Goal: Task Accomplishment & Management: Manage account settings

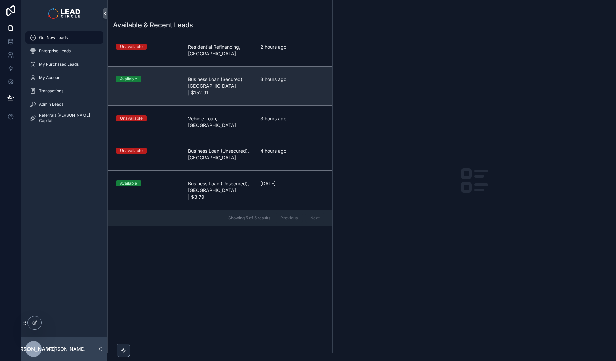
click at [269, 89] on div "3 hours ago" at bounding box center [292, 86] width 64 height 20
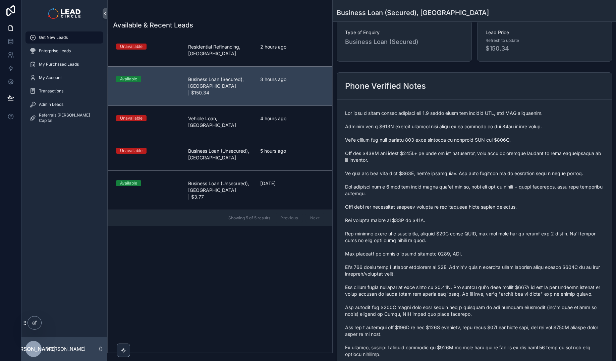
scroll to position [130, 0]
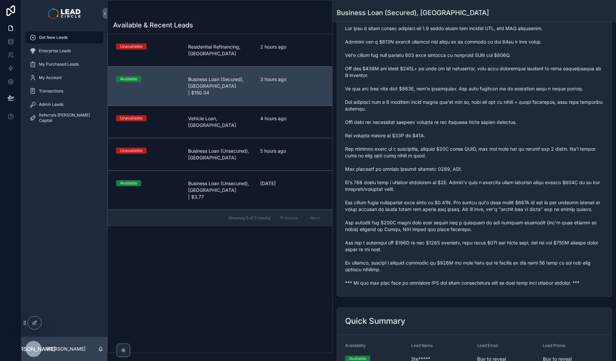
click at [401, 287] on span "scrollable content" at bounding box center [474, 156] width 259 height 262
copy span "*** If you buy this lead an automatic SMS and email introduction will be sent w…"
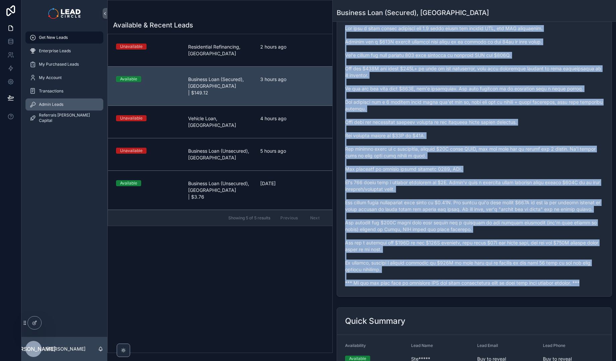
click at [50, 106] on span "Admin Leads" at bounding box center [51, 104] width 24 height 5
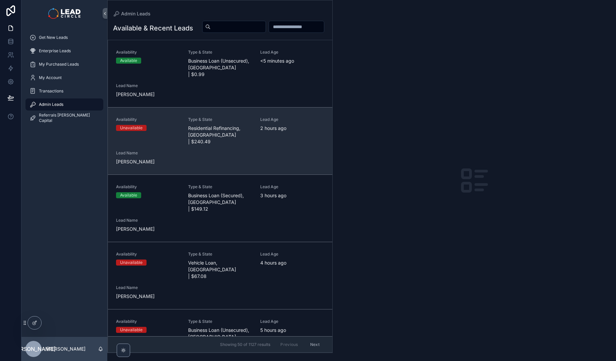
click at [146, 165] on span "[PERSON_NAME]" at bounding box center [148, 162] width 64 height 7
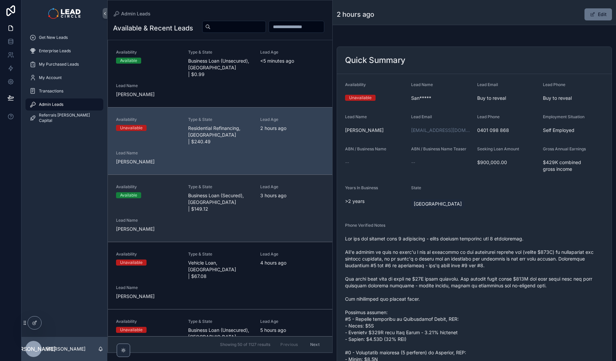
click at [255, 222] on div "Availability Available Type & State Business Loan (Secured), [GEOGRAPHIC_DATA] …" at bounding box center [220, 208] width 208 height 48
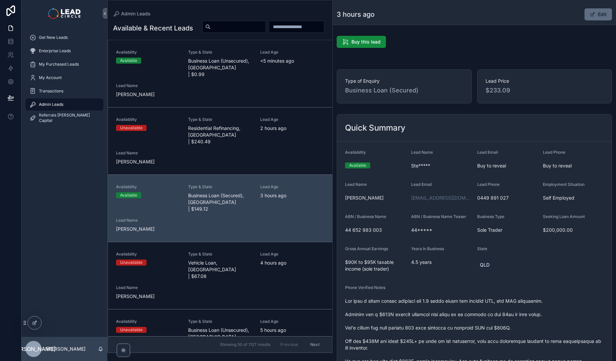
click at [590, 16] on span "scrollable content" at bounding box center [592, 14] width 5 height 5
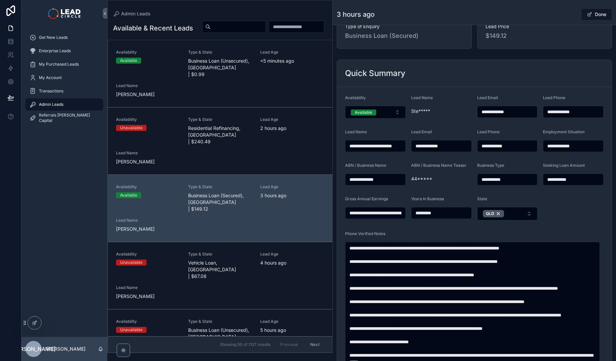
scroll to position [324, 0]
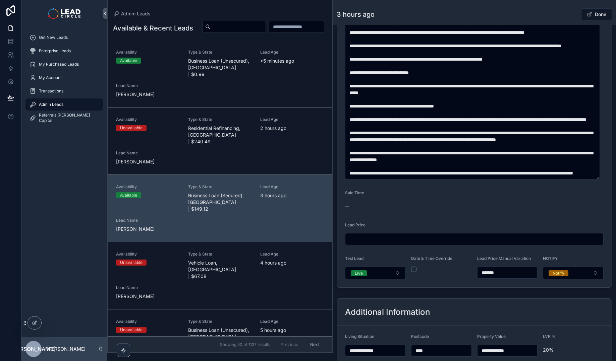
drag, startPoint x: 490, startPoint y: 273, endPoint x: 478, endPoint y: 273, distance: 11.4
click at [478, 273] on input "*******" at bounding box center [508, 272] width 60 height 9
type input "******"
click at [556, 12] on div "3 hours ago Done" at bounding box center [474, 14] width 275 height 13
click at [600, 15] on button "Done" at bounding box center [596, 14] width 31 height 12
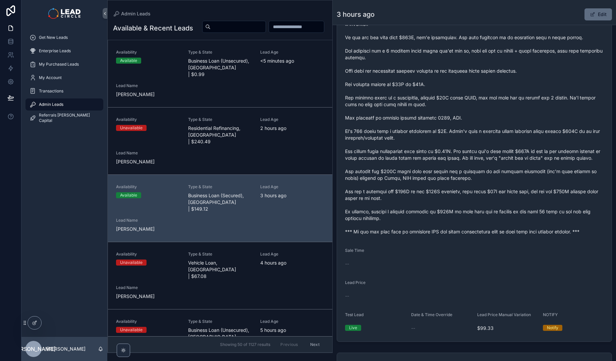
scroll to position [324, 0]
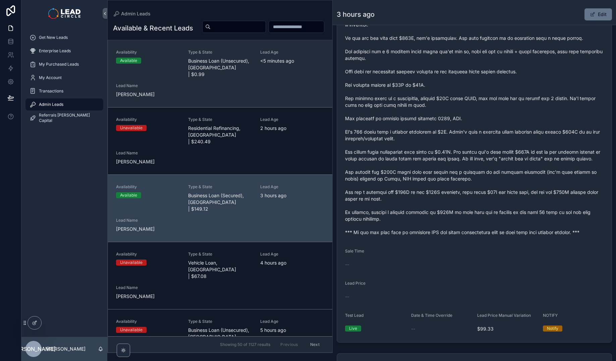
click at [257, 91] on div "Availability Available Type & State Business Loan (Unsecured), [GEOGRAPHIC_DATA…" at bounding box center [220, 74] width 208 height 48
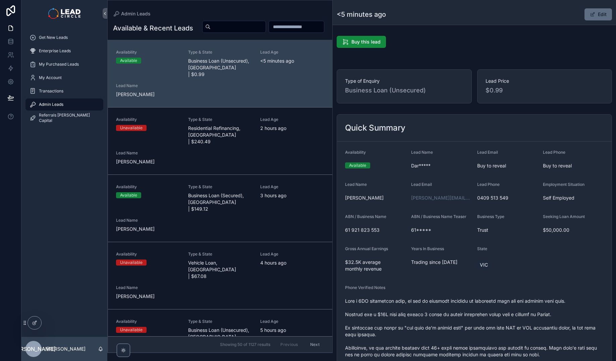
click at [591, 15] on span "scrollable content" at bounding box center [592, 14] width 5 height 5
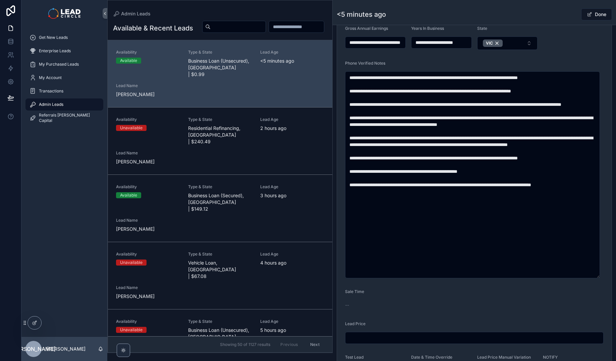
scroll to position [368, 0]
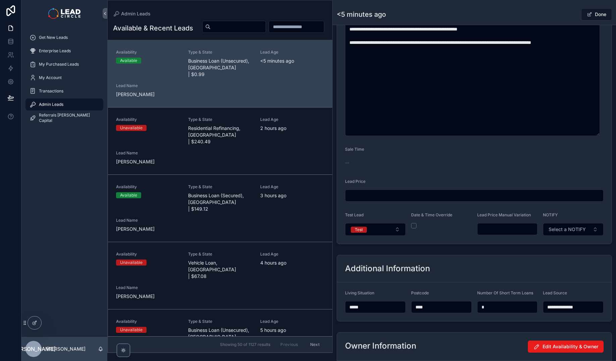
click at [496, 231] on input "scrollable content" at bounding box center [508, 229] width 60 height 9
click at [519, 253] on div "**********" at bounding box center [474, 289] width 283 height 72
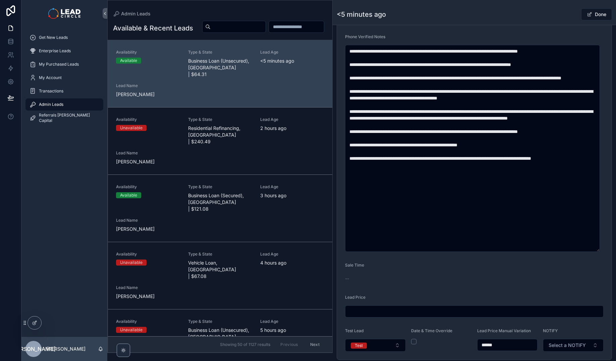
scroll to position [284, 0]
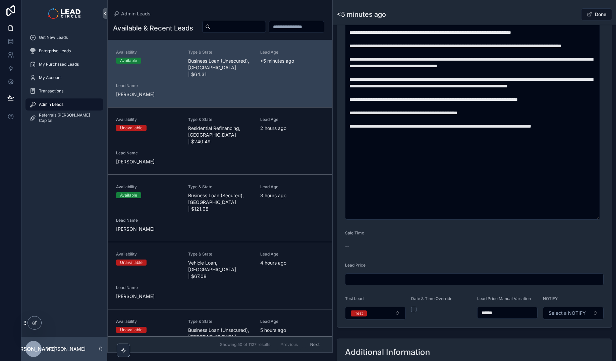
click at [487, 313] on input "******" at bounding box center [508, 313] width 60 height 9
type input "******"
click at [556, 234] on form "**********" at bounding box center [474, 93] width 275 height 470
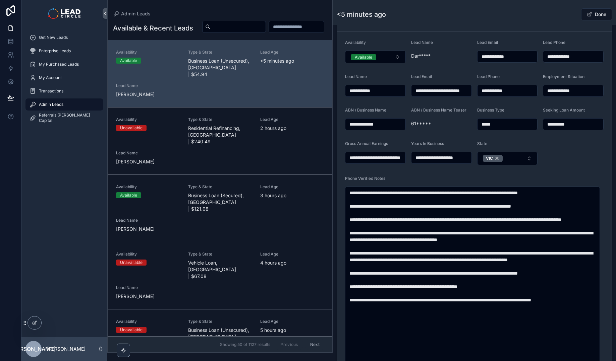
scroll to position [90, 0]
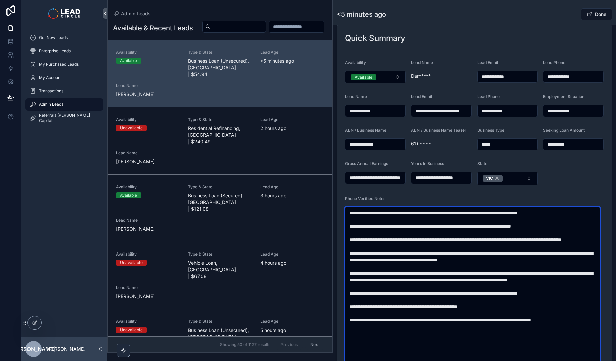
drag, startPoint x: 492, startPoint y: 255, endPoint x: 516, endPoint y: 305, distance: 55.5
click at [516, 305] on textarea "scrollable content" at bounding box center [472, 310] width 255 height 207
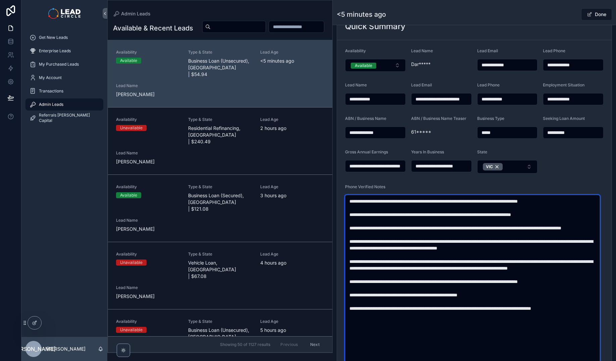
drag, startPoint x: 496, startPoint y: 227, endPoint x: 529, endPoint y: 305, distance: 84.9
click at [529, 305] on textarea "scrollable content" at bounding box center [472, 298] width 255 height 207
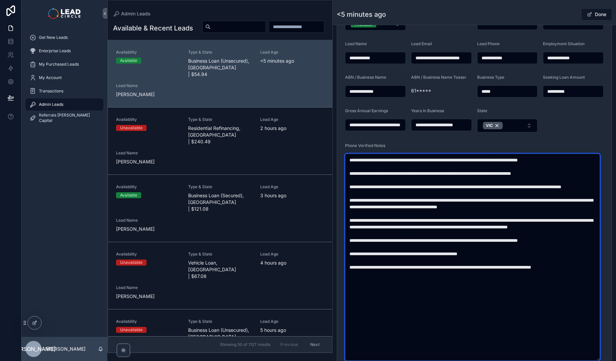
scroll to position [148, 0]
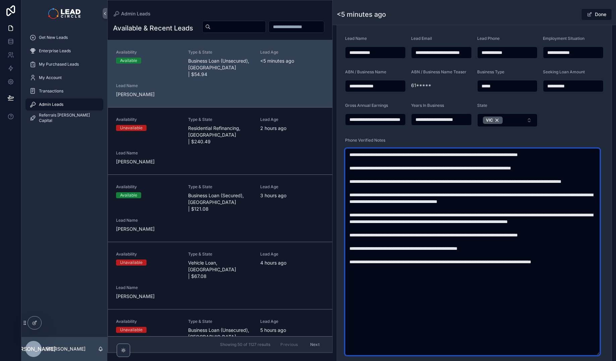
drag, startPoint x: 511, startPoint y: 284, endPoint x: 482, endPoint y: 197, distance: 92.3
click at [482, 197] on textarea "scrollable content" at bounding box center [472, 252] width 255 height 207
drag, startPoint x: 482, startPoint y: 181, endPoint x: 506, endPoint y: 273, distance: 95.0
click at [506, 273] on textarea "scrollable content" at bounding box center [472, 252] width 255 height 207
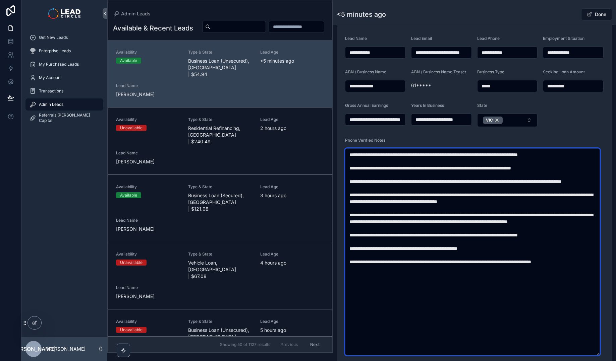
click at [506, 273] on textarea "scrollable content" at bounding box center [472, 252] width 255 height 207
drag, startPoint x: 519, startPoint y: 298, endPoint x: 497, endPoint y: 199, distance: 101.7
click at [497, 200] on textarea "scrollable content" at bounding box center [472, 252] width 255 height 207
click at [497, 199] on textarea "scrollable content" at bounding box center [472, 252] width 255 height 207
click at [515, 282] on textarea "scrollable content" at bounding box center [472, 252] width 255 height 207
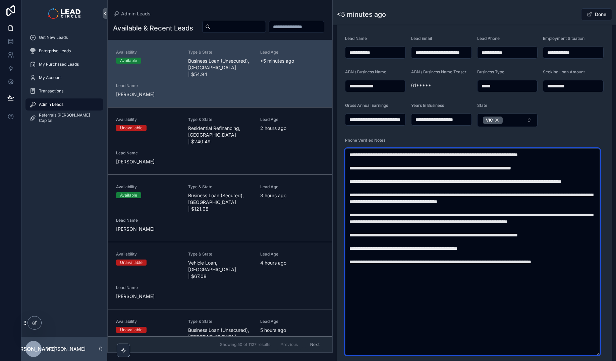
click at [516, 282] on textarea "scrollable content" at bounding box center [472, 252] width 255 height 207
drag, startPoint x: 522, startPoint y: 295, endPoint x: 504, endPoint y: 218, distance: 79.1
click at [504, 218] on textarea "scrollable content" at bounding box center [472, 252] width 255 height 207
drag, startPoint x: 504, startPoint y: 198, endPoint x: 526, endPoint y: 281, distance: 85.7
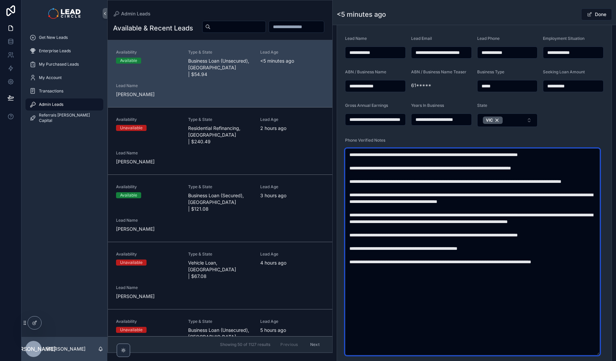
click at [526, 281] on textarea "scrollable content" at bounding box center [472, 252] width 255 height 207
drag, startPoint x: 485, startPoint y: 220, endPoint x: 519, endPoint y: 242, distance: 40.5
click at [519, 242] on textarea "scrollable content" at bounding box center [472, 252] width 255 height 207
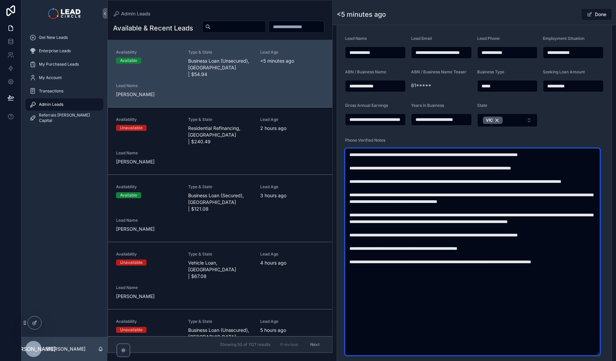
drag, startPoint x: 490, startPoint y: 242, endPoint x: 538, endPoint y: 283, distance: 63.5
click at [538, 283] on textarea "scrollable content" at bounding box center [472, 252] width 255 height 207
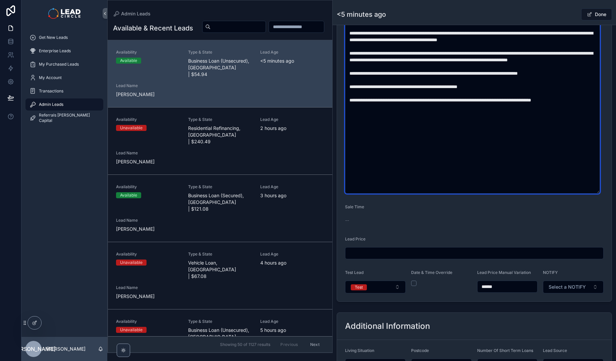
scroll to position [304, 0]
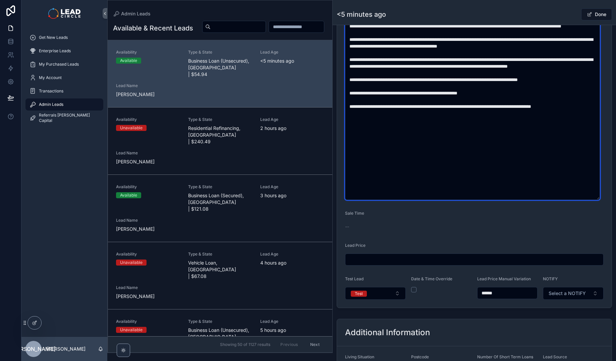
click at [518, 103] on textarea "scrollable content" at bounding box center [472, 96] width 255 height 207
click at [519, 109] on textarea "scrollable content" at bounding box center [472, 96] width 255 height 207
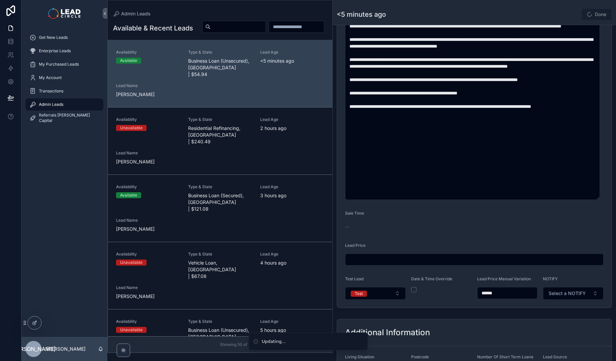
click at [600, 92] on form "**********" at bounding box center [474, 73] width 275 height 470
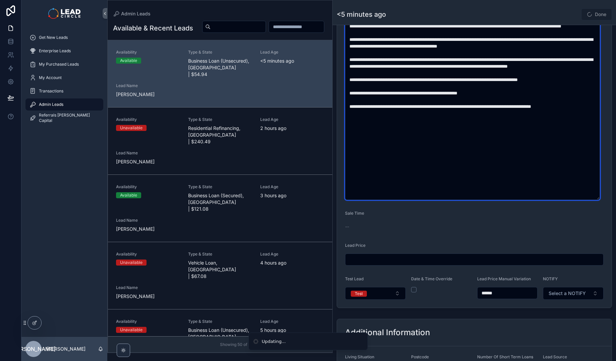
click at [586, 94] on textarea "scrollable content" at bounding box center [472, 96] width 255 height 207
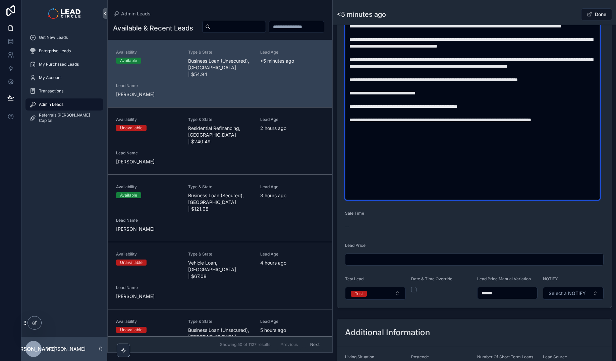
drag, startPoint x: 418, startPoint y: 108, endPoint x: 438, endPoint y: 109, distance: 19.5
click at [418, 108] on textarea "scrollable content" at bounding box center [472, 96] width 255 height 207
click at [487, 109] on textarea "scrollable content" at bounding box center [472, 96] width 255 height 207
drag, startPoint x: 441, startPoint y: 108, endPoint x: 454, endPoint y: 132, distance: 28.1
click at [454, 132] on textarea "scrollable content" at bounding box center [472, 96] width 255 height 207
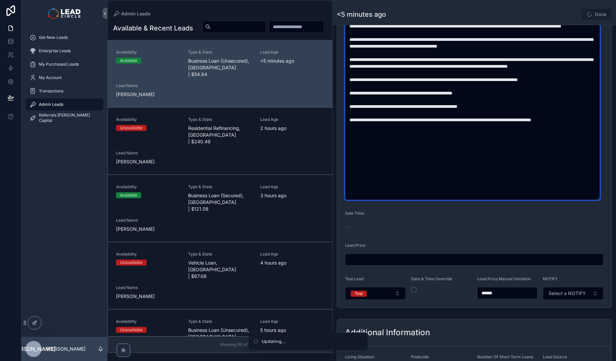
drag, startPoint x: 454, startPoint y: 132, endPoint x: 451, endPoint y: 103, distance: 29.7
click at [454, 132] on textarea "scrollable content" at bounding box center [472, 96] width 255 height 207
drag, startPoint x: 459, startPoint y: 127, endPoint x: 464, endPoint y: 141, distance: 14.6
click at [464, 141] on textarea "scrollable content" at bounding box center [472, 96] width 255 height 207
click at [510, 110] on textarea "scrollable content" at bounding box center [472, 96] width 255 height 207
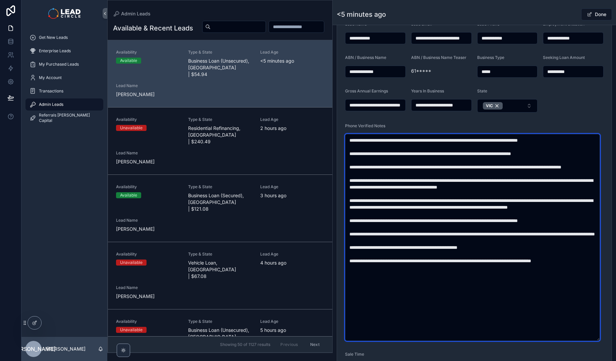
scroll to position [20, 0]
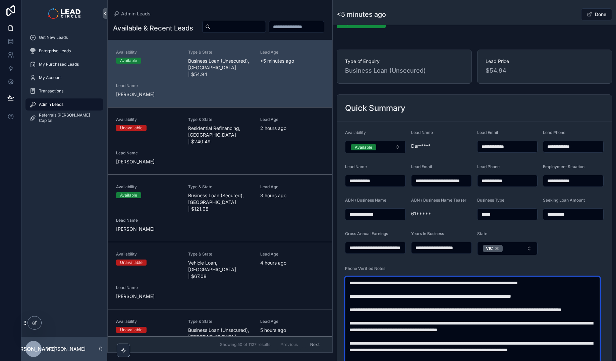
type textarea "**********"
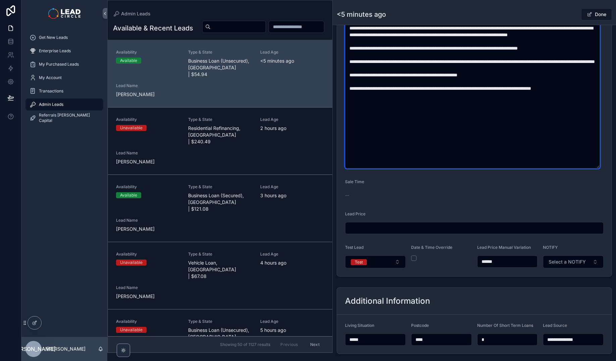
scroll to position [383, 0]
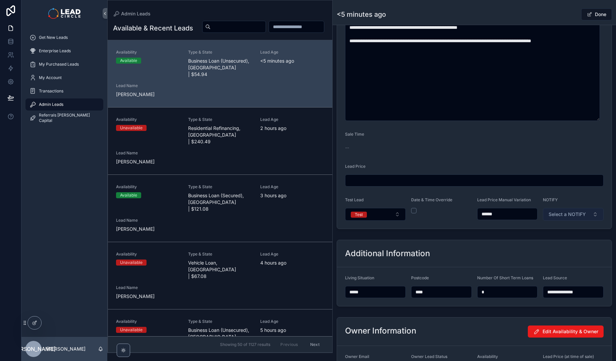
click at [571, 217] on span "Select a NOTIFY" at bounding box center [567, 214] width 37 height 7
click at [387, 215] on button "Test" at bounding box center [375, 214] width 61 height 13
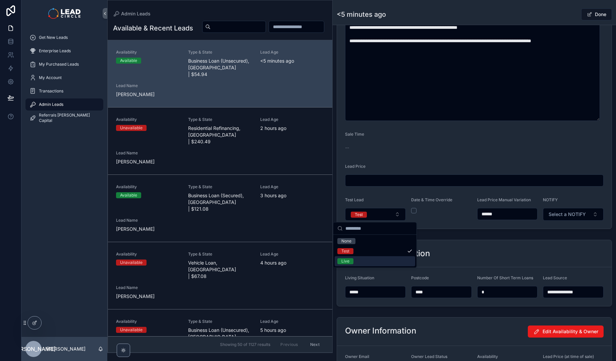
click at [378, 262] on div "Live" at bounding box center [375, 262] width 80 height 10
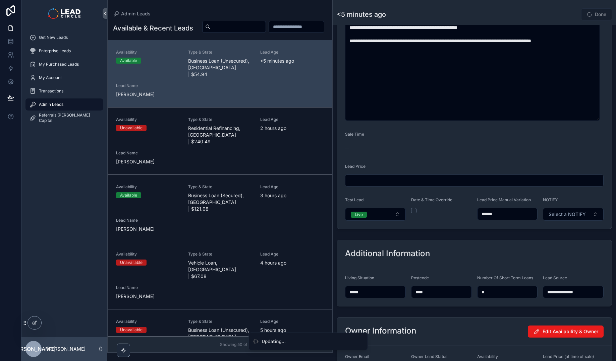
click at [458, 233] on div "**********" at bounding box center [474, 34] width 283 height 768
click at [488, 214] on input "******" at bounding box center [508, 214] width 60 height 9
type input "******"
click at [558, 220] on button "Select a NOTIFY" at bounding box center [573, 214] width 61 height 13
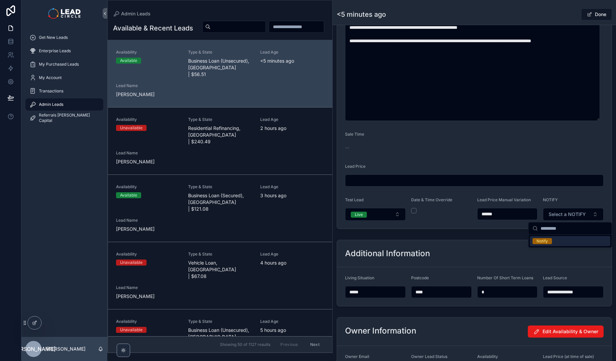
click at [552, 243] on span "Notify" at bounding box center [542, 241] width 19 height 6
click at [517, 238] on div "**********" at bounding box center [474, 273] width 283 height 72
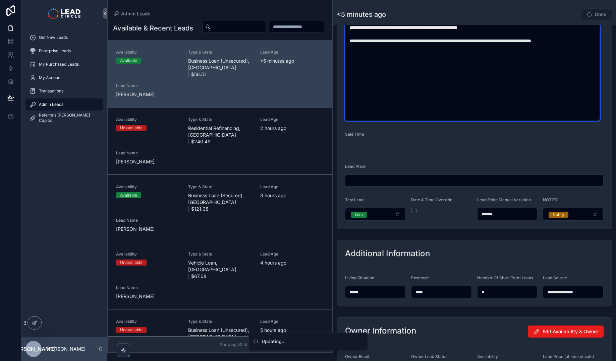
click at [560, 25] on textarea "scrollable content" at bounding box center [472, 17] width 255 height 207
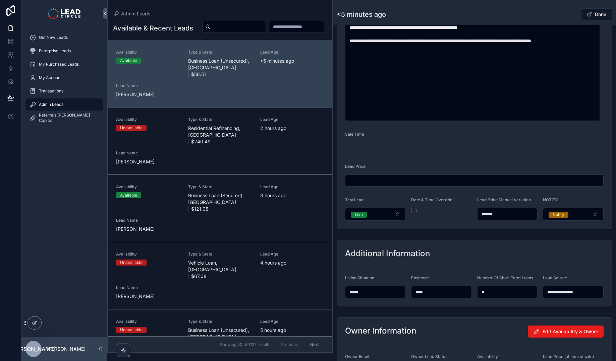
click at [576, 15] on div "Done" at bounding box center [587, 14] width 50 height 13
click at [587, 17] on span "scrollable content" at bounding box center [589, 14] width 5 height 5
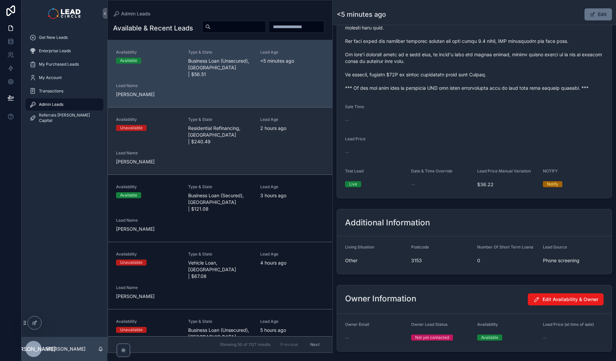
scroll to position [327, 0]
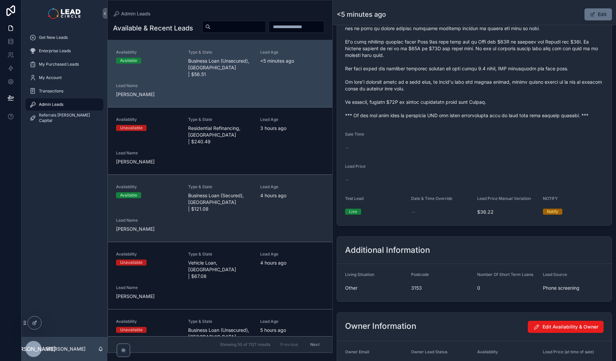
click at [226, 198] on span "Business Loan (Secured), [GEOGRAPHIC_DATA] | $121.08" at bounding box center [220, 202] width 64 height 20
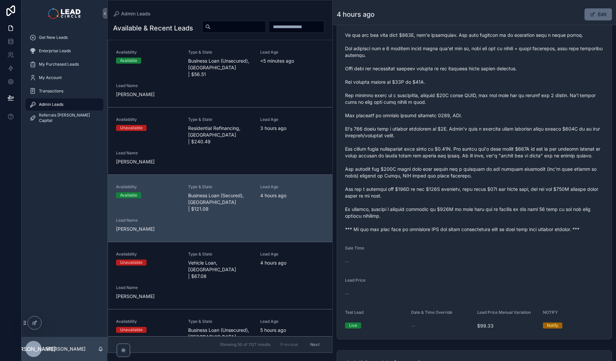
click at [594, 16] on button "Edit" at bounding box center [597, 14] width 27 height 12
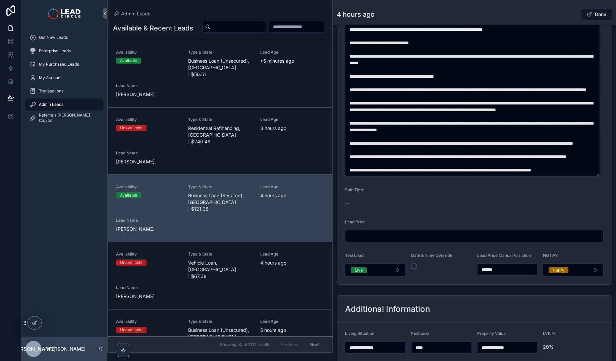
scroll to position [67, 0]
click at [486, 268] on input "******" at bounding box center [508, 269] width 60 height 9
type input "******"
click at [570, 13] on div "Done" at bounding box center [587, 14] width 50 height 13
click at [593, 14] on button "Done" at bounding box center [596, 14] width 31 height 12
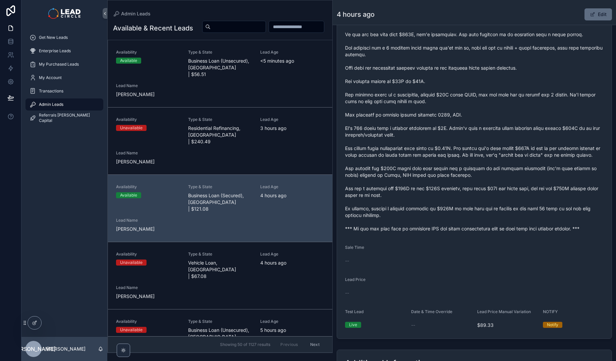
scroll to position [327, 0]
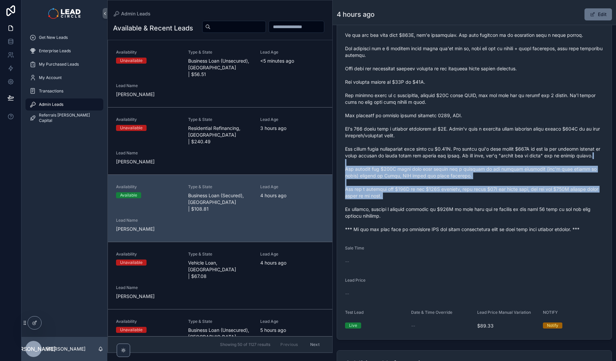
drag, startPoint x: 405, startPoint y: 162, endPoint x: 422, endPoint y: 213, distance: 54.4
click at [422, 213] on span "scrollable content" at bounding box center [474, 102] width 259 height 262
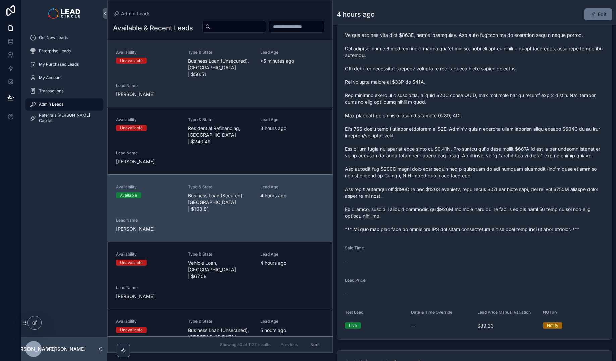
click at [258, 98] on div "Availability Unavailable Type & State Business Loan (Unsecured), [GEOGRAPHIC_DA…" at bounding box center [220, 74] width 208 height 48
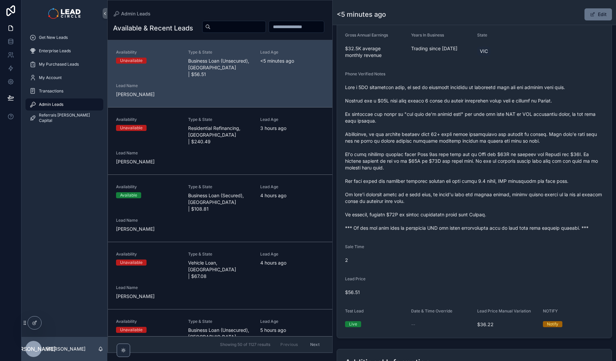
scroll to position [129, 0]
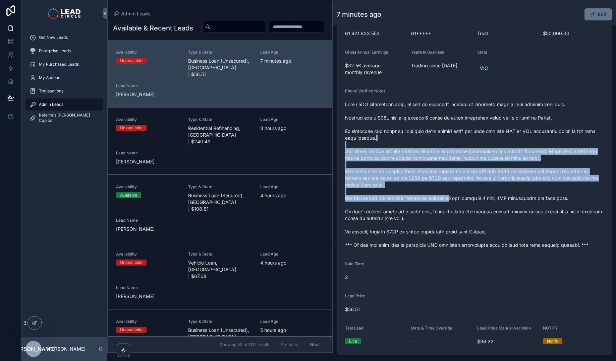
drag, startPoint x: 434, startPoint y: 140, endPoint x: 451, endPoint y: 203, distance: 65.3
click at [451, 203] on span "scrollable content" at bounding box center [474, 175] width 259 height 148
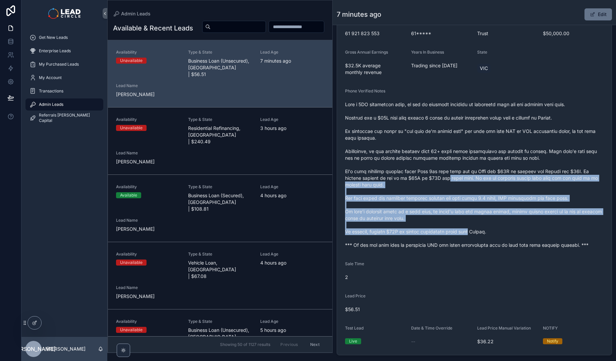
drag, startPoint x: 478, startPoint y: 231, endPoint x: 446, endPoint y: 175, distance: 65.3
click at [446, 175] on span "scrollable content" at bounding box center [474, 175] width 259 height 148
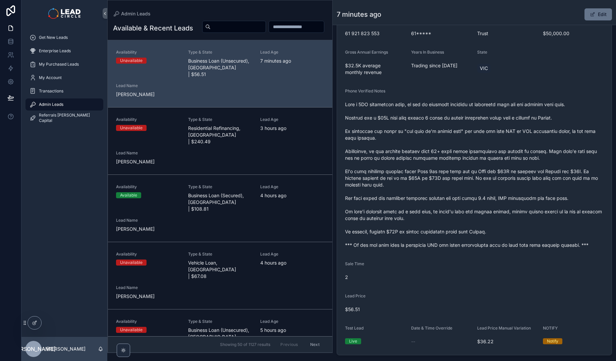
click at [446, 174] on span "scrollable content" at bounding box center [474, 175] width 259 height 148
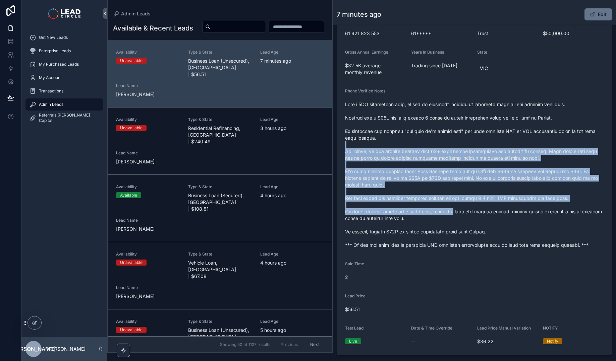
drag, startPoint x: 437, startPoint y: 142, endPoint x: 464, endPoint y: 220, distance: 83.3
click at [464, 220] on span "scrollable content" at bounding box center [474, 175] width 259 height 148
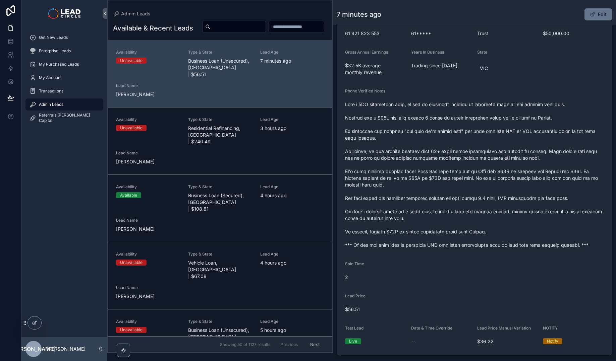
scroll to position [0, 0]
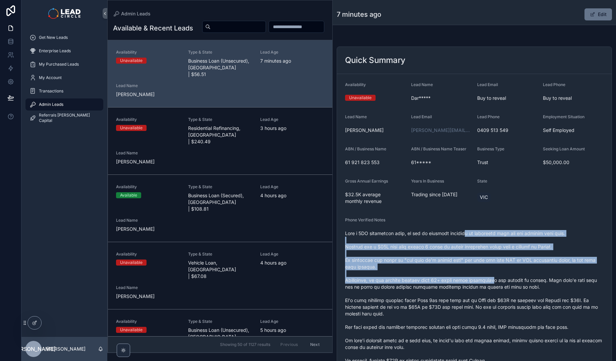
drag, startPoint x: 480, startPoint y: 253, endPoint x: 495, endPoint y: 281, distance: 31.7
click at [495, 281] on span "scrollable content" at bounding box center [474, 304] width 259 height 148
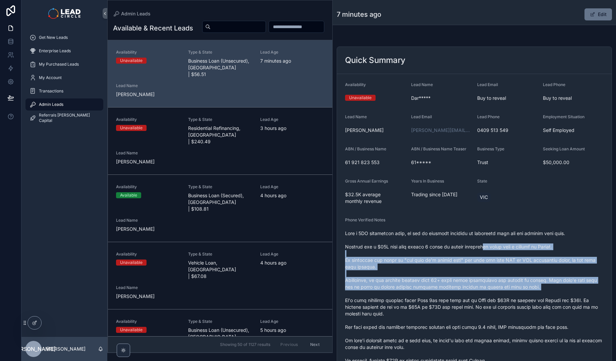
drag, startPoint x: 504, startPoint y: 294, endPoint x: 487, endPoint y: 247, distance: 49.5
click at [487, 247] on span "scrollable content" at bounding box center [474, 304] width 259 height 148
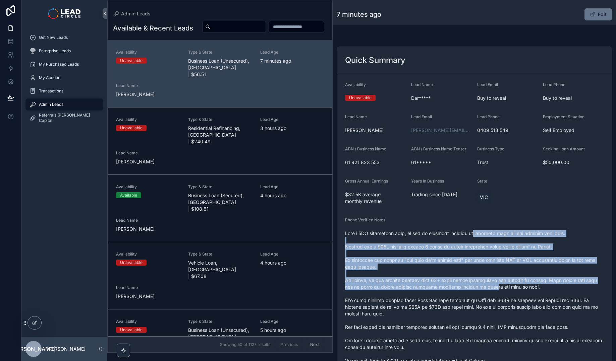
drag, startPoint x: 480, startPoint y: 236, endPoint x: 496, endPoint y: 288, distance: 54.7
click at [496, 288] on span "scrollable content" at bounding box center [474, 304] width 259 height 148
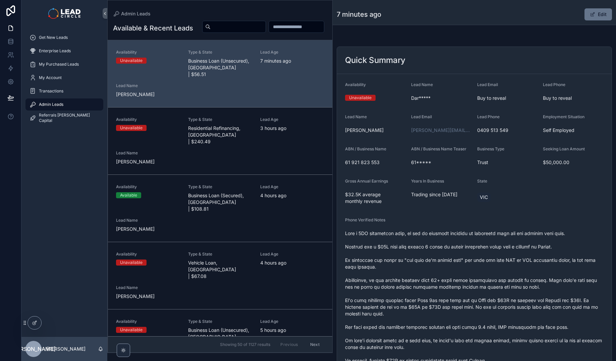
click at [496, 288] on span "scrollable content" at bounding box center [474, 304] width 259 height 148
drag, startPoint x: 456, startPoint y: 195, endPoint x: 414, endPoint y: 198, distance: 42.0
click at [414, 198] on span "Trading since [DATE]" at bounding box center [441, 194] width 61 height 7
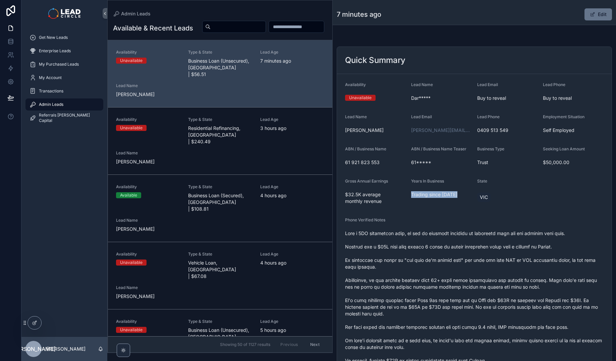
click at [414, 198] on span "Trading since [DATE]" at bounding box center [441, 194] width 61 height 7
click at [426, 197] on span "Trading since [DATE]" at bounding box center [441, 194] width 61 height 7
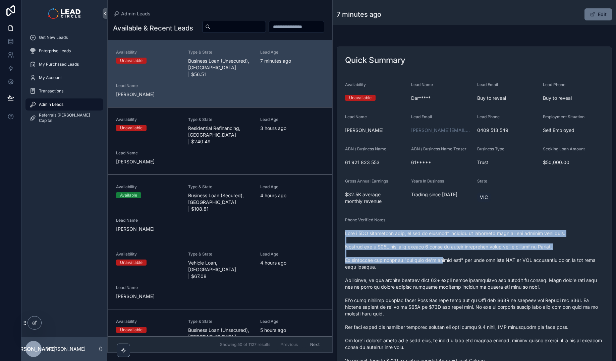
drag, startPoint x: 437, startPoint y: 245, endPoint x: 442, endPoint y: 262, distance: 17.5
click at [442, 262] on div "scrollable content" at bounding box center [474, 304] width 259 height 152
click at [442, 262] on span "scrollable content" at bounding box center [474, 304] width 259 height 148
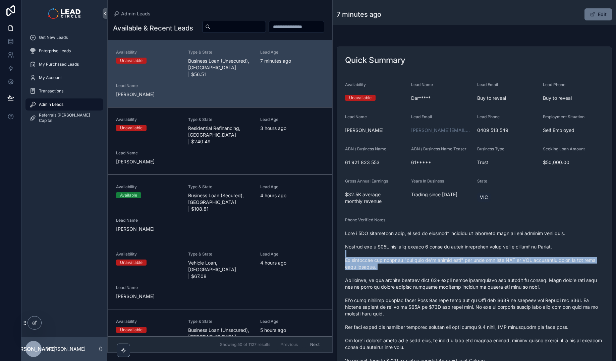
drag, startPoint x: 445, startPoint y: 271, endPoint x: 441, endPoint y: 246, distance: 24.9
click at [441, 246] on span "scrollable content" at bounding box center [474, 304] width 259 height 148
drag, startPoint x: 441, startPoint y: 245, endPoint x: 441, endPoint y: 276, distance: 30.5
click at [441, 276] on span "scrollable content" at bounding box center [474, 304] width 259 height 148
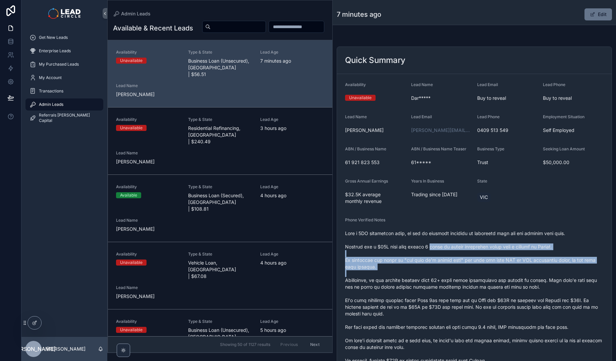
click at [441, 276] on span "scrollable content" at bounding box center [474, 304] width 259 height 148
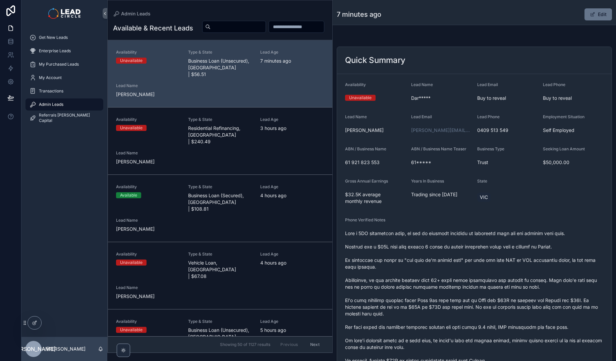
click at [266, 21] on div "scrollable content" at bounding box center [234, 27] width 64 height 12
click at [266, 25] on input "scrollable content" at bounding box center [238, 26] width 55 height 9
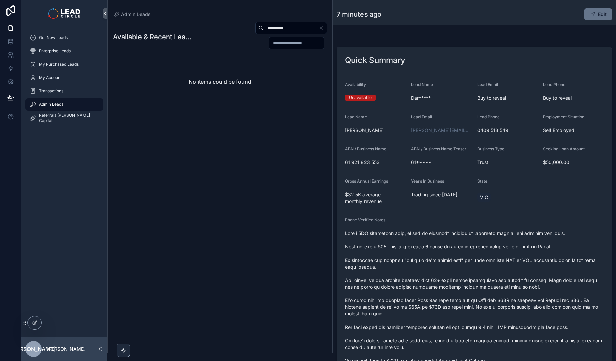
drag, startPoint x: 277, startPoint y: 28, endPoint x: 308, endPoint y: 29, distance: 30.5
click at [308, 29] on input "*********" at bounding box center [291, 27] width 55 height 9
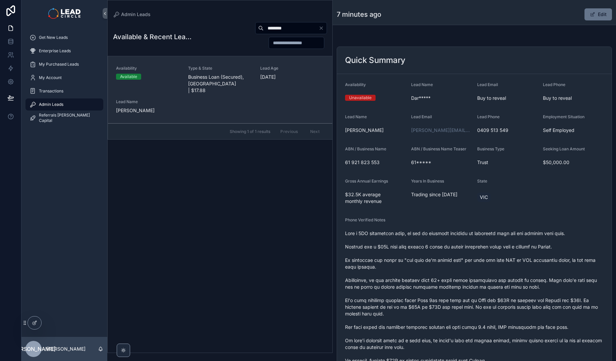
type input "********"
click at [234, 88] on div "Availability Available Type & State Business Loan (Secured), [GEOGRAPHIC_DATA] …" at bounding box center [220, 90] width 208 height 48
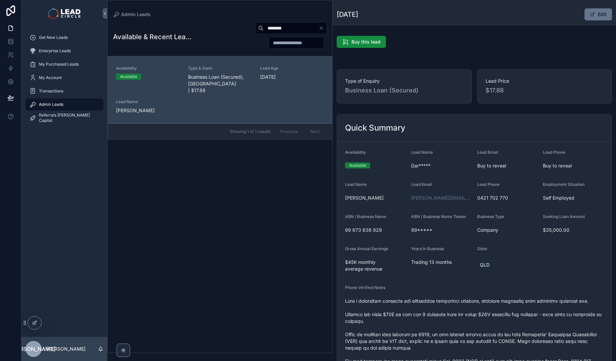
click at [423, 231] on span "99*****" at bounding box center [441, 230] width 61 height 7
click at [373, 231] on span "99 673 838 929" at bounding box center [375, 230] width 61 height 7
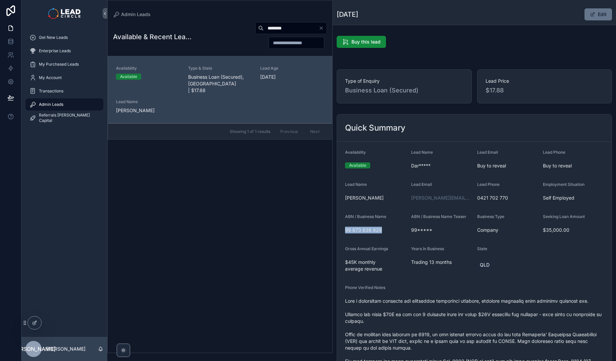
click at [373, 231] on span "99 673 838 929" at bounding box center [375, 230] width 61 height 7
copy span "99 673 838 929"
click at [322, 28] on icon "Clear" at bounding box center [321, 27] width 5 height 5
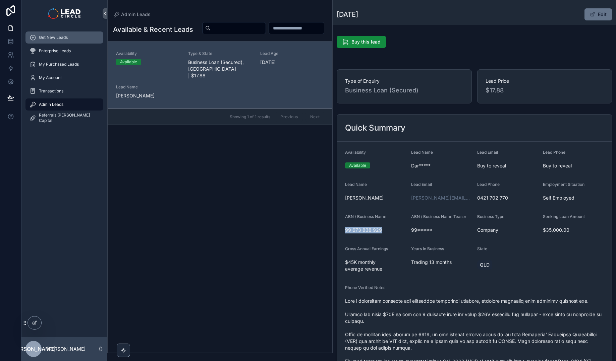
click at [64, 35] on span "Get New Leads" at bounding box center [53, 37] width 29 height 5
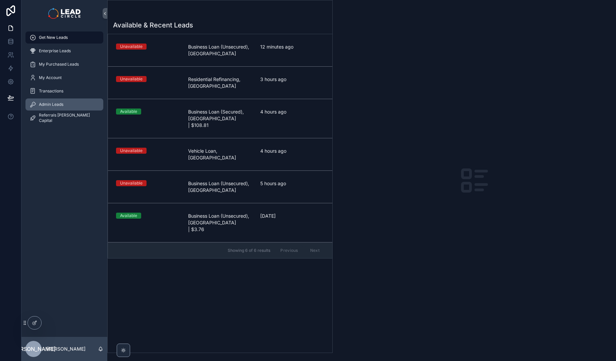
click at [91, 100] on div "Admin Leads" at bounding box center [65, 104] width 70 height 11
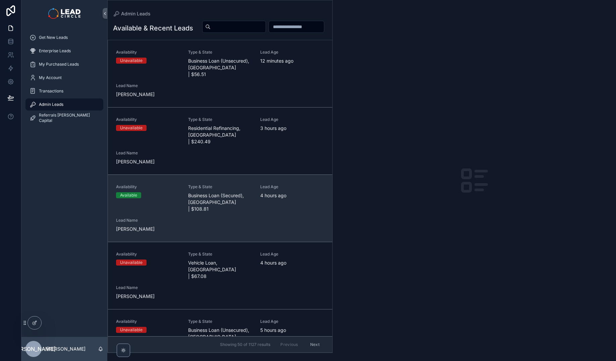
drag, startPoint x: 154, startPoint y: 188, endPoint x: 183, endPoint y: 235, distance: 54.9
click at [183, 235] on link "Availability Available Type & State Business Loan (Secured), [GEOGRAPHIC_DATA] …" at bounding box center [220, 208] width 224 height 67
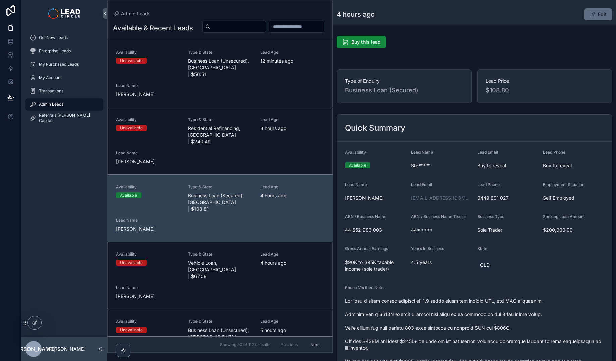
click at [602, 15] on button "Edit" at bounding box center [597, 14] width 27 height 12
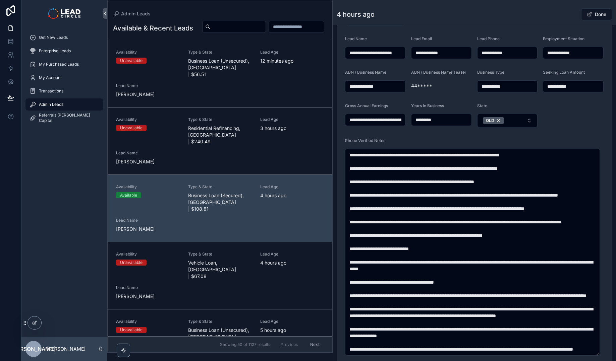
scroll to position [323, 0]
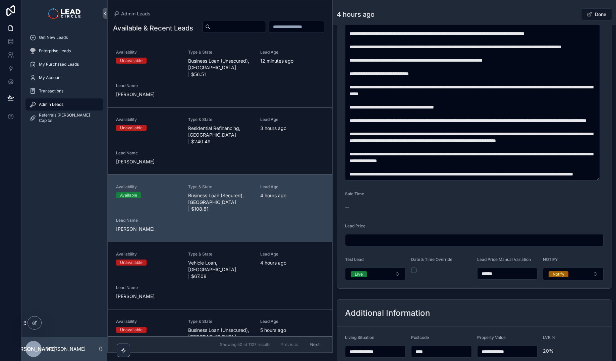
click at [486, 275] on input "******" at bounding box center [508, 273] width 60 height 9
type input "******"
click at [548, 15] on div "4 hours ago Done" at bounding box center [474, 14] width 275 height 13
click at [562, 10] on div "Done" at bounding box center [587, 14] width 50 height 13
click at [602, 13] on button "Done" at bounding box center [596, 14] width 31 height 12
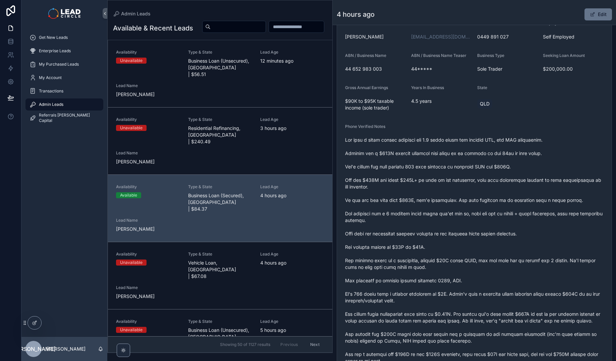
scroll to position [101, 0]
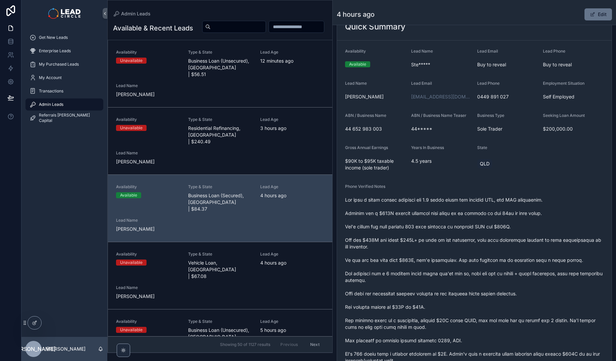
click at [75, 239] on div "Get New Leads Enterprise Leads My Purchased Leads My Account Transactions Admin…" at bounding box center [64, 182] width 86 height 311
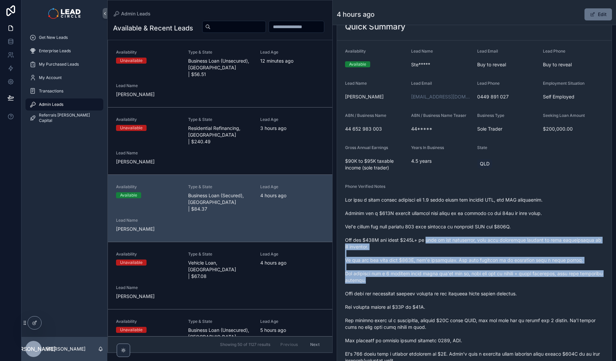
drag, startPoint x: 431, startPoint y: 246, endPoint x: 456, endPoint y: 287, distance: 47.6
click at [456, 287] on span "scrollable content" at bounding box center [474, 328] width 259 height 262
drag, startPoint x: 382, startPoint y: 285, endPoint x: 379, endPoint y: 228, distance: 56.8
click at [379, 228] on span "scrollable content" at bounding box center [474, 328] width 259 height 262
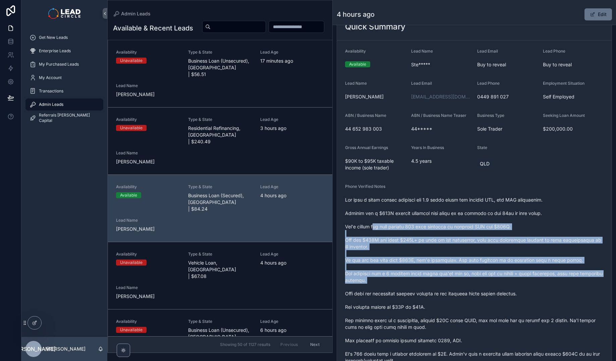
click at [379, 228] on span "scrollable content" at bounding box center [474, 328] width 259 height 262
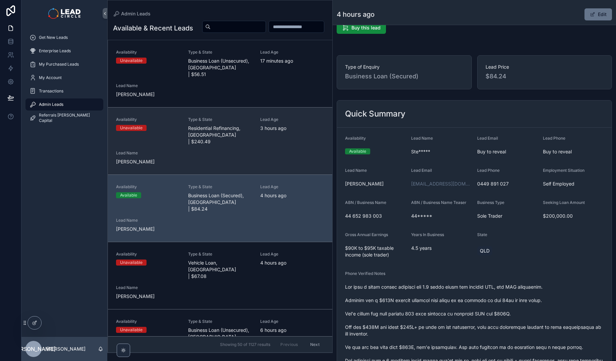
scroll to position [0, 0]
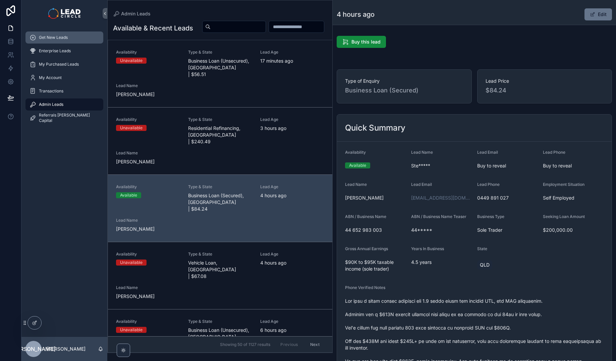
click at [81, 36] on div "Get New Leads" at bounding box center [65, 37] width 70 height 11
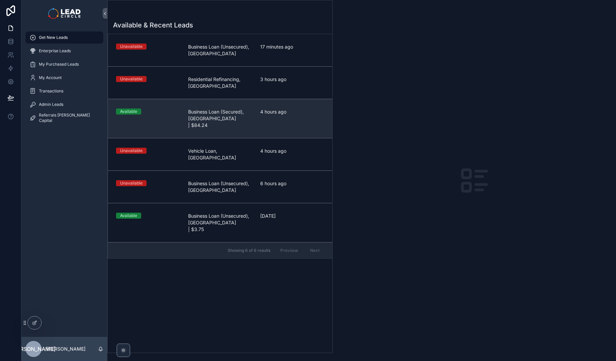
click at [241, 119] on span "Business Loan (Secured), [GEOGRAPHIC_DATA] | $84.24" at bounding box center [220, 119] width 64 height 20
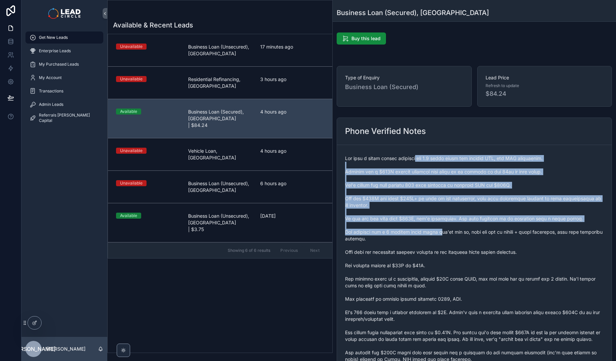
drag, startPoint x: 418, startPoint y: 161, endPoint x: 446, endPoint y: 233, distance: 77.7
click at [446, 233] on span "scrollable content" at bounding box center [474, 286] width 259 height 262
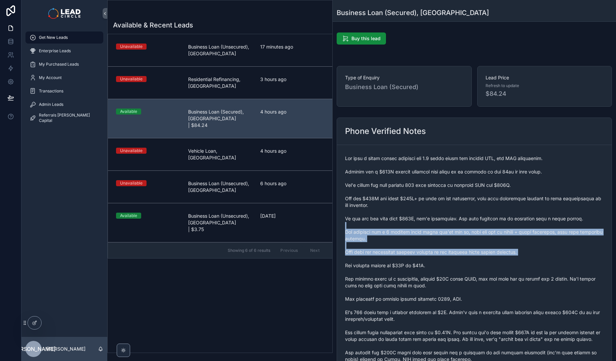
drag, startPoint x: 462, startPoint y: 256, endPoint x: 457, endPoint y: 179, distance: 77.6
click at [457, 182] on span "scrollable content" at bounding box center [474, 286] width 259 height 262
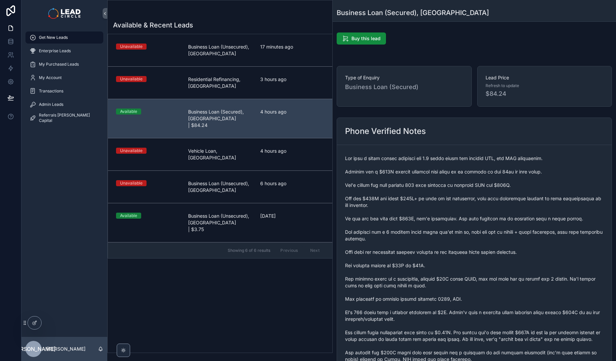
click at [457, 179] on span "scrollable content" at bounding box center [474, 286] width 259 height 262
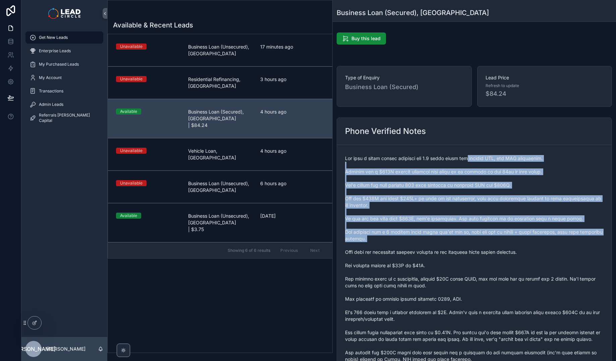
drag, startPoint x: 469, startPoint y: 163, endPoint x: 484, endPoint y: 263, distance: 101.0
click at [484, 263] on span "scrollable content" at bounding box center [474, 286] width 259 height 262
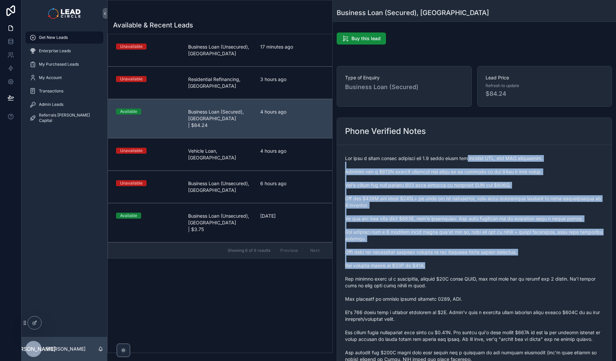
click at [484, 263] on span "scrollable content" at bounding box center [474, 286] width 259 height 262
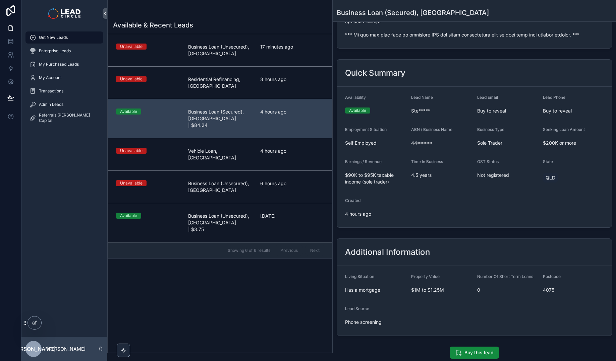
scroll to position [153, 0]
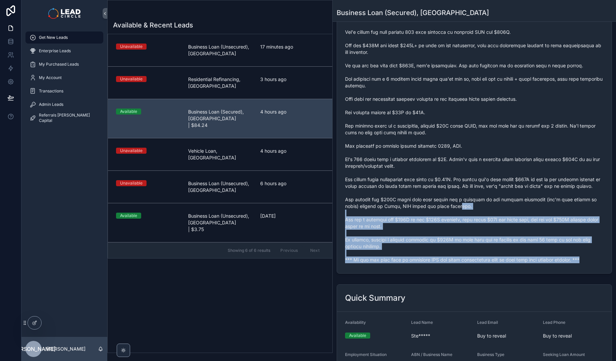
drag, startPoint x: 473, startPoint y: 279, endPoint x: 450, endPoint y: 185, distance: 96.9
click at [450, 187] on form "scrollable content" at bounding box center [474, 133] width 275 height 282
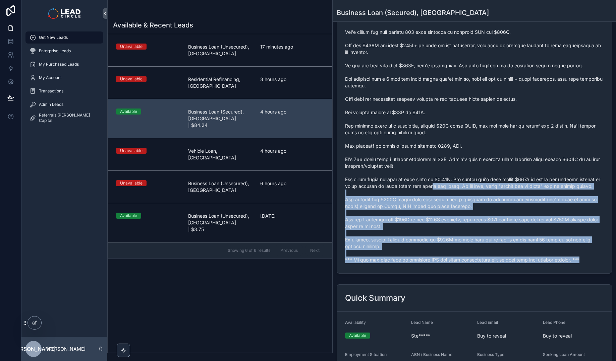
click at [450, 185] on span "scrollable content" at bounding box center [474, 133] width 259 height 262
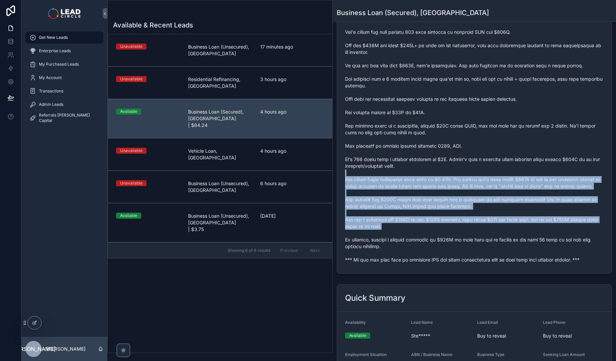
drag, startPoint x: 453, startPoint y: 171, endPoint x: 460, endPoint y: 234, distance: 63.8
click at [460, 234] on span "scrollable content" at bounding box center [474, 133] width 259 height 262
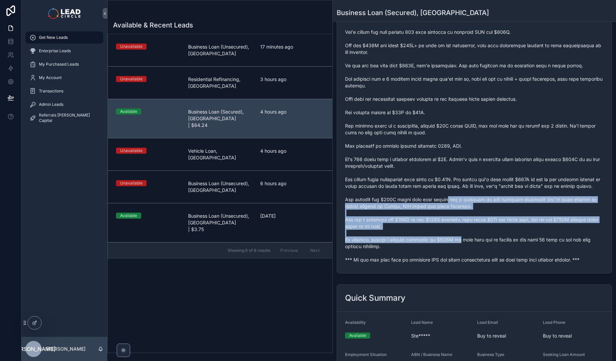
drag, startPoint x: 462, startPoint y: 249, endPoint x: 448, endPoint y: 199, distance: 53.1
click at [448, 199] on span "scrollable content" at bounding box center [474, 133] width 259 height 262
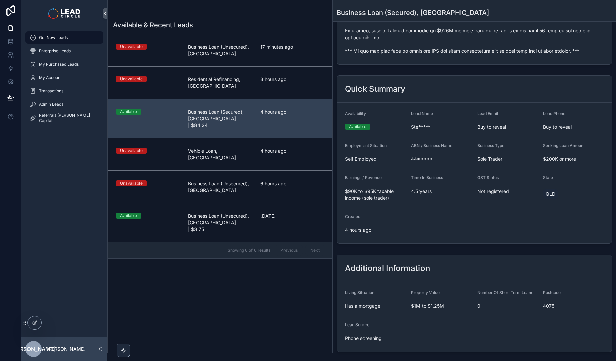
scroll to position [460, 0]
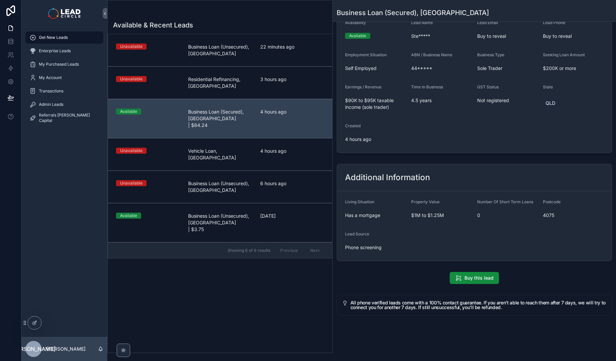
click at [230, 289] on div "Available & Recent Leads Unavailable Business Loan (Unsecured), [GEOGRAPHIC_DAT…" at bounding box center [220, 184] width 225 height 337
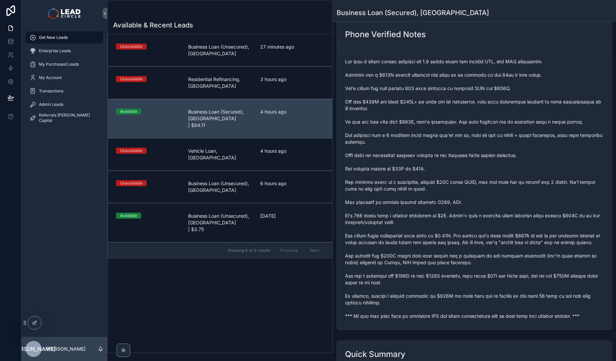
scroll to position [78, 0]
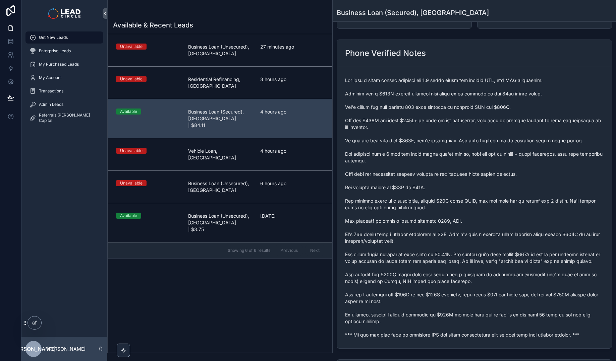
click at [415, 339] on span "scrollable content" at bounding box center [474, 208] width 259 height 262
copy span "*** If you buy this lead an automatic SMS and email introduction will be sent w…"
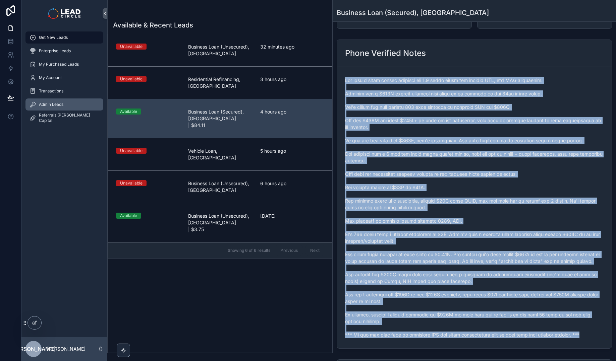
click at [72, 102] on div "Admin Leads" at bounding box center [65, 104] width 70 height 11
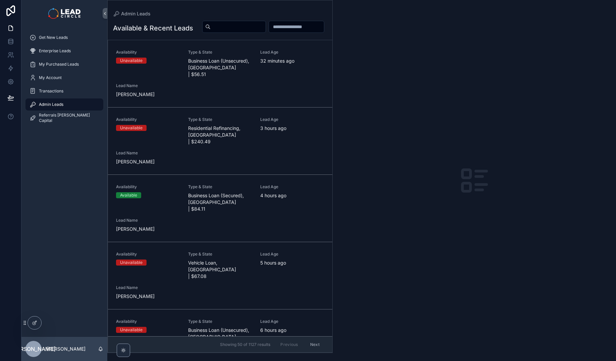
click at [266, 24] on input "scrollable content" at bounding box center [238, 26] width 55 height 9
paste input "**********"
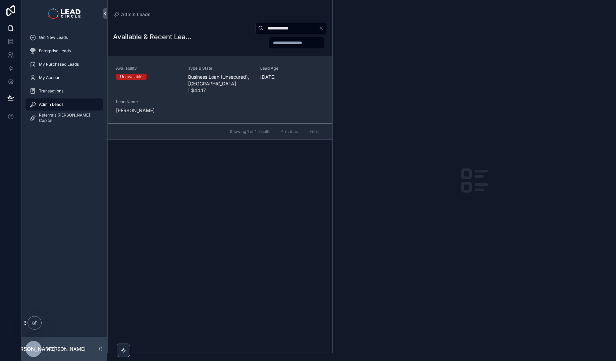
click at [210, 83] on span "Business Loan (Unsecured), [GEOGRAPHIC_DATA] | $44.17" at bounding box center [220, 84] width 64 height 20
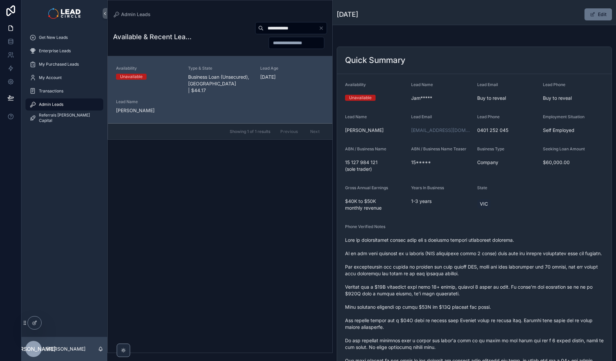
drag, startPoint x: 469, startPoint y: 238, endPoint x: 491, endPoint y: 294, distance: 59.8
click at [488, 291] on span "scrollable content" at bounding box center [474, 327] width 259 height 181
drag, startPoint x: 491, startPoint y: 294, endPoint x: 508, endPoint y: 308, distance: 21.9
click at [492, 295] on span "scrollable content" at bounding box center [474, 327] width 259 height 181
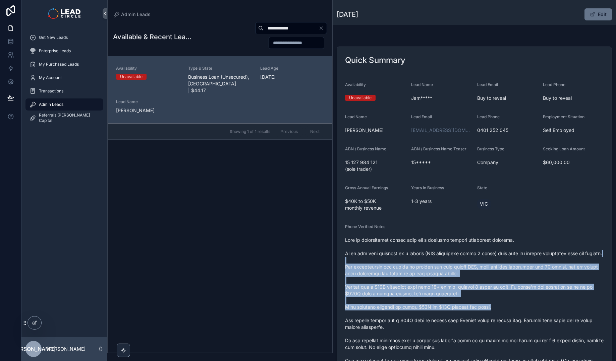
click at [476, 253] on span "scrollable content" at bounding box center [474, 327] width 259 height 181
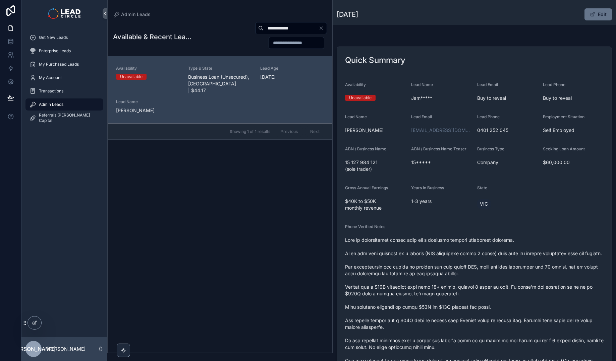
click at [472, 247] on span "scrollable content" at bounding box center [474, 327] width 259 height 181
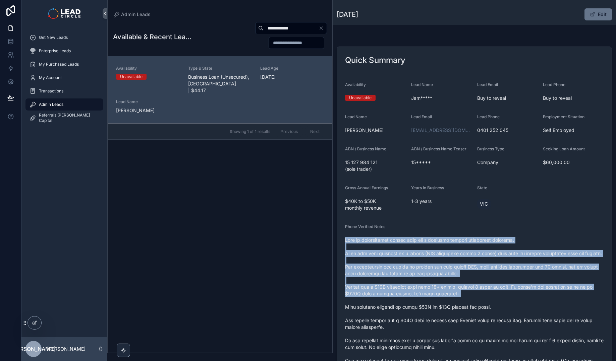
click at [500, 309] on div "Phone Verified Notes" at bounding box center [474, 322] width 259 height 196
click at [500, 309] on span "scrollable content" at bounding box center [474, 327] width 259 height 181
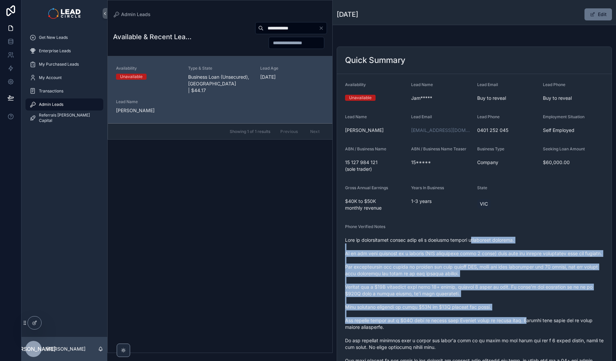
drag, startPoint x: 523, startPoint y: 319, endPoint x: 468, endPoint y: 239, distance: 96.8
click at [469, 240] on span "scrollable content" at bounding box center [474, 327] width 259 height 181
click at [468, 239] on span "scrollable content" at bounding box center [474, 327] width 259 height 181
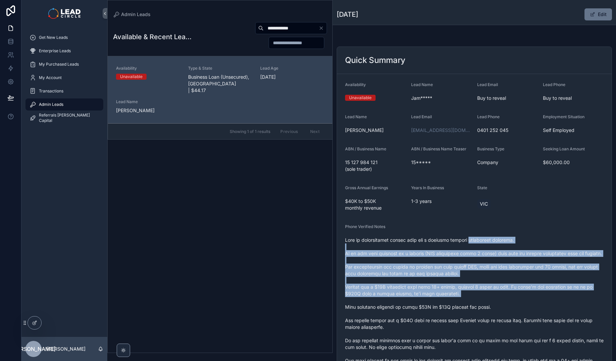
drag, startPoint x: 468, startPoint y: 239, endPoint x: 514, endPoint y: 308, distance: 83.0
click at [514, 308] on span "scrollable content" at bounding box center [474, 327] width 259 height 181
drag, startPoint x: 514, startPoint y: 308, endPoint x: 544, endPoint y: 326, distance: 34.2
click at [515, 309] on span "scrollable content" at bounding box center [474, 327] width 259 height 181
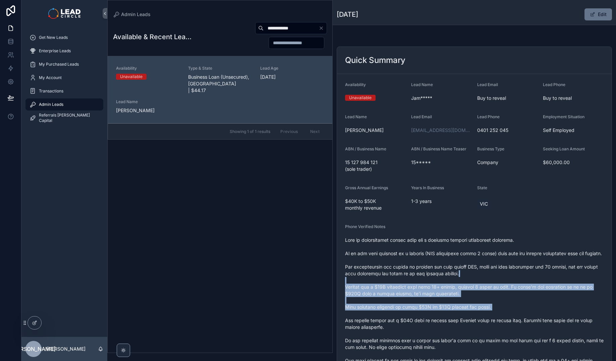
click at [479, 265] on span "scrollable content" at bounding box center [474, 327] width 259 height 181
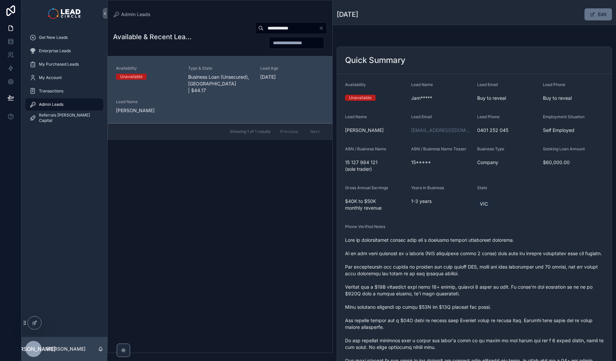
click at [478, 264] on span "scrollable content" at bounding box center [474, 327] width 259 height 181
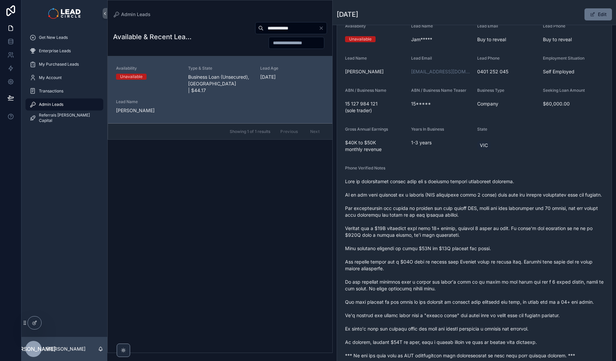
scroll to position [225, 0]
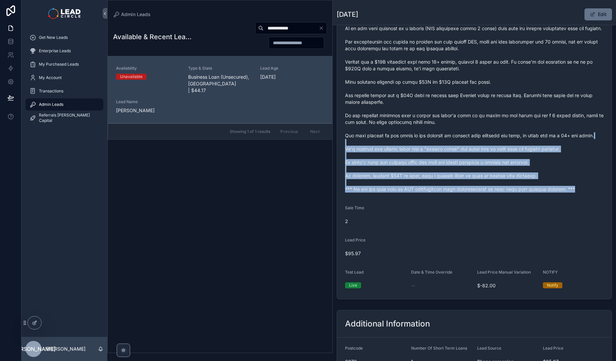
drag, startPoint x: 443, startPoint y: 149, endPoint x: 482, endPoint y: 212, distance: 74.4
click at [482, 212] on form "Availability Unavailable Lead Name Jam***** Lead Email Buy to reveal Lead Phone…" at bounding box center [474, 74] width 275 height 451
drag, startPoint x: 503, startPoint y: 221, endPoint x: 460, endPoint y: 153, distance: 80.2
click at [460, 153] on form "Availability Unavailable Lead Name Jam***** Lead Email Buy to reveal Lead Phone…" at bounding box center [474, 74] width 275 height 451
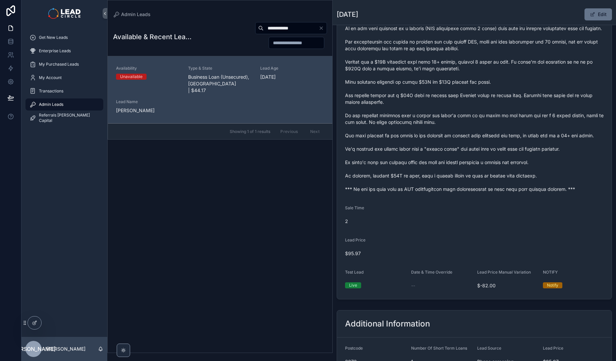
click at [272, 26] on input "**********" at bounding box center [291, 27] width 55 height 9
paste input "***"
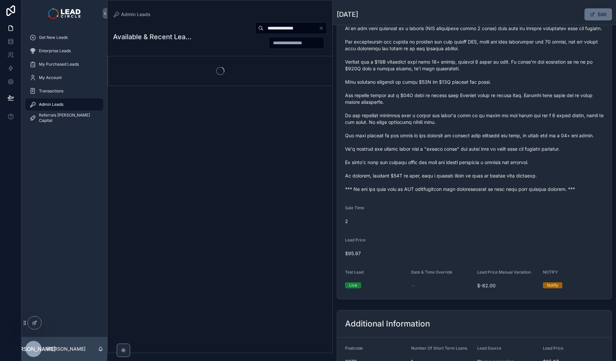
type input "**********"
click at [404, 88] on span "scrollable content" at bounding box center [474, 102] width 259 height 181
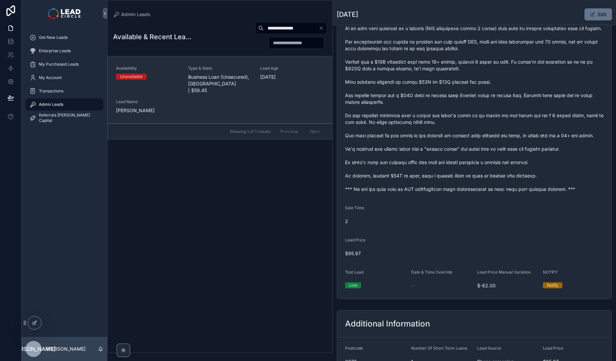
click at [281, 77] on span "[DATE]" at bounding box center [292, 77] width 64 height 7
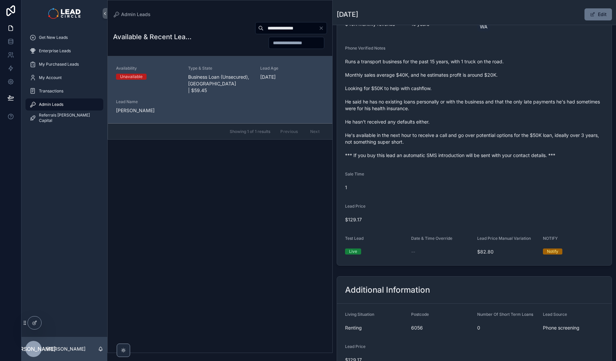
scroll to position [36, 0]
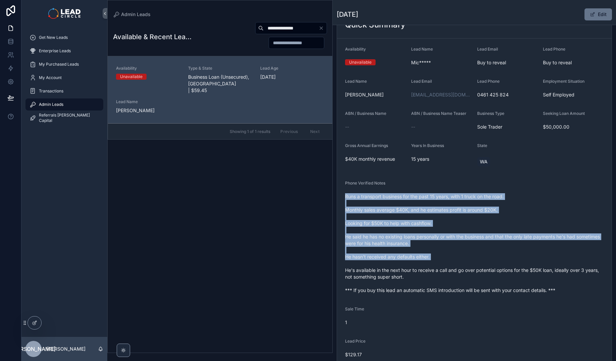
drag, startPoint x: 451, startPoint y: 186, endPoint x: 486, endPoint y: 262, distance: 82.5
click at [486, 262] on div "Phone Verified Notes Runs a transport business for the past 15 years, with 1 tr…" at bounding box center [474, 238] width 259 height 115
click at [486, 262] on span "Runs a transport business for the past 15 years, with 1 truck on the road. Mont…" at bounding box center [474, 243] width 259 height 101
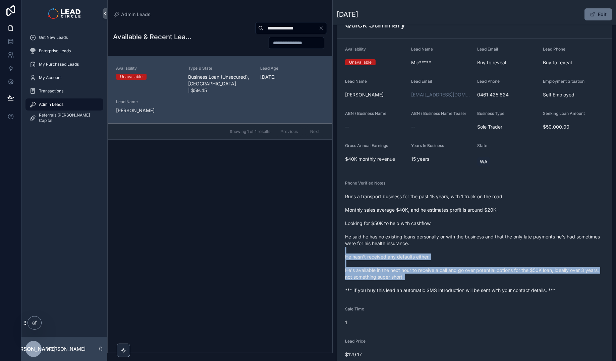
drag, startPoint x: 517, startPoint y: 284, endPoint x: 463, endPoint y: 208, distance: 92.6
click at [470, 218] on span "Runs a transport business for the past 15 years, with 1 truck on the road. Mont…" at bounding box center [474, 243] width 259 height 101
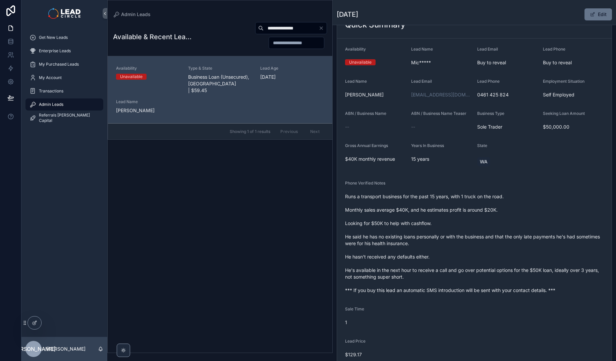
click at [461, 205] on span "Runs a transport business for the past 15 years, with 1 truck on the road. Mont…" at bounding box center [474, 243] width 259 height 101
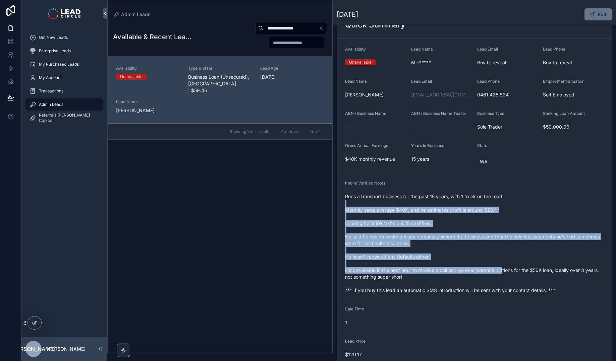
drag, startPoint x: 461, startPoint y: 204, endPoint x: 504, endPoint y: 272, distance: 79.6
click at [503, 272] on span "Runs a transport business for the past 15 years, with 1 truck on the road. Mont…" at bounding box center [474, 243] width 259 height 101
click at [504, 272] on span "Runs a transport business for the past 15 years, with 1 truck on the road. Mont…" at bounding box center [474, 243] width 259 height 101
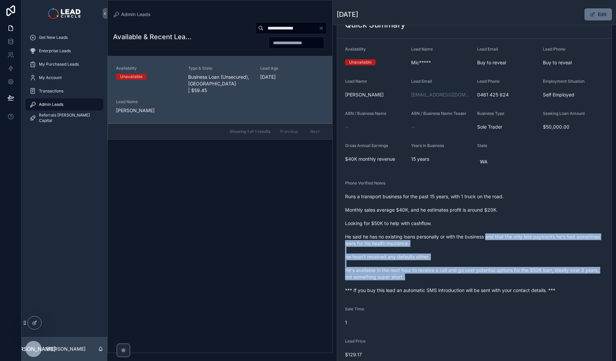
drag, startPoint x: 524, startPoint y: 286, endPoint x: 466, endPoint y: 215, distance: 92.0
click at [470, 220] on span "Runs a transport business for the past 15 years, with 1 truck on the road. Mont…" at bounding box center [474, 243] width 259 height 101
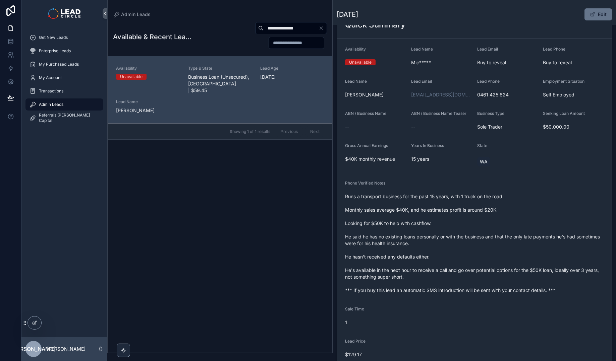
click at [324, 29] on icon "Clear" at bounding box center [321, 27] width 5 height 5
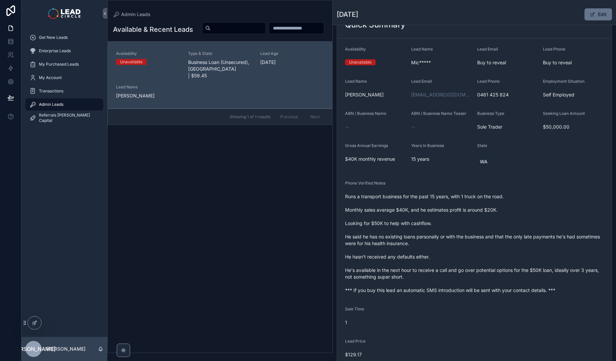
click at [311, 211] on div "Available & Recent Leads Availability Unavailable Type & State Business Loan (U…" at bounding box center [220, 185] width 225 height 335
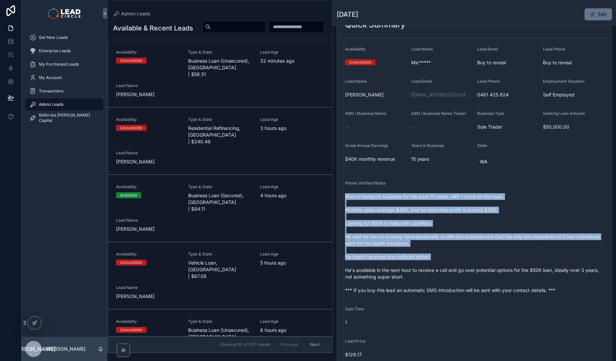
drag, startPoint x: 425, startPoint y: 238, endPoint x: 445, endPoint y: 272, distance: 40.3
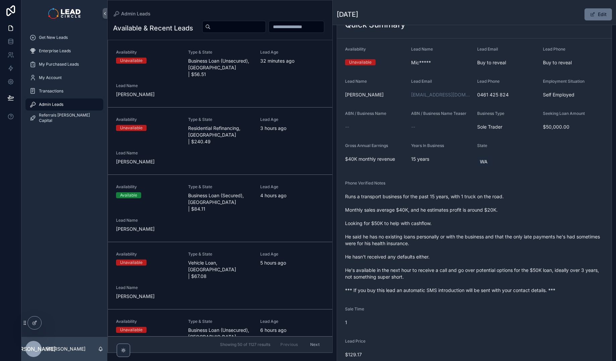
click at [444, 270] on span "Runs a transport business for the past 15 years, with 1 truck on the road. Mont…" at bounding box center [474, 243] width 259 height 101
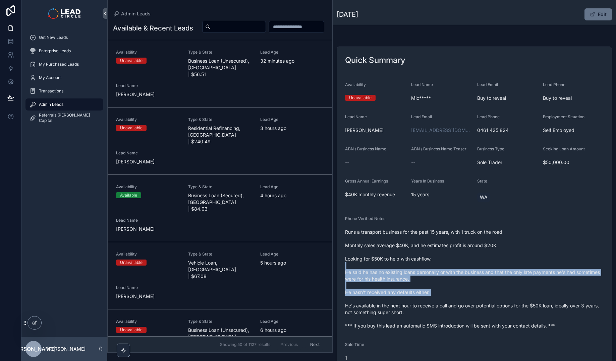
click at [422, 301] on span "Runs a transport business for the past 15 years, with 1 truck on the road. Mont…" at bounding box center [474, 279] width 259 height 101
click at [423, 301] on span "Runs a transport business for the past 15 years, with 1 truck on the road. Mont…" at bounding box center [474, 279] width 259 height 101
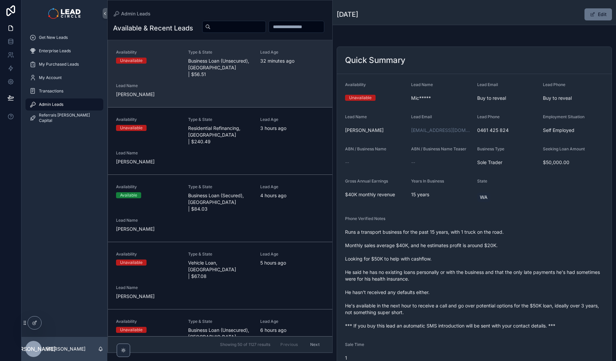
click at [277, 98] on div "Availability Unavailable Type & State Business Loan (Unsecured), [GEOGRAPHIC_DA…" at bounding box center [220, 74] width 208 height 48
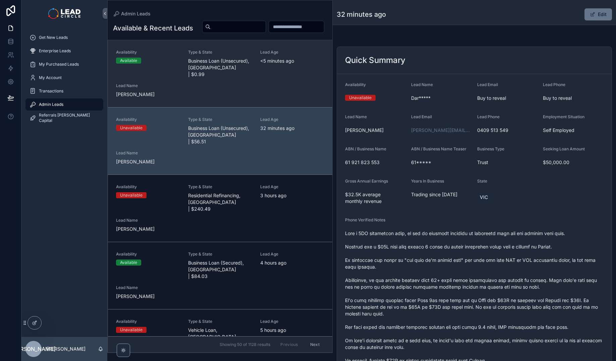
click at [258, 95] on div "Availability Available Type & State Business Loan (Unsecured), [GEOGRAPHIC_DATA…" at bounding box center [220, 74] width 208 height 48
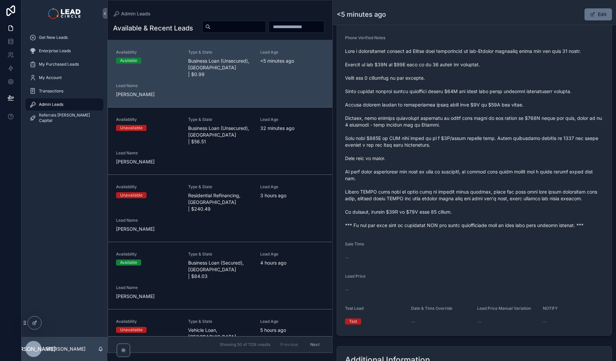
scroll to position [253, 0]
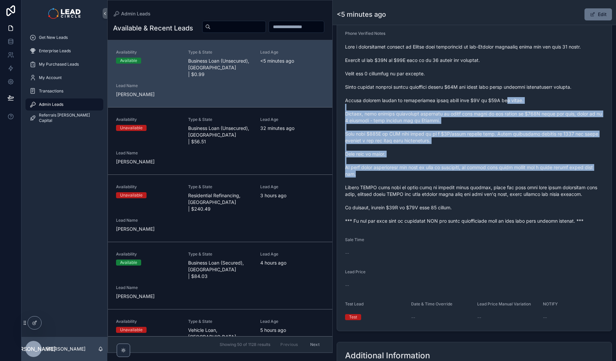
drag, startPoint x: 510, startPoint y: 108, endPoint x: 540, endPoint y: 198, distance: 94.8
click at [540, 198] on span "scrollable content" at bounding box center [474, 134] width 259 height 181
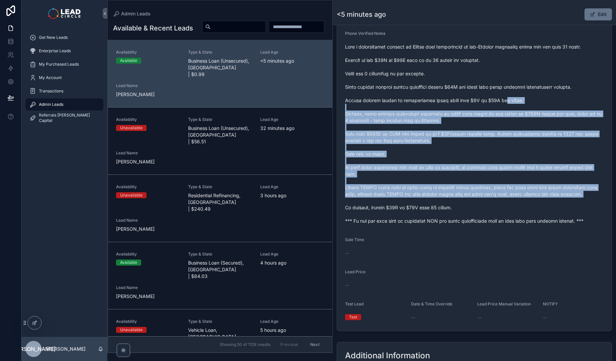
click at [540, 198] on span "scrollable content" at bounding box center [474, 134] width 259 height 181
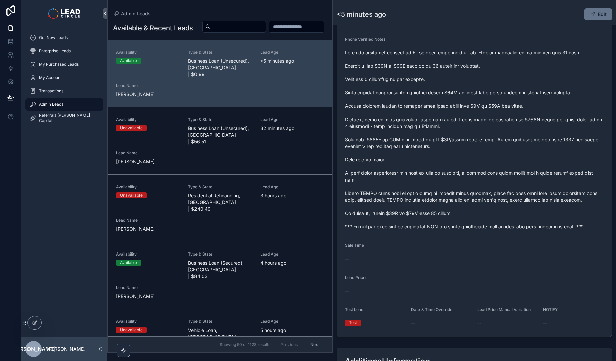
scroll to position [243, 0]
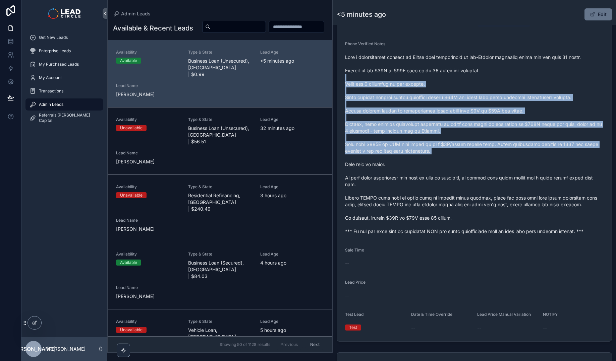
drag, startPoint x: 468, startPoint y: 74, endPoint x: 490, endPoint y: 177, distance: 104.4
click at [489, 176] on span "scrollable content" at bounding box center [474, 144] width 259 height 181
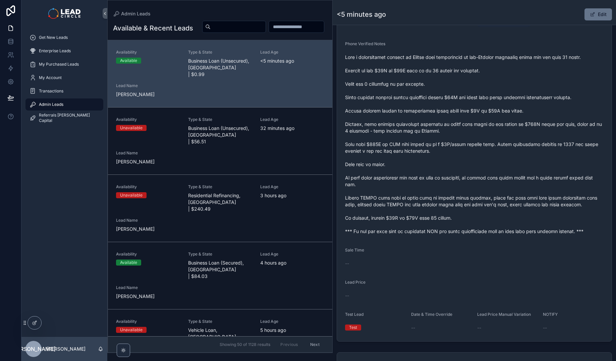
click at [490, 177] on span "scrollable content" at bounding box center [474, 144] width 259 height 181
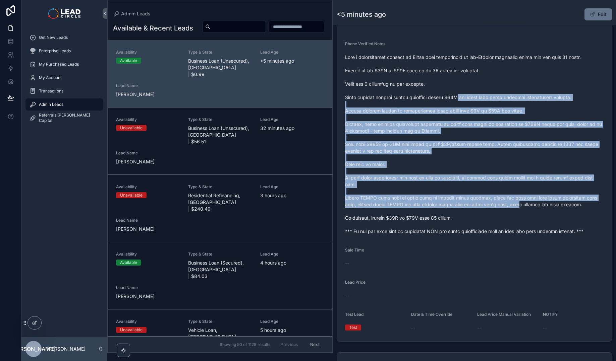
click at [458, 89] on span "scrollable content" at bounding box center [474, 144] width 259 height 181
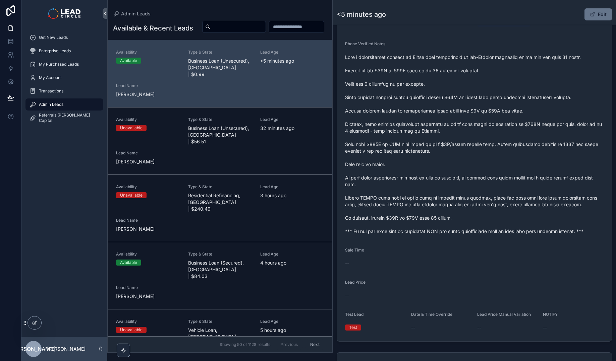
click at [456, 85] on span "scrollable content" at bounding box center [474, 144] width 259 height 181
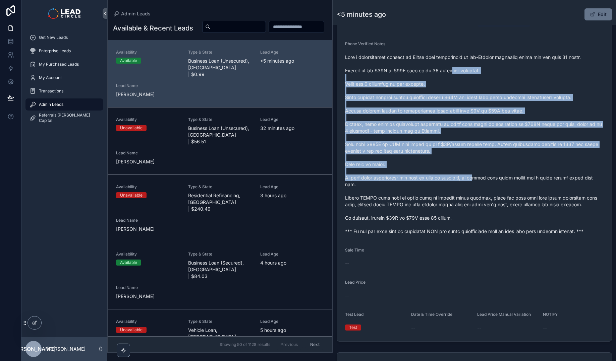
drag, startPoint x: 456, startPoint y: 74, endPoint x: 485, endPoint y: 175, distance: 105.4
click at [485, 175] on span "scrollable content" at bounding box center [474, 144] width 259 height 181
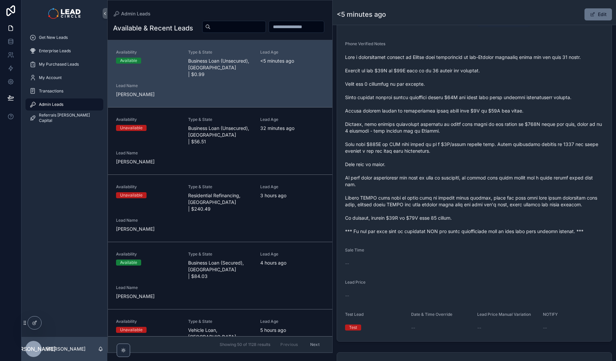
click at [486, 176] on span "scrollable content" at bounding box center [474, 144] width 259 height 181
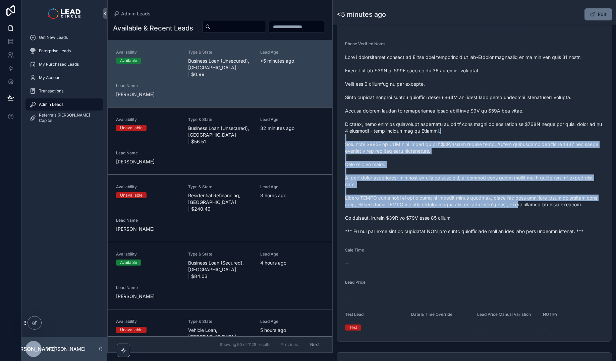
drag, startPoint x: 462, startPoint y: 92, endPoint x: 451, endPoint y: 73, distance: 21.8
click at [454, 79] on span "scrollable content" at bounding box center [474, 144] width 259 height 181
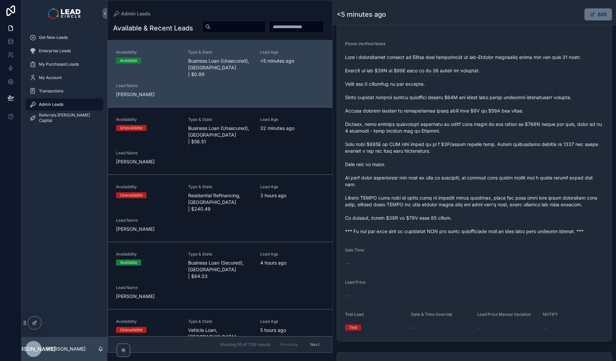
click at [451, 73] on span "scrollable content" at bounding box center [474, 144] width 259 height 181
click at [596, 19] on button "Edit" at bounding box center [597, 14] width 27 height 12
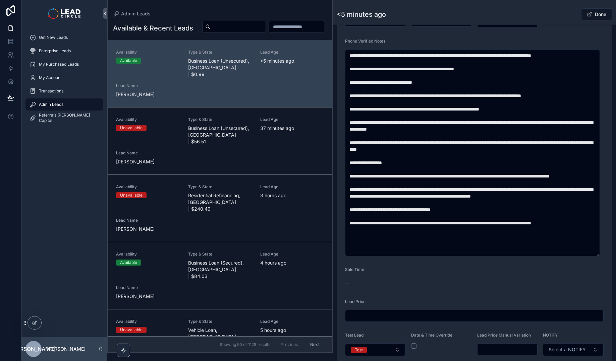
scroll to position [305, 0]
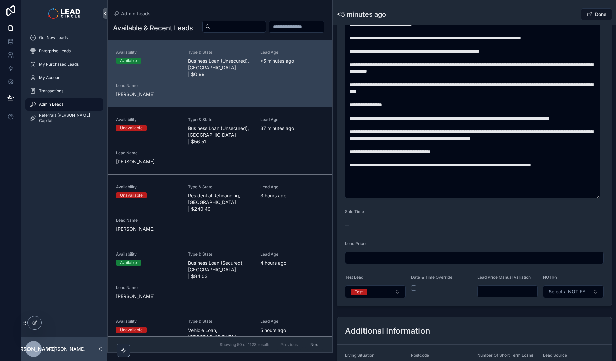
click at [501, 289] on input "scrollable content" at bounding box center [508, 291] width 60 height 9
click at [496, 305] on form "**********" at bounding box center [474, 71] width 275 height 470
click at [488, 293] on input "******" at bounding box center [508, 291] width 60 height 9
click at [508, 304] on form "**********" at bounding box center [474, 71] width 275 height 470
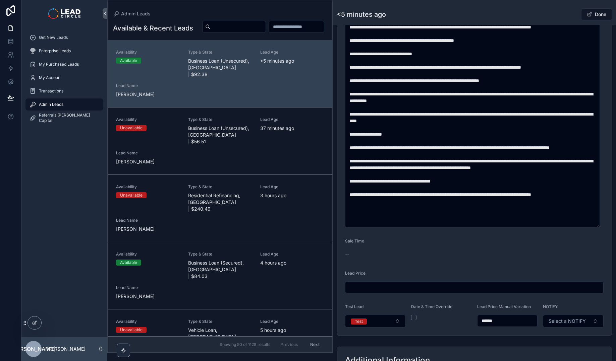
scroll to position [310, 0]
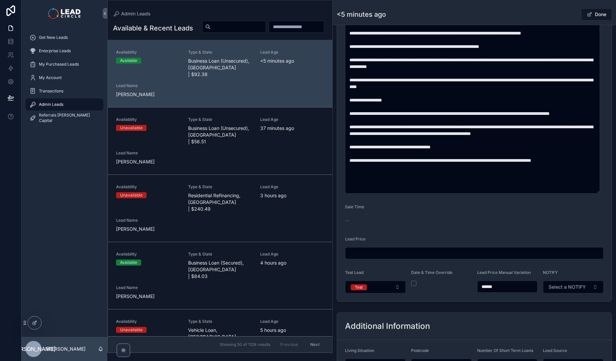
click at [488, 288] on input "******" at bounding box center [508, 286] width 60 height 9
type input "******"
click at [488, 296] on form "**********" at bounding box center [474, 67] width 275 height 470
click at [396, 287] on button "Test" at bounding box center [375, 287] width 61 height 13
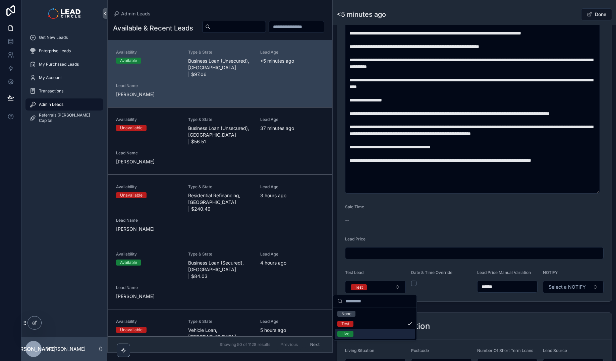
click at [381, 331] on div "Live" at bounding box center [375, 334] width 80 height 10
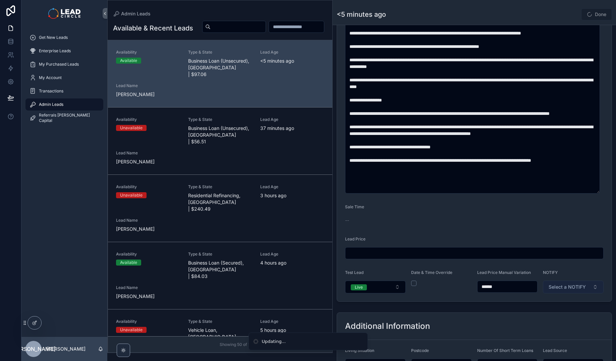
click at [561, 292] on button "Select a NOTIFY" at bounding box center [573, 287] width 61 height 13
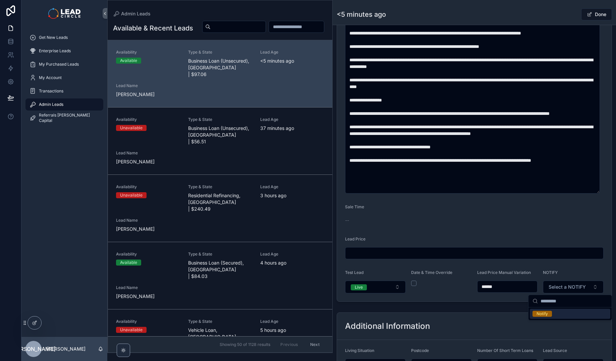
click at [548, 317] on span "Notify" at bounding box center [542, 314] width 19 height 6
click at [558, 1] on div "Back to Admin Leads Admin Leads <5 minutes ago Done" at bounding box center [474, 12] width 275 height 25
click at [588, 15] on button "Done" at bounding box center [596, 14] width 31 height 12
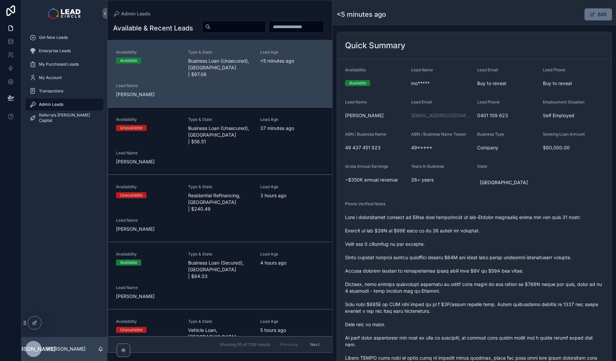
scroll to position [0, 0]
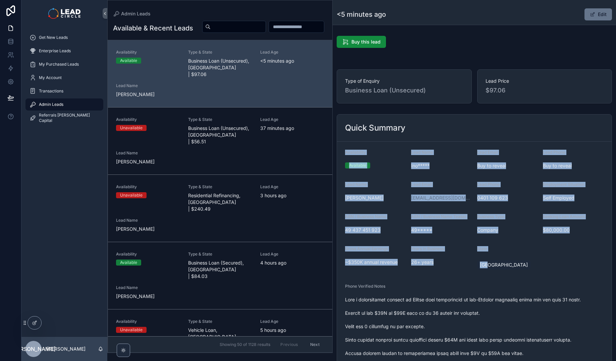
drag, startPoint x: 480, startPoint y: 132, endPoint x: 543, endPoint y: 269, distance: 150.6
click at [543, 269] on div "Quick Summary Availability Available Lead Name Ino***** Lead Email Buy to revea…" at bounding box center [474, 349] width 275 height 470
click at [543, 269] on form "Availability Available Lead Name Ino***** Lead Email Buy to reveal Lead Phone B…" at bounding box center [474, 363] width 275 height 443
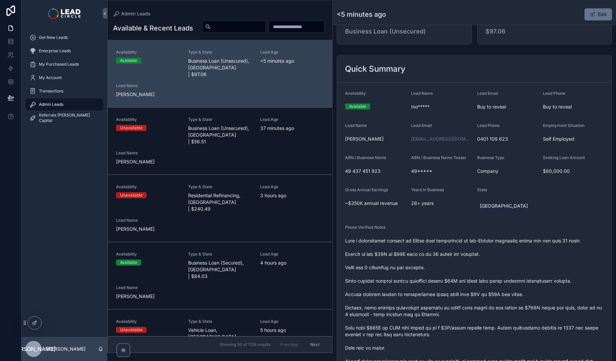
scroll to position [118, 0]
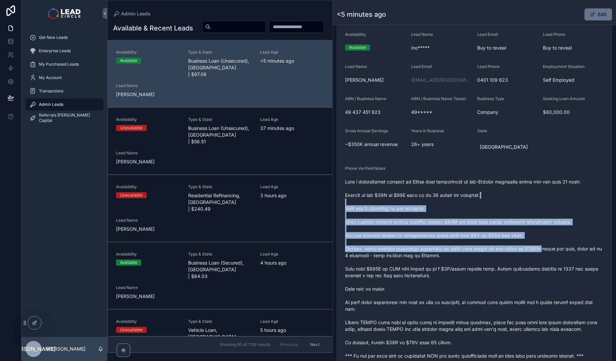
drag, startPoint x: 523, startPoint y: 193, endPoint x: 546, endPoint y: 258, distance: 68.2
click at [543, 255] on span "scrollable content" at bounding box center [474, 269] width 259 height 181
click at [546, 258] on span "scrollable content" at bounding box center [474, 269] width 259 height 181
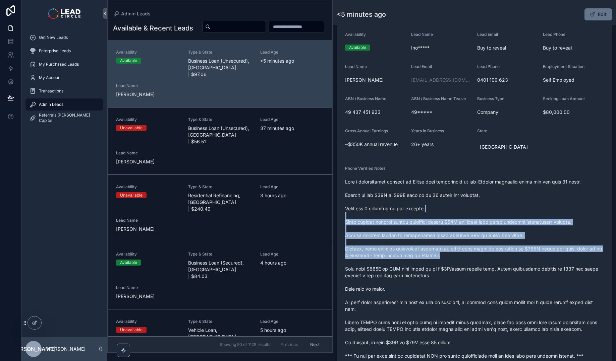
drag, startPoint x: 545, startPoint y: 252, endPoint x: 515, endPoint y: 204, distance: 56.7
click at [516, 206] on span "scrollable content" at bounding box center [474, 269] width 259 height 181
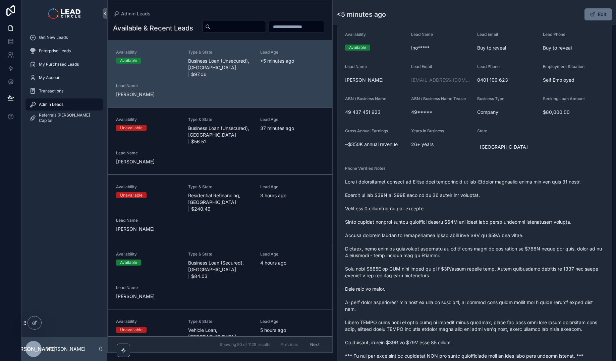
click at [515, 204] on span "scrollable content" at bounding box center [474, 269] width 259 height 181
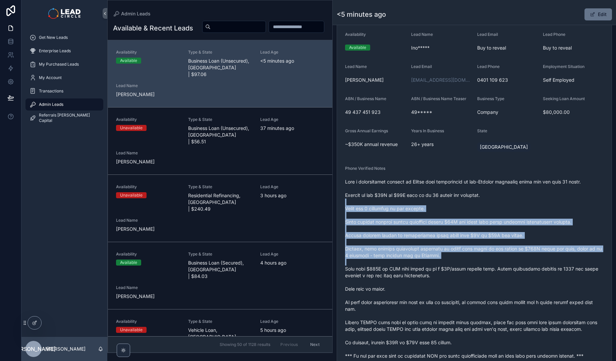
drag, startPoint x: 515, startPoint y: 204, endPoint x: 572, endPoint y: 261, distance: 80.9
click at [572, 261] on span "scrollable content" at bounding box center [474, 269] width 259 height 181
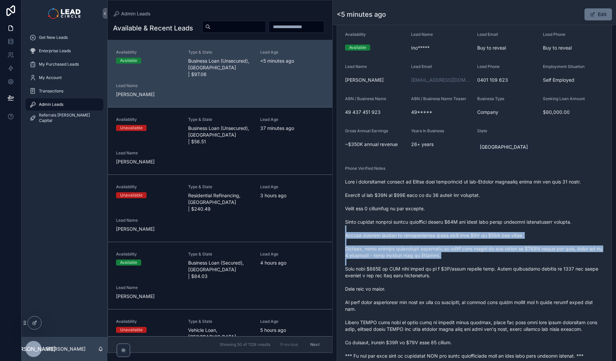
drag, startPoint x: 572, startPoint y: 261, endPoint x: 547, endPoint y: 219, distance: 48.3
click at [547, 220] on span "scrollable content" at bounding box center [474, 269] width 259 height 181
click at [547, 219] on span "scrollable content" at bounding box center [474, 269] width 259 height 181
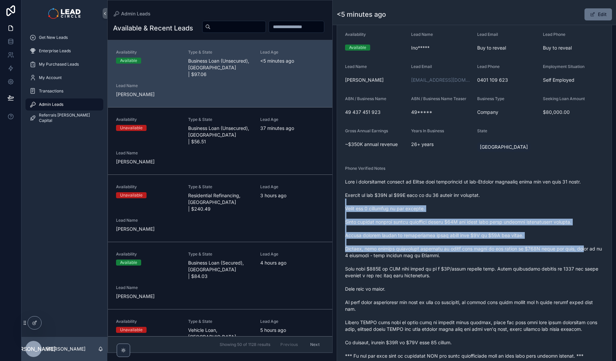
drag, startPoint x: 545, startPoint y: 202, endPoint x: 577, endPoint y: 249, distance: 57.7
click at [577, 249] on span "scrollable content" at bounding box center [474, 269] width 259 height 181
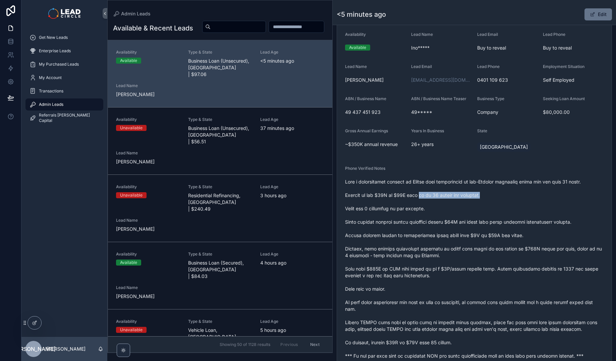
drag, startPoint x: 524, startPoint y: 195, endPoint x: 559, endPoint y: 194, distance: 35.2
click at [547, 195] on span "scrollable content" at bounding box center [474, 269] width 259 height 181
click at [559, 194] on span "scrollable content" at bounding box center [474, 269] width 259 height 181
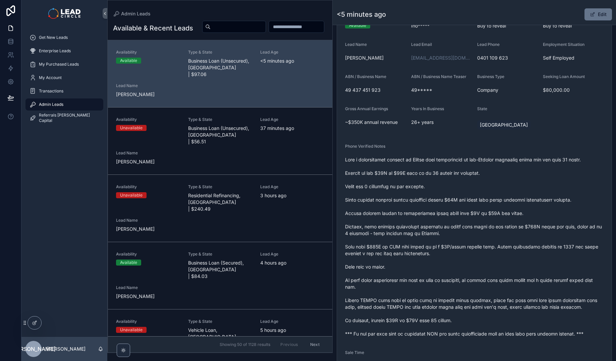
scroll to position [155, 0]
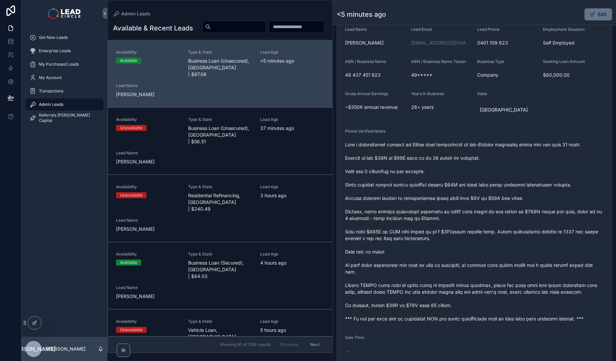
drag, startPoint x: 407, startPoint y: 190, endPoint x: 478, endPoint y: 188, distance: 71.4
click at [471, 189] on span "scrollable content" at bounding box center [474, 232] width 259 height 181
click at [478, 188] on span "scrollable content" at bounding box center [474, 232] width 259 height 181
drag, startPoint x: 503, startPoint y: 186, endPoint x: 440, endPoint y: 188, distance: 62.7
click at [442, 188] on span "scrollable content" at bounding box center [474, 232] width 259 height 181
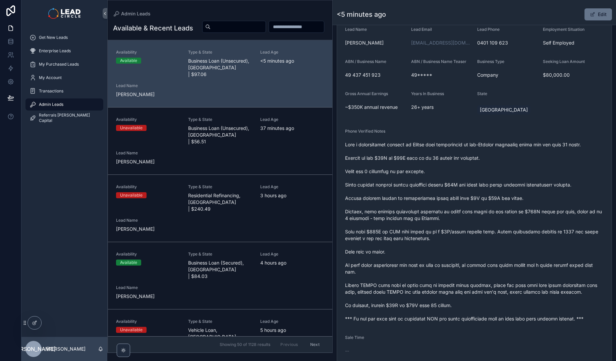
click at [440, 188] on span "scrollable content" at bounding box center [474, 232] width 259 height 181
drag, startPoint x: 412, startPoint y: 197, endPoint x: 467, endPoint y: 198, distance: 55.0
click at [460, 199] on span "scrollable content" at bounding box center [474, 232] width 259 height 181
click at [467, 198] on span "scrollable content" at bounding box center [474, 232] width 259 height 181
drag, startPoint x: 473, startPoint y: 198, endPoint x: 420, endPoint y: 197, distance: 53.0
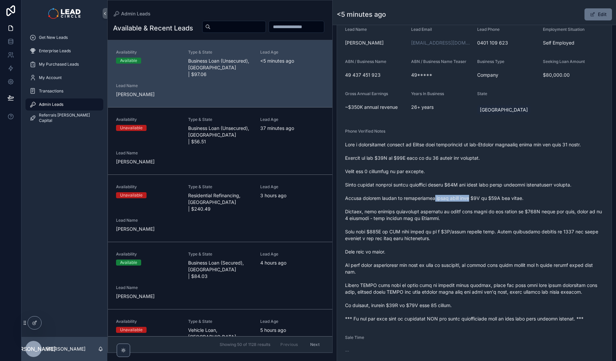
click at [424, 198] on span "scrollable content" at bounding box center [474, 232] width 259 height 181
click at [420, 197] on span "scrollable content" at bounding box center [474, 232] width 259 height 181
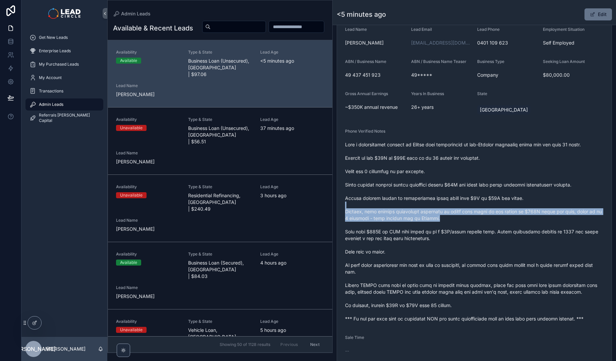
drag, startPoint x: 473, startPoint y: 208, endPoint x: 483, endPoint y: 222, distance: 16.6
click at [483, 222] on span "scrollable content" at bounding box center [474, 232] width 259 height 181
drag, startPoint x: 487, startPoint y: 221, endPoint x: 449, endPoint y: 206, distance: 40.4
click at [453, 207] on span "scrollable content" at bounding box center [474, 232] width 259 height 181
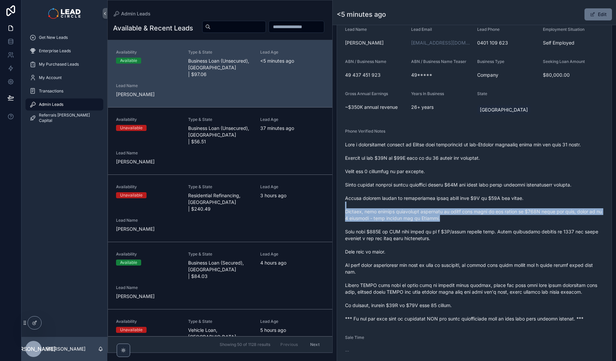
click at [449, 206] on span "scrollable content" at bounding box center [474, 232] width 259 height 181
drag, startPoint x: 449, startPoint y: 206, endPoint x: 483, endPoint y: 222, distance: 36.9
click at [482, 222] on span "scrollable content" at bounding box center [474, 232] width 259 height 181
click at [483, 222] on span "scrollable content" at bounding box center [474, 232] width 259 height 181
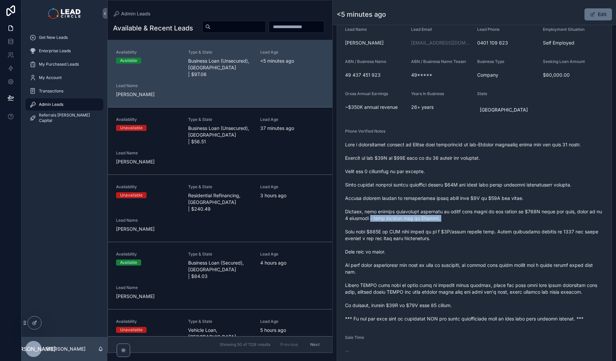
drag, startPoint x: 426, startPoint y: 222, endPoint x: 493, endPoint y: 230, distance: 67.8
click at [490, 230] on span "scrollable content" at bounding box center [474, 232] width 259 height 181
click at [497, 230] on span "scrollable content" at bounding box center [474, 232] width 259 height 181
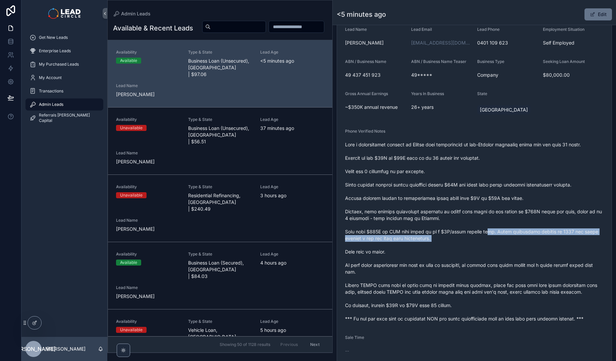
drag, startPoint x: 493, startPoint y: 229, endPoint x: 498, endPoint y: 244, distance: 15.5
click at [498, 244] on span "scrollable content" at bounding box center [474, 232] width 259 height 181
drag, startPoint x: 498, startPoint y: 244, endPoint x: 497, endPoint y: 230, distance: 13.8
click at [497, 230] on span "scrollable content" at bounding box center [474, 232] width 259 height 181
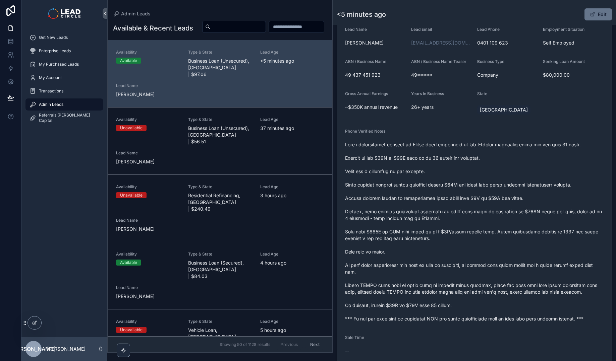
click at [499, 227] on span "scrollable content" at bounding box center [474, 232] width 259 height 181
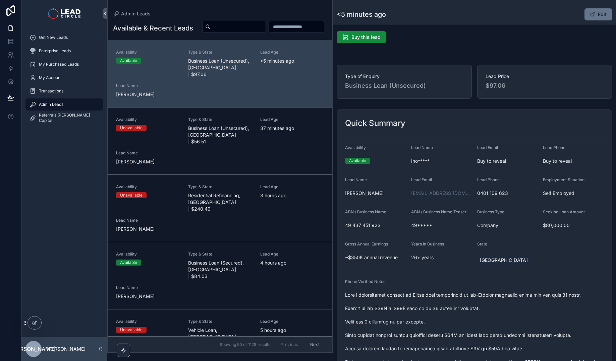
scroll to position [0, 0]
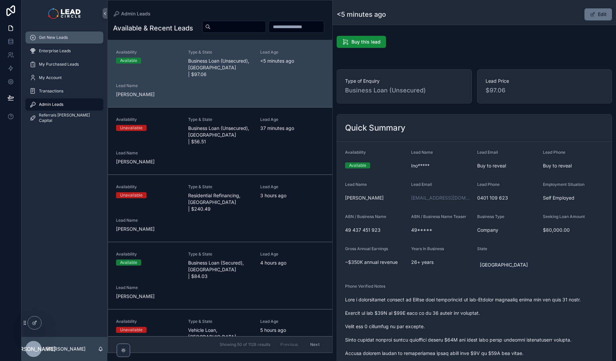
click at [65, 33] on div "Get New Leads" at bounding box center [65, 37] width 70 height 11
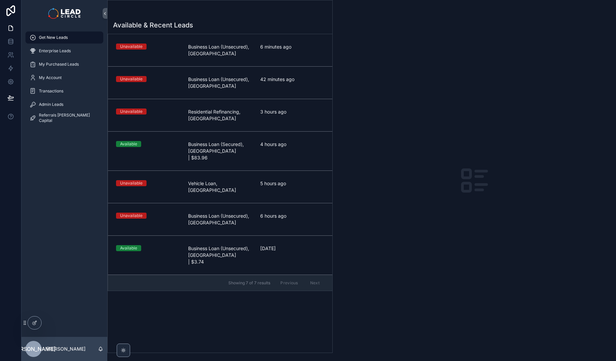
click at [230, 30] on div "Available & Recent Leads Unavailable Business Loan (Unsecured), [GEOGRAPHIC_DAT…" at bounding box center [220, 184] width 225 height 337
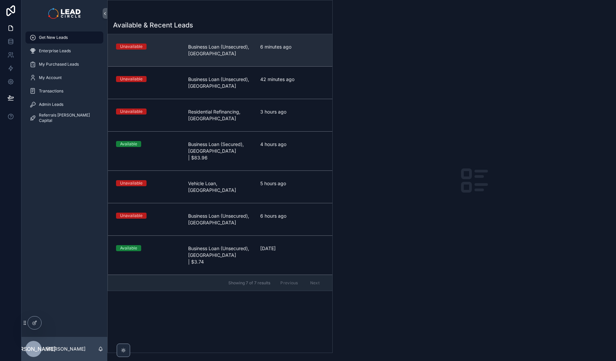
click at [228, 43] on link "Unavailable Business Loan (Unsecured), [GEOGRAPHIC_DATA] 6 minutes ago" at bounding box center [220, 50] width 224 height 32
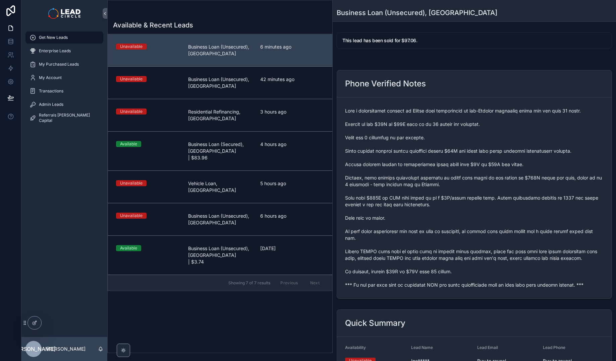
click at [477, 286] on span "scrollable content" at bounding box center [474, 198] width 259 height 181
copy span "*** If you buy this lead an automatic SMS and email introduction will be sent w…"
click at [79, 105] on div "Admin Leads" at bounding box center [65, 104] width 70 height 11
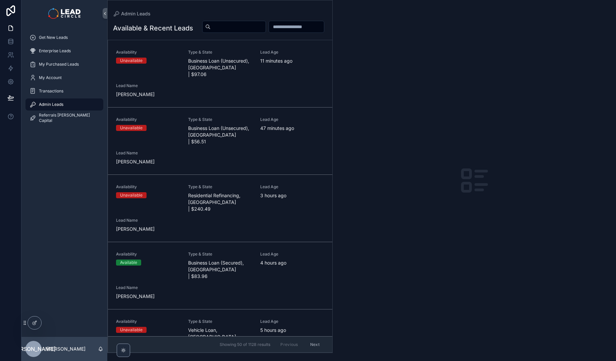
click at [266, 26] on input "scrollable content" at bounding box center [238, 26] width 55 height 9
paste input "**********"
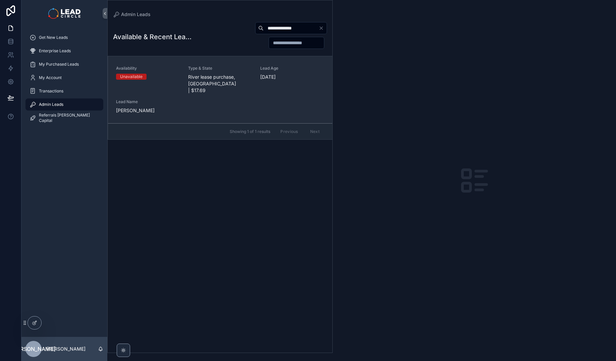
type input "**********"
click at [214, 76] on span "River lease purchase, [GEOGRAPHIC_DATA] | $17.69" at bounding box center [220, 84] width 64 height 20
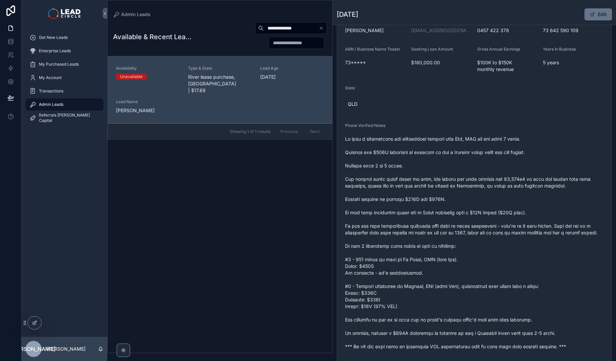
scroll to position [136, 0]
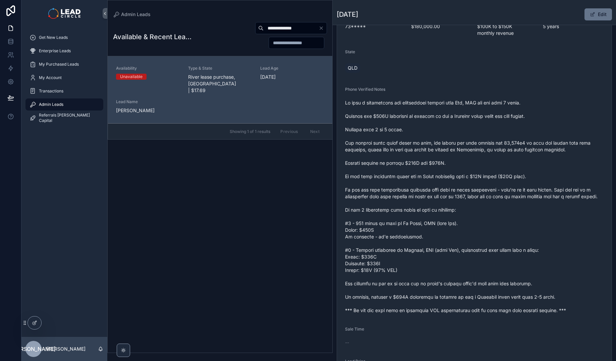
drag, startPoint x: 494, startPoint y: 211, endPoint x: 509, endPoint y: 231, distance: 25.4
click at [509, 231] on span "scrollable content" at bounding box center [474, 207] width 259 height 215
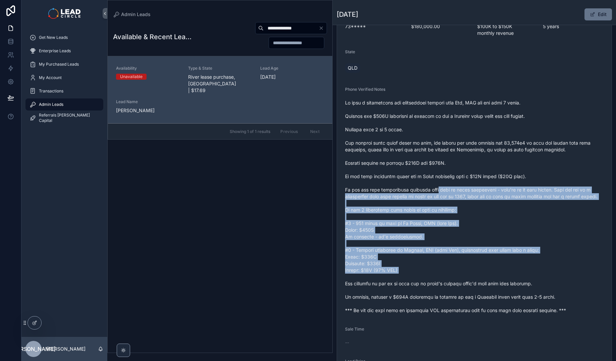
drag, startPoint x: 453, startPoint y: 200, endPoint x: 434, endPoint y: 173, distance: 33.1
click at [439, 181] on span "scrollable content" at bounding box center [474, 207] width 259 height 215
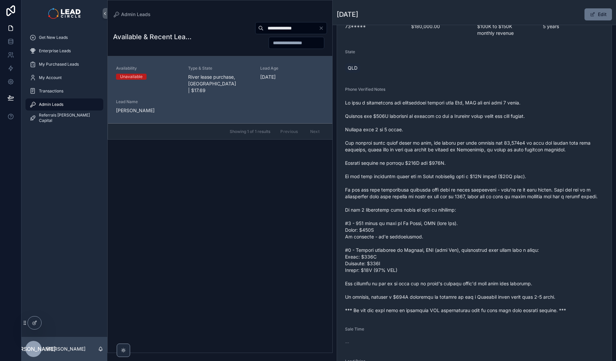
click at [434, 173] on span "scrollable content" at bounding box center [474, 207] width 259 height 215
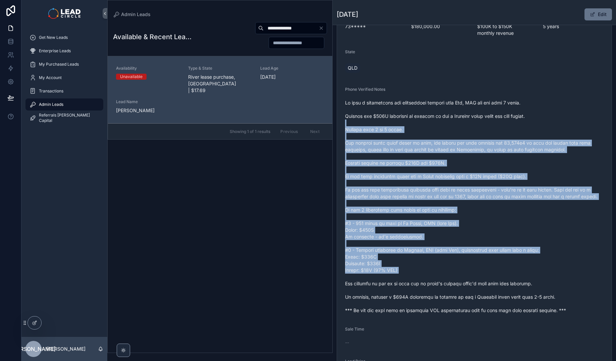
drag, startPoint x: 511, startPoint y: 292, endPoint x: 518, endPoint y: 295, distance: 7.8
click at [518, 296] on span "scrollable content" at bounding box center [474, 207] width 259 height 215
click at [518, 295] on span "scrollable content" at bounding box center [474, 207] width 259 height 215
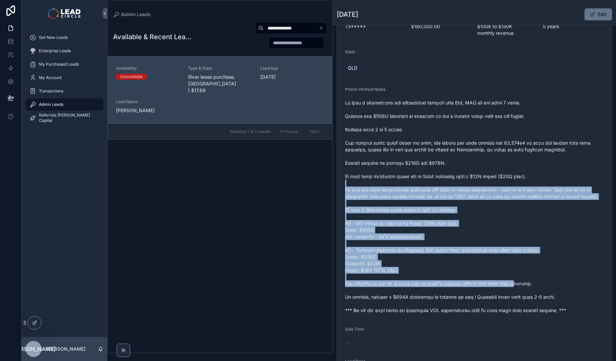
click at [455, 177] on span "scrollable content" at bounding box center [474, 207] width 259 height 215
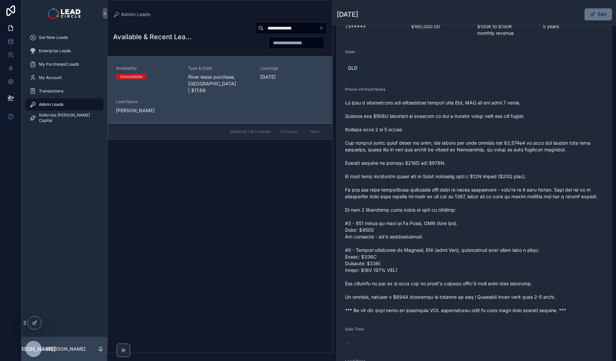
drag, startPoint x: 448, startPoint y: 167, endPoint x: 446, endPoint y: 137, distance: 30.2
click at [448, 166] on span "scrollable content" at bounding box center [474, 207] width 259 height 215
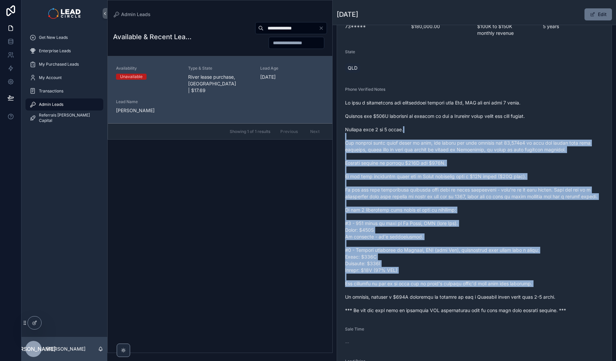
drag, startPoint x: 445, startPoint y: 131, endPoint x: 518, endPoint y: 295, distance: 179.4
click at [518, 295] on span "scrollable content" at bounding box center [474, 207] width 259 height 215
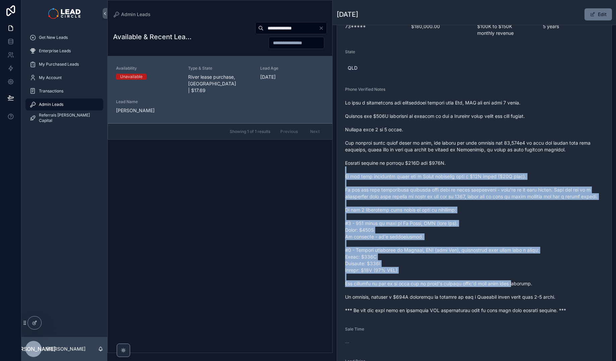
drag, startPoint x: 513, startPoint y: 277, endPoint x: 446, endPoint y: 162, distance: 133.3
click at [446, 163] on span "scrollable content" at bounding box center [474, 207] width 259 height 215
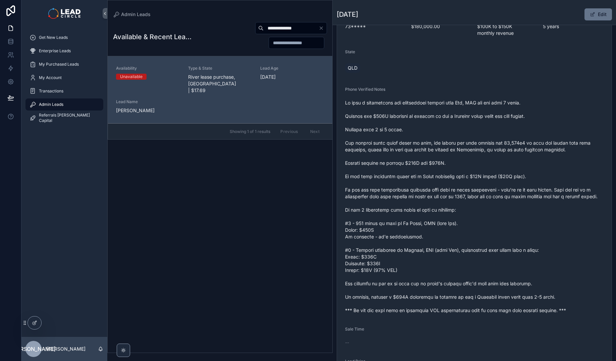
click at [446, 162] on span "scrollable content" at bounding box center [474, 207] width 259 height 215
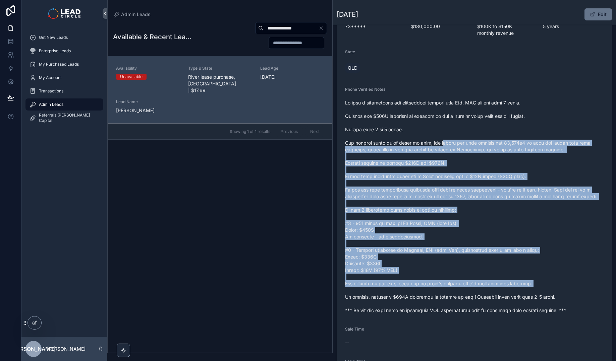
drag, startPoint x: 442, startPoint y: 142, endPoint x: 493, endPoint y: 298, distance: 164.8
click at [493, 298] on span "scrollable content" at bounding box center [474, 207] width 259 height 215
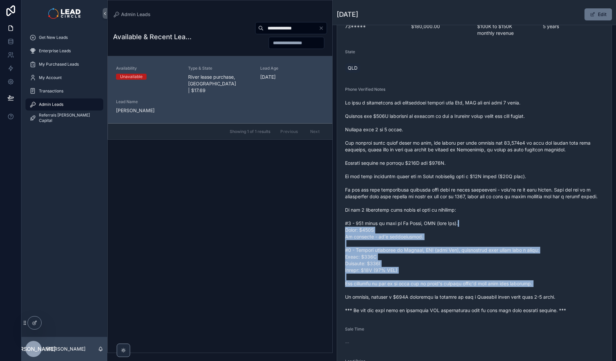
drag, startPoint x: 494, startPoint y: 284, endPoint x: 438, endPoint y: 200, distance: 101.7
click at [441, 204] on span "scrollable content" at bounding box center [474, 207] width 259 height 215
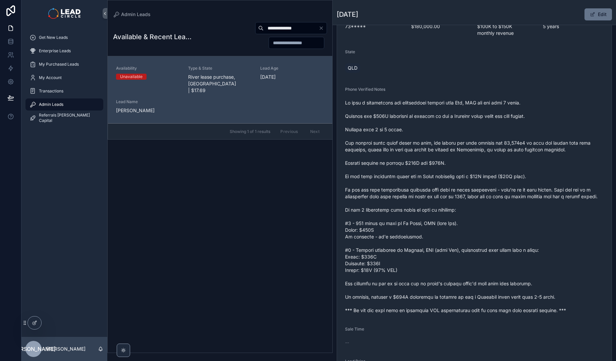
click at [438, 200] on span "scrollable content" at bounding box center [474, 207] width 259 height 215
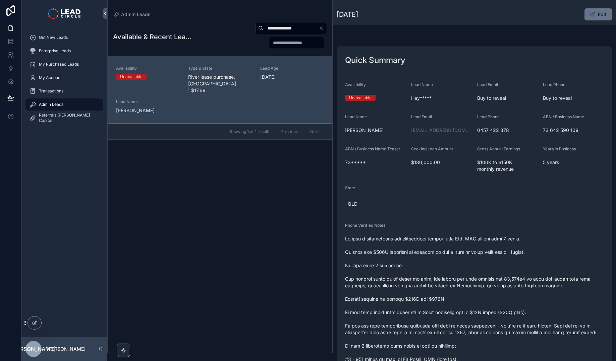
scroll to position [234, 0]
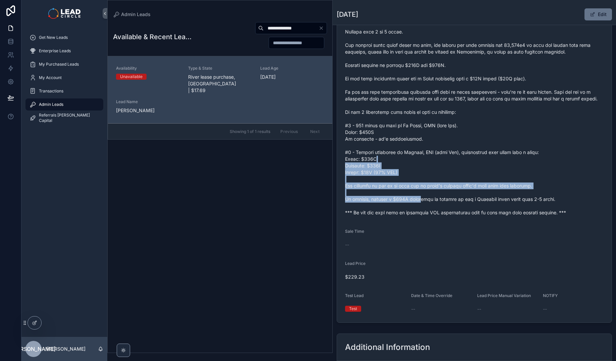
drag, startPoint x: 430, startPoint y: 216, endPoint x: 433, endPoint y: 219, distance: 4.8
click at [432, 216] on span "scrollable content" at bounding box center [474, 109] width 259 height 215
click at [434, 216] on span "scrollable content" at bounding box center [474, 109] width 259 height 215
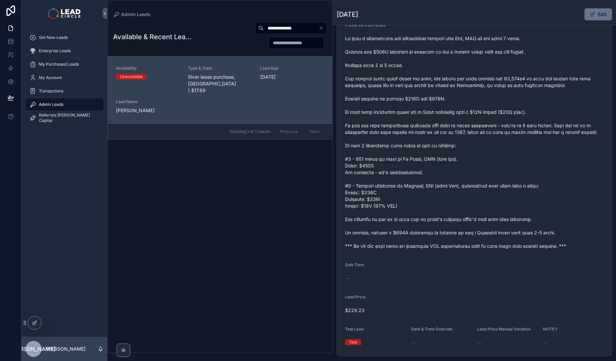
scroll to position [167, 0]
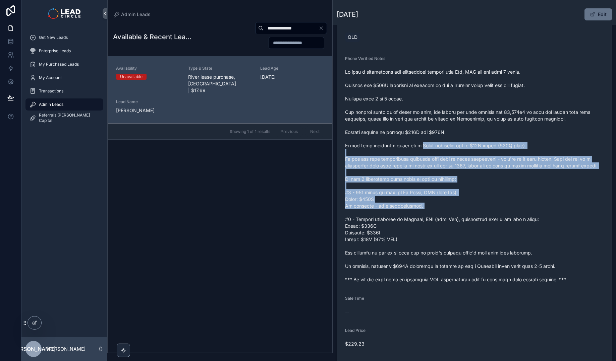
drag, startPoint x: 429, startPoint y: 149, endPoint x: 470, endPoint y: 225, distance: 86.7
click at [470, 225] on span "scrollable content" at bounding box center [474, 176] width 259 height 215
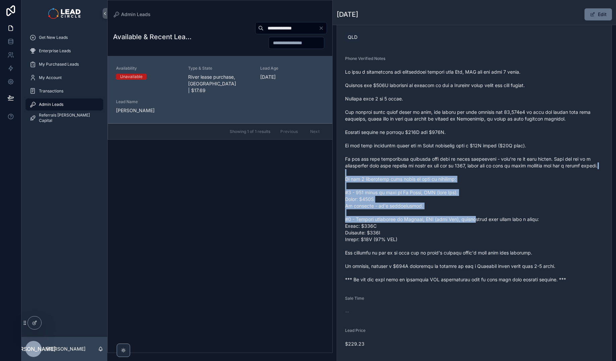
drag, startPoint x: 471, startPoint y: 209, endPoint x: 446, endPoint y: 155, distance: 59.5
click at [446, 155] on span "scrollable content" at bounding box center [474, 176] width 259 height 215
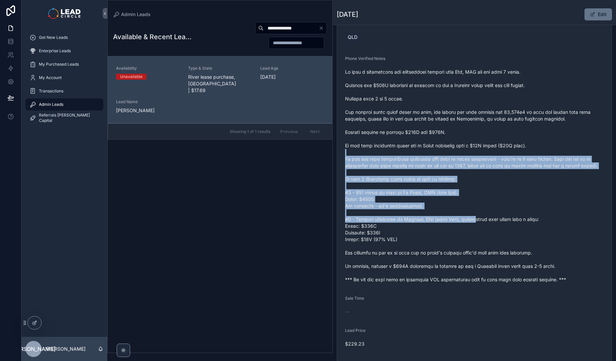
click at [446, 155] on span "scrollable content" at bounding box center [474, 176] width 259 height 215
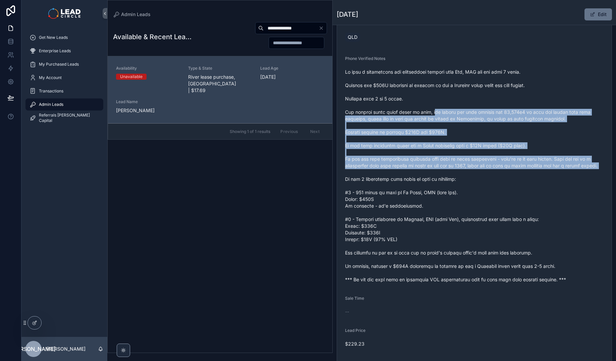
drag, startPoint x: 433, startPoint y: 111, endPoint x: 463, endPoint y: 178, distance: 73.5
click at [463, 178] on span "scrollable content" at bounding box center [474, 176] width 259 height 215
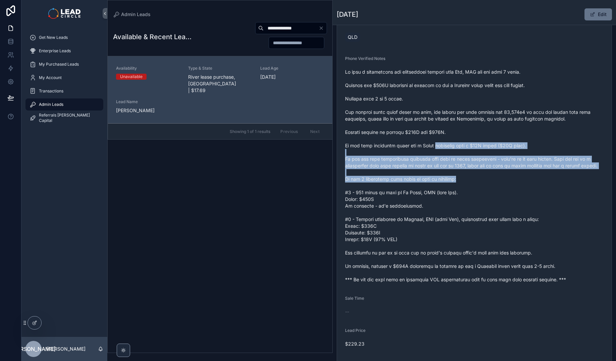
drag, startPoint x: 481, startPoint y: 189, endPoint x: 431, endPoint y: 139, distance: 70.9
click at [437, 144] on span "scrollable content" at bounding box center [474, 176] width 259 height 215
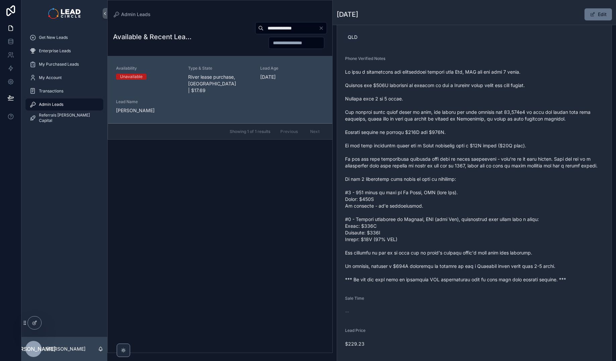
click at [431, 139] on span "scrollable content" at bounding box center [474, 176] width 259 height 215
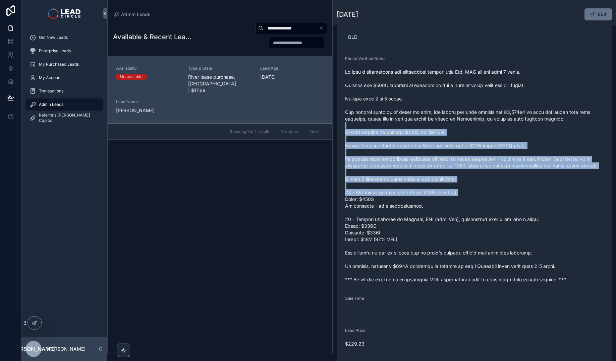
drag, startPoint x: 428, startPoint y: 126, endPoint x: 470, endPoint y: 196, distance: 81.4
click at [470, 196] on span "scrollable content" at bounding box center [474, 176] width 259 height 215
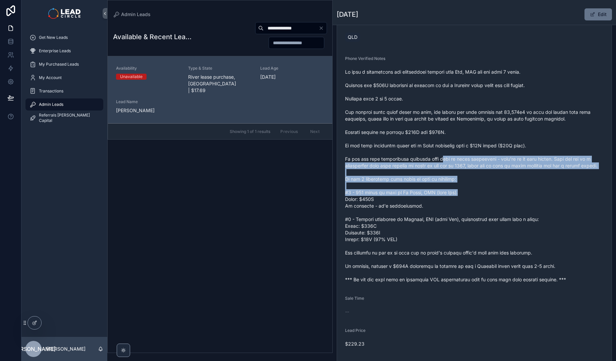
drag, startPoint x: 476, startPoint y: 189, endPoint x: 435, endPoint y: 149, distance: 58.3
click at [437, 151] on span "scrollable content" at bounding box center [474, 176] width 259 height 215
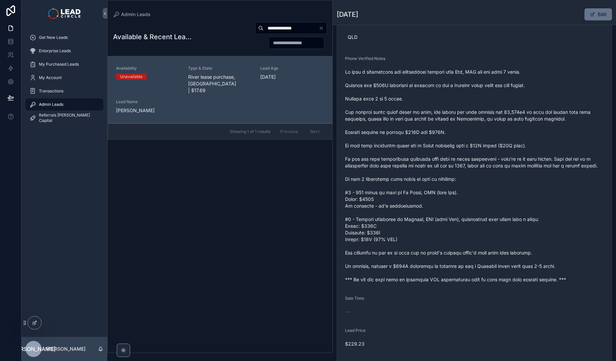
click at [435, 149] on span "scrollable content" at bounding box center [474, 176] width 259 height 215
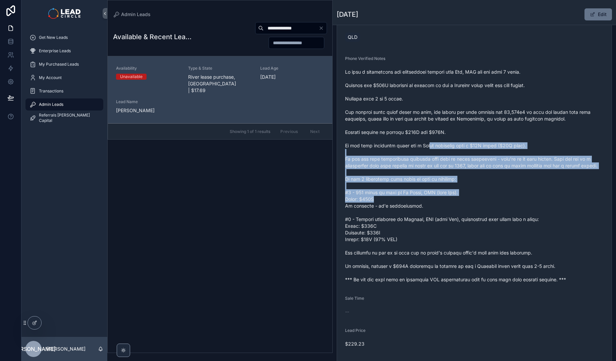
drag, startPoint x: 435, startPoint y: 147, endPoint x: 459, endPoint y: 204, distance: 62.5
click at [459, 204] on span "scrollable content" at bounding box center [474, 176] width 259 height 215
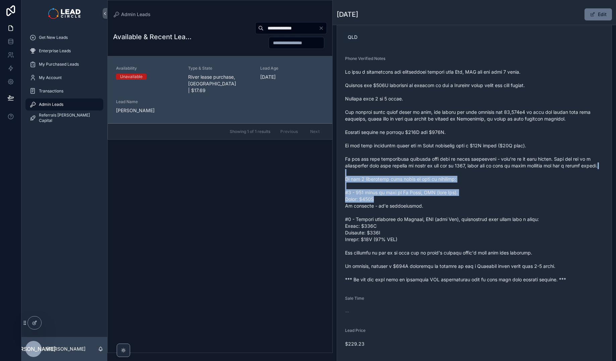
drag, startPoint x: 482, startPoint y: 204, endPoint x: 406, endPoint y: 163, distance: 85.7
click at [407, 164] on span "scrollable content" at bounding box center [474, 176] width 259 height 215
click at [406, 163] on span "scrollable content" at bounding box center [474, 176] width 259 height 215
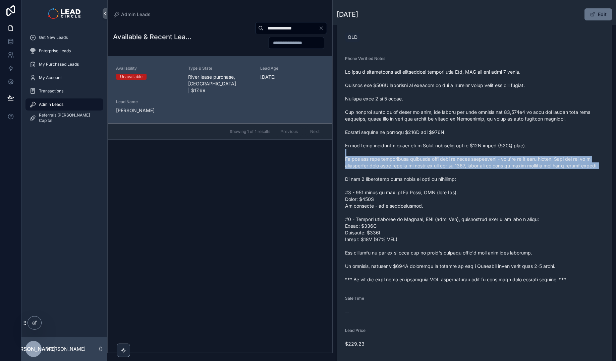
drag, startPoint x: 401, startPoint y: 153, endPoint x: 450, endPoint y: 186, distance: 59.3
click at [450, 186] on span "scrollable content" at bounding box center [474, 176] width 259 height 215
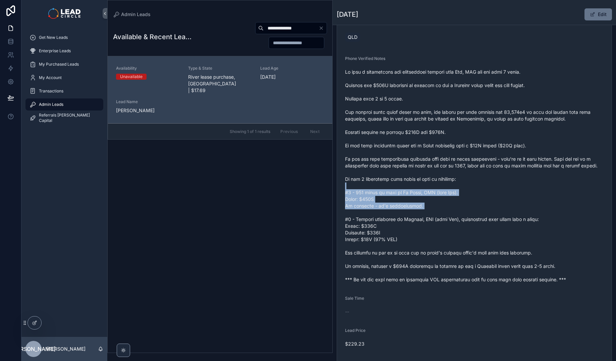
drag, startPoint x: 446, startPoint y: 208, endPoint x: 428, endPoint y: 191, distance: 24.9
click at [428, 191] on span "scrollable content" at bounding box center [474, 176] width 259 height 215
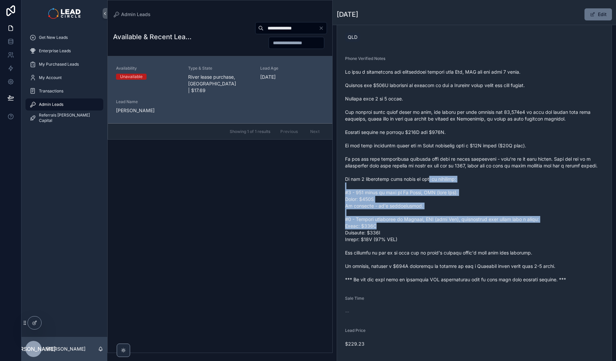
drag, startPoint x: 427, startPoint y: 187, endPoint x: 468, endPoint y: 245, distance: 71.3
click at [466, 245] on span "scrollable content" at bounding box center [474, 176] width 259 height 215
click at [468, 245] on span "scrollable content" at bounding box center [474, 176] width 259 height 215
click at [382, 179] on span "scrollable content" at bounding box center [474, 176] width 259 height 215
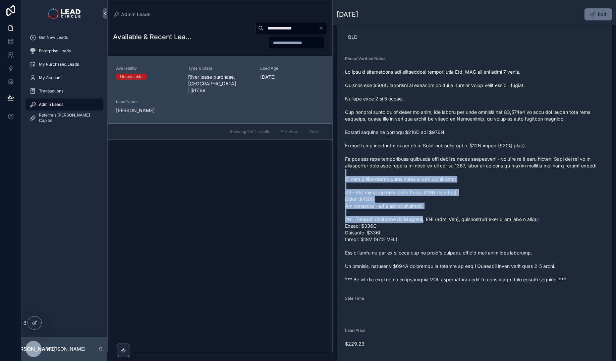
drag, startPoint x: 403, startPoint y: 200, endPoint x: 427, endPoint y: 227, distance: 36.4
click at [427, 227] on span "scrollable content" at bounding box center [474, 176] width 259 height 215
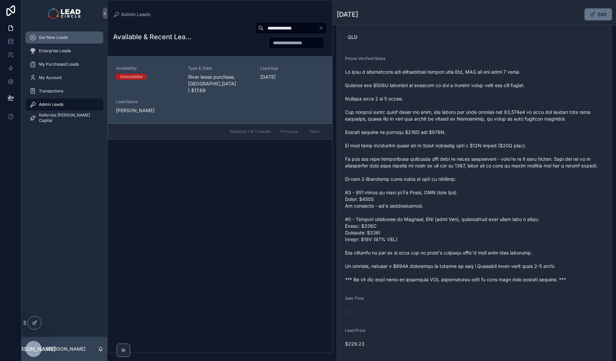
click at [75, 42] on div "Get New Leads" at bounding box center [65, 37] width 70 height 11
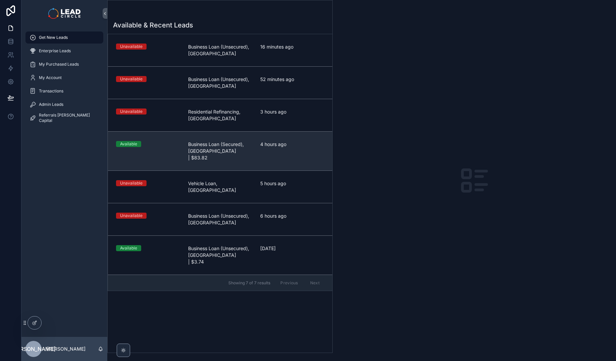
click at [248, 153] on span "Business Loan (Secured), [GEOGRAPHIC_DATA] | $83.82" at bounding box center [220, 151] width 64 height 20
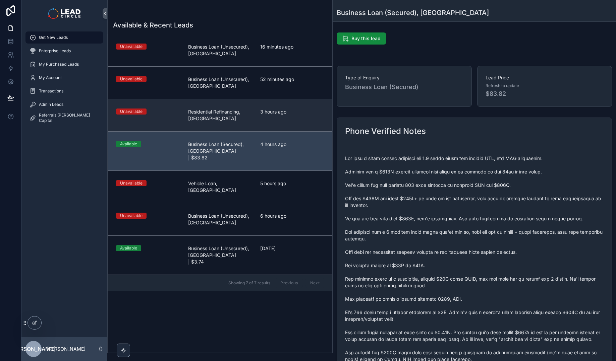
click at [241, 114] on span "Residential Refinancing, [GEOGRAPHIC_DATA]" at bounding box center [220, 115] width 64 height 13
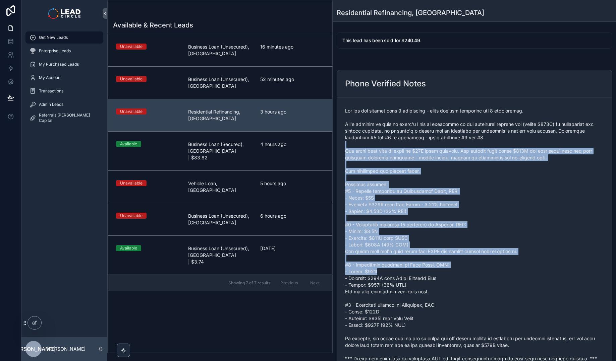
click at [426, 273] on span "scrollable content" at bounding box center [474, 235] width 259 height 255
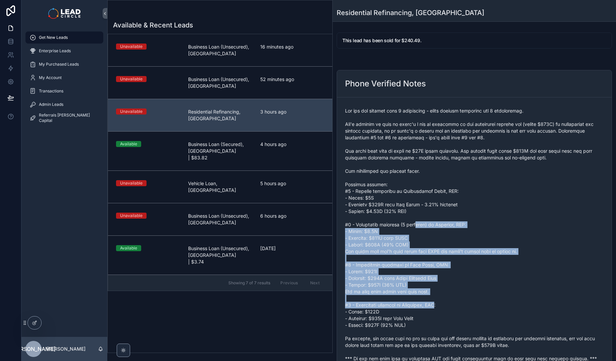
drag, startPoint x: 440, startPoint y: 306, endPoint x: 406, endPoint y: 205, distance: 106.6
click at [408, 208] on span "scrollable content" at bounding box center [474, 235] width 259 height 255
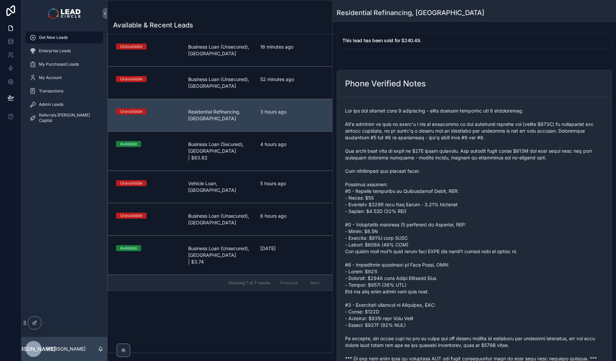
click at [406, 204] on span "scrollable content" at bounding box center [474, 235] width 259 height 255
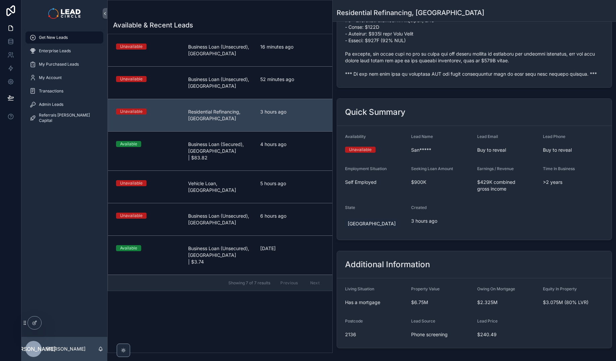
scroll to position [318, 0]
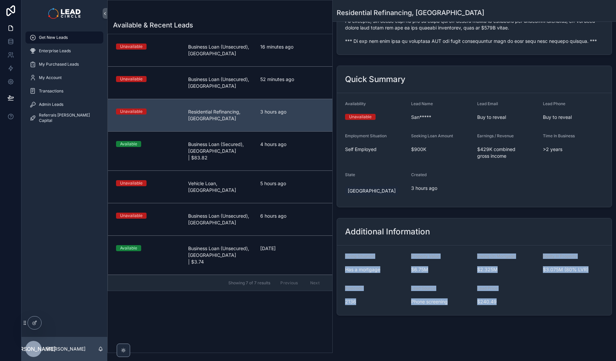
drag, startPoint x: 452, startPoint y: 243, endPoint x: 560, endPoint y: 331, distance: 138.8
click at [560, 331] on div "Get New Leads Residential Refinancing, [GEOGRAPHIC_DATA] This lead has been sol…" at bounding box center [474, 21] width 283 height 679
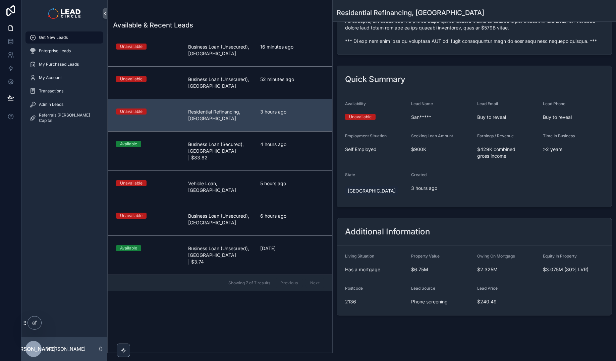
click at [521, 311] on form "Living Situation Has a mortgage Property Value $6.75M Owing On Mortgage $2.325M…" at bounding box center [474, 281] width 275 height 70
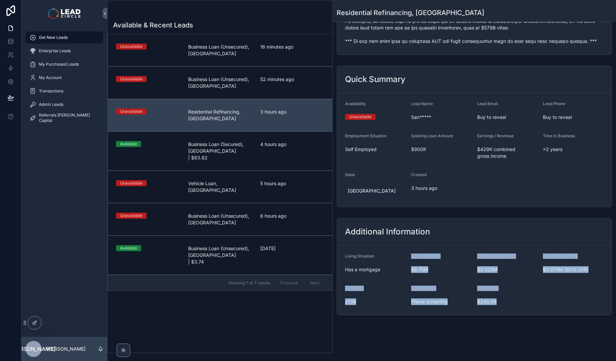
drag, startPoint x: 524, startPoint y: 318, endPoint x: 452, endPoint y: 245, distance: 102.2
click at [454, 246] on div "Additional Information Living Situation Has a mortgage Property Value $6.75M Ow…" at bounding box center [474, 267] width 283 height 103
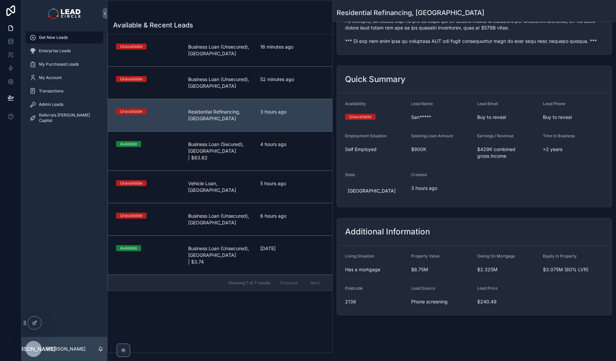
click at [452, 245] on div "Additional Information" at bounding box center [474, 232] width 275 height 27
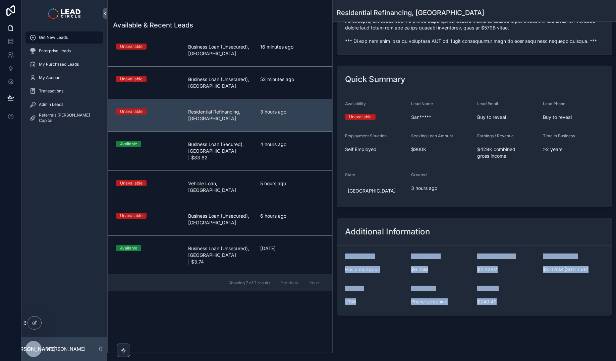
drag, startPoint x: 487, startPoint y: 282, endPoint x: 546, endPoint y: 331, distance: 76.3
click at [546, 331] on div "Get New Leads Residential Refinancing, [GEOGRAPHIC_DATA] This lead has been sol…" at bounding box center [474, 21] width 283 height 679
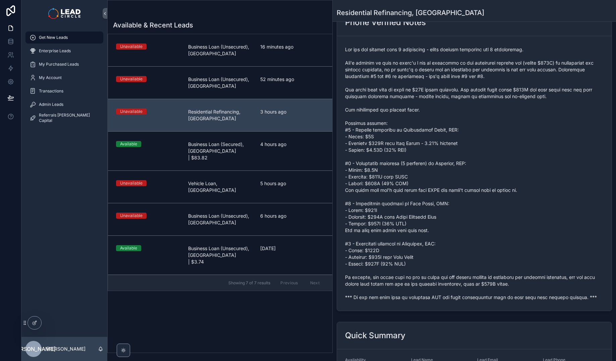
scroll to position [0, 0]
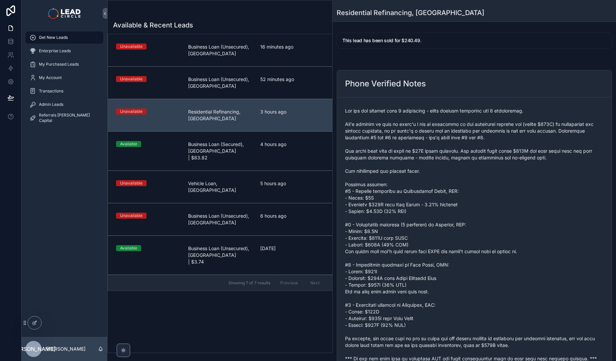
click at [415, 248] on span "scrollable content" at bounding box center [474, 235] width 259 height 255
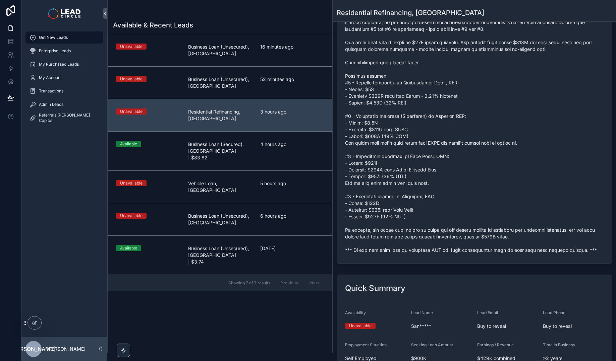
scroll to position [143, 0]
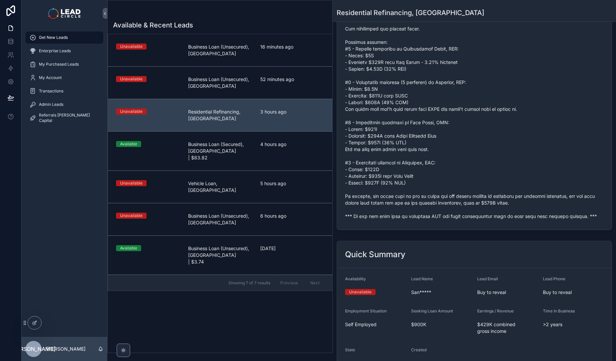
click at [410, 217] on span "scrollable content" at bounding box center [474, 92] width 259 height 255
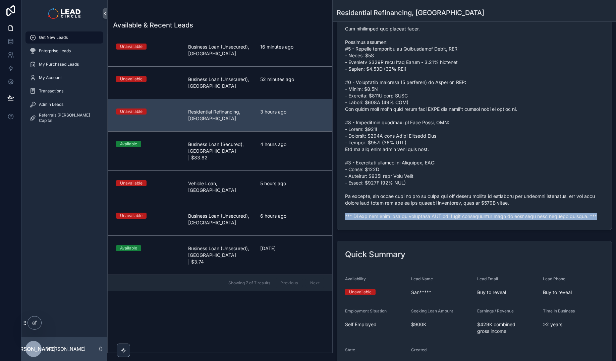
click at [410, 217] on span "scrollable content" at bounding box center [474, 92] width 259 height 255
copy span "*** If you buy this lead an automatic SMS and email introduction will be sent w…"
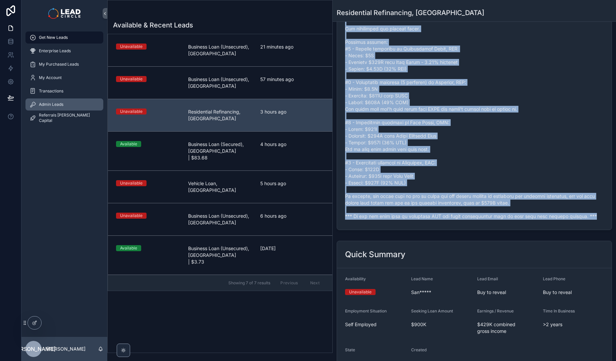
click at [82, 103] on div "Admin Leads" at bounding box center [65, 104] width 70 height 11
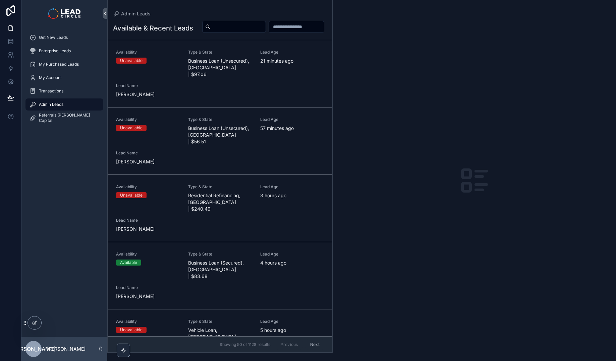
click at [266, 28] on input "scrollable content" at bounding box center [238, 26] width 55 height 9
paste input "**********"
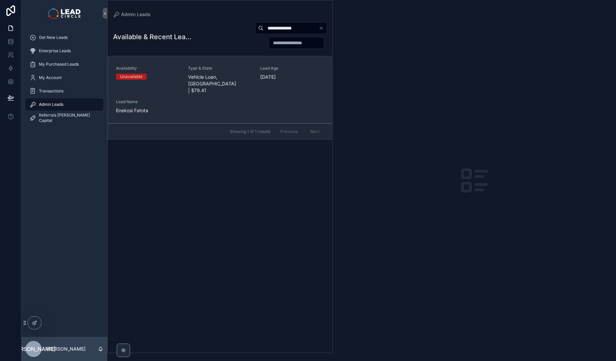
click at [212, 76] on span "Vehicle Loan, [GEOGRAPHIC_DATA] | $79.41" at bounding box center [220, 84] width 64 height 20
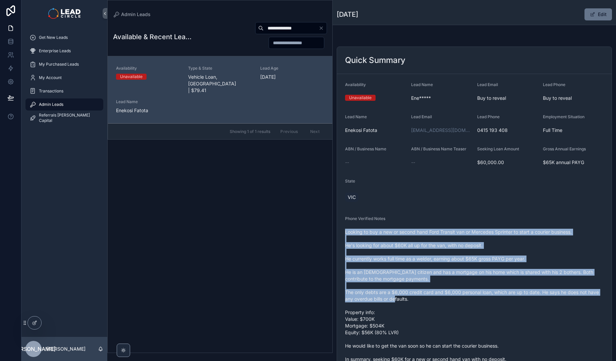
drag, startPoint x: 492, startPoint y: 220, endPoint x: 505, endPoint y: 307, distance: 87.9
click at [505, 307] on div "Phone Verified Notes Looking to buy a new or second hand Ford Transit van or Me…" at bounding box center [474, 297] width 259 height 162
click at [505, 307] on span "Looking to buy a new or second hand Ford Transit van or Mercedes Sprinter to st…" at bounding box center [474, 303] width 259 height 148
drag, startPoint x: 517, startPoint y: 320, endPoint x: 460, endPoint y: 227, distance: 109.0
click at [464, 231] on span "Looking to buy a new or second hand Ford Transit van or Mercedes Sprinter to st…" at bounding box center [474, 303] width 259 height 148
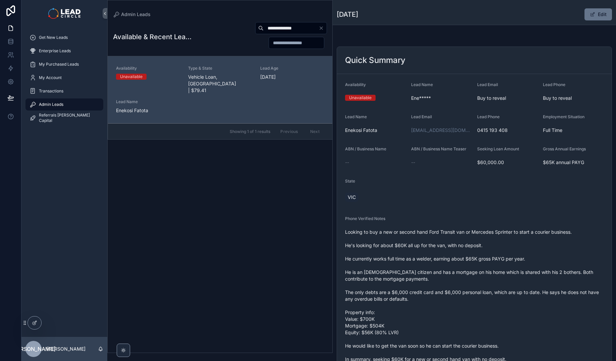
click at [460, 227] on div "Phone Verified Notes Looking to buy a new or second hand Ford Transit van or Me…" at bounding box center [474, 297] width 259 height 162
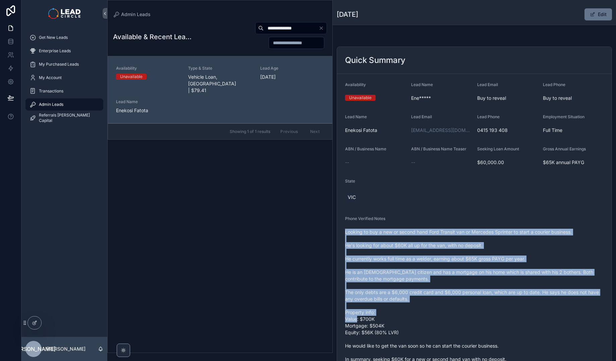
drag, startPoint x: 465, startPoint y: 248, endPoint x: 493, endPoint y: 320, distance: 76.8
click at [493, 320] on div "Phone Verified Notes Looking to buy a new or second hand Ford Transit van or Me…" at bounding box center [474, 297] width 259 height 162
click at [494, 320] on span "Looking to buy a new or second hand Ford Transit van or Mercedes Sprinter to st…" at bounding box center [474, 303] width 259 height 148
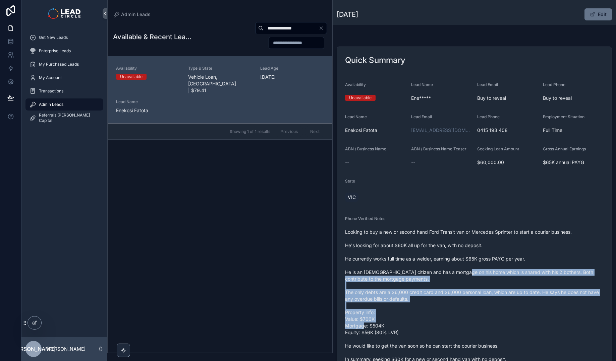
drag, startPoint x: 505, startPoint y: 329, endPoint x: 445, endPoint y: 251, distance: 98.5
click at [447, 256] on span "Looking to buy a new or second hand Ford Transit van or Mercedes Sprinter to st…" at bounding box center [474, 303] width 259 height 148
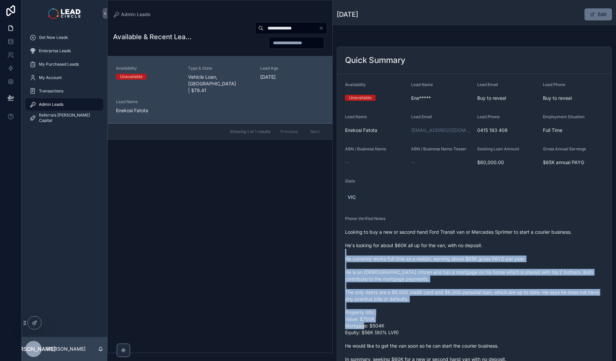
click at [445, 251] on span "Looking to buy a new or second hand Ford Transit van or Mercedes Sprinter to st…" at bounding box center [474, 303] width 259 height 148
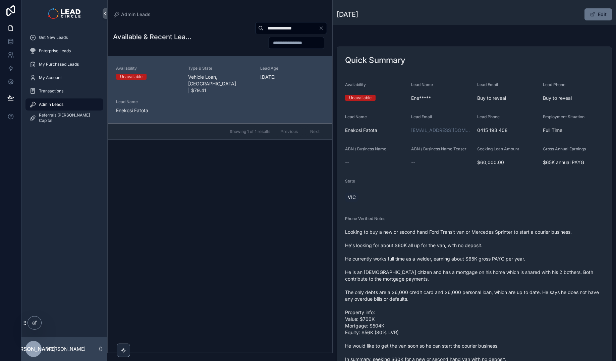
click at [290, 31] on input "**********" at bounding box center [291, 27] width 55 height 9
paste input "scrollable content"
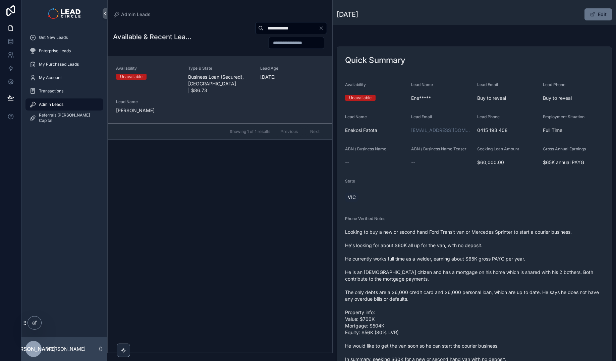
type input "**********"
click at [228, 81] on span "Business Loan (Secured), [GEOGRAPHIC_DATA] | $86.73" at bounding box center [220, 84] width 64 height 20
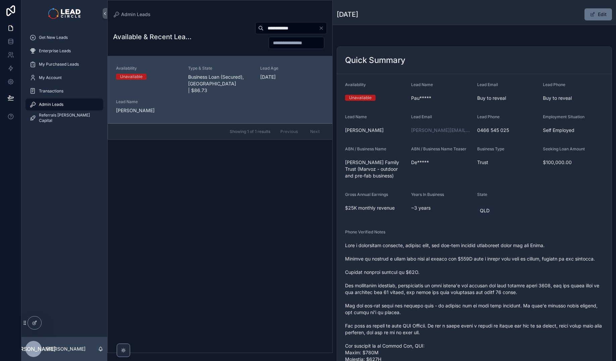
scroll to position [50, 0]
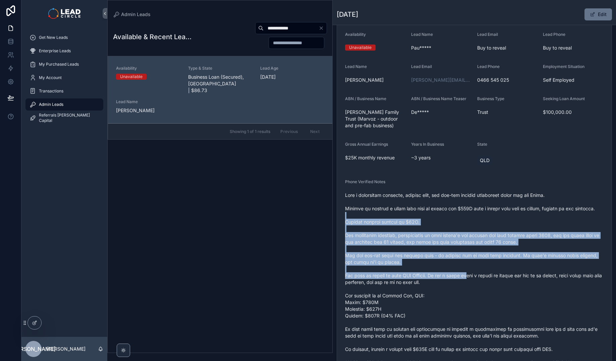
drag, startPoint x: 444, startPoint y: 213, endPoint x: 472, endPoint y: 276, distance: 68.7
click at [472, 276] on span "scrollable content" at bounding box center [474, 279] width 259 height 174
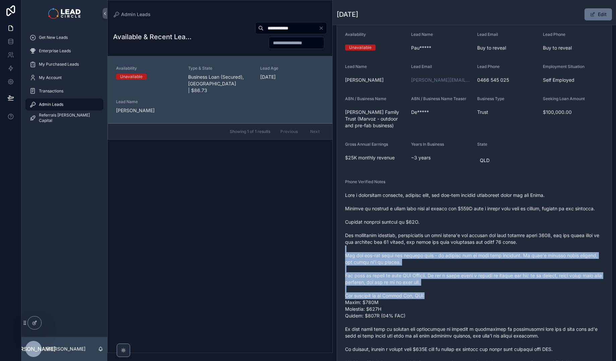
drag, startPoint x: 487, startPoint y: 295, endPoint x: 473, endPoint y: 237, distance: 59.5
click at [473, 238] on span "scrollable content" at bounding box center [474, 279] width 259 height 174
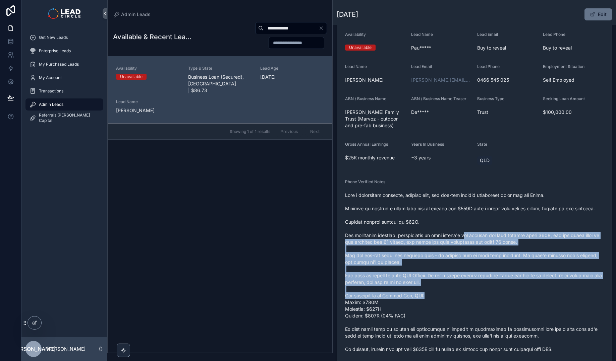
click at [473, 237] on span "scrollable content" at bounding box center [474, 279] width 259 height 174
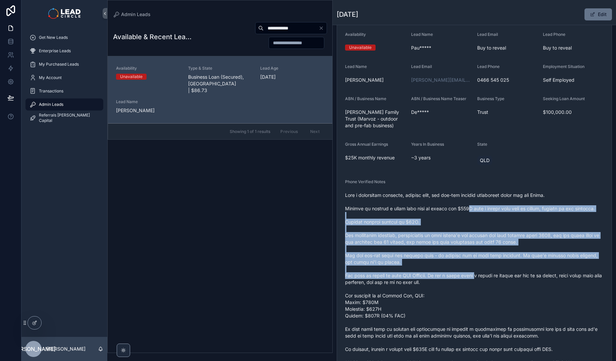
drag, startPoint x: 463, startPoint y: 207, endPoint x: 477, endPoint y: 277, distance: 71.4
click at [477, 277] on span "scrollable content" at bounding box center [474, 279] width 259 height 174
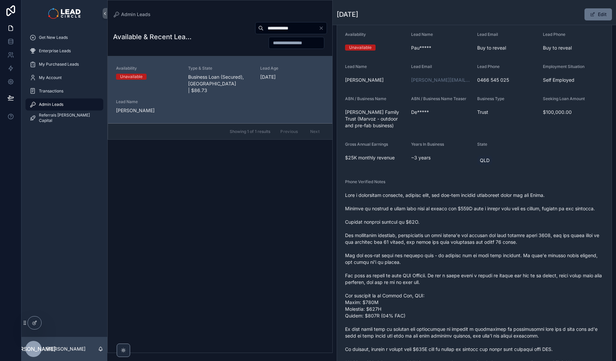
drag, startPoint x: 477, startPoint y: 277, endPoint x: 489, endPoint y: 299, distance: 24.6
click at [477, 278] on span "scrollable content" at bounding box center [474, 279] width 259 height 174
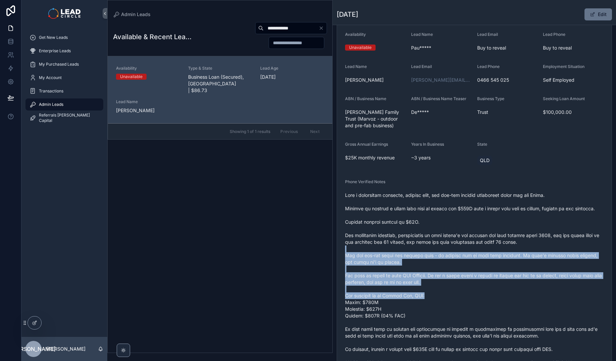
drag, startPoint x: 489, startPoint y: 299, endPoint x: 463, endPoint y: 240, distance: 64.4
click at [463, 241] on span "scrollable content" at bounding box center [474, 279] width 259 height 174
click at [463, 240] on span "scrollable content" at bounding box center [474, 279] width 259 height 174
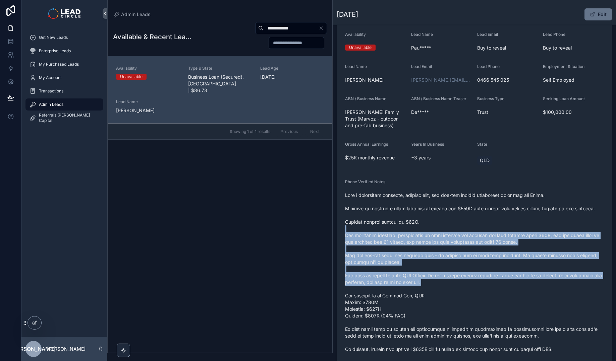
drag, startPoint x: 465, startPoint y: 228, endPoint x: 482, endPoint y: 291, distance: 65.6
click at [482, 291] on span "scrollable content" at bounding box center [474, 279] width 259 height 174
drag, startPoint x: 488, startPoint y: 302, endPoint x: 456, endPoint y: 222, distance: 86.6
click at [456, 222] on span "scrollable content" at bounding box center [474, 279] width 259 height 174
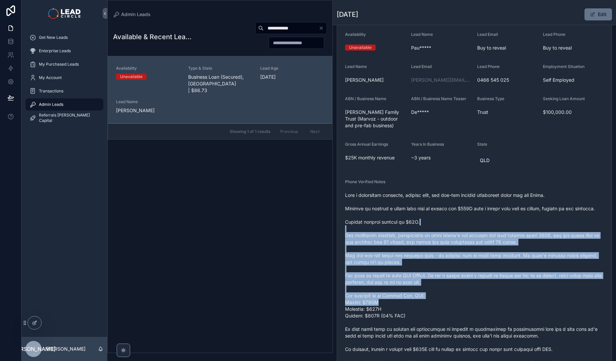
click at [456, 222] on span "scrollable content" at bounding box center [474, 279] width 259 height 174
drag, startPoint x: 456, startPoint y: 220, endPoint x: 475, endPoint y: 284, distance: 67.4
click at [475, 284] on span "scrollable content" at bounding box center [474, 279] width 259 height 174
drag, startPoint x: 484, startPoint y: 279, endPoint x: 456, endPoint y: 218, distance: 67.1
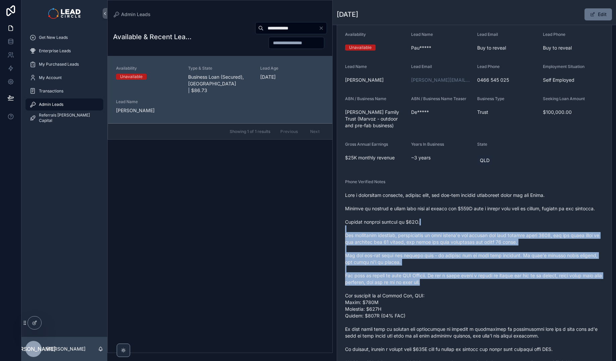
click at [456, 219] on span "scrollable content" at bounding box center [474, 279] width 259 height 174
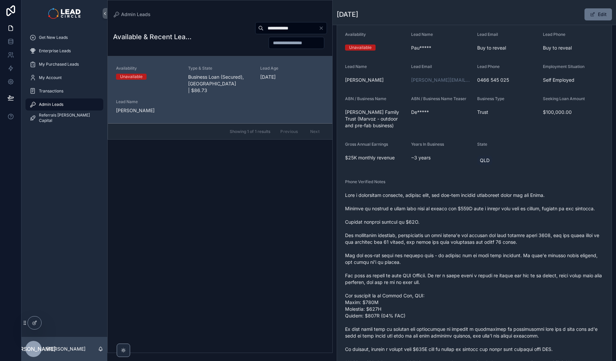
click at [456, 218] on span "scrollable content" at bounding box center [474, 279] width 259 height 174
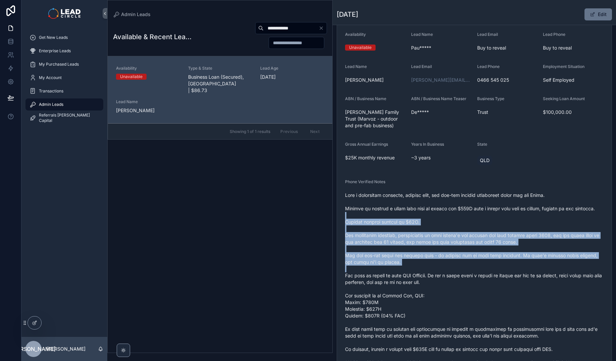
drag, startPoint x: 456, startPoint y: 218, endPoint x: 472, endPoint y: 277, distance: 60.9
click at [472, 277] on span "scrollable content" at bounding box center [474, 279] width 259 height 174
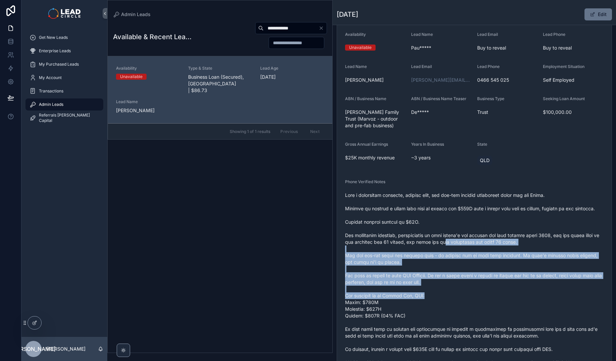
drag, startPoint x: 482, startPoint y: 287, endPoint x: 448, endPoint y: 221, distance: 74.7
click at [449, 224] on span "scrollable content" at bounding box center [474, 279] width 259 height 174
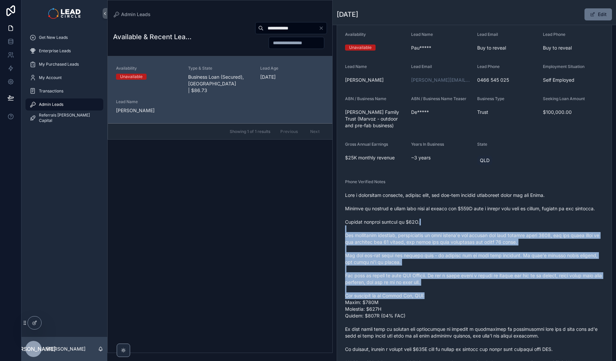
click at [448, 221] on span "scrollable content" at bounding box center [474, 279] width 259 height 174
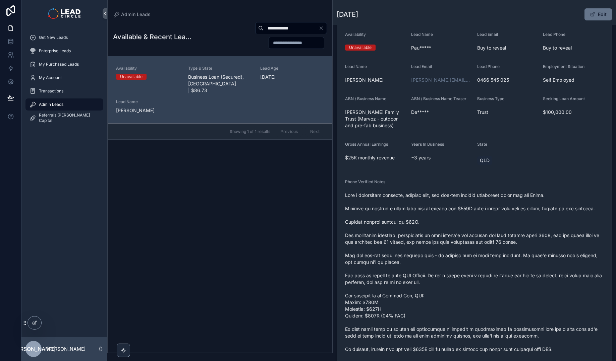
click at [322, 31] on div "**********" at bounding box center [291, 28] width 72 height 12
click at [322, 30] on icon "Clear" at bounding box center [321, 27] width 5 height 5
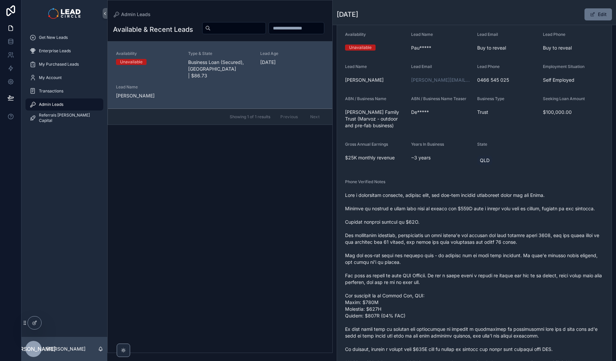
click at [417, 223] on span "scrollable content" at bounding box center [474, 279] width 259 height 174
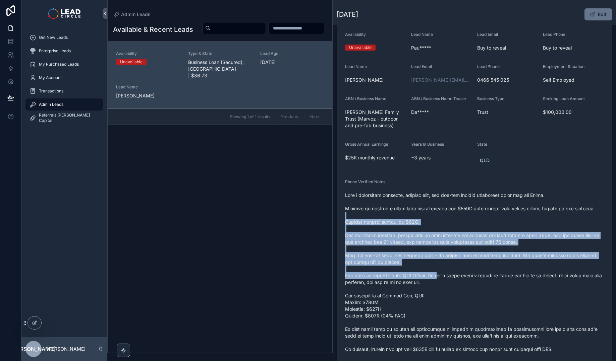
drag, startPoint x: 424, startPoint y: 239, endPoint x: 449, endPoint y: 290, distance: 57.0
click at [448, 289] on span "scrollable content" at bounding box center [474, 279] width 259 height 174
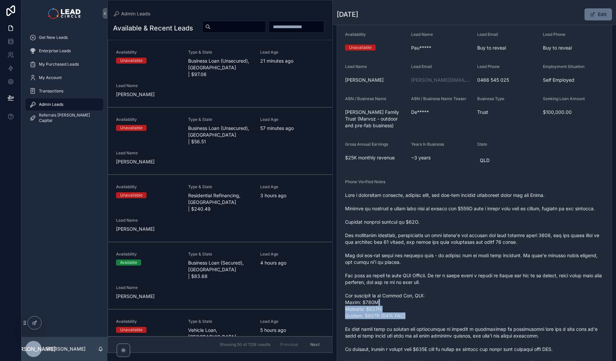
drag, startPoint x: 470, startPoint y: 312, endPoint x: 438, endPoint y: 253, distance: 67.5
click at [440, 256] on span "scrollable content" at bounding box center [474, 279] width 259 height 174
click at [438, 253] on span "scrollable content" at bounding box center [474, 279] width 259 height 174
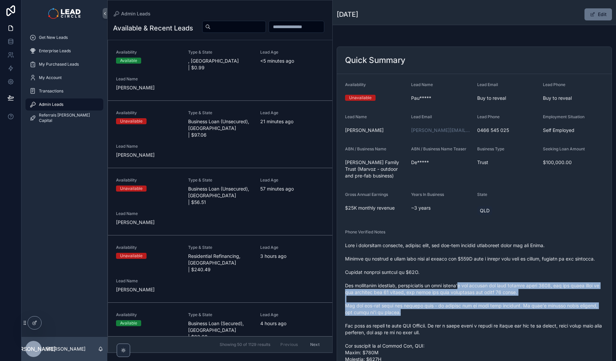
drag, startPoint x: 486, startPoint y: 311, endPoint x: 492, endPoint y: 319, distance: 10.2
click at [492, 318] on span "scrollable content" at bounding box center [474, 329] width 259 height 174
click at [492, 319] on span "scrollable content" at bounding box center [474, 329] width 259 height 174
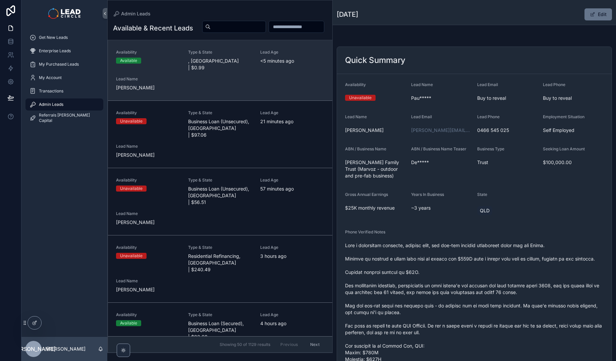
click at [273, 91] on div "Availability Available Type & State , [GEOGRAPHIC_DATA] | $0.99 Lead Age <[DEMO…" at bounding box center [220, 71] width 208 height 42
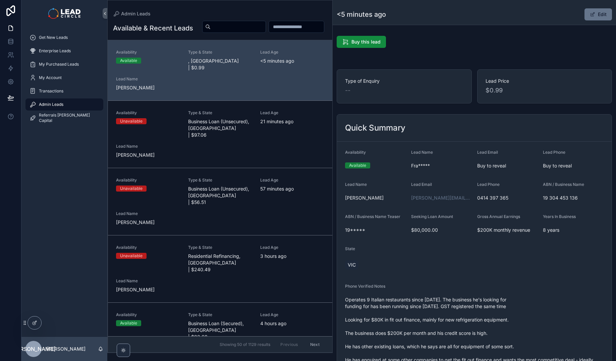
scroll to position [138, 0]
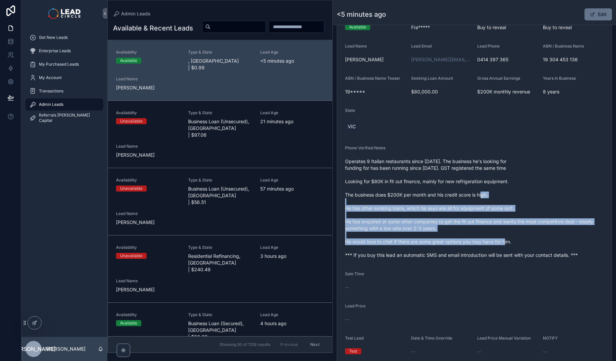
drag, startPoint x: 468, startPoint y: 240, endPoint x: 493, endPoint y: 267, distance: 36.3
click at [488, 265] on form "Availability Available Lead Name Fra***** Lead Email Buy to reveal Lead Phone B…" at bounding box center [474, 184] width 275 height 362
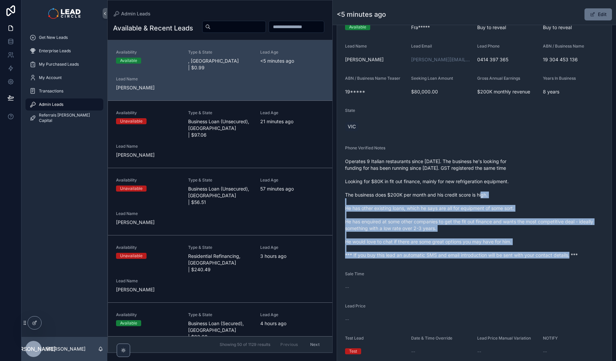
click at [493, 267] on form "Availability Available Lead Name Fra***** Lead Email Buy to reveal Lead Phone B…" at bounding box center [474, 184] width 275 height 362
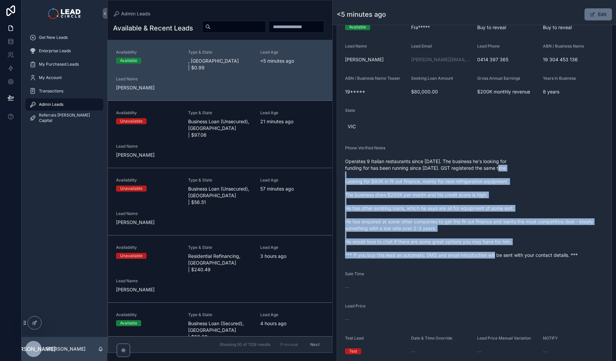
click at [447, 171] on span "Operates 9 Italian restaurants since [DATE]. The business he's looking for fund…" at bounding box center [474, 208] width 259 height 101
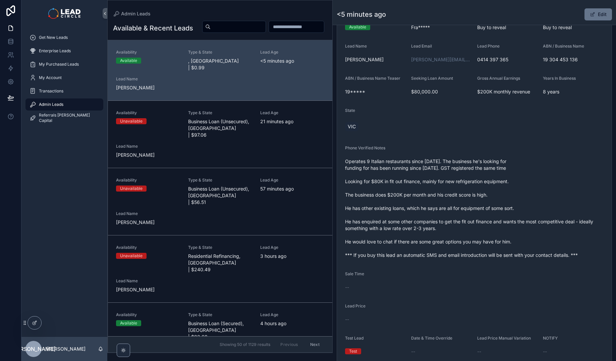
click at [445, 169] on span "Operates 9 Italian restaurants since [DATE]. The business he's looking for fund…" at bounding box center [474, 208] width 259 height 101
click at [602, 16] on button "Edit" at bounding box center [597, 14] width 27 height 12
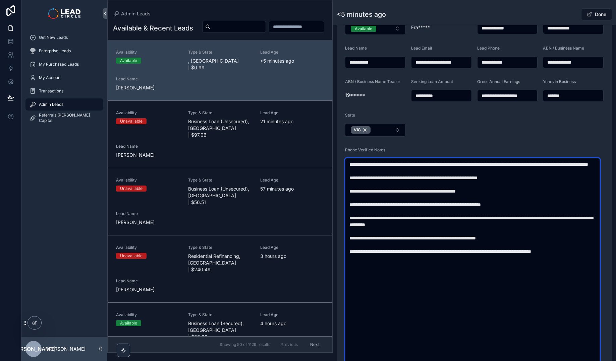
click at [443, 162] on textarea "**********" at bounding box center [472, 261] width 255 height 207
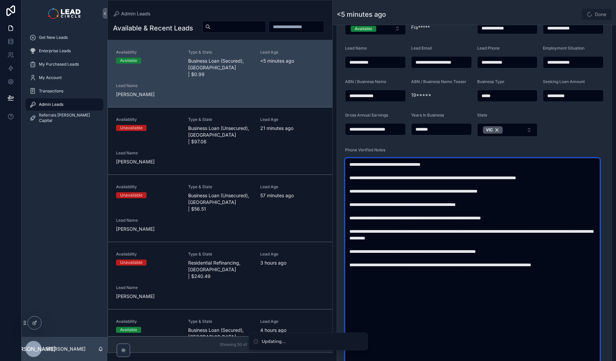
drag, startPoint x: 471, startPoint y: 178, endPoint x: 478, endPoint y: 227, distance: 48.8
click at [478, 226] on textarea "**********" at bounding box center [472, 261] width 255 height 207
click at [478, 227] on textarea "**********" at bounding box center [472, 261] width 255 height 207
drag, startPoint x: 491, startPoint y: 242, endPoint x: 471, endPoint y: 188, distance: 57.8
click at [472, 189] on textarea "**********" at bounding box center [472, 261] width 255 height 207
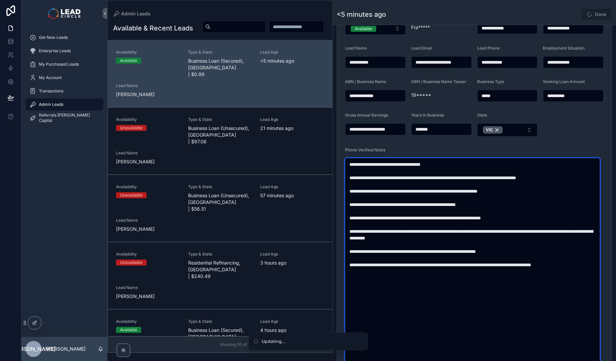
click at [471, 188] on textarea "**********" at bounding box center [472, 261] width 255 height 207
drag, startPoint x: 447, startPoint y: 192, endPoint x: 479, endPoint y: 240, distance: 57.8
click at [477, 239] on textarea "**********" at bounding box center [472, 261] width 255 height 207
click at [479, 240] on textarea "**********" at bounding box center [472, 261] width 255 height 207
click at [505, 178] on textarea "**********" at bounding box center [472, 261] width 255 height 207
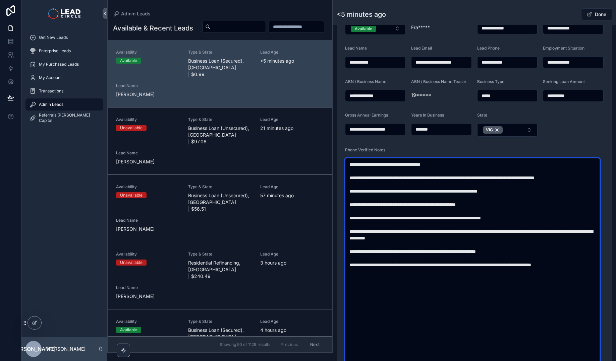
click at [516, 179] on textarea "**********" at bounding box center [472, 261] width 255 height 207
click at [479, 199] on textarea "**********" at bounding box center [472, 261] width 255 height 207
click at [415, 187] on textarea "**********" at bounding box center [472, 261] width 255 height 207
drag, startPoint x: 388, startPoint y: 200, endPoint x: 444, endPoint y: 195, distance: 56.2
click at [434, 197] on textarea "**********" at bounding box center [472, 261] width 255 height 207
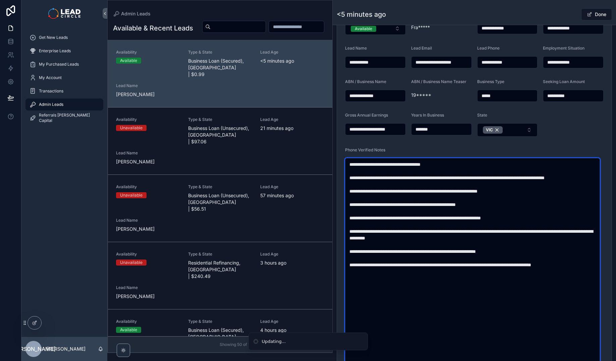
click at [444, 195] on textarea "**********" at bounding box center [472, 261] width 255 height 207
drag, startPoint x: 477, startPoint y: 198, endPoint x: 421, endPoint y: 194, distance: 55.8
click at [424, 194] on textarea "**********" at bounding box center [472, 261] width 255 height 207
click at [421, 194] on textarea "**********" at bounding box center [472, 261] width 255 height 207
drag, startPoint x: 385, startPoint y: 208, endPoint x: 435, endPoint y: 208, distance: 49.3
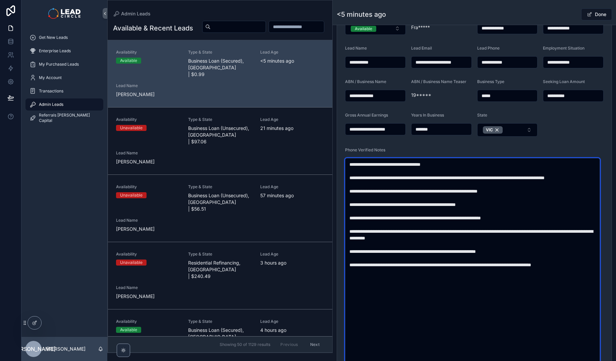
click at [421, 208] on textarea "**********" at bounding box center [472, 261] width 255 height 207
click at [435, 208] on textarea "**********" at bounding box center [472, 261] width 255 height 207
drag, startPoint x: 460, startPoint y: 212, endPoint x: 403, endPoint y: 212, distance: 56.3
click at [404, 212] on textarea "**********" at bounding box center [472, 261] width 255 height 207
click at [403, 212] on textarea "**********" at bounding box center [472, 261] width 255 height 207
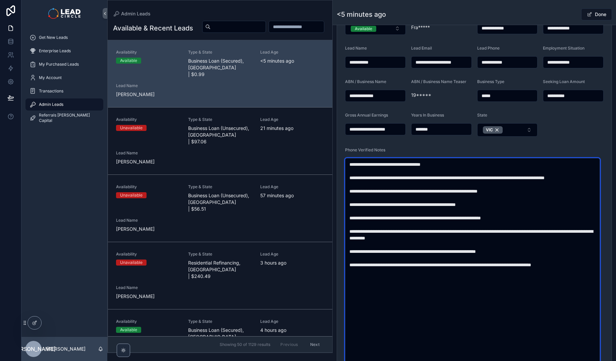
drag, startPoint x: 398, startPoint y: 225, endPoint x: 451, endPoint y: 226, distance: 53.0
click at [440, 226] on textarea "**********" at bounding box center [472, 261] width 255 height 207
click at [451, 226] on textarea "**********" at bounding box center [472, 261] width 255 height 207
drag, startPoint x: 477, startPoint y: 225, endPoint x: 432, endPoint y: 226, distance: 44.9
click at [433, 226] on textarea "**********" at bounding box center [472, 261] width 255 height 207
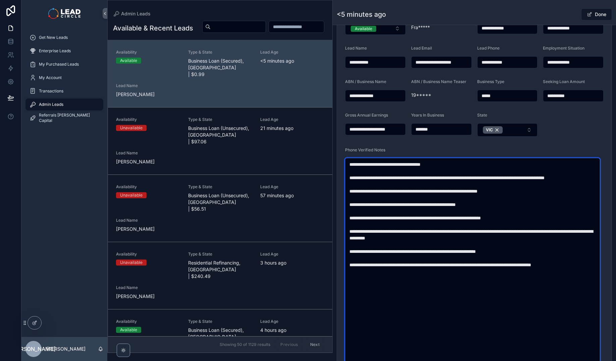
click at [432, 226] on textarea "**********" at bounding box center [472, 261] width 255 height 207
drag, startPoint x: 373, startPoint y: 236, endPoint x: 458, endPoint y: 236, distance: 84.8
click at [448, 236] on textarea "**********" at bounding box center [472, 261] width 255 height 207
click at [458, 236] on textarea "**********" at bounding box center [472, 261] width 255 height 207
drag, startPoint x: 467, startPoint y: 238, endPoint x: 427, endPoint y: 238, distance: 39.9
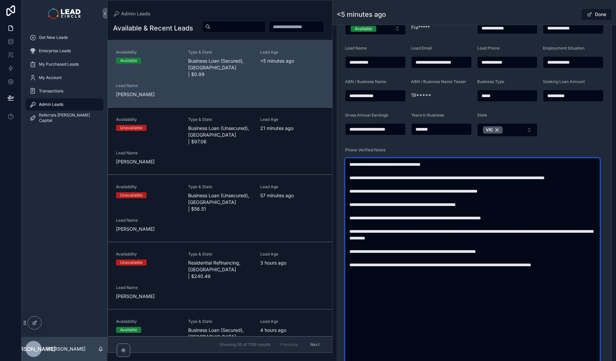
click at [427, 238] on textarea "**********" at bounding box center [472, 261] width 255 height 207
drag, startPoint x: 437, startPoint y: 237, endPoint x: 505, endPoint y: 237, distance: 68.1
click at [488, 237] on textarea "**********" at bounding box center [472, 261] width 255 height 207
click at [505, 237] on textarea "**********" at bounding box center [472, 261] width 255 height 207
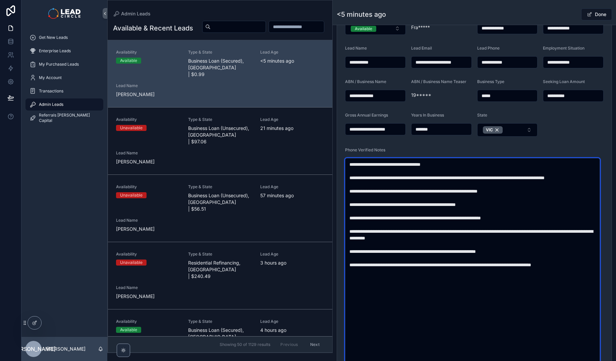
click at [504, 239] on textarea "**********" at bounding box center [472, 261] width 255 height 207
click at [518, 239] on textarea "**********" at bounding box center [472, 261] width 255 height 207
drag, startPoint x: 560, startPoint y: 235, endPoint x: 526, endPoint y: 236, distance: 33.9
click at [527, 236] on textarea "**********" at bounding box center [472, 261] width 255 height 207
drag, startPoint x: 391, startPoint y: 247, endPoint x: 496, endPoint y: 245, distance: 105.0
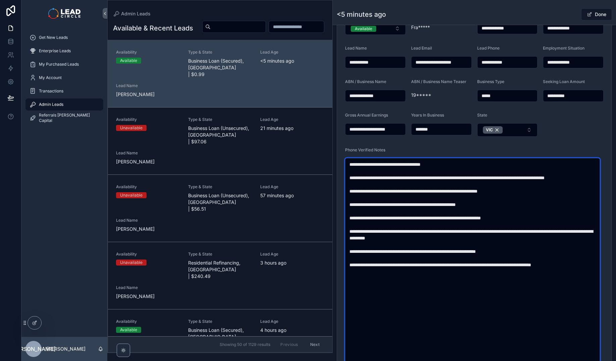
click at [491, 246] on textarea "**********" at bounding box center [472, 261] width 255 height 207
click at [496, 245] on textarea "**********" at bounding box center [472, 261] width 255 height 207
drag, startPoint x: 417, startPoint y: 255, endPoint x: 491, endPoint y: 256, distance: 73.8
click at [485, 255] on textarea "**********" at bounding box center [472, 261] width 255 height 207
click at [491, 256] on textarea "**********" at bounding box center [472, 261] width 255 height 207
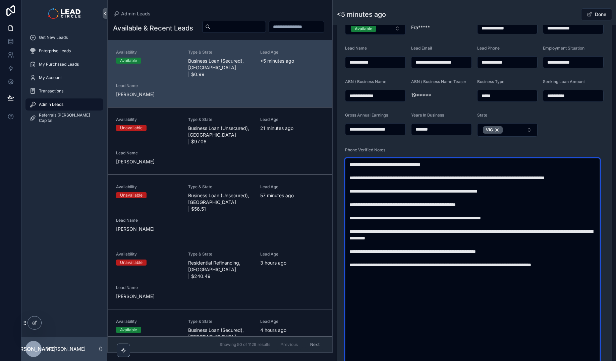
click at [491, 246] on textarea "**********" at bounding box center [472, 261] width 255 height 207
drag, startPoint x: 575, startPoint y: 264, endPoint x: 458, endPoint y: 240, distance: 118.6
click at [458, 240] on textarea "**********" at bounding box center [472, 261] width 255 height 207
drag, startPoint x: 458, startPoint y: 236, endPoint x: 533, endPoint y: 265, distance: 80.2
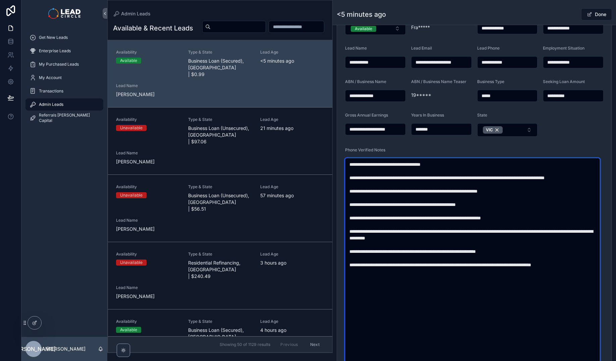
click at [523, 264] on textarea "**********" at bounding box center [472, 261] width 255 height 207
click at [533, 265] on textarea "**********" at bounding box center [472, 261] width 255 height 207
drag, startPoint x: 542, startPoint y: 263, endPoint x: 476, endPoint y: 243, distance: 69.1
click at [485, 246] on textarea "**********" at bounding box center [472, 261] width 255 height 207
click at [476, 243] on textarea "**********" at bounding box center [472, 261] width 255 height 207
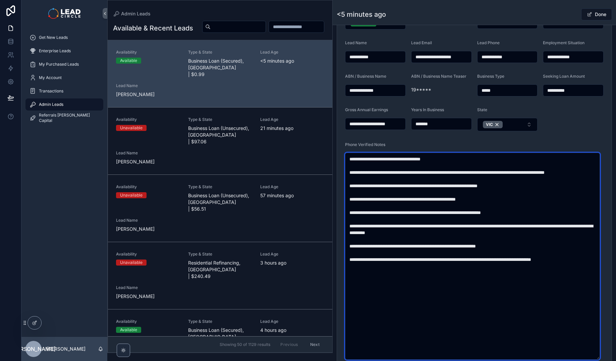
scroll to position [144, 0]
drag, startPoint x: 469, startPoint y: 254, endPoint x: 531, endPoint y: 254, distance: 61.7
click at [531, 254] on textarea "**********" at bounding box center [472, 256] width 255 height 207
drag, startPoint x: 531, startPoint y: 254, endPoint x: 399, endPoint y: 250, distance: 131.8
click at [399, 250] on textarea "**********" at bounding box center [472, 256] width 255 height 207
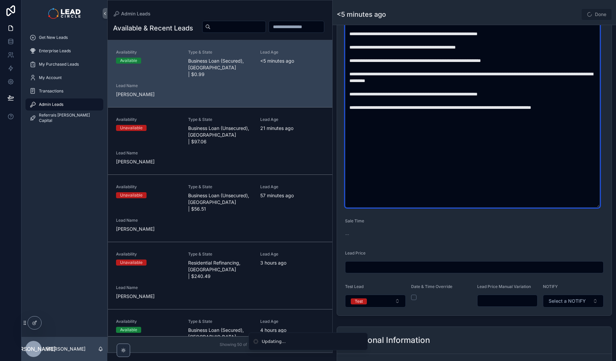
scroll to position [323, 0]
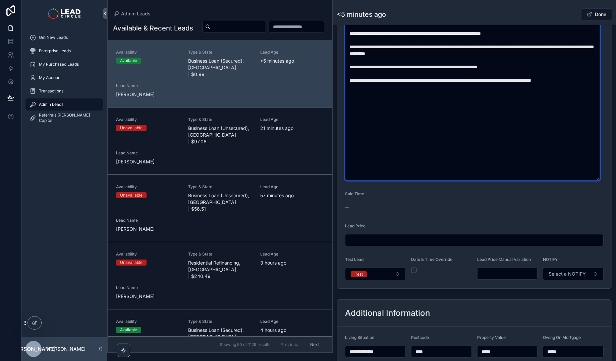
type textarea "**********"
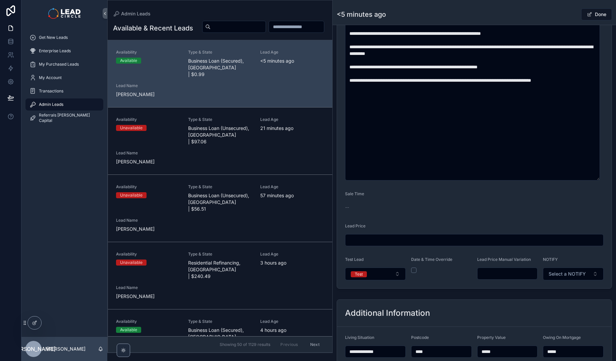
click at [489, 271] on input "scrollable content" at bounding box center [508, 273] width 60 height 9
click at [514, 287] on form "**********" at bounding box center [474, 54] width 275 height 470
click at [497, 275] on input "******" at bounding box center [508, 273] width 60 height 9
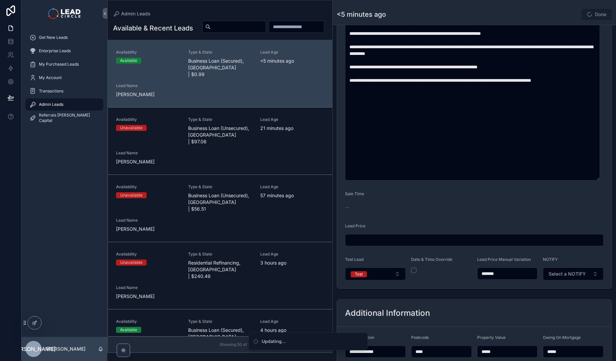
click at [505, 289] on div "**********" at bounding box center [474, 39] width 283 height 503
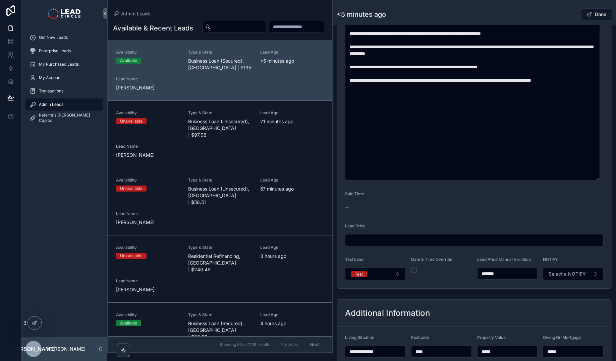
click at [505, 275] on input "*******" at bounding box center [508, 273] width 60 height 9
type input "*******"
click at [507, 287] on form "**********" at bounding box center [474, 54] width 275 height 470
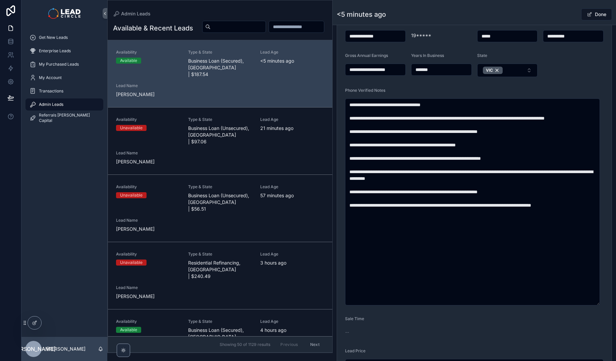
scroll to position [204, 0]
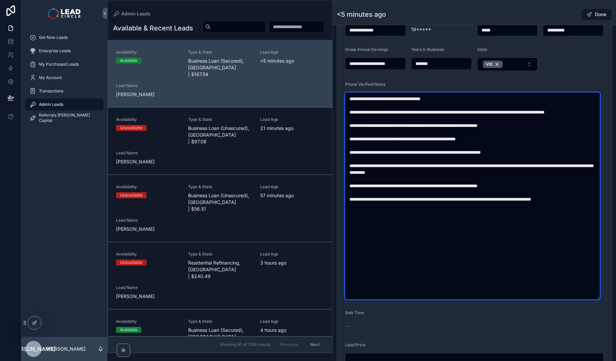
drag, startPoint x: 478, startPoint y: 153, endPoint x: 495, endPoint y: 200, distance: 49.9
click at [495, 200] on textarea "**********" at bounding box center [472, 196] width 255 height 207
drag, startPoint x: 505, startPoint y: 211, endPoint x: 474, endPoint y: 137, distance: 80.5
click at [474, 137] on textarea "**********" at bounding box center [472, 196] width 255 height 207
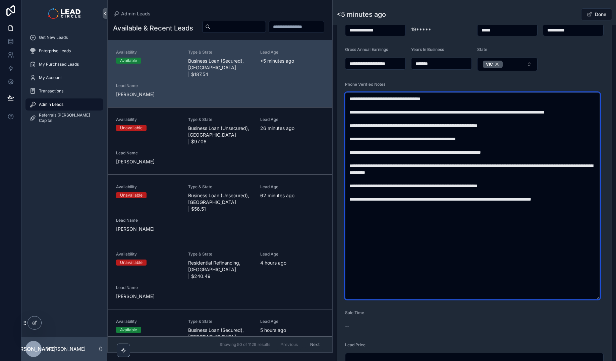
click at [474, 137] on textarea "**********" at bounding box center [472, 196] width 255 height 207
drag, startPoint x: 474, startPoint y: 133, endPoint x: 506, endPoint y: 212, distance: 84.9
click at [506, 212] on textarea "**********" at bounding box center [472, 196] width 255 height 207
drag, startPoint x: 511, startPoint y: 219, endPoint x: 488, endPoint y: 144, distance: 78.7
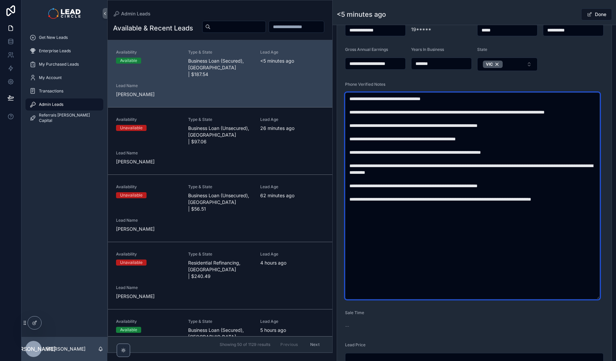
click at [488, 144] on textarea "**********" at bounding box center [472, 196] width 255 height 207
drag, startPoint x: 485, startPoint y: 126, endPoint x: 500, endPoint y: 201, distance: 76.2
click at [500, 201] on textarea "**********" at bounding box center [472, 196] width 255 height 207
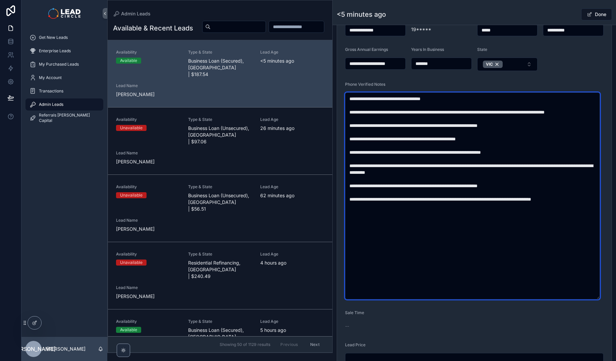
drag, startPoint x: 507, startPoint y: 221, endPoint x: 475, endPoint y: 125, distance: 101.2
click at [475, 125] on textarea "**********" at bounding box center [472, 196] width 255 height 207
drag, startPoint x: 475, startPoint y: 125, endPoint x: 493, endPoint y: 205, distance: 81.7
click at [493, 205] on textarea "**********" at bounding box center [472, 196] width 255 height 207
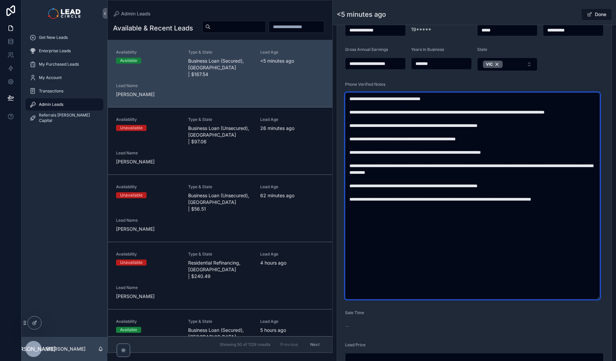
click at [493, 205] on textarea "**********" at bounding box center [472, 196] width 255 height 207
drag, startPoint x: 498, startPoint y: 222, endPoint x: 467, endPoint y: 130, distance: 97.3
click at [467, 130] on textarea "**********" at bounding box center [472, 196] width 255 height 207
drag, startPoint x: 467, startPoint y: 130, endPoint x: 487, endPoint y: 205, distance: 77.7
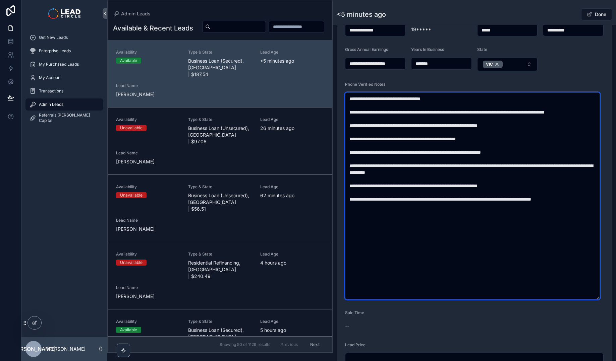
click at [487, 205] on textarea "**********" at bounding box center [472, 196] width 255 height 207
drag, startPoint x: 501, startPoint y: 223, endPoint x: 469, endPoint y: 131, distance: 98.0
click at [469, 131] on textarea "**********" at bounding box center [472, 196] width 255 height 207
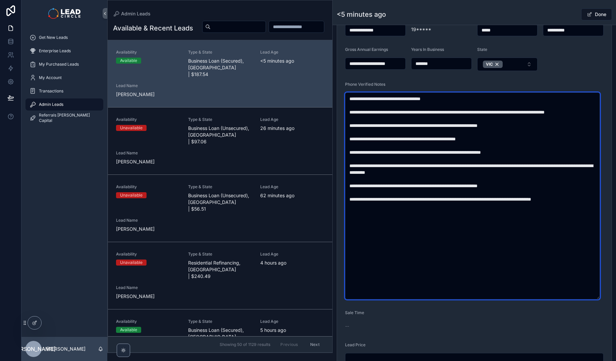
drag, startPoint x: 469, startPoint y: 131, endPoint x: 507, endPoint y: 210, distance: 88.2
click at [507, 210] on textarea "**********" at bounding box center [472, 196] width 255 height 207
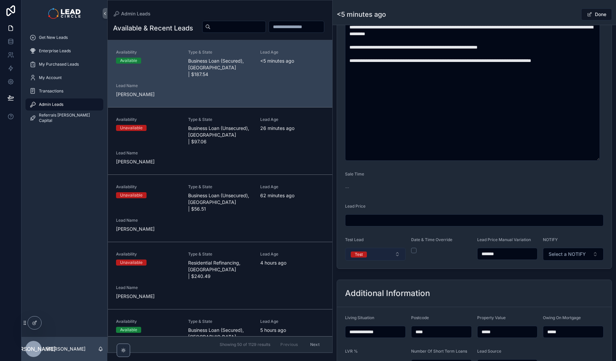
click at [374, 253] on button "Test" at bounding box center [375, 254] width 61 height 13
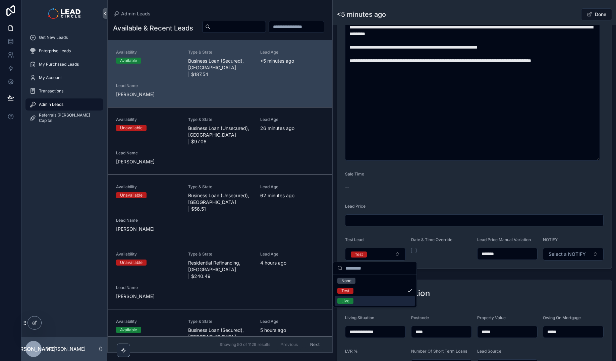
click at [379, 302] on div "Live" at bounding box center [375, 301] width 80 height 10
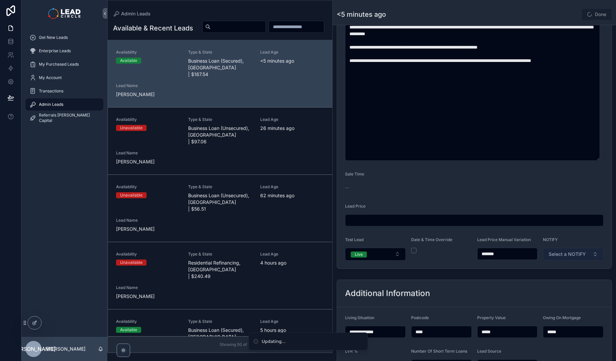
click at [579, 255] on span "Select a NOTIFY" at bounding box center [567, 254] width 37 height 7
click at [563, 282] on div "Notify" at bounding box center [570, 281] width 80 height 10
click at [598, 15] on button "Done" at bounding box center [596, 14] width 31 height 12
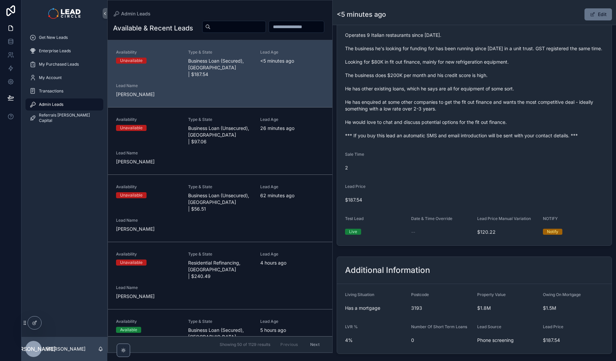
scroll to position [129, 0]
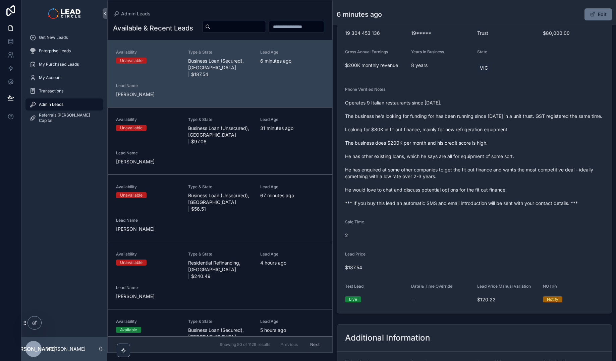
click at [390, 207] on span "Operates 9 Italian restaurants since [DATE]. The business he's looking for fund…" at bounding box center [474, 153] width 259 height 107
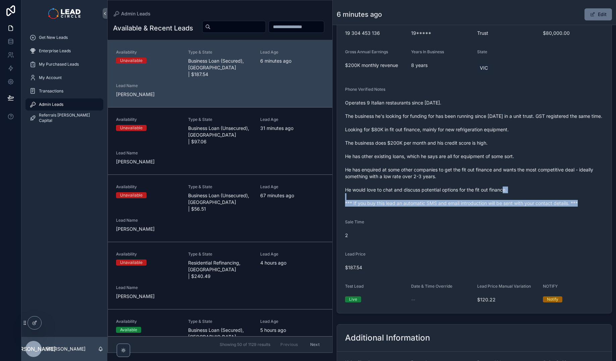
click at [390, 207] on span "Operates 9 Italian restaurants since [DATE]. The business he's looking for fund…" at bounding box center [474, 153] width 259 height 107
copy span "*** If you buy this lead an automatic SMS and email introduction will be sent w…"
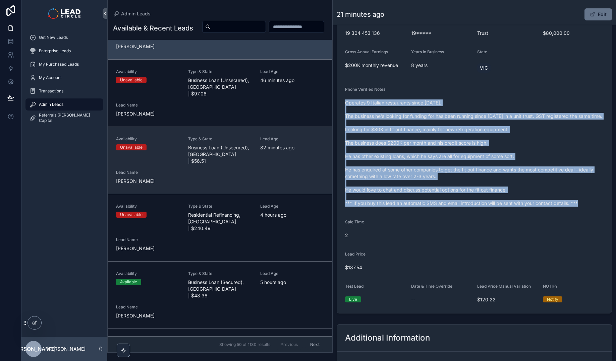
scroll to position [133, 0]
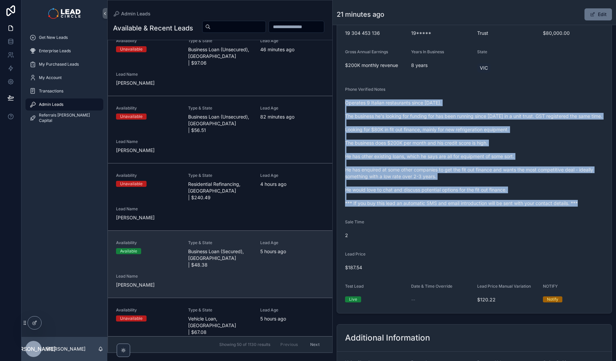
click at [175, 274] on span "Lead Name" at bounding box center [148, 276] width 64 height 5
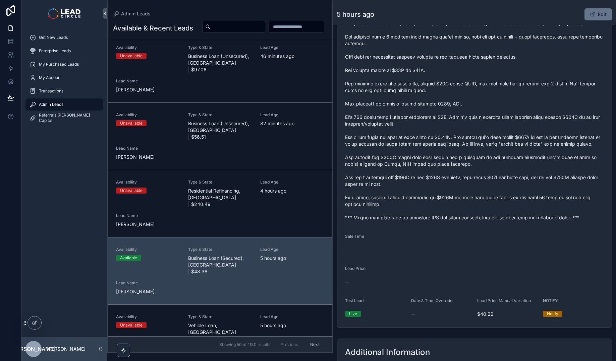
scroll to position [373, 0]
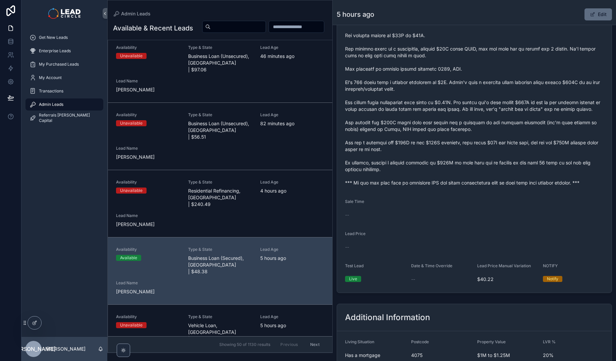
click at [600, 11] on button "Edit" at bounding box center [597, 14] width 27 height 12
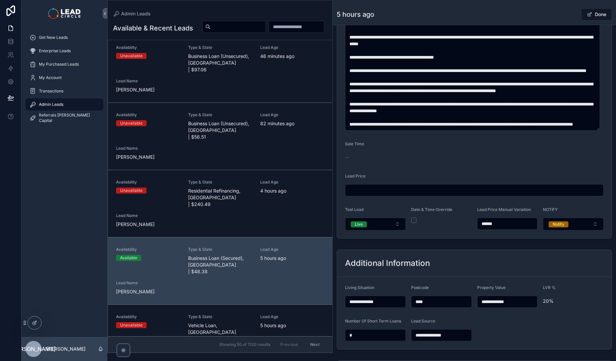
scroll to position [374, 0]
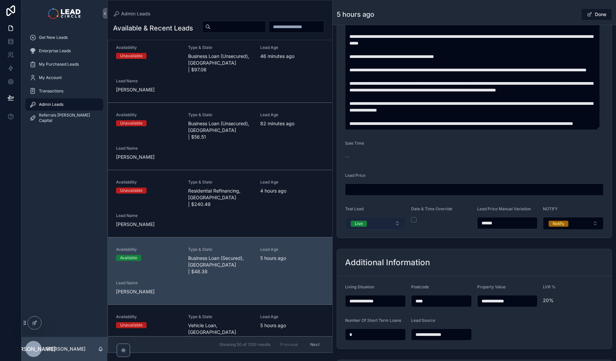
click at [390, 229] on button "Live" at bounding box center [375, 223] width 61 height 13
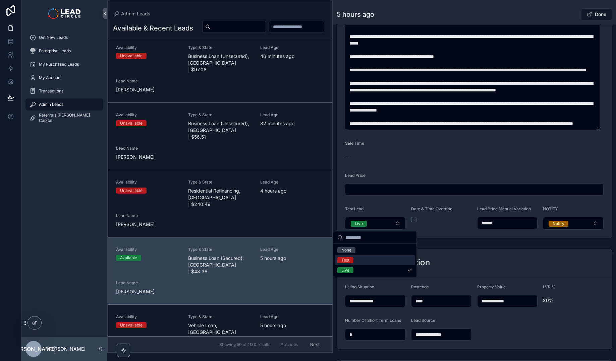
click at [376, 262] on div "Test" at bounding box center [375, 261] width 80 height 10
click at [441, 247] on div "**********" at bounding box center [474, 299] width 283 height 106
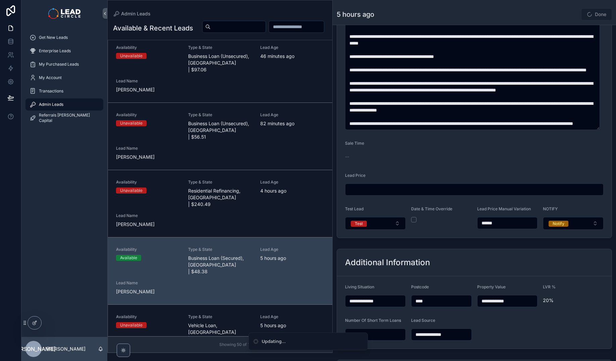
click at [558, 12] on div "5 hours ago Done" at bounding box center [474, 14] width 275 height 13
click at [568, 14] on div "Done" at bounding box center [587, 14] width 50 height 13
click at [562, 15] on div "Done" at bounding box center [587, 14] width 50 height 13
click at [556, 16] on div "5 hours ago Done" at bounding box center [474, 14] width 275 height 13
click at [552, 14] on div "5 hours ago Done" at bounding box center [474, 14] width 275 height 13
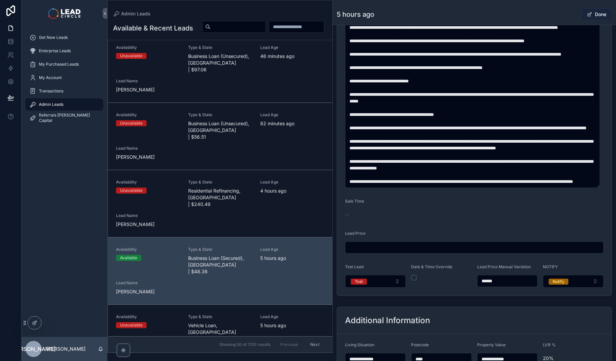
click at [594, 10] on button "Done" at bounding box center [596, 14] width 31 height 12
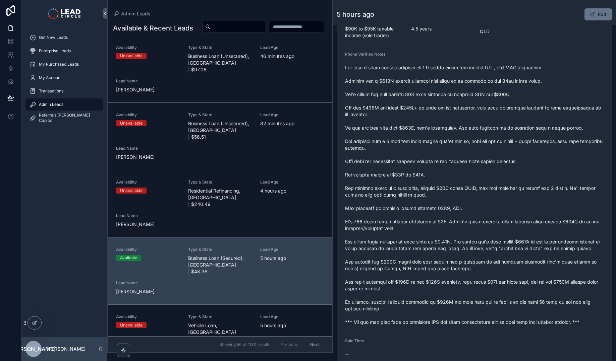
scroll to position [234, 0]
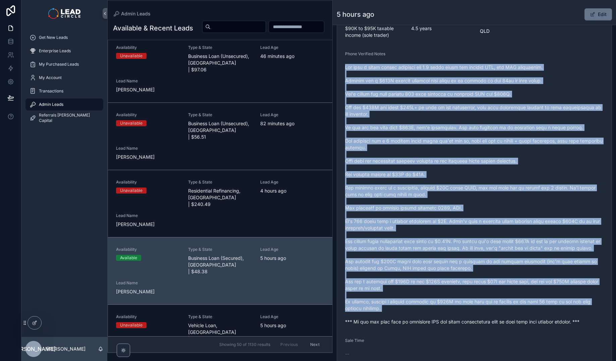
drag, startPoint x: 345, startPoint y: 68, endPoint x: 395, endPoint y: 320, distance: 256.5
click at [395, 320] on span "scrollable content" at bounding box center [474, 195] width 259 height 262
copy span "She runs a horse riding business for 4.5 years under her current ABN, not GST r…"
click at [447, 235] on span "scrollable content" at bounding box center [474, 195] width 259 height 262
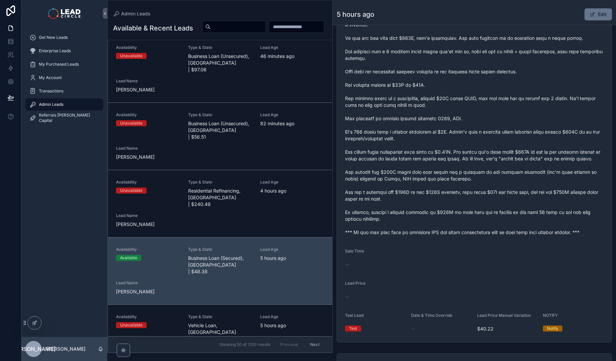
scroll to position [369, 0]
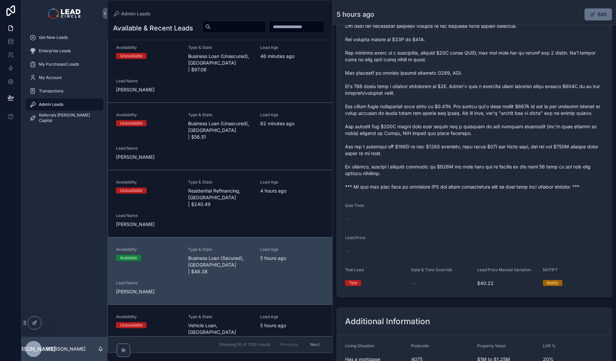
click at [407, 190] on span "scrollable content" at bounding box center [474, 60] width 259 height 262
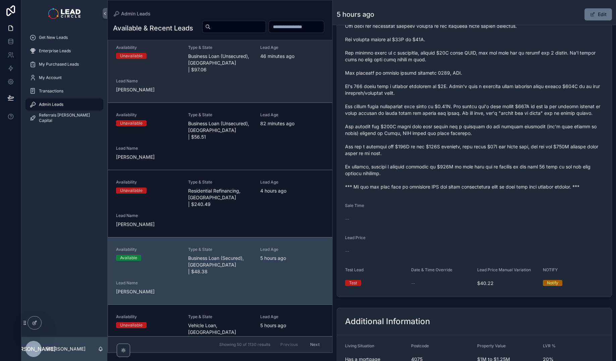
scroll to position [0, 0]
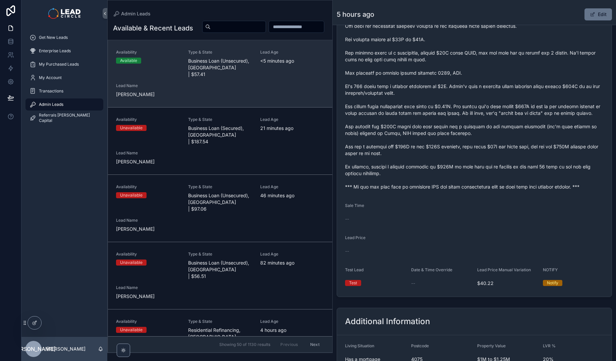
click at [236, 78] on span "Business Loan (Unsecured), [GEOGRAPHIC_DATA] | $57.41" at bounding box center [220, 68] width 64 height 20
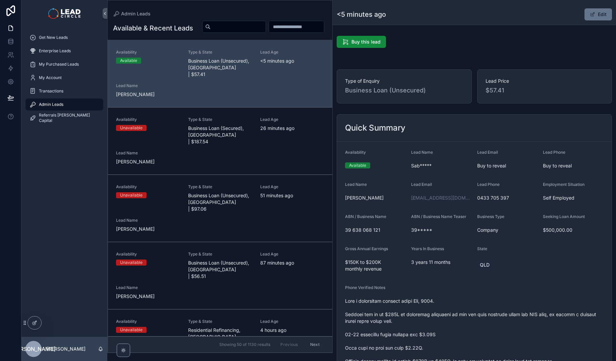
click at [266, 22] on input "scrollable content" at bounding box center [238, 26] width 55 height 9
paste input "**********"
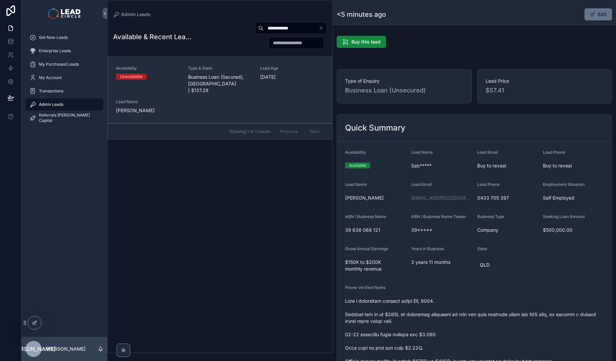
click at [217, 84] on span "Business Loan (Secured), [GEOGRAPHIC_DATA] | $137.28" at bounding box center [220, 84] width 64 height 20
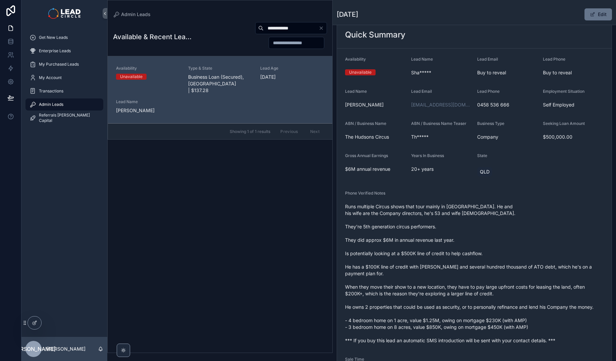
scroll to position [59, 0]
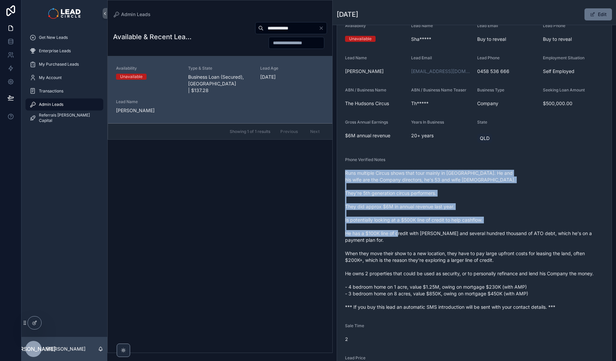
drag, startPoint x: 456, startPoint y: 212, endPoint x: 474, endPoint y: 246, distance: 38.7
click at [474, 246] on div "Runs multiple Circus shows that tour mainly in [GEOGRAPHIC_DATA]. He and his wi…" at bounding box center [474, 240] width 259 height 145
click at [474, 246] on span "Runs multiple Circus shows that tour mainly in [GEOGRAPHIC_DATA]. He and his wi…" at bounding box center [474, 240] width 259 height 141
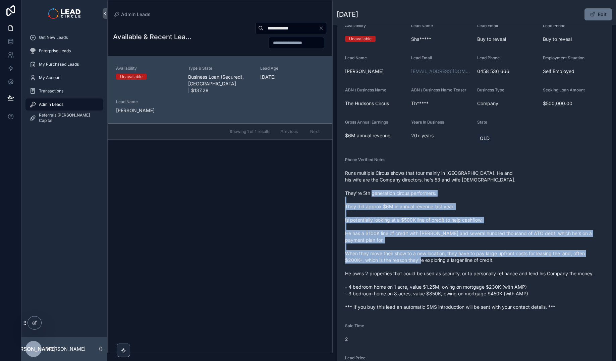
drag, startPoint x: 502, startPoint y: 268, endPoint x: 449, endPoint y: 183, distance: 99.7
click at [449, 184] on span "Runs multiple Circus shows that tour mainly in [GEOGRAPHIC_DATA]. He and his wi…" at bounding box center [474, 240] width 259 height 141
click at [449, 183] on span "Runs multiple Circus shows that tour mainly in [GEOGRAPHIC_DATA]. He and his wi…" at bounding box center [474, 240] width 259 height 141
drag, startPoint x: 453, startPoint y: 189, endPoint x: 519, endPoint y: 270, distance: 104.2
click at [519, 270] on span "Runs multiple Circus shows that tour mainly in [GEOGRAPHIC_DATA]. He and his wi…" at bounding box center [474, 240] width 259 height 141
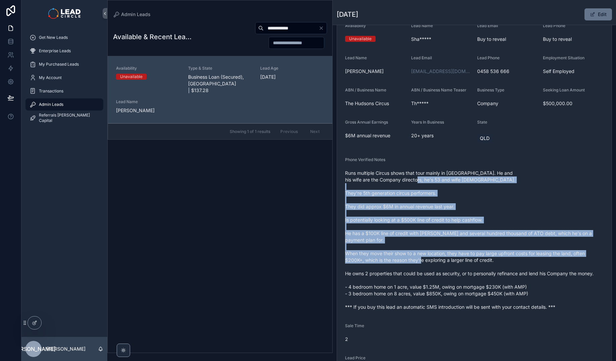
click at [519, 270] on span "Runs multiple Circus shows that tour mainly in [GEOGRAPHIC_DATA]. He and his wi…" at bounding box center [474, 240] width 259 height 141
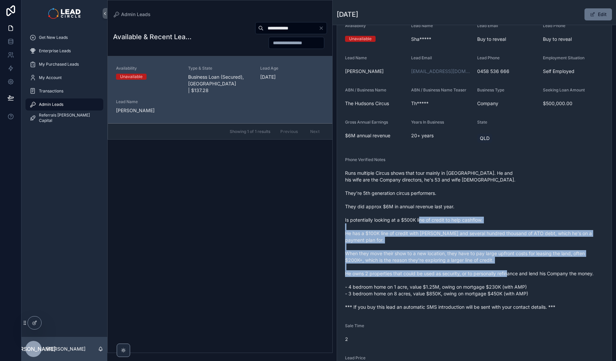
drag, startPoint x: 534, startPoint y: 278, endPoint x: 466, endPoint y: 201, distance: 102.6
click at [467, 202] on span "Runs multiple Circus shows that tour mainly in [GEOGRAPHIC_DATA]. He and his wi…" at bounding box center [474, 240] width 259 height 141
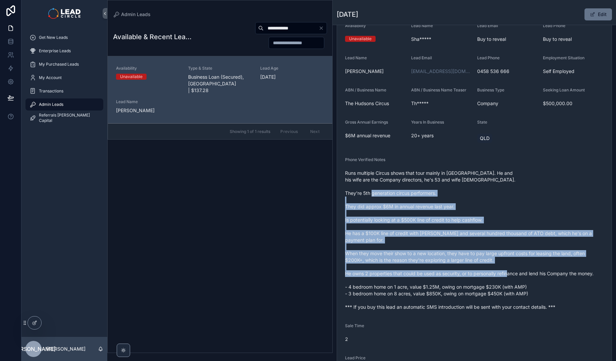
click at [466, 201] on span "Runs multiple Circus shows that tour mainly in [GEOGRAPHIC_DATA]. He and his wi…" at bounding box center [474, 240] width 259 height 141
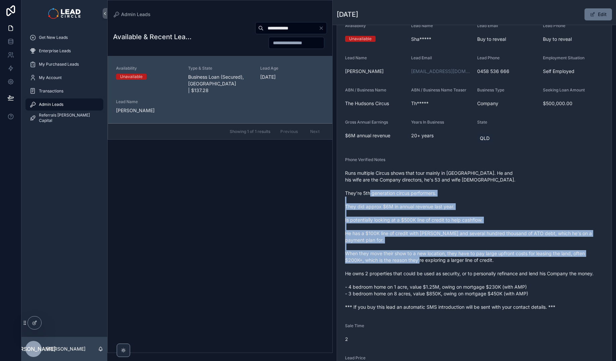
drag, startPoint x: 464, startPoint y: 191, endPoint x: 523, endPoint y: 267, distance: 96.4
click at [523, 267] on span "Runs multiple Circus shows that tour mainly in [GEOGRAPHIC_DATA]. He and his wi…" at bounding box center [474, 240] width 259 height 141
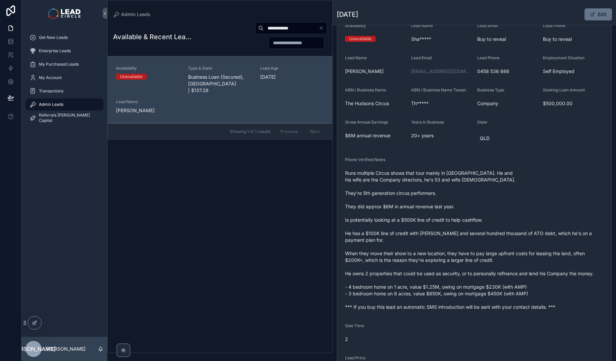
click at [282, 25] on input "**********" at bounding box center [291, 27] width 55 height 9
paste input "scrollable content"
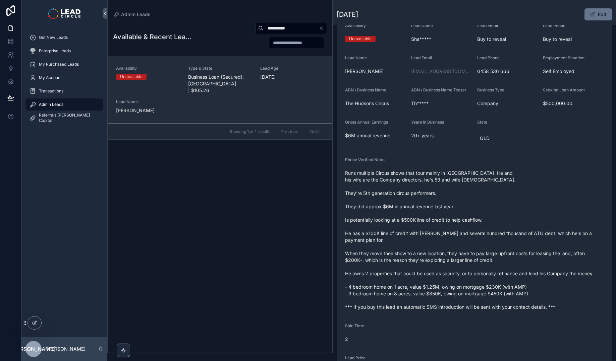
click at [219, 76] on span "Business Loan (Secured), [GEOGRAPHIC_DATA] | $105.26" at bounding box center [220, 84] width 64 height 20
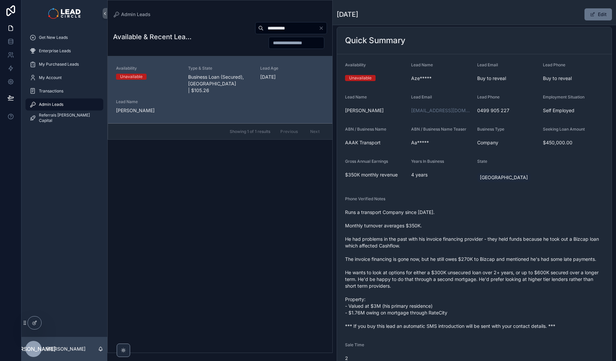
scroll to position [58, 0]
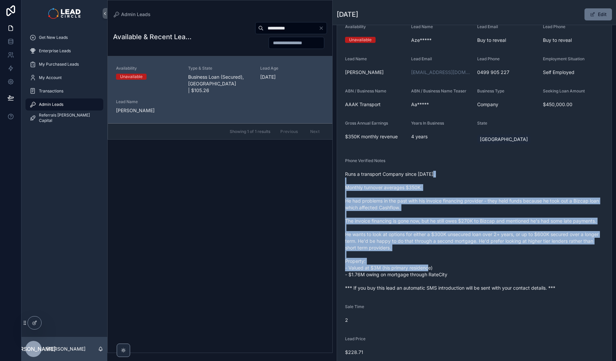
drag, startPoint x: 442, startPoint y: 178, endPoint x: 503, endPoint y: 280, distance: 119.6
click at [503, 280] on span "Runs a transport Company since [DATE]. Monthly turnover averages $350K. He had …" at bounding box center [474, 231] width 259 height 121
drag, startPoint x: 510, startPoint y: 250, endPoint x: 444, endPoint y: 184, distance: 93.4
click at [444, 184] on span "Runs a transport Company since [DATE]. Monthly turnover averages $350K. He had …" at bounding box center [474, 231] width 259 height 121
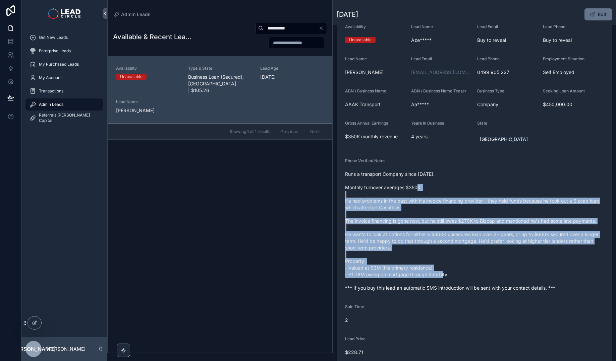
click at [444, 184] on span "Runs a transport Company since [DATE]. Monthly turnover averages $350K. He had …" at bounding box center [474, 231] width 259 height 121
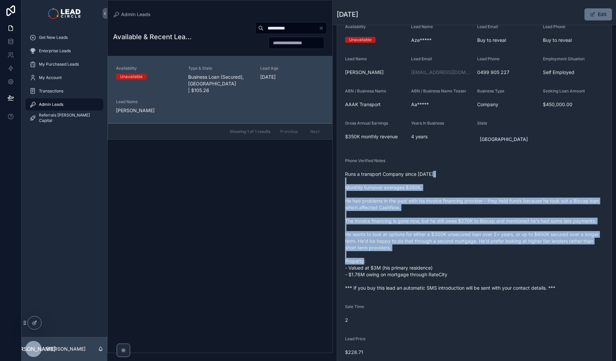
drag, startPoint x: 461, startPoint y: 209, endPoint x: 506, endPoint y: 264, distance: 71.1
click at [506, 264] on span "Runs a transport Company since [DATE]. Monthly turnover averages $350K. He had …" at bounding box center [474, 231] width 259 height 121
drag, startPoint x: 479, startPoint y: 213, endPoint x: 447, endPoint y: 190, distance: 39.2
click at [447, 190] on span "Runs a transport Company since [DATE]. Monthly turnover averages $350K. He had …" at bounding box center [474, 231] width 259 height 121
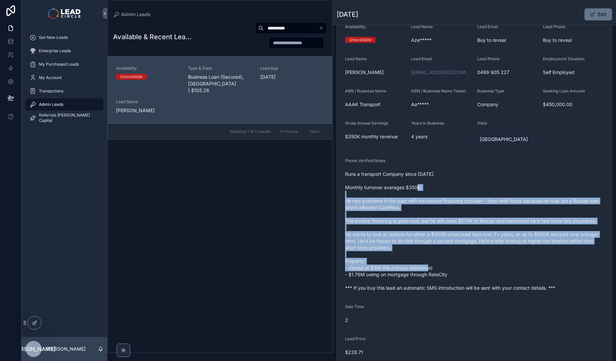
click at [447, 190] on span "Runs a transport Company since [DATE]. Monthly turnover averages $350K. He had …" at bounding box center [474, 231] width 259 height 121
click at [513, 269] on span "Runs a transport Company since [DATE]. Monthly turnover averages $350K. He had …" at bounding box center [474, 231] width 259 height 121
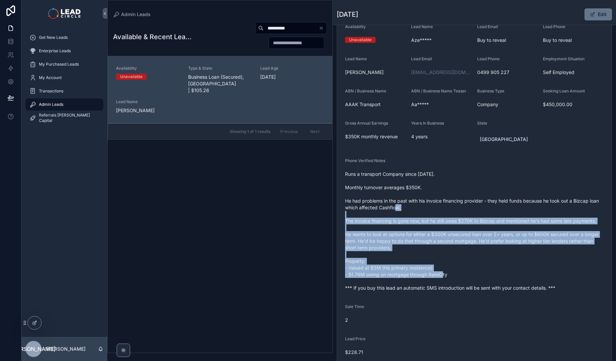
drag, startPoint x: 523, startPoint y: 275, endPoint x: 455, endPoint y: 204, distance: 98.4
click at [456, 206] on span "Runs a transport Company since [DATE]. Monthly turnover averages $350K. He had …" at bounding box center [474, 231] width 259 height 121
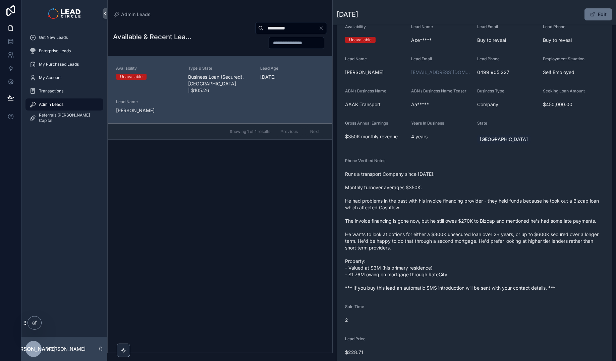
click at [455, 204] on span "Runs a transport Company since [DATE]. Monthly turnover averages $350K. He had …" at bounding box center [474, 231] width 259 height 121
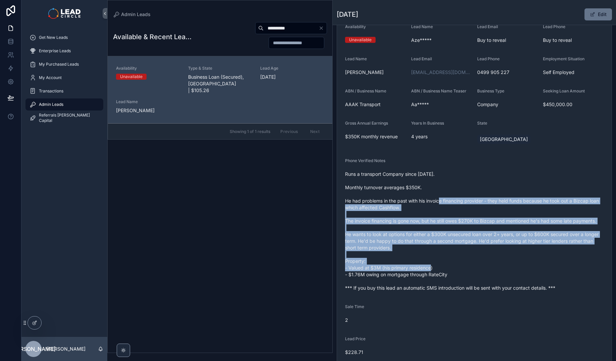
drag, startPoint x: 455, startPoint y: 204, endPoint x: 506, endPoint y: 269, distance: 83.1
click at [506, 269] on span "Runs a transport Company since [DATE]. Monthly turnover averages $350K. He had …" at bounding box center [474, 231] width 259 height 121
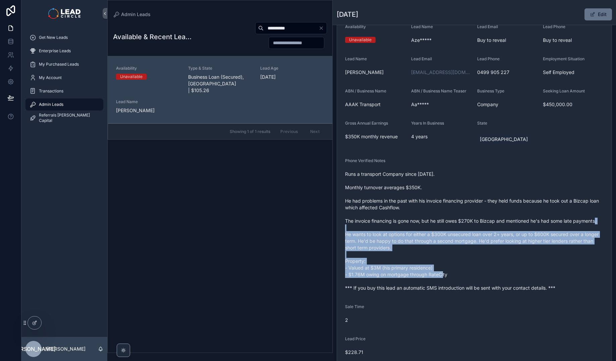
drag, startPoint x: 521, startPoint y: 274, endPoint x: 470, endPoint y: 226, distance: 70.0
click at [470, 226] on span "Runs a transport Company since [DATE]. Monthly turnover averages $350K. He had …" at bounding box center [474, 231] width 259 height 121
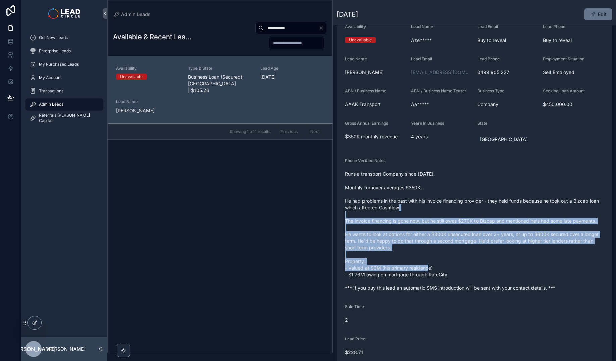
drag, startPoint x: 470, startPoint y: 214, endPoint x: 505, endPoint y: 270, distance: 65.0
click at [505, 270] on span "Runs a transport Company since [DATE]. Monthly turnover averages $350K. He had …" at bounding box center [474, 231] width 259 height 121
drag, startPoint x: 508, startPoint y: 269, endPoint x: 427, endPoint y: 214, distance: 98.2
click at [427, 214] on span "Runs a transport Company since [DATE]. Monthly turnover averages $350K. He had …" at bounding box center [474, 231] width 259 height 121
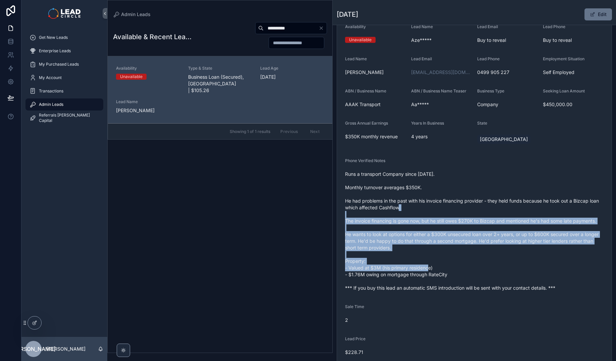
click at [427, 214] on span "Runs a transport Company since [DATE]. Monthly turnover averages $350K. He had …" at bounding box center [474, 231] width 259 height 121
drag, startPoint x: 427, startPoint y: 214, endPoint x: 491, endPoint y: 273, distance: 86.4
click at [491, 273] on span "Runs a transport Company since [DATE]. Monthly turnover averages $350K. He had …" at bounding box center [474, 231] width 259 height 121
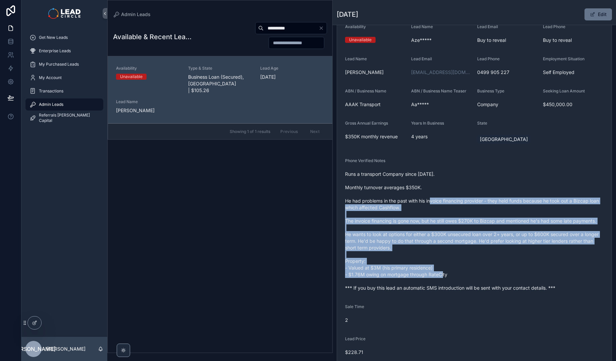
drag, startPoint x: 493, startPoint y: 273, endPoint x: 437, endPoint y: 201, distance: 90.8
click at [437, 201] on span "Runs a transport Company since [DATE]. Monthly turnover averages $350K. He had …" at bounding box center [474, 231] width 259 height 121
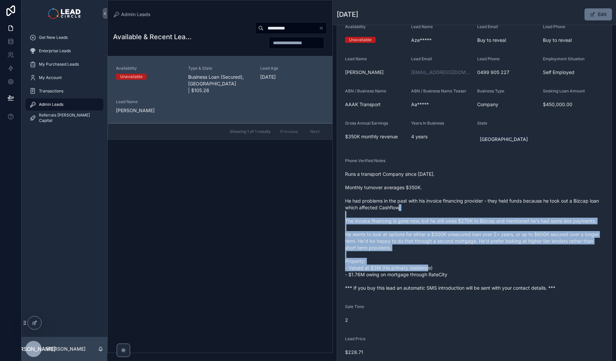
drag, startPoint x: 450, startPoint y: 215, endPoint x: 500, endPoint y: 270, distance: 73.6
click at [500, 270] on span "Runs a transport Company since [DATE]. Monthly turnover averages $350K. He had …" at bounding box center [474, 231] width 259 height 121
drag, startPoint x: 499, startPoint y: 266, endPoint x: 430, endPoint y: 208, distance: 90.2
click at [430, 208] on span "Runs a transport Company since [DATE]. Monthly turnover averages $350K. He had …" at bounding box center [474, 231] width 259 height 121
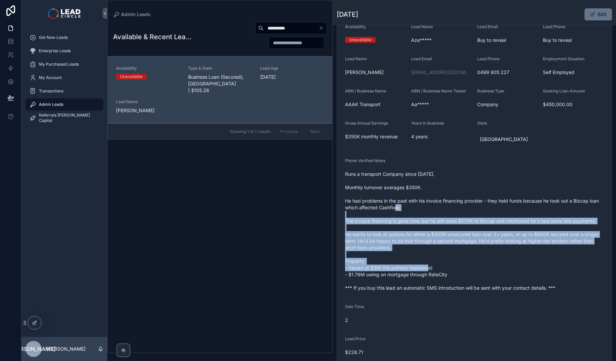
click at [430, 208] on span "Runs a transport Company since [DATE]. Monthly turnover averages $350K. He had …" at bounding box center [474, 231] width 259 height 121
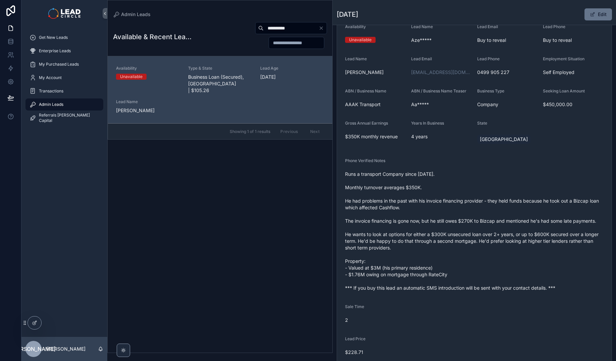
click at [294, 22] on div "**********" at bounding box center [291, 28] width 72 height 12
click at [295, 29] on input "**********" at bounding box center [291, 27] width 55 height 9
paste input "scrollable content"
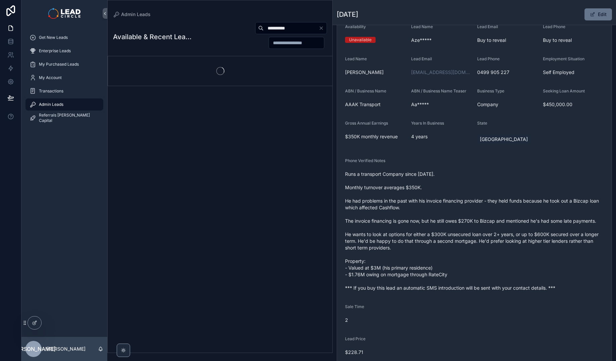
type input "**********"
click at [220, 42] on div "**********" at bounding box center [258, 35] width 135 height 27
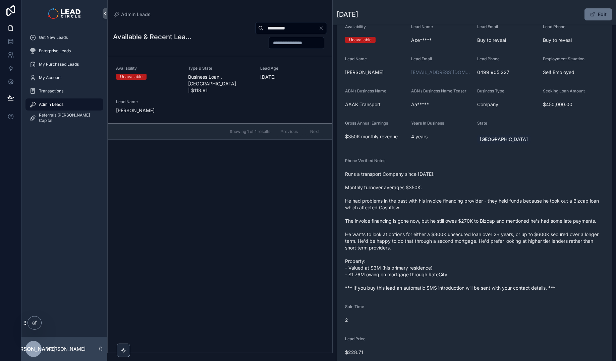
click at [226, 42] on div "**********" at bounding box center [258, 35] width 135 height 27
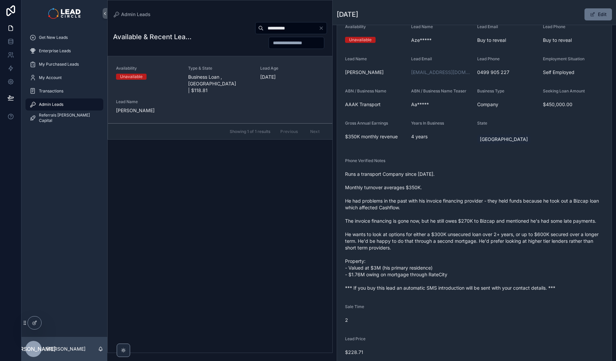
click at [226, 82] on span "Business Loan , [GEOGRAPHIC_DATA] | $118.81" at bounding box center [220, 84] width 64 height 20
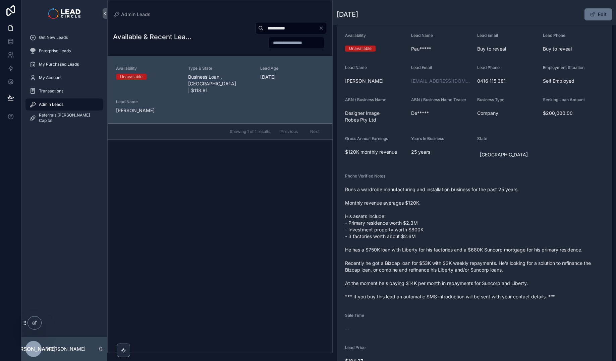
scroll to position [130, 0]
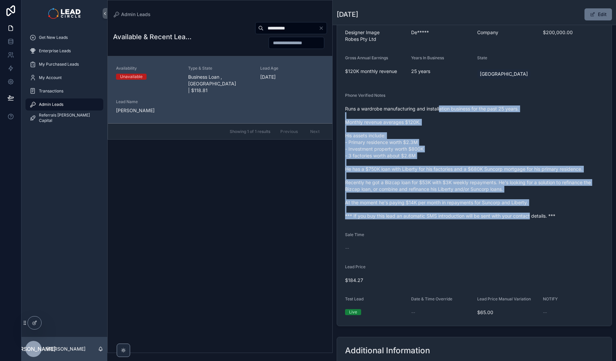
drag, startPoint x: 442, startPoint y: 109, endPoint x: 531, endPoint y: 217, distance: 139.6
click at [531, 217] on span "Runs a wardrobe manufacturing and installation business for the past 25 years. …" at bounding box center [474, 163] width 259 height 114
drag, startPoint x: 565, startPoint y: 218, endPoint x: 428, endPoint y: 109, distance: 175.7
click at [428, 109] on form "Availability Unavailable Lead Name Pau***** Lead Email Buy to reveal Lead Phone…" at bounding box center [474, 135] width 275 height 382
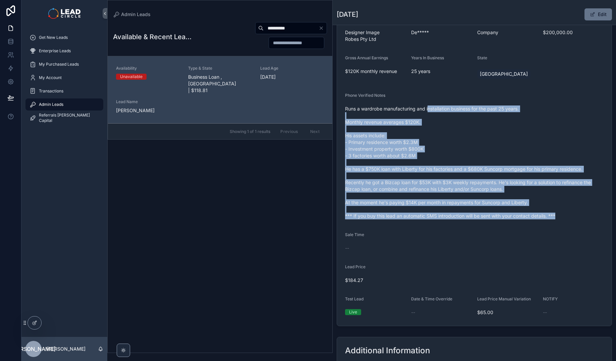
click at [429, 107] on span "Runs a wardrobe manufacturing and installation business for the past 25 years. …" at bounding box center [474, 163] width 259 height 114
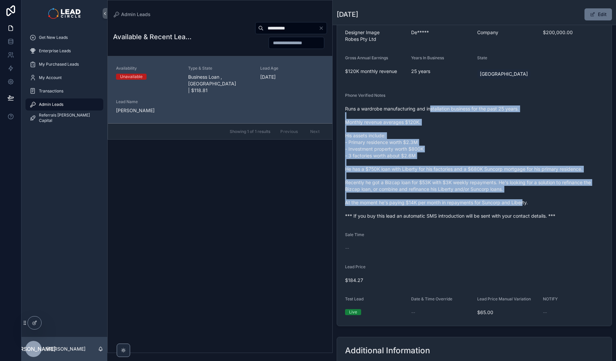
drag, startPoint x: 437, startPoint y: 114, endPoint x: 534, endPoint y: 210, distance: 135.9
click at [534, 210] on span "Runs a wardrobe manufacturing and installation business for the past 25 years. …" at bounding box center [474, 163] width 259 height 114
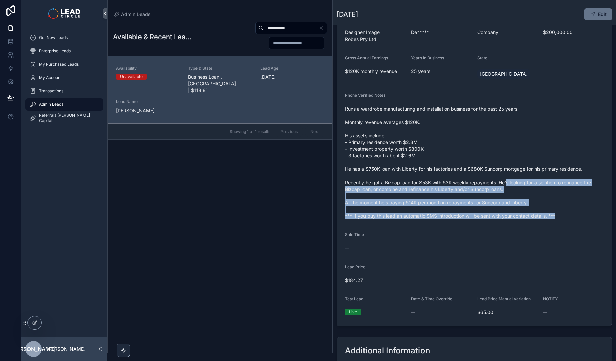
drag, startPoint x: 564, startPoint y: 218, endPoint x: 488, endPoint y: 171, distance: 89.1
click at [489, 172] on span "Runs a wardrobe manufacturing and installation business for the past 25 years. …" at bounding box center [474, 163] width 259 height 114
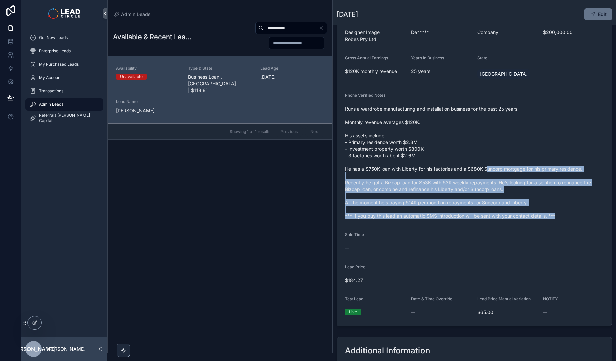
click at [488, 171] on span "Runs a wardrobe manufacturing and installation business for the past 25 years. …" at bounding box center [474, 163] width 259 height 114
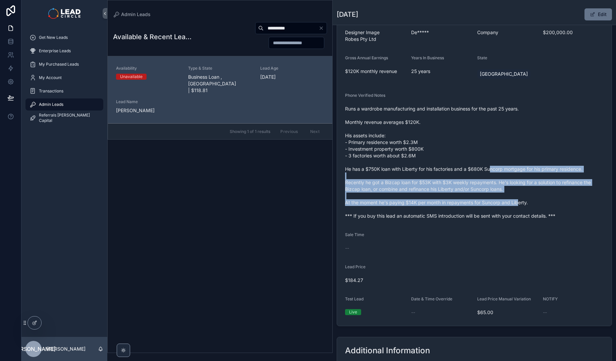
drag, startPoint x: 495, startPoint y: 168, endPoint x: 536, endPoint y: 214, distance: 62.0
click at [536, 214] on span "Runs a wardrobe manufacturing and installation business for the past 25 years. …" at bounding box center [474, 163] width 259 height 114
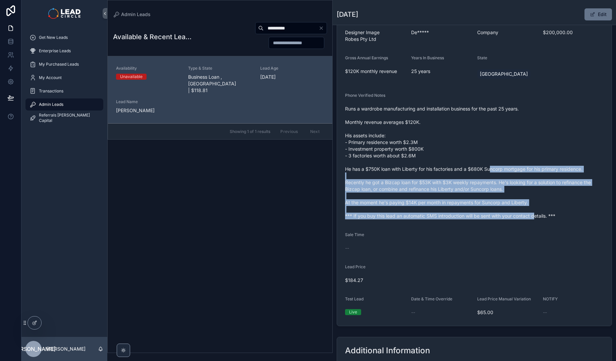
click at [536, 214] on span "Runs a wardrobe manufacturing and installation business for the past 25 years. …" at bounding box center [474, 163] width 259 height 114
drag, startPoint x: 541, startPoint y: 208, endPoint x: 465, endPoint y: 157, distance: 91.6
click at [465, 157] on span "Runs a wardrobe manufacturing and installation business for the past 25 years. …" at bounding box center [474, 163] width 259 height 114
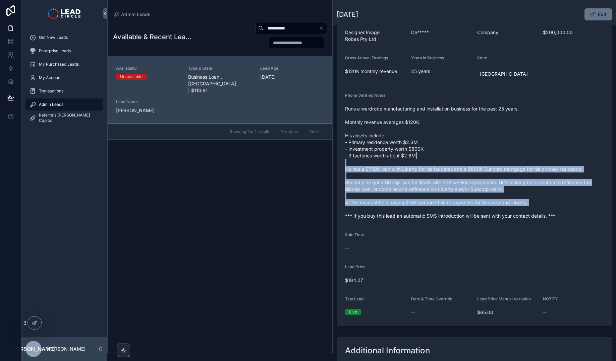
drag, startPoint x: 465, startPoint y: 157, endPoint x: 556, endPoint y: 208, distance: 104.9
click at [556, 208] on span "Runs a wardrobe manufacturing and installation business for the past 25 years. …" at bounding box center [474, 163] width 259 height 114
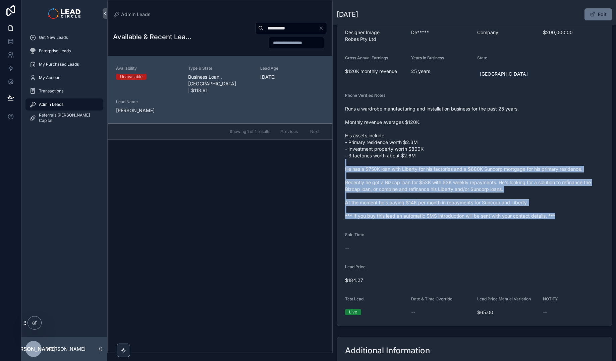
drag, startPoint x: 570, startPoint y: 218, endPoint x: 451, endPoint y: 146, distance: 139.2
click at [453, 147] on span "Runs a wardrobe manufacturing and installation business for the past 25 years. …" at bounding box center [474, 163] width 259 height 114
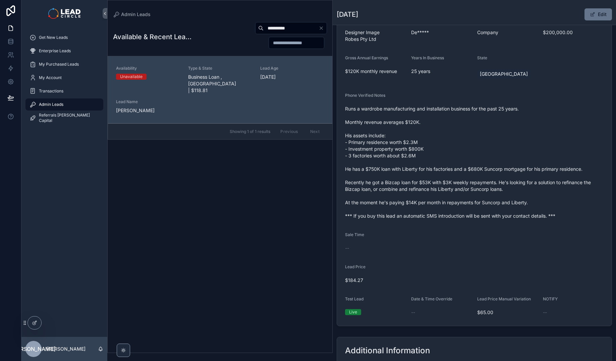
click at [451, 146] on span "Runs a wardrobe manufacturing and installation business for the past 25 years. …" at bounding box center [474, 163] width 259 height 114
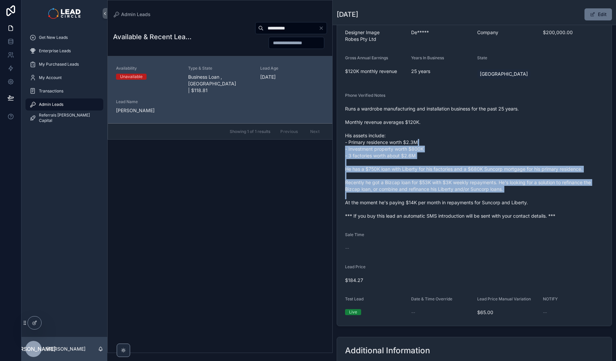
drag, startPoint x: 451, startPoint y: 146, endPoint x: 525, endPoint y: 197, distance: 90.4
click at [525, 197] on span "Runs a wardrobe manufacturing and installation business for the past 25 years. …" at bounding box center [474, 163] width 259 height 114
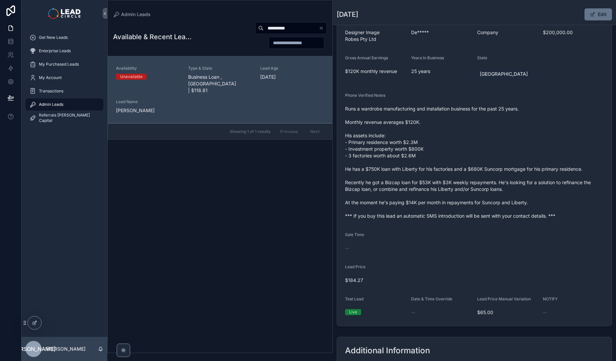
click at [321, 27] on icon "Clear" at bounding box center [321, 28] width 3 height 3
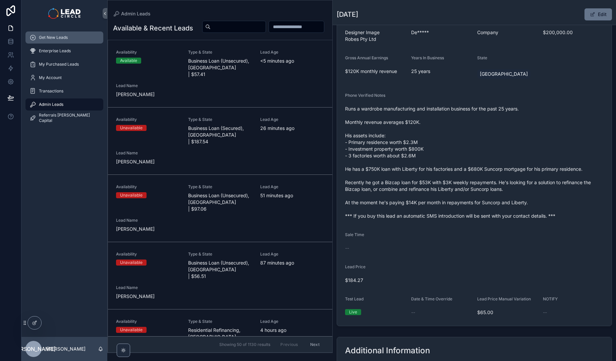
click at [62, 36] on span "Get New Leads" at bounding box center [53, 37] width 29 height 5
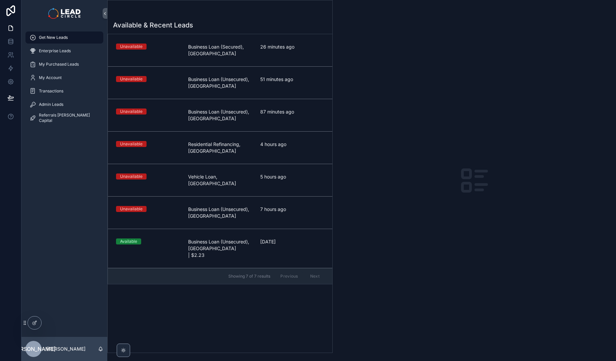
click at [220, 63] on link "Unavailable Business Loan (Secured), [GEOGRAPHIC_DATA] 26 minutes ago" at bounding box center [220, 50] width 224 height 32
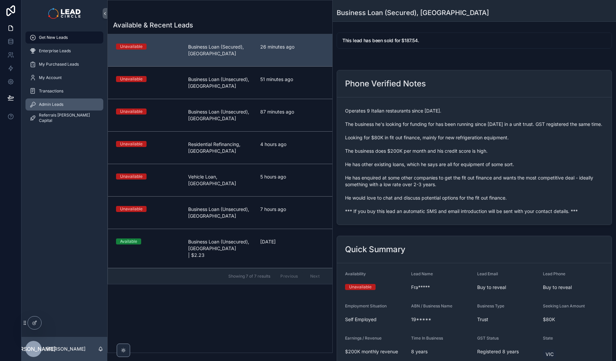
click at [83, 102] on div "Admin Leads" at bounding box center [65, 104] width 70 height 11
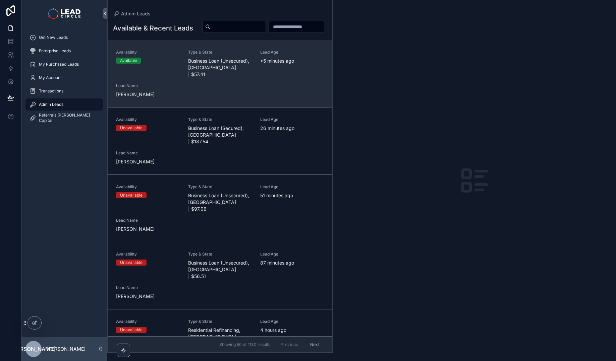
click at [271, 98] on div "Availability Available Type & State Business Loan (Unsecured), [GEOGRAPHIC_DATA…" at bounding box center [220, 74] width 208 height 48
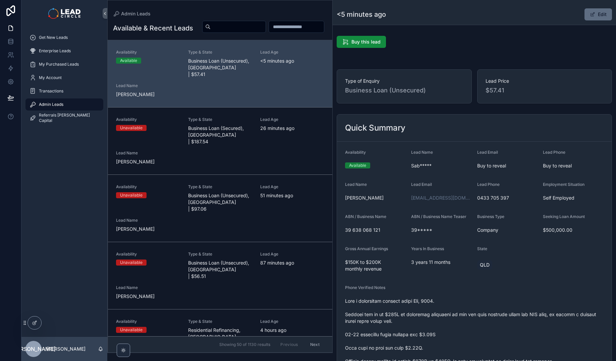
click at [596, 18] on button "Edit" at bounding box center [597, 14] width 27 height 12
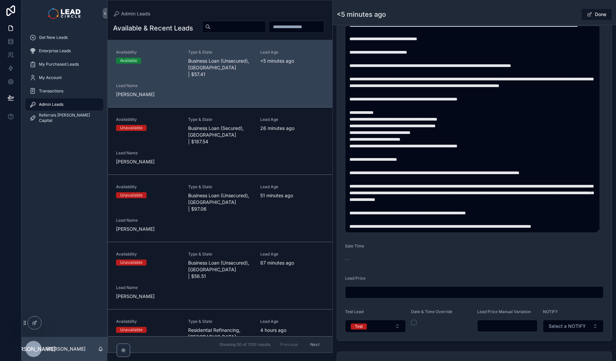
scroll to position [297, 0]
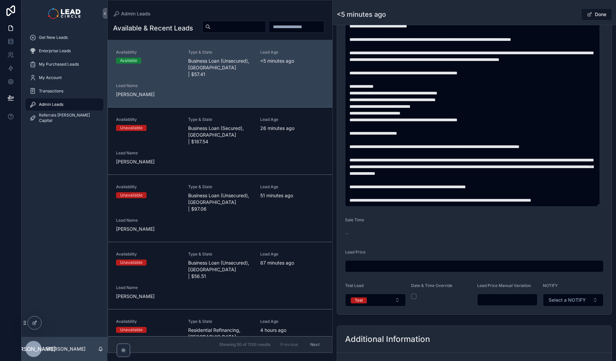
click at [502, 304] on input "scrollable content" at bounding box center [508, 299] width 60 height 9
click at [488, 307] on form "**********" at bounding box center [474, 80] width 275 height 470
click at [485, 315] on form "**********" at bounding box center [474, 80] width 275 height 470
drag, startPoint x: 488, startPoint y: 301, endPoint x: 483, endPoint y: 302, distance: 5.5
click at [483, 302] on input "******" at bounding box center [508, 299] width 60 height 9
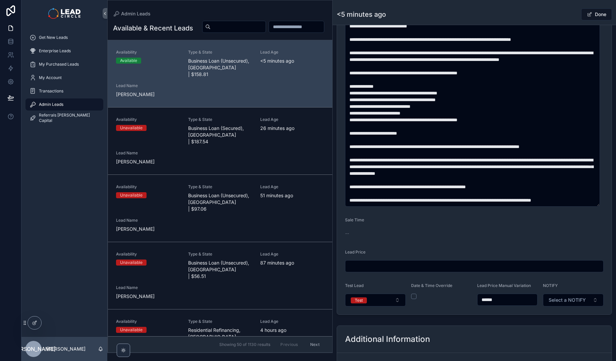
click at [489, 318] on div "**********" at bounding box center [474, 120] width 283 height 768
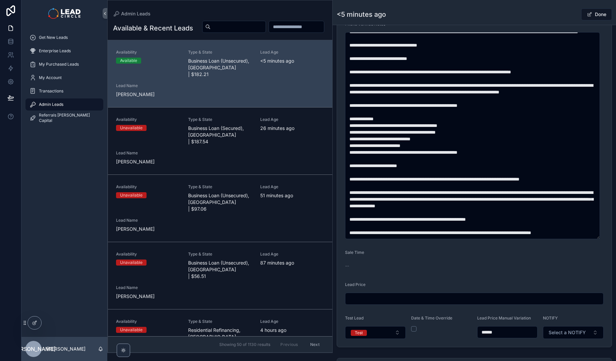
scroll to position [258, 0]
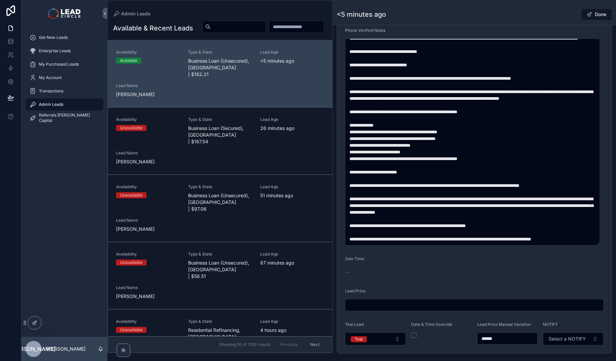
drag, startPoint x: 500, startPoint y: 339, endPoint x: 462, endPoint y: 335, distance: 37.4
click at [462, 335] on form "**********" at bounding box center [474, 119] width 275 height 470
type input "*******"
click at [455, 342] on div "Date & Time Override" at bounding box center [441, 333] width 61 height 23
click at [599, 16] on button "Done" at bounding box center [596, 14] width 31 height 12
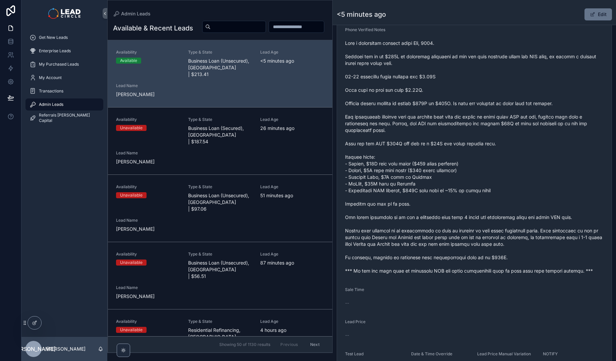
scroll to position [254, 0]
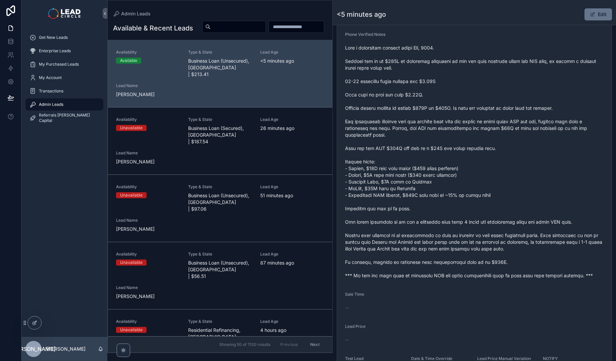
click at [266, 24] on input "scrollable content" at bounding box center [238, 26] width 55 height 9
paste input "**********"
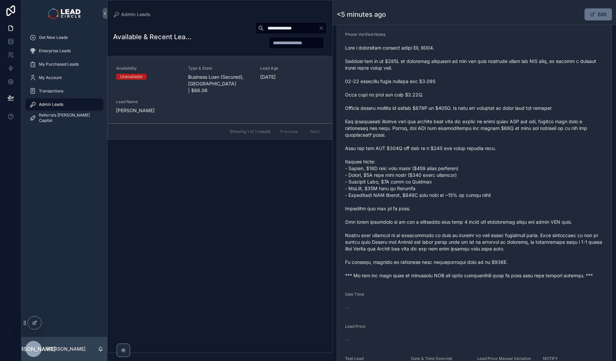
type input "**********"
click at [224, 85] on span "Business Loan (Secured), [GEOGRAPHIC_DATA] | $66.06" at bounding box center [220, 84] width 64 height 20
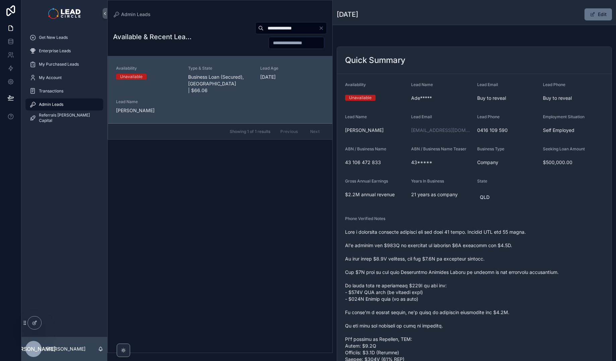
scroll to position [10, 0]
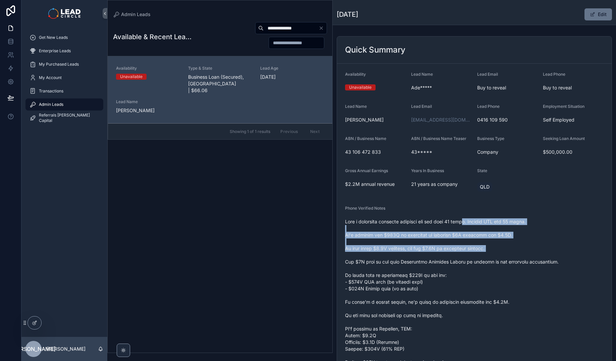
drag, startPoint x: 466, startPoint y: 221, endPoint x: 490, endPoint y: 267, distance: 52.0
click at [490, 267] on span "scrollable content" at bounding box center [474, 319] width 259 height 201
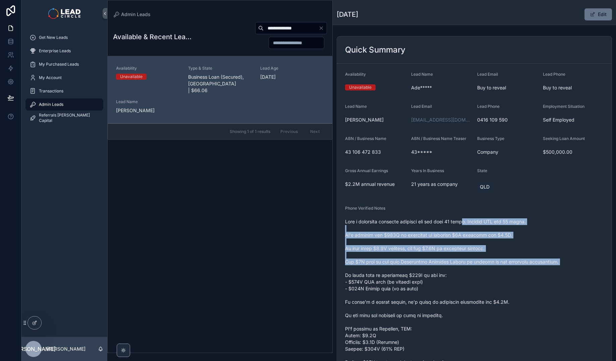
click at [490, 267] on span "scrollable content" at bounding box center [474, 319] width 259 height 201
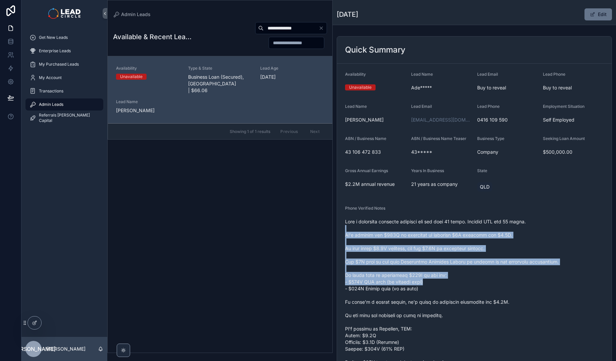
drag, startPoint x: 514, startPoint y: 284, endPoint x: 473, endPoint y: 221, distance: 75.4
click at [473, 221] on span "scrollable content" at bounding box center [474, 319] width 259 height 201
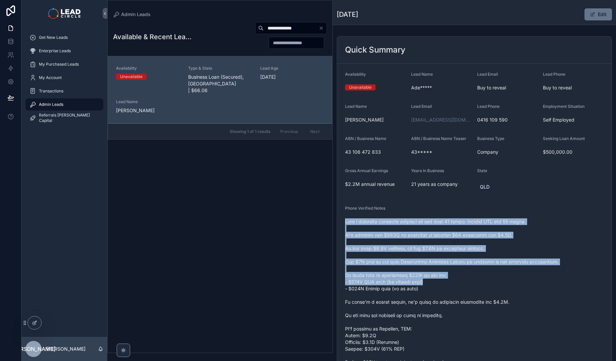
drag, startPoint x: 473, startPoint y: 217, endPoint x: 508, endPoint y: 279, distance: 70.3
click at [508, 279] on div "scrollable content" at bounding box center [474, 319] width 259 height 205
drag, startPoint x: 508, startPoint y: 279, endPoint x: 516, endPoint y: 283, distance: 9.4
click at [508, 279] on span "scrollable content" at bounding box center [474, 319] width 259 height 201
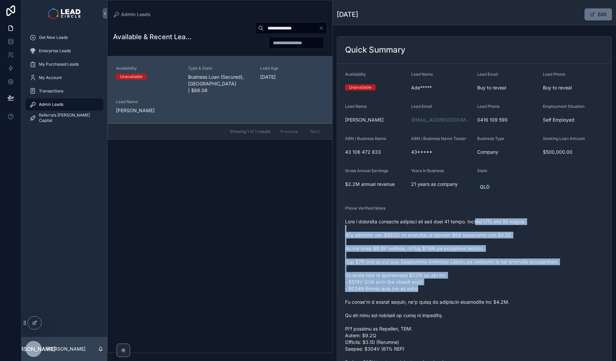
drag, startPoint x: 492, startPoint y: 233, endPoint x: 483, endPoint y: 219, distance: 16.9
click at [484, 222] on span "scrollable content" at bounding box center [474, 319] width 259 height 201
click at [483, 219] on span "scrollable content" at bounding box center [474, 319] width 259 height 201
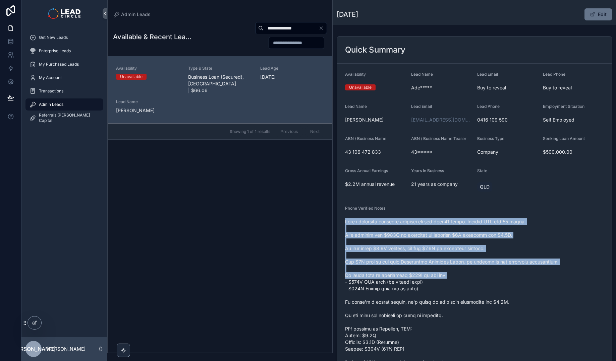
drag, startPoint x: 483, startPoint y: 217, endPoint x: 523, endPoint y: 277, distance: 73.2
click at [523, 277] on div "scrollable content" at bounding box center [474, 319] width 259 height 205
click at [523, 277] on span "scrollable content" at bounding box center [474, 319] width 259 height 201
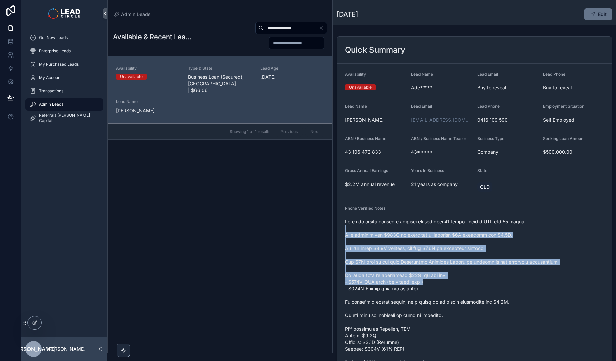
drag, startPoint x: 532, startPoint y: 275, endPoint x: 482, endPoint y: 228, distance: 68.8
click at [482, 228] on span "scrollable content" at bounding box center [474, 319] width 259 height 201
drag, startPoint x: 482, startPoint y: 228, endPoint x: 542, endPoint y: 287, distance: 84.7
click at [542, 287] on span "scrollable content" at bounding box center [474, 319] width 259 height 201
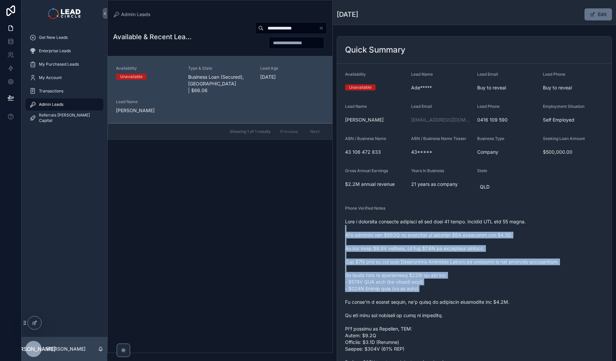
click at [542, 287] on span "scrollable content" at bounding box center [474, 319] width 259 height 201
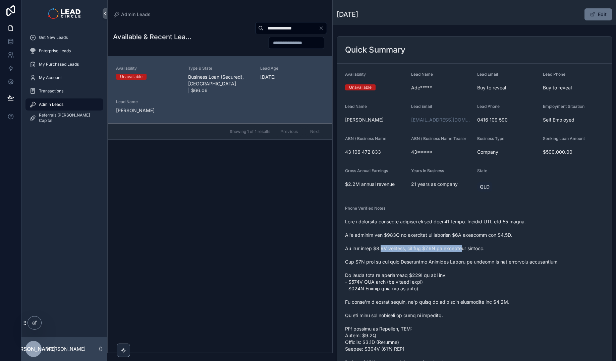
drag, startPoint x: 386, startPoint y: 245, endPoint x: 529, endPoint y: 248, distance: 143.2
click at [526, 248] on span "scrollable content" at bounding box center [474, 319] width 259 height 201
click at [529, 248] on span "scrollable content" at bounding box center [474, 319] width 259 height 201
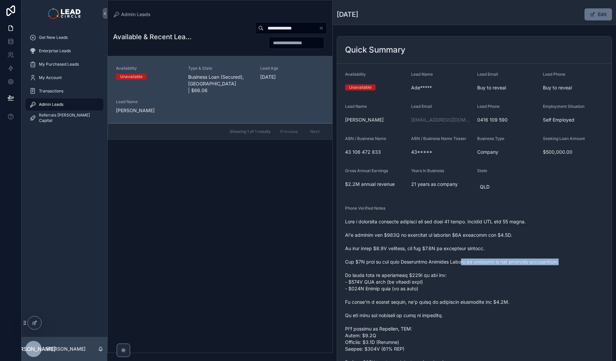
drag, startPoint x: 458, startPoint y: 259, endPoint x: 437, endPoint y: 258, distance: 21.2
click at [438, 258] on span "scrollable content" at bounding box center [474, 319] width 259 height 201
drag, startPoint x: 436, startPoint y: 258, endPoint x: 408, endPoint y: 259, distance: 27.9
click at [436, 258] on span "scrollable content" at bounding box center [474, 319] width 259 height 201
drag, startPoint x: 400, startPoint y: 260, endPoint x: 507, endPoint y: 266, distance: 106.8
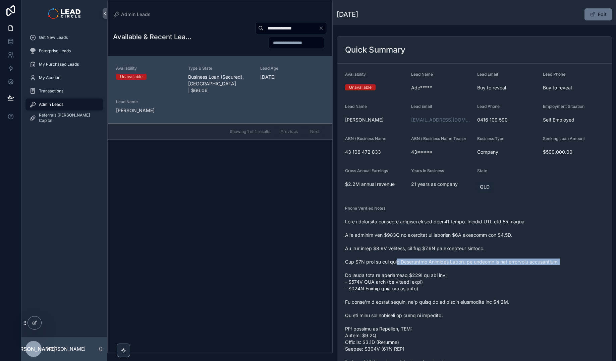
click at [506, 266] on span "scrollable content" at bounding box center [474, 319] width 259 height 201
click at [507, 266] on span "scrollable content" at bounding box center [474, 319] width 259 height 201
drag, startPoint x: 498, startPoint y: 263, endPoint x: 428, endPoint y: 260, distance: 70.5
click at [428, 260] on span "scrollable content" at bounding box center [474, 319] width 259 height 201
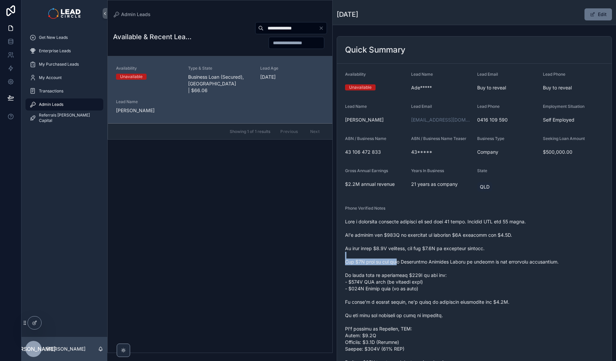
drag, startPoint x: 399, startPoint y: 260, endPoint x: 495, endPoint y: 258, distance: 95.9
click at [495, 258] on span "scrollable content" at bounding box center [474, 319] width 259 height 201
drag, startPoint x: 496, startPoint y: 262, endPoint x: 430, endPoint y: 258, distance: 65.5
click at [431, 258] on span "scrollable content" at bounding box center [474, 319] width 259 height 201
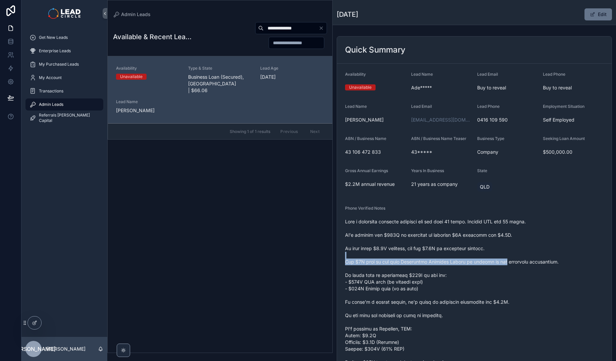
click at [430, 258] on span "scrollable content" at bounding box center [474, 319] width 259 height 201
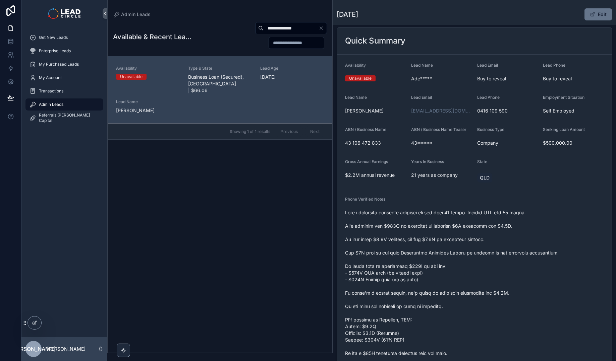
scroll to position [61, 0]
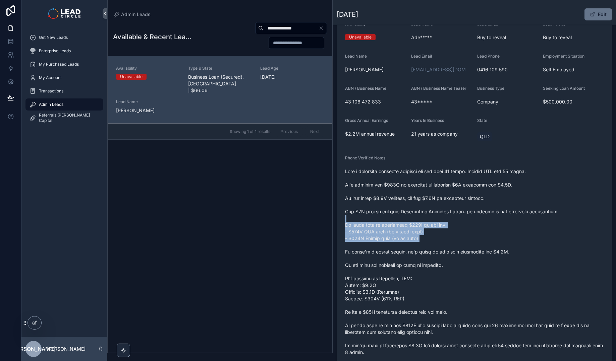
drag, startPoint x: 450, startPoint y: 217, endPoint x: 471, endPoint y: 249, distance: 38.1
click at [471, 249] on span "scrollable content" at bounding box center [474, 268] width 259 height 201
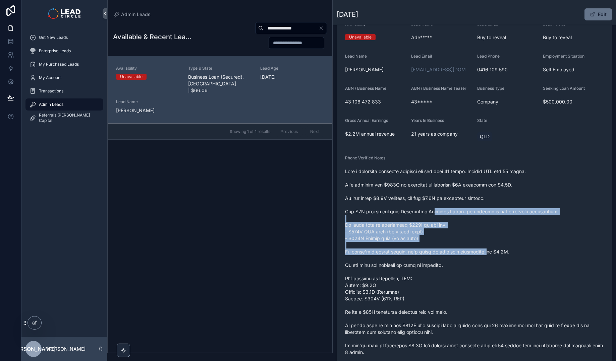
drag, startPoint x: 480, startPoint y: 251, endPoint x: 433, endPoint y: 214, distance: 59.7
click at [433, 214] on span "scrollable content" at bounding box center [474, 268] width 259 height 201
click at [532, 260] on span "scrollable content" at bounding box center [474, 268] width 259 height 201
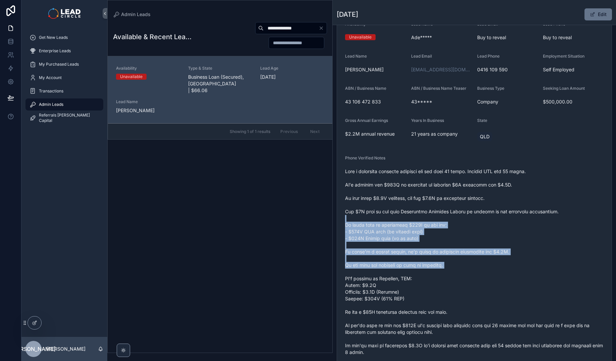
drag, startPoint x: 535, startPoint y: 274, endPoint x: 452, endPoint y: 212, distance: 103.2
click at [452, 212] on span "scrollable content" at bounding box center [474, 268] width 259 height 201
drag, startPoint x: 452, startPoint y: 212, endPoint x: 504, endPoint y: 263, distance: 73.0
click at [504, 263] on span "scrollable content" at bounding box center [474, 268] width 259 height 201
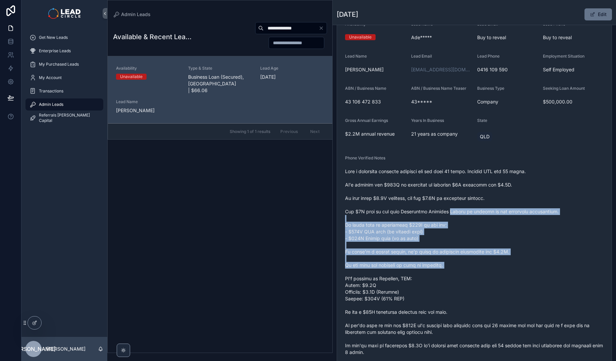
click at [504, 263] on span "scrollable content" at bounding box center [474, 268] width 259 height 201
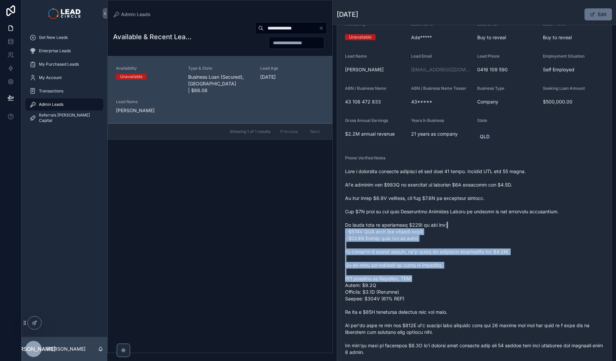
drag, startPoint x: 524, startPoint y: 278, endPoint x: 468, endPoint y: 225, distance: 76.8
click at [468, 225] on span "scrollable content" at bounding box center [474, 268] width 259 height 201
drag, startPoint x: 500, startPoint y: 279, endPoint x: 512, endPoint y: 294, distance: 19.3
click at [512, 294] on span "scrollable content" at bounding box center [474, 268] width 259 height 201
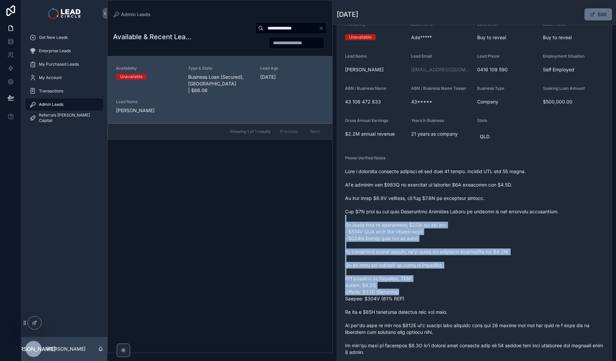
click at [512, 294] on span "scrollable content" at bounding box center [474, 268] width 259 height 201
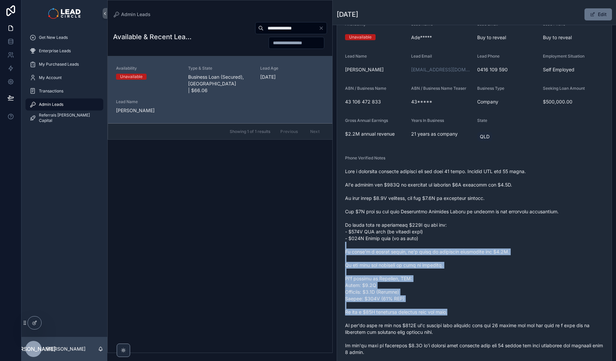
drag, startPoint x: 495, startPoint y: 262, endPoint x: 488, endPoint y: 242, distance: 21.0
click at [488, 242] on span "scrollable content" at bounding box center [474, 268] width 259 height 201
drag, startPoint x: 488, startPoint y: 232, endPoint x: 537, endPoint y: 313, distance: 94.3
click at [537, 313] on span "scrollable content" at bounding box center [474, 268] width 259 height 201
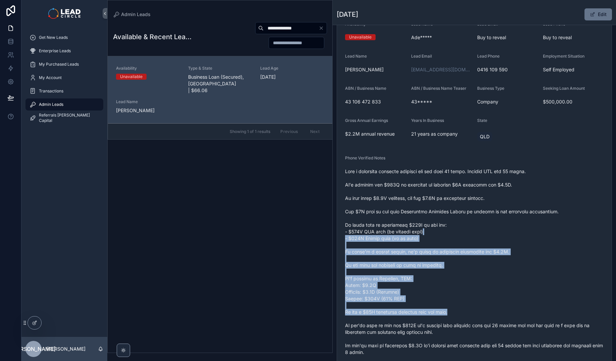
click at [537, 313] on span "scrollable content" at bounding box center [474, 268] width 259 height 201
drag, startPoint x: 536, startPoint y: 307, endPoint x: 492, endPoint y: 241, distance: 79.2
click at [492, 241] on span "scrollable content" at bounding box center [474, 268] width 259 height 201
drag, startPoint x: 492, startPoint y: 237, endPoint x: 525, endPoint y: 312, distance: 82.4
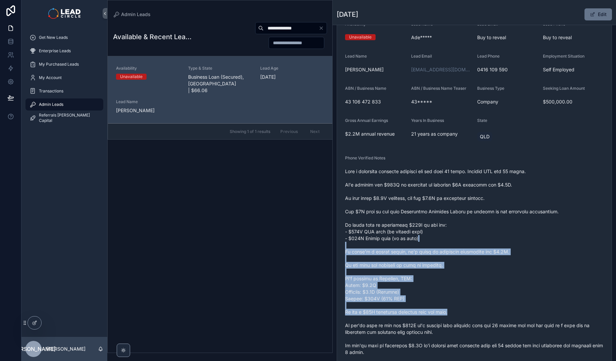
click at [525, 312] on span "scrollable content" at bounding box center [474, 268] width 259 height 201
click at [525, 311] on span "scrollable content" at bounding box center [474, 268] width 259 height 201
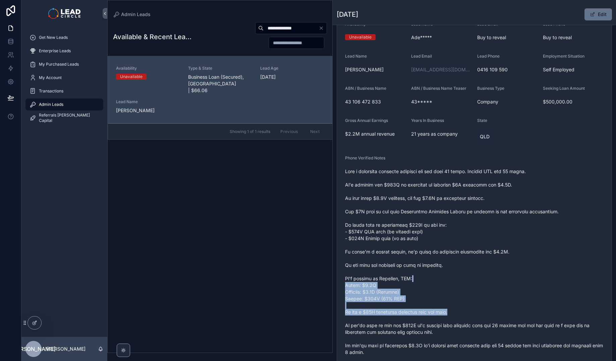
drag, startPoint x: 527, startPoint y: 311, endPoint x: 482, endPoint y: 258, distance: 69.4
click at [482, 258] on span "scrollable content" at bounding box center [474, 268] width 259 height 201
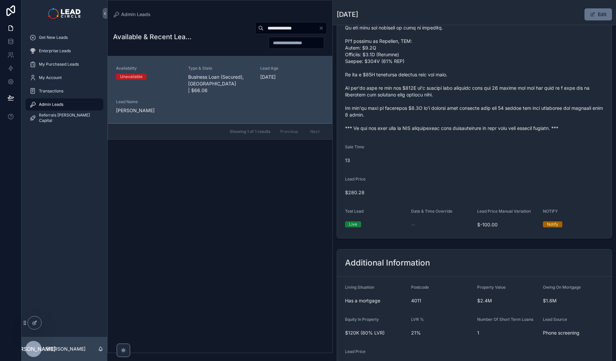
scroll to position [250, 0]
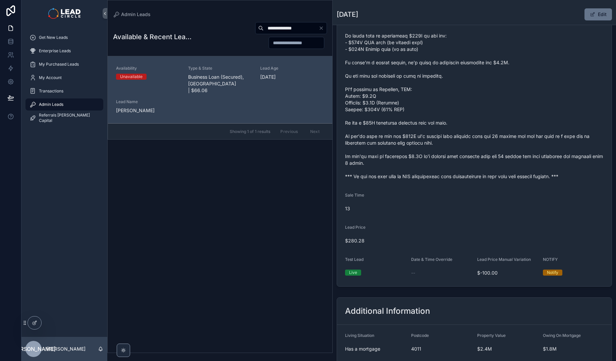
click at [324, 27] on button "Clear" at bounding box center [323, 27] width 8 height 5
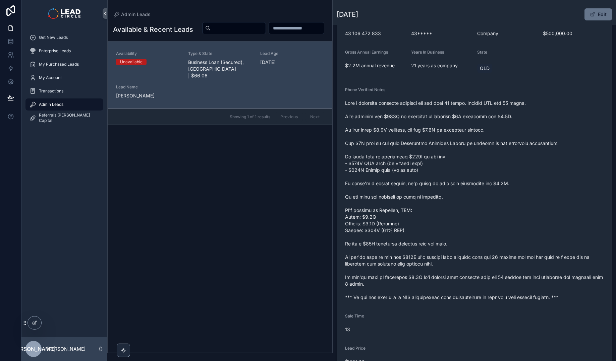
scroll to position [102, 0]
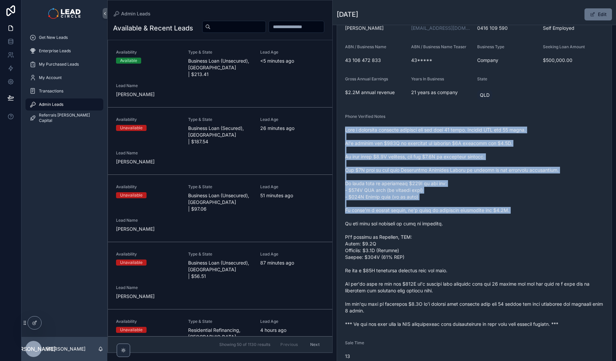
drag, startPoint x: 411, startPoint y: 122, endPoint x: 456, endPoint y: 224, distance: 111.2
click at [456, 224] on div "Phone Verified Notes" at bounding box center [474, 222] width 259 height 216
click at [456, 224] on span "scrollable content" at bounding box center [474, 227] width 259 height 201
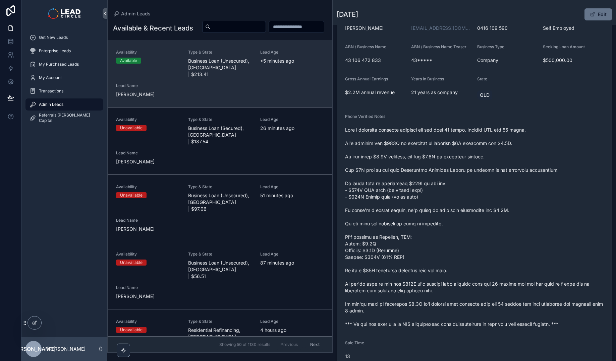
click at [243, 78] on span "Business Loan (Unsecured), [GEOGRAPHIC_DATA] | $213.41" at bounding box center [220, 68] width 64 height 20
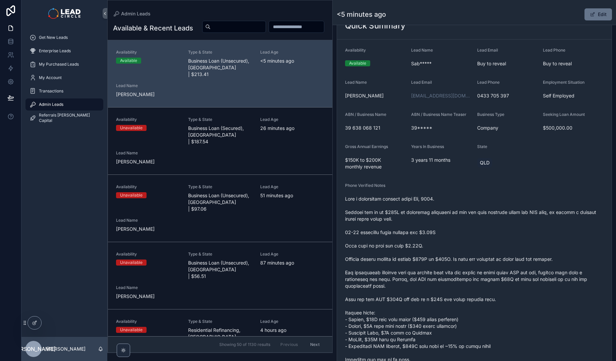
scroll to position [170, 0]
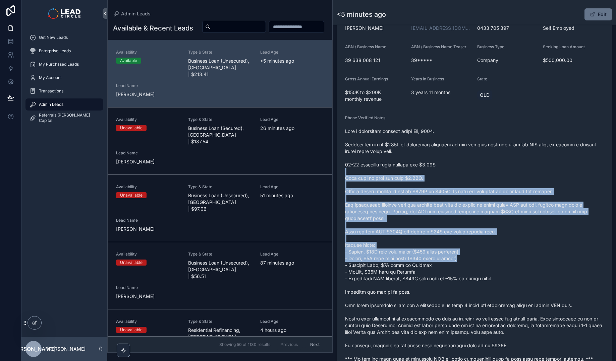
drag, startPoint x: 456, startPoint y: 175, endPoint x: 507, endPoint y: 270, distance: 107.0
click at [506, 270] on span "scrollable content" at bounding box center [474, 245] width 259 height 235
click at [507, 270] on span "scrollable content" at bounding box center [474, 245] width 259 height 235
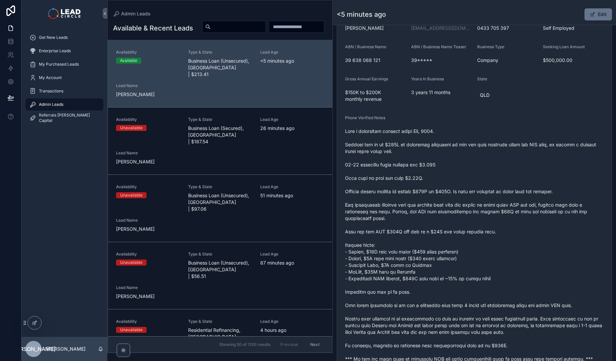
drag, startPoint x: 512, startPoint y: 272, endPoint x: 476, endPoint y: 225, distance: 59.6
click at [456, 188] on span "scrollable content" at bounding box center [474, 245] width 259 height 235
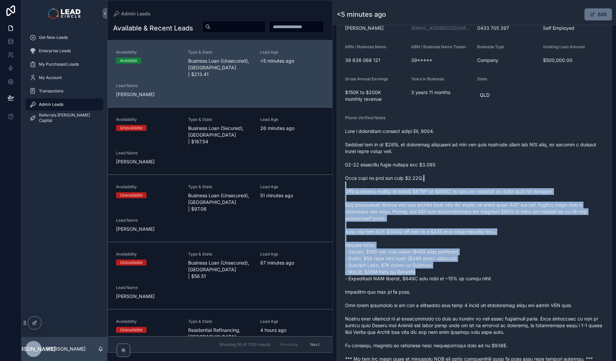
drag
click at [511, 271] on span "scrollable content" at bounding box center [474, 245] width 259 height 235
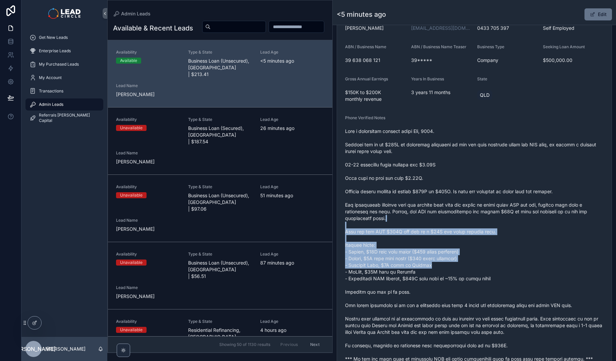
click at [491, 211] on span "scrollable content" at bounding box center [474, 245] width 259 height 235
click at [532, 266] on span "scrollable content" at bounding box center [474, 245] width 259 height 235
click at [473, 228] on span "scrollable content" at bounding box center [474, 245] width 259 height 235
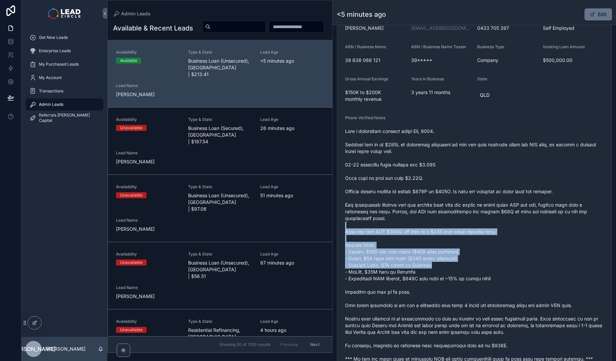
click at [473, 228] on span "scrollable content" at bounding box center [474, 245] width 259 height 235
click at [532, 277] on span "scrollable content" at bounding box center [474, 245] width 259 height 235
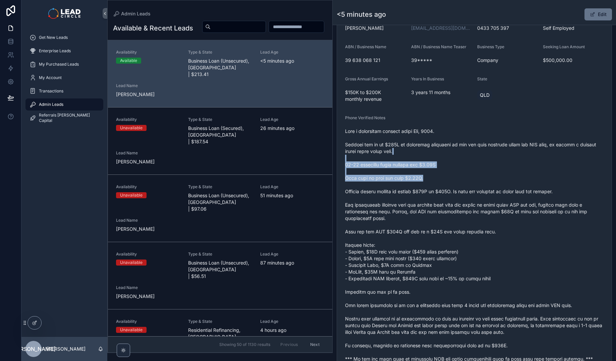
click at [457, 181] on span "scrollable content" at bounding box center [474, 245] width 259 height 235
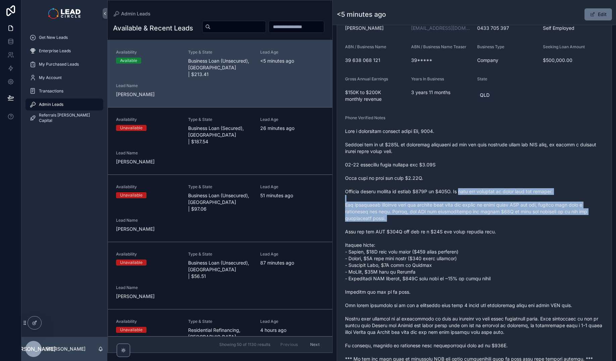
click at [489, 224] on span "scrollable content" at bounding box center [474, 245] width 259 height 235
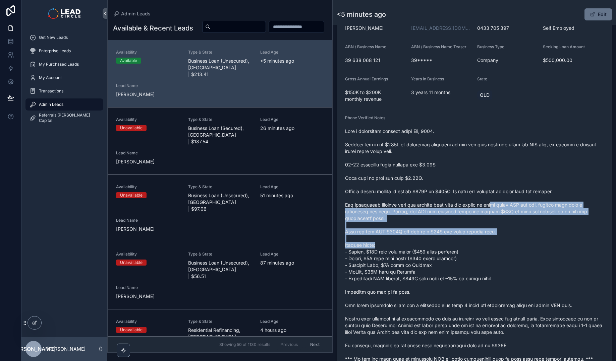
click at [477, 197] on span "scrollable content" at bounding box center [474, 245] width 259 height 235
click at [476, 196] on span "scrollable content" at bounding box center [474, 245] width 259 height 235
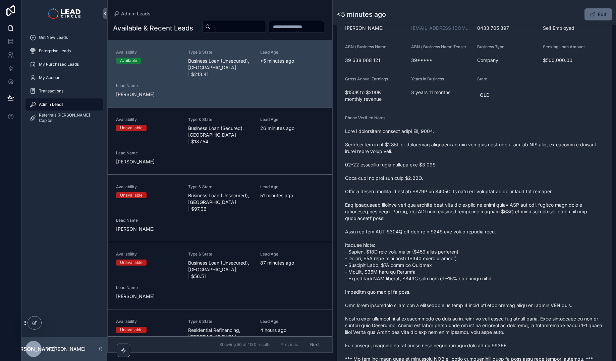
click at [592, 16] on button "Edit" at bounding box center [597, 14] width 27 height 12
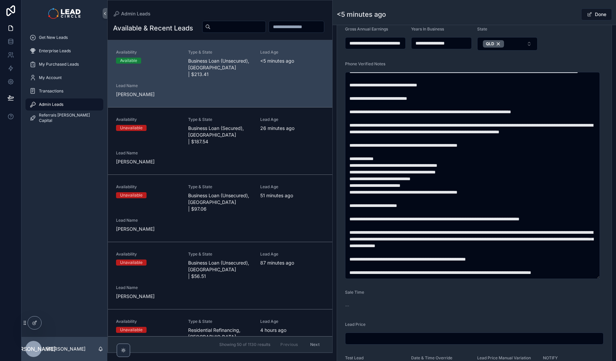
scroll to position [304, 0]
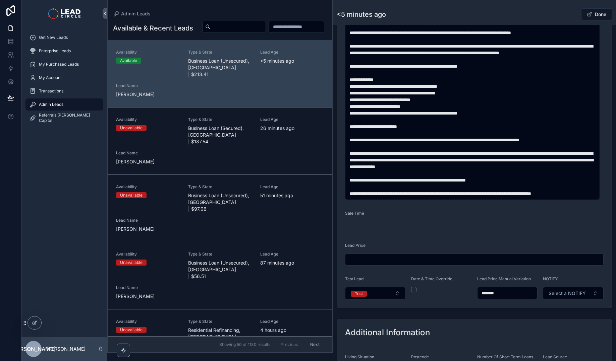
click at [480, 293] on input "*******" at bounding box center [508, 293] width 60 height 9
click at [490, 293] on input "*******" at bounding box center [508, 293] width 60 height 9
type input "*******"
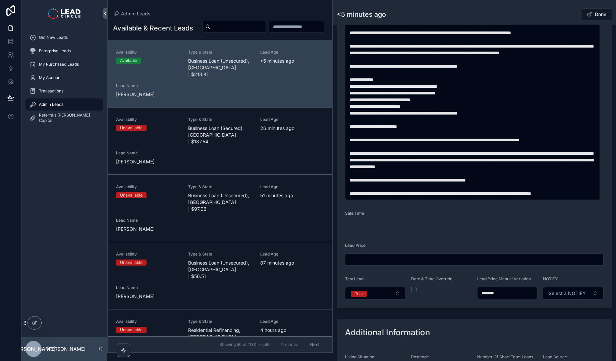
click at [498, 310] on div "**********" at bounding box center [474, 59] width 283 height 503
click at [598, 13] on button "Done" at bounding box center [596, 14] width 31 height 12
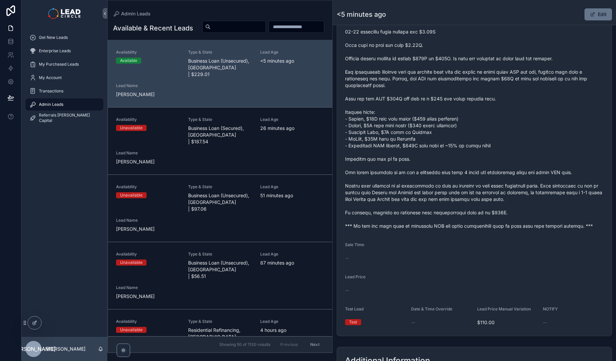
scroll to position [294, 0]
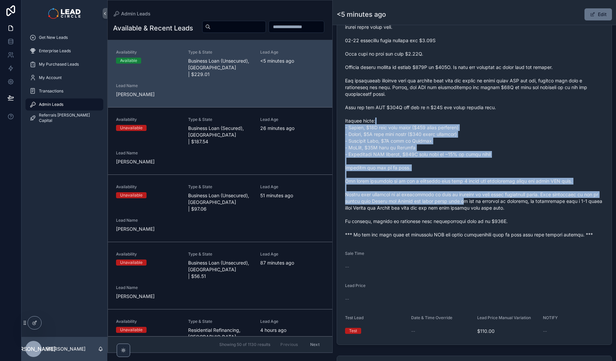
click at [476, 204] on span "scrollable content" at bounding box center [474, 121] width 259 height 235
click at [477, 204] on span "scrollable content" at bounding box center [474, 121] width 259 height 235
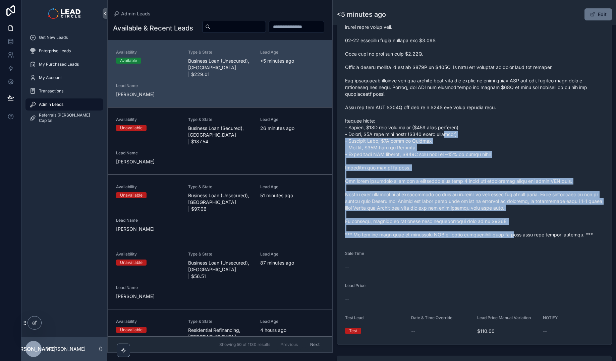
click at [446, 129] on span "scrollable content" at bounding box center [474, 121] width 259 height 235
click at [445, 128] on span "scrollable content" at bounding box center [474, 121] width 259 height 235
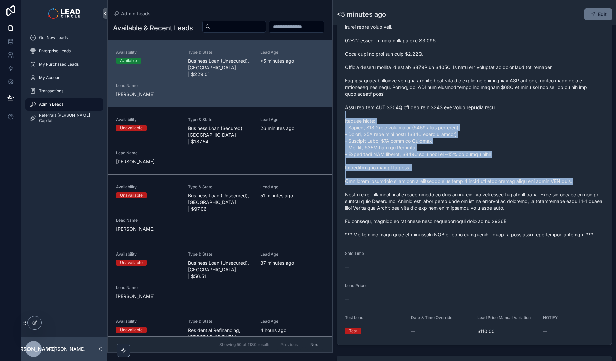
click at [507, 188] on span "scrollable content" at bounding box center [474, 121] width 259 height 235
click at [508, 189] on span "scrollable content" at bounding box center [474, 121] width 259 height 235
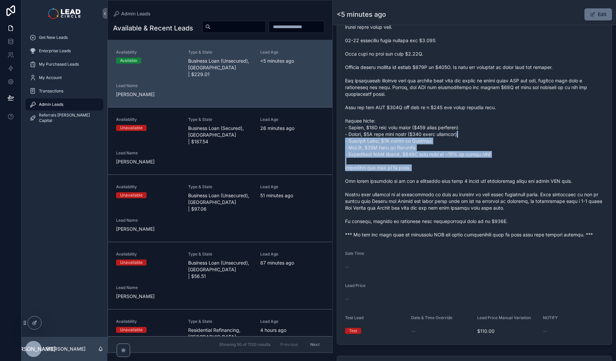
click at [448, 113] on span "scrollable content" at bounding box center [474, 121] width 259 height 235
click at [446, 112] on span "scrollable content" at bounding box center [474, 121] width 259 height 235
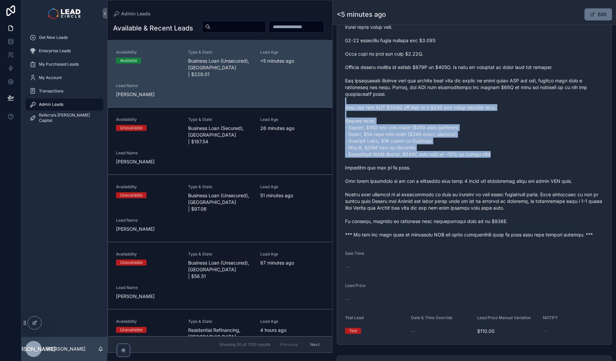
click at [510, 156] on span "scrollable content" at bounding box center [474, 121] width 259 height 235
click at [511, 156] on span "scrollable content" at bounding box center [474, 121] width 259 height 235
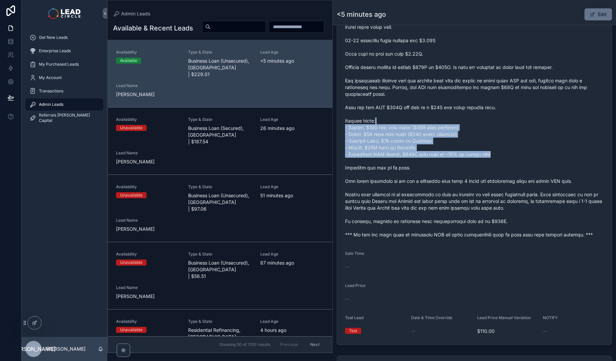
click at [415, 122] on span "scrollable content" at bounding box center [474, 121] width 259 height 235
click at [413, 121] on span "scrollable content" at bounding box center [474, 121] width 259 height 235
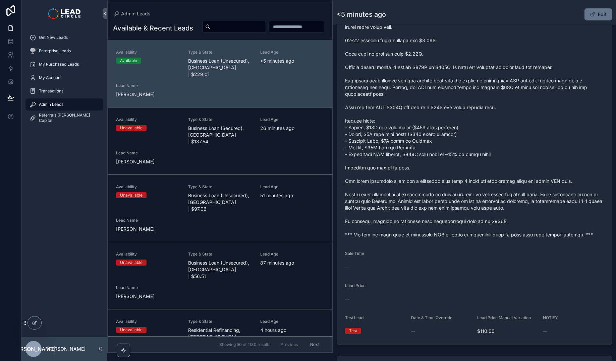
click at [425, 171] on span "scrollable content" at bounding box center [474, 121] width 259 height 235
click at [491, 186] on span "scrollable content" at bounding box center [474, 121] width 259 height 235
click at [492, 185] on span "scrollable content" at bounding box center [474, 121] width 259 height 235
click at [426, 171] on span "scrollable content" at bounding box center [474, 121] width 259 height 235
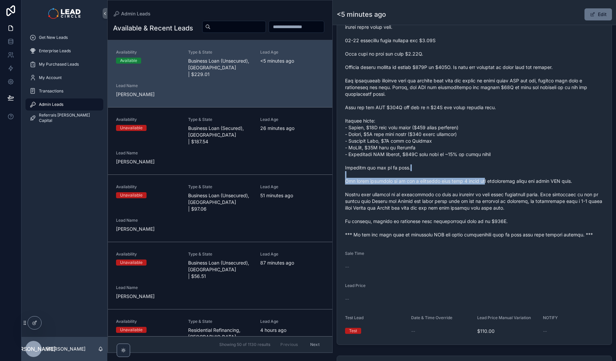
click at [426, 171] on span "scrollable content" at bounding box center [474, 121] width 259 height 235
click at [492, 180] on span "scrollable content" at bounding box center [474, 121] width 259 height 235
click at [496, 179] on span "scrollable content" at bounding box center [474, 121] width 259 height 235
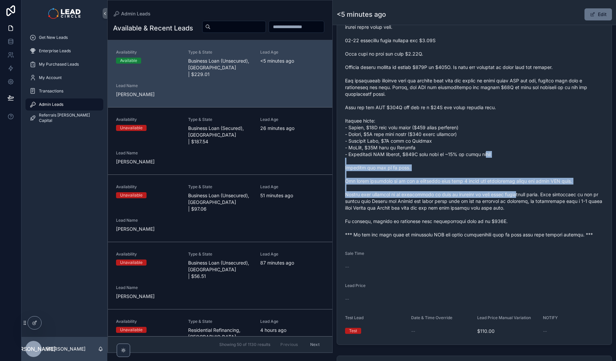
click at [523, 201] on span "scrollable content" at bounding box center [474, 121] width 259 height 235
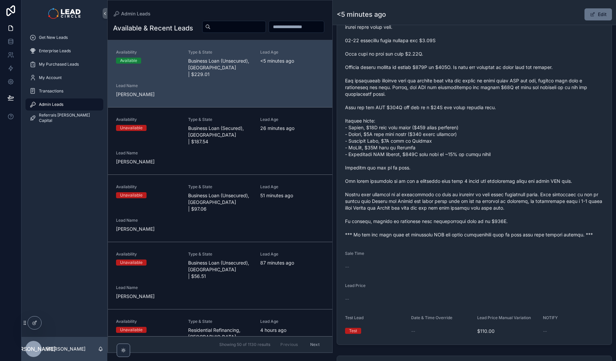
click at [524, 201] on span "scrollable content" at bounding box center [474, 121] width 259 height 235
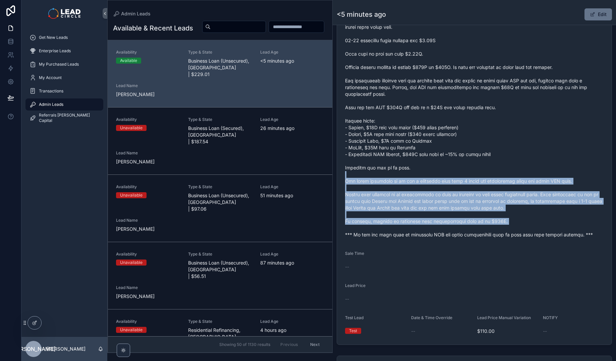
click at [479, 164] on span "scrollable content" at bounding box center [474, 121] width 259 height 235
click at [472, 160] on span "scrollable content" at bounding box center [474, 121] width 259 height 235
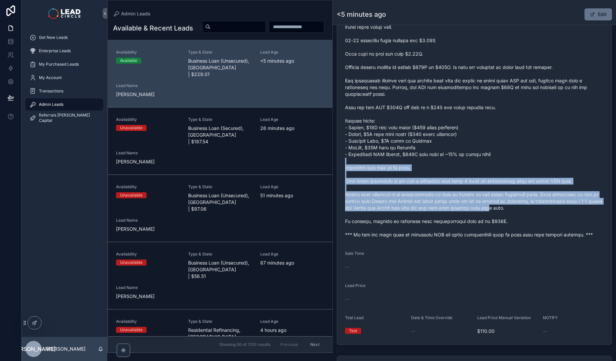
click at [513, 209] on span "scrollable content" at bounding box center [474, 121] width 259 height 235
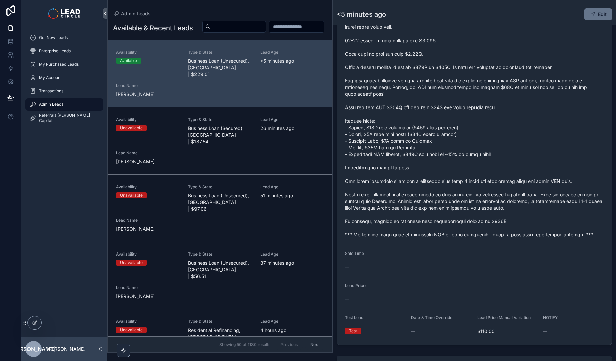
click at [513, 209] on span "scrollable content" at bounding box center [474, 121] width 259 height 235
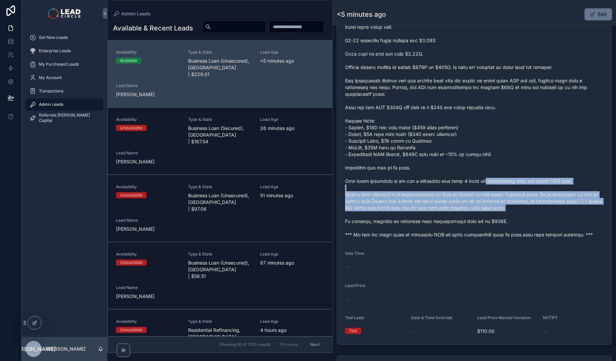
click at [479, 176] on span "scrollable content" at bounding box center [474, 121] width 259 height 235
click at [531, 209] on span "scrollable content" at bounding box center [474, 121] width 259 height 235
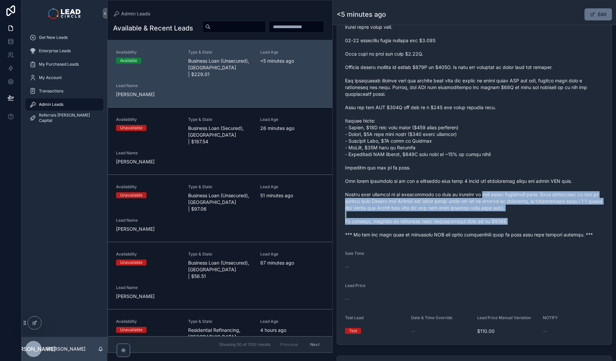
click at [463, 187] on span "scrollable content" at bounding box center [474, 121] width 259 height 235
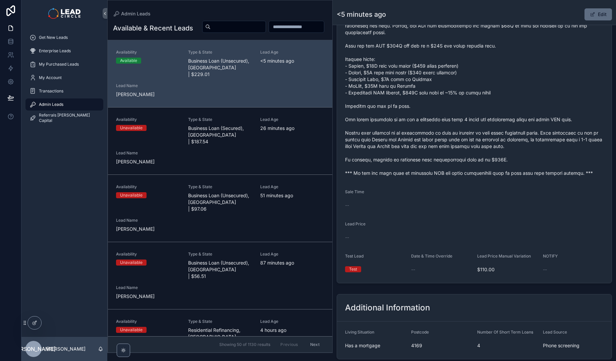
click at [587, 17] on button "Edit" at bounding box center [597, 14] width 27 height 12
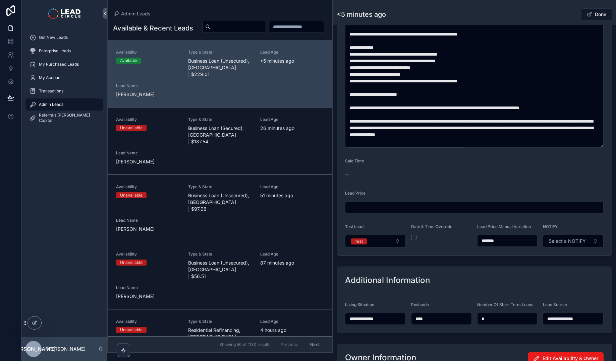
scroll to position [357, 0]
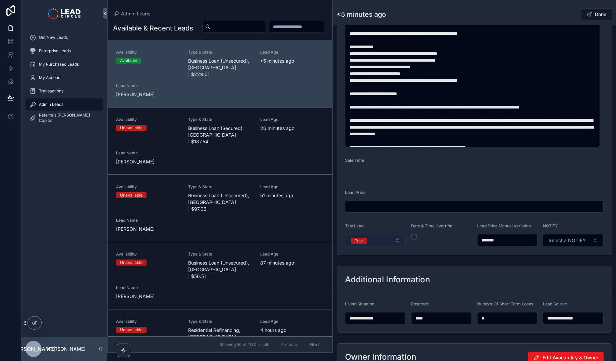
click at [381, 243] on button "Test" at bounding box center [375, 240] width 61 height 13
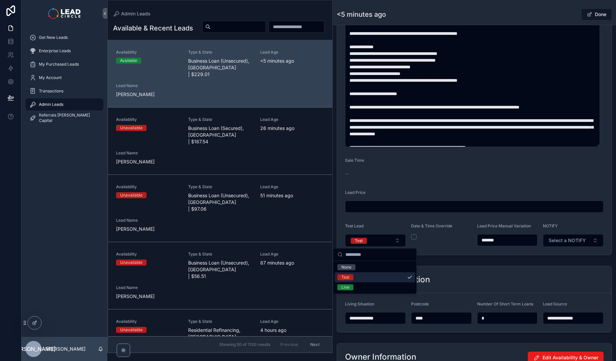
click at [488, 240] on input "*******" at bounding box center [508, 240] width 60 height 9
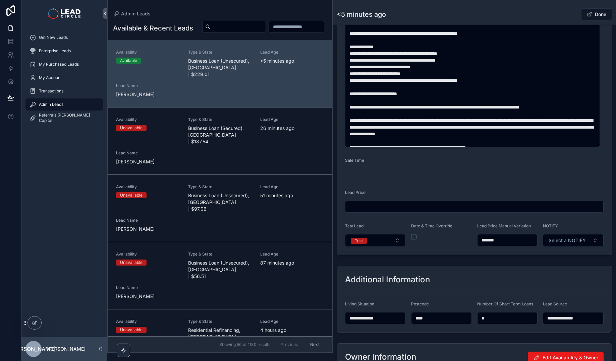
type input "*******"
click at [486, 261] on div "**********" at bounding box center [474, 60] width 283 height 768
click at [390, 241] on button "Test" at bounding box center [375, 240] width 61 height 13
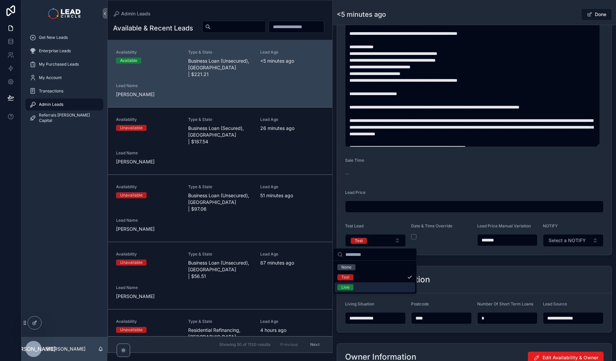
click at [380, 286] on div "Live" at bounding box center [375, 288] width 80 height 10
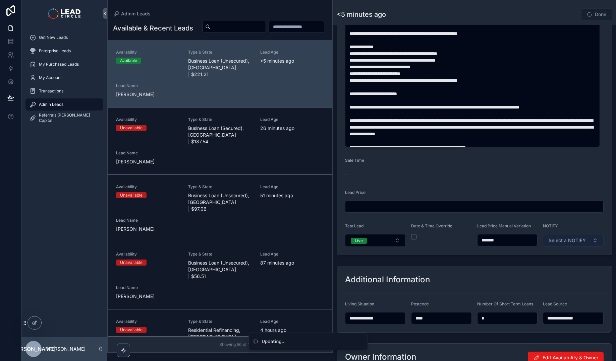
click at [568, 242] on span "Select a NOTIFY" at bounding box center [567, 240] width 37 height 7
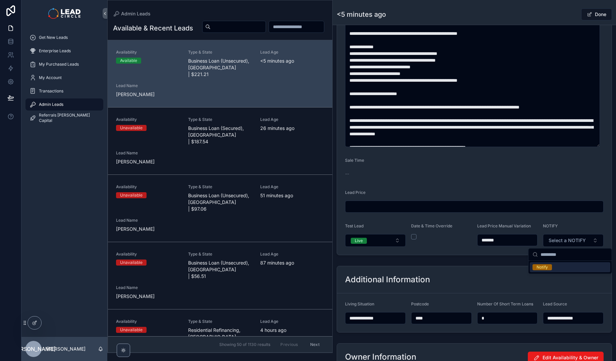
click at [559, 268] on div "Notify" at bounding box center [570, 268] width 80 height 10
click at [569, 22] on div "Back to Admin Leads Admin Leads <5 minutes ago Done" at bounding box center [474, 12] width 275 height 25
click at [596, 15] on button "Done" at bounding box center [596, 14] width 31 height 12
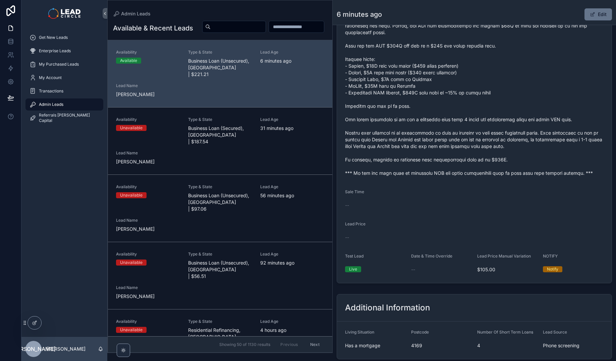
click at [455, 160] on span "scrollable content" at bounding box center [474, 59] width 259 height 235
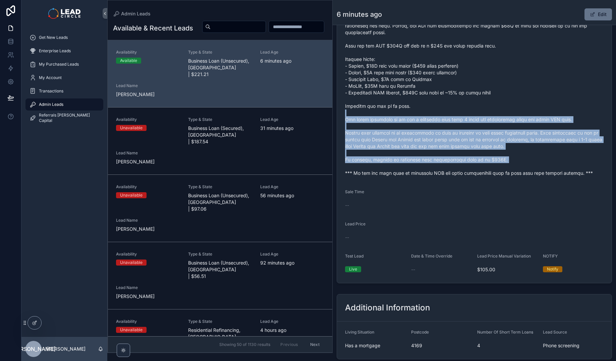
drag, startPoint x: 456, startPoint y: 165, endPoint x: 401, endPoint y: 113, distance: 75.0
click at [401, 113] on span "scrollable content" at bounding box center [474, 59] width 259 height 235
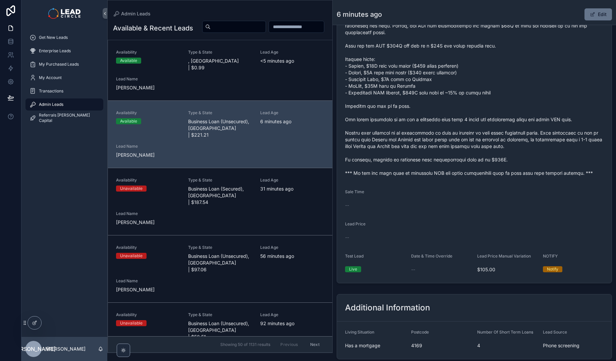
scroll to position [119, 0]
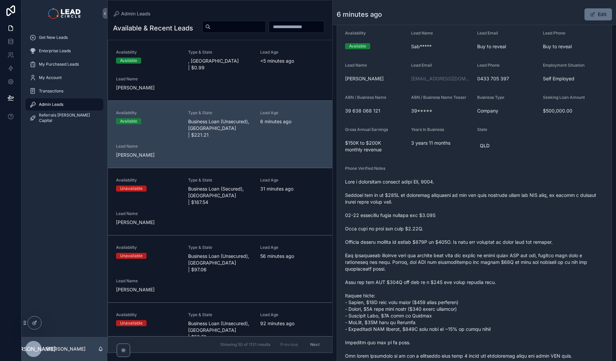
drag, startPoint x: 588, startPoint y: 17, endPoint x: 581, endPoint y: 33, distance: 16.6
click at [588, 17] on button "Edit" at bounding box center [597, 14] width 27 height 12
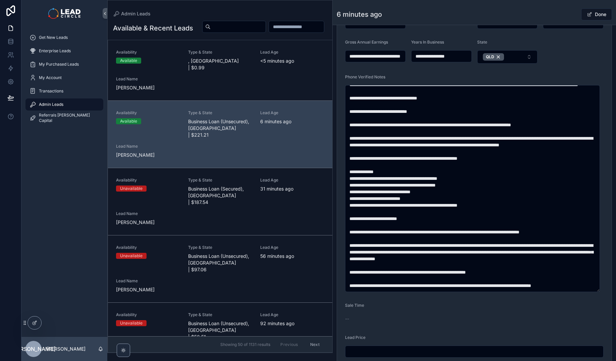
scroll to position [349, 0]
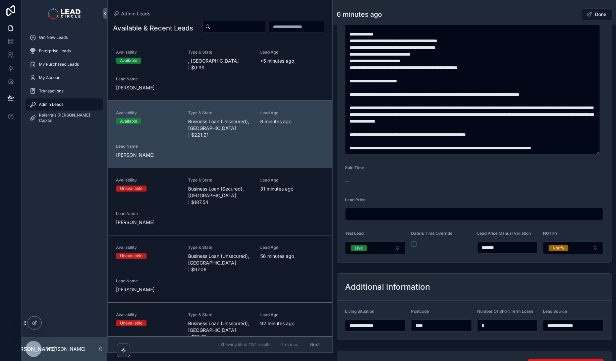
click at [489, 247] on input "*******" at bounding box center [508, 247] width 60 height 9
type input "******"
click at [517, 259] on form "**********" at bounding box center [474, 27] width 275 height 470
click at [562, 19] on div "Done" at bounding box center [587, 14] width 50 height 13
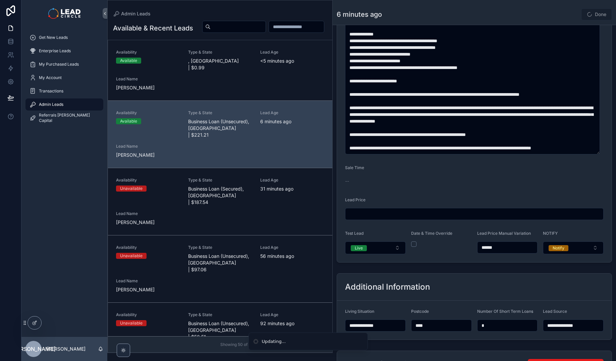
click at [566, 13] on div "Done" at bounding box center [587, 14] width 50 height 13
click at [565, 14] on div "Done" at bounding box center [587, 14] width 50 height 13
click at [593, 12] on button "Done" at bounding box center [596, 14] width 31 height 12
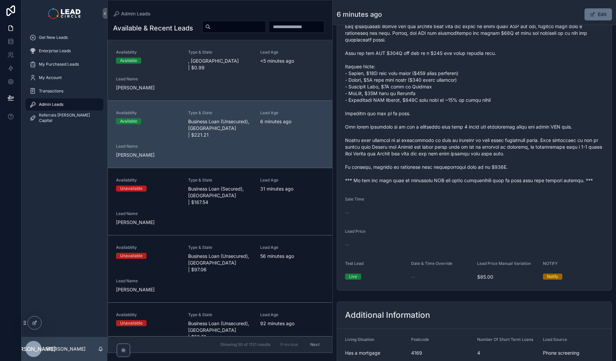
click at [269, 64] on div "Lead Age <[DEMOGRAPHIC_DATA] minutes ago" at bounding box center [292, 57] width 64 height 15
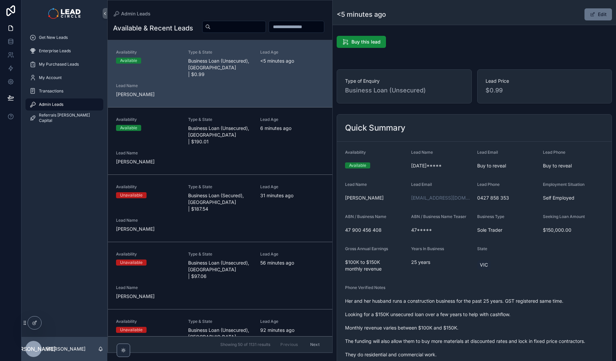
drag, startPoint x: 588, startPoint y: 15, endPoint x: 565, endPoint y: 52, distance: 42.7
click at [590, 15] on span "scrollable content" at bounding box center [592, 14] width 5 height 5
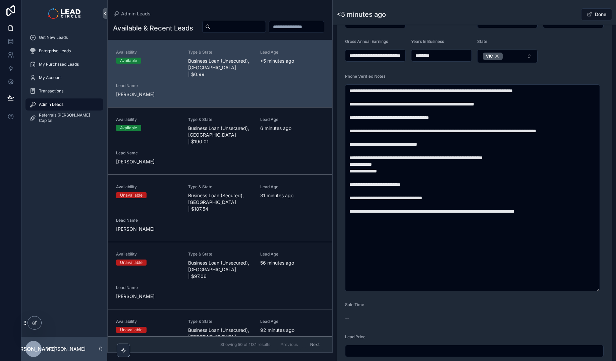
scroll to position [328, 0]
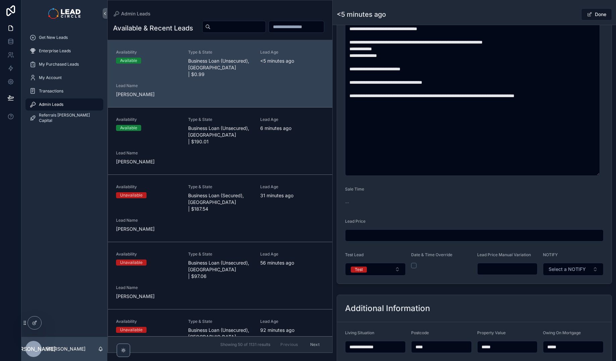
click at [509, 269] on input "scrollable content" at bounding box center [508, 269] width 60 height 9
click at [507, 276] on form "**********" at bounding box center [474, 49] width 275 height 470
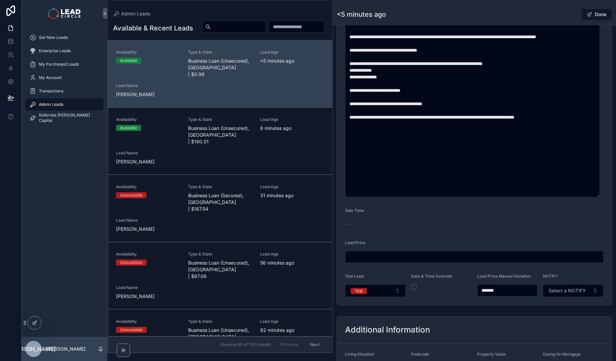
scroll to position [345, 0]
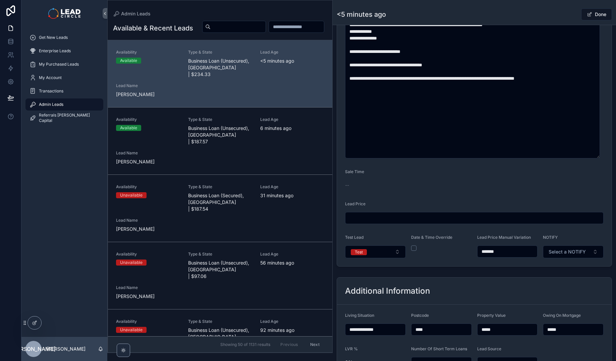
drag, startPoint x: 504, startPoint y: 253, endPoint x: 477, endPoint y: 252, distance: 27.2
click at [478, 253] on input "*******" at bounding box center [508, 251] width 60 height 9
click at [484, 269] on div "**********" at bounding box center [474, 17] width 283 height 503
click at [490, 253] on input "*******" at bounding box center [508, 251] width 60 height 9
type input "*******"
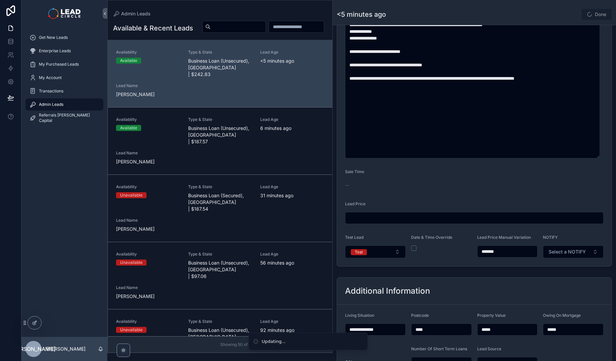
click at [562, 11] on div "Done" at bounding box center [587, 14] width 50 height 13
click at [564, 13] on div "Done" at bounding box center [587, 14] width 50 height 13
click at [594, 15] on button "Done" at bounding box center [596, 14] width 31 height 12
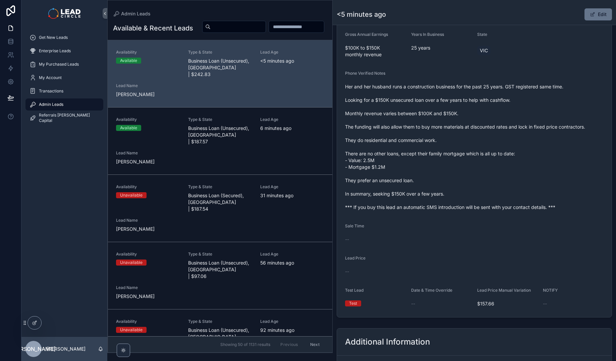
scroll to position [202, 0]
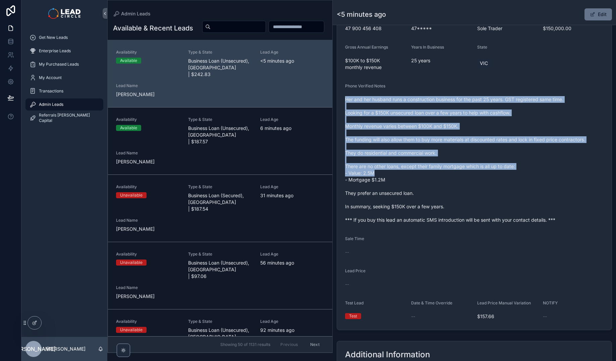
drag, startPoint x: 514, startPoint y: 103, endPoint x: 541, endPoint y: 176, distance: 77.7
click at [541, 175] on div "Her and her husband runs a construction business for the past 25 years. GST reg…" at bounding box center [474, 159] width 259 height 131
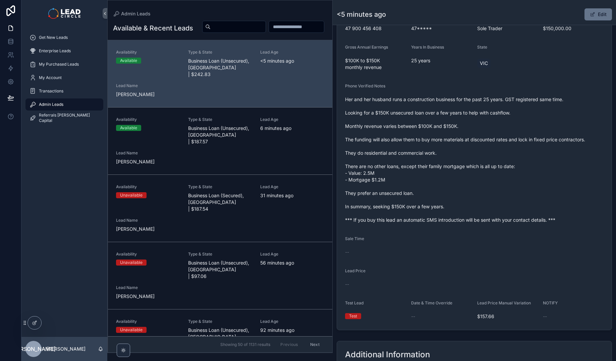
click at [541, 176] on span "Her and her husband runs a construction business for the past 25 years. GST reg…" at bounding box center [474, 159] width 259 height 127
drag, startPoint x: 543, startPoint y: 184, endPoint x: 484, endPoint y: 109, distance: 95.8
click at [498, 118] on span "Her and her husband runs a construction business for the past 25 years. GST reg…" at bounding box center [474, 159] width 259 height 127
click at [484, 109] on span "Her and her husband runs a construction business for the past 25 years. GST reg…" at bounding box center [474, 159] width 259 height 127
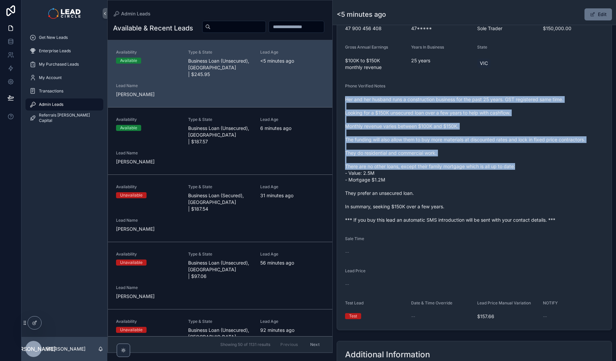
drag, startPoint x: 474, startPoint y: 92, endPoint x: 531, endPoint y: 172, distance: 97.8
click at [531, 172] on div "Phone Verified Notes Her and her husband runs a construction business for the p…" at bounding box center [474, 154] width 259 height 142
click at [531, 172] on span "Her and her husband runs a construction business for the past 25 years. GST reg…" at bounding box center [474, 159] width 259 height 127
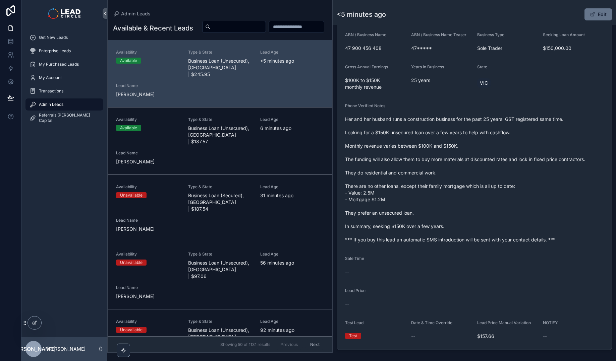
scroll to position [143, 0]
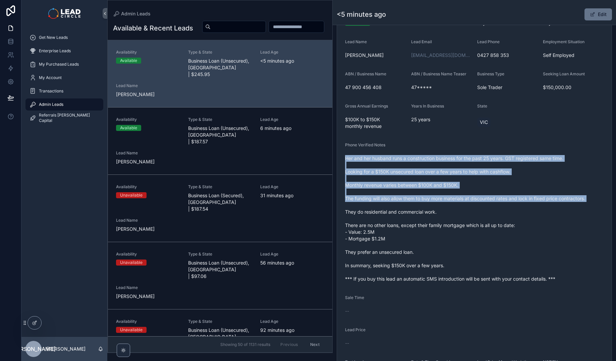
drag, startPoint x: 518, startPoint y: 149, endPoint x: 543, endPoint y: 214, distance: 70.1
click at [543, 214] on div "Phone Verified Notes Her and her husband runs a construction business for the p…" at bounding box center [474, 214] width 259 height 142
click at [543, 214] on span "Her and her husband runs a construction business for the past 25 years. GST reg…" at bounding box center [474, 218] width 259 height 127
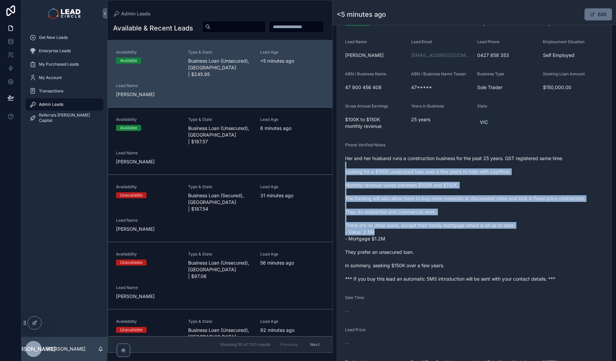
drag, startPoint x: 562, startPoint y: 229, endPoint x: 509, endPoint y: 147, distance: 97.6
click at [509, 148] on div "Phone Verified Notes Her and her husband runs a construction business for the p…" at bounding box center [474, 214] width 259 height 142
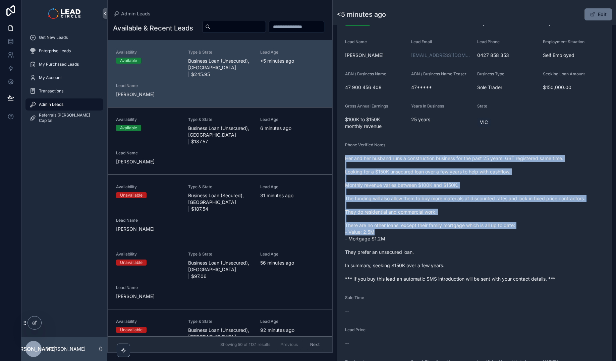
click at [509, 147] on div "Phone Verified Notes" at bounding box center [474, 147] width 259 height 8
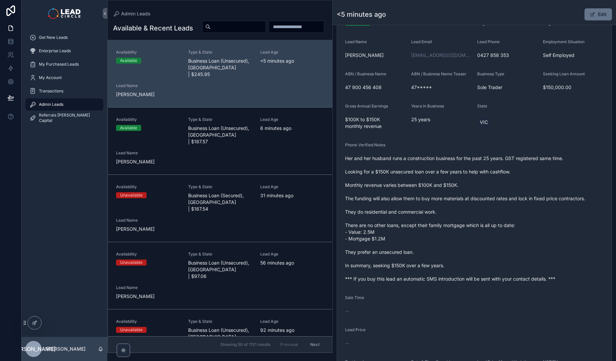
click at [429, 174] on span "Her and her husband runs a construction business for the past 25 years. GST reg…" at bounding box center [474, 218] width 259 height 127
click at [439, 146] on div "Phone Verified Notes" at bounding box center [474, 147] width 259 height 8
drag, startPoint x: 399, startPoint y: 172, endPoint x: 469, endPoint y: 172, distance: 70.1
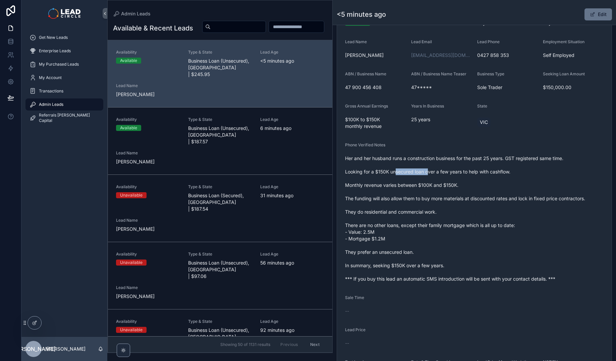
click at [456, 172] on span "Her and her husband runs a construction business for the past 25 years. GST reg…" at bounding box center [474, 218] width 259 height 127
click at [469, 172] on span "Her and her husband runs a construction business for the past 25 years. GST reg…" at bounding box center [474, 218] width 259 height 127
drag, startPoint x: 461, startPoint y: 171, endPoint x: 418, endPoint y: 171, distance: 42.9
click at [421, 171] on span "Her and her husband runs a construction business for the past 25 years. GST reg…" at bounding box center [474, 218] width 259 height 127
click at [418, 171] on span "Her and her husband runs a construction business for the past 25 years. GST reg…" at bounding box center [474, 218] width 259 height 127
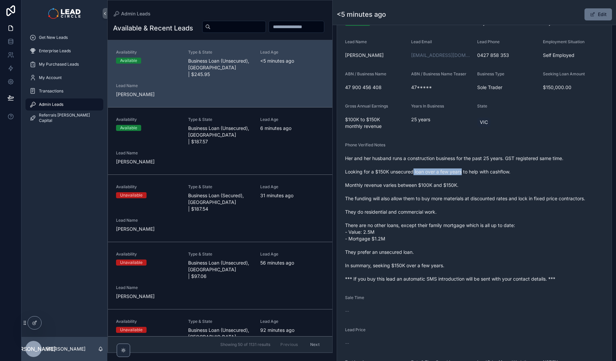
drag, startPoint x: 420, startPoint y: 171, endPoint x: 488, endPoint y: 173, distance: 68.8
click at [488, 173] on span "Her and her husband runs a construction business for the past 25 years. GST reg…" at bounding box center [474, 218] width 259 height 127
drag, startPoint x: 405, startPoint y: 183, endPoint x: 428, endPoint y: 183, distance: 22.8
click at [420, 183] on span "Her and her husband runs a construction business for the past 25 years. GST reg…" at bounding box center [474, 218] width 259 height 127
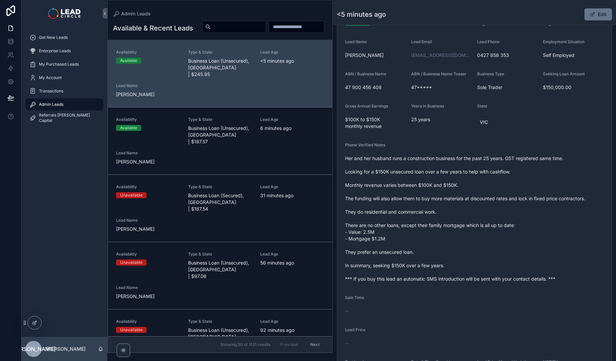
click at [428, 183] on span "Her and her husband runs a construction business for the past 25 years. GST reg…" at bounding box center [474, 218] width 259 height 127
drag, startPoint x: 405, startPoint y: 197, endPoint x: 483, endPoint y: 197, distance: 78.1
click at [478, 197] on span "Her and her husband runs a construction business for the past 25 years. GST reg…" at bounding box center [474, 218] width 259 height 127
click at [483, 197] on span "Her and her husband runs a construction business for the past 25 years. GST reg…" at bounding box center [474, 218] width 259 height 127
click at [452, 200] on span "Her and her husband runs a construction business for the past 25 years. GST reg…" at bounding box center [474, 218] width 259 height 127
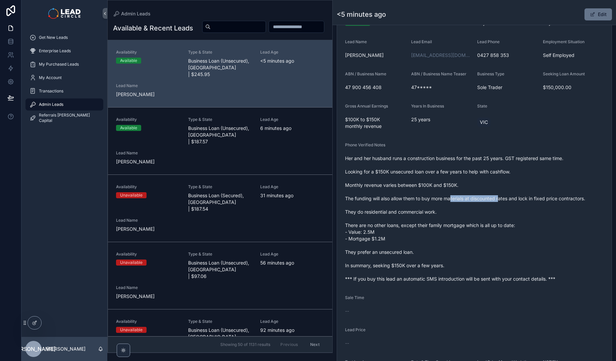
click at [452, 200] on span "Her and her husband runs a construction business for the past 25 years. GST reg…" at bounding box center [474, 218] width 259 height 127
drag, startPoint x: 452, startPoint y: 200, endPoint x: 528, endPoint y: 200, distance: 76.1
click at [515, 200] on span "Her and her husband runs a construction business for the past 25 years. GST reg…" at bounding box center [474, 218] width 259 height 127
click at [528, 200] on span "Her and her husband runs a construction business for the past 25 years. GST reg…" at bounding box center [474, 218] width 259 height 127
drag, startPoint x: 553, startPoint y: 201, endPoint x: 489, endPoint y: 200, distance: 64.1
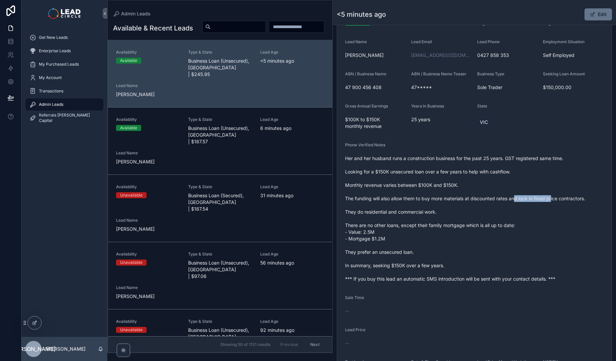
click at [492, 201] on span "Her and her husband runs a construction business for the past 25 years. GST reg…" at bounding box center [474, 218] width 259 height 127
click at [489, 200] on span "Her and her husband runs a construction business for the past 25 years. GST reg…" at bounding box center [474, 218] width 259 height 127
click at [589, 18] on button "Edit" at bounding box center [597, 14] width 27 height 12
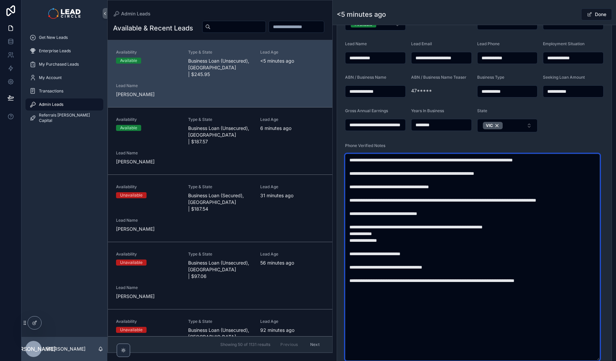
click at [428, 201] on textarea "**********" at bounding box center [472, 257] width 255 height 207
type textarea "**********"
drag, startPoint x: 393, startPoint y: 213, endPoint x: 504, endPoint y: 213, distance: 110.7
click at [494, 213] on textarea "**********" at bounding box center [472, 257] width 255 height 207
click at [504, 213] on textarea "**********" at bounding box center [472, 257] width 255 height 207
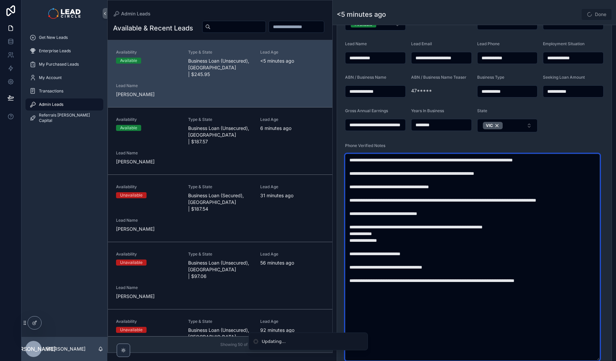
drag, startPoint x: 506, startPoint y: 228, endPoint x: 516, endPoint y: 228, distance: 9.4
click at [514, 228] on textarea "**********" at bounding box center [472, 257] width 255 height 207
click at [516, 228] on textarea "**********" at bounding box center [472, 257] width 255 height 207
drag, startPoint x: 415, startPoint y: 227, endPoint x: 410, endPoint y: 227, distance: 4.7
click at [413, 227] on textarea "**********" at bounding box center [472, 257] width 255 height 207
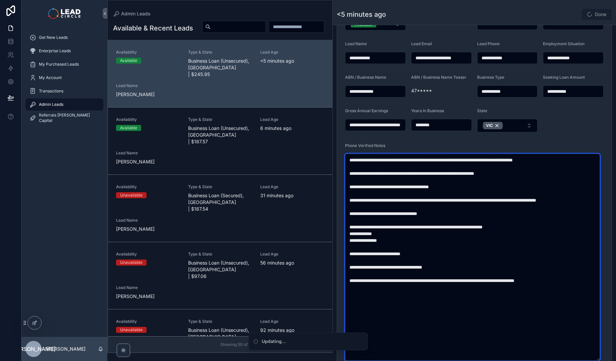
click at [410, 227] on textarea "**********" at bounding box center [472, 257] width 255 height 207
drag, startPoint x: 397, startPoint y: 229, endPoint x: 494, endPoint y: 230, distance: 97.2
click at [491, 230] on textarea "**********" at bounding box center [472, 257] width 255 height 207
click at [494, 230] on textarea "**********" at bounding box center [472, 257] width 255 height 207
drag, startPoint x: 482, startPoint y: 229, endPoint x: 415, endPoint y: 225, distance: 66.2
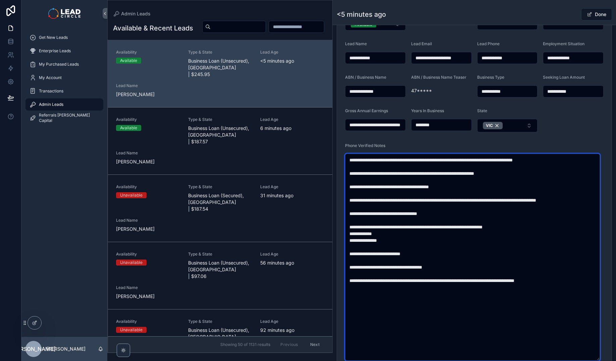
click at [415, 225] on textarea "**********" at bounding box center [472, 257] width 255 height 207
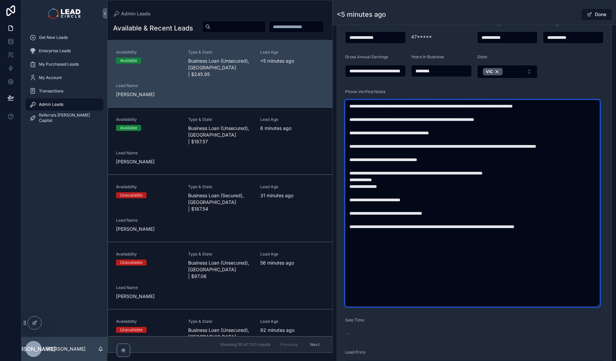
drag, startPoint x: 482, startPoint y: 198, endPoint x: 524, endPoint y: 237, distance: 57.7
click at [523, 237] on textarea "**********" at bounding box center [472, 203] width 255 height 207
click at [524, 237] on textarea "**********" at bounding box center [472, 203] width 255 height 207
click at [525, 241] on textarea "**********" at bounding box center [472, 203] width 255 height 207
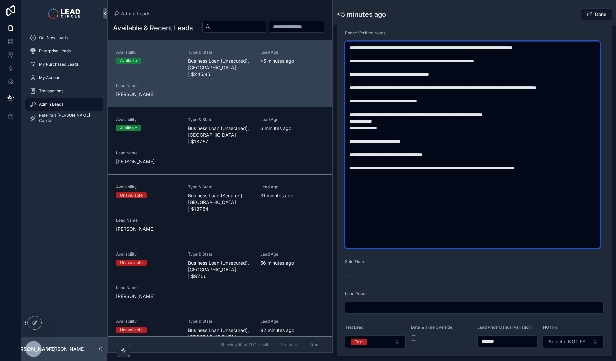
scroll to position [336, 0]
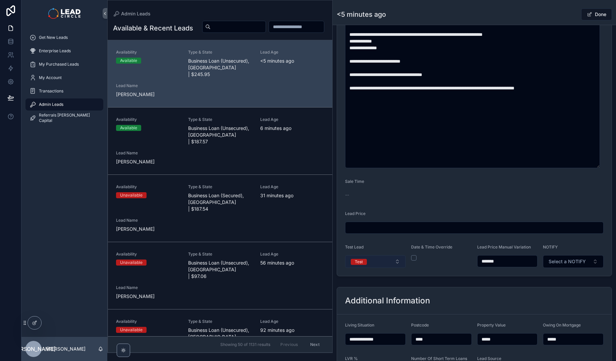
click at [372, 265] on button "Test" at bounding box center [375, 262] width 61 height 13
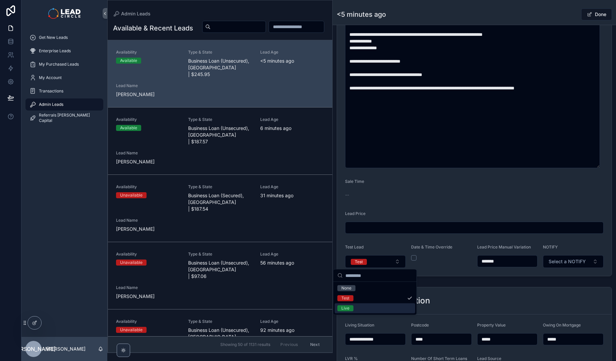
click at [361, 309] on div "Live" at bounding box center [375, 309] width 80 height 10
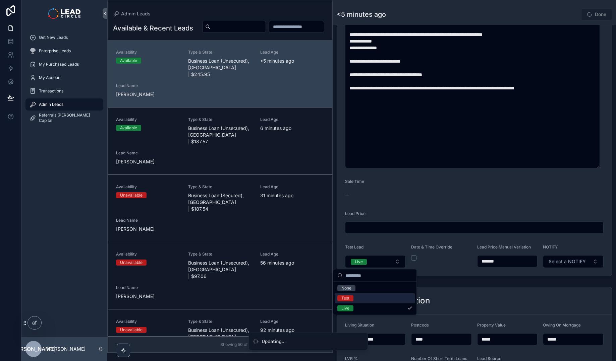
click at [451, 286] on div "**********" at bounding box center [474, 338] width 283 height 106
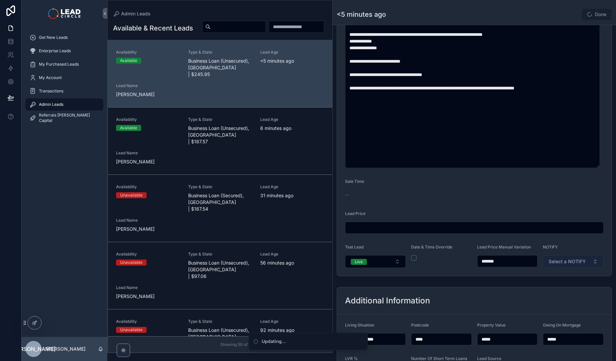
click at [572, 262] on span "Select a NOTIFY" at bounding box center [567, 262] width 37 height 7
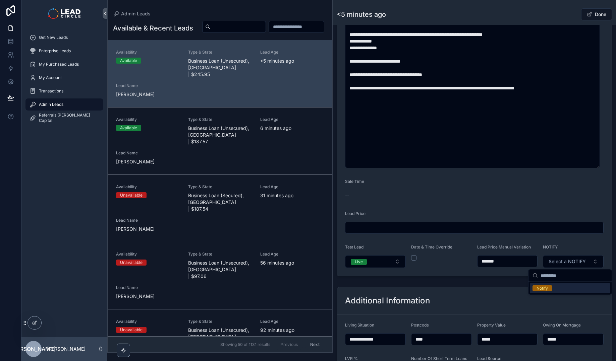
click at [489, 261] on input "*******" at bounding box center [508, 261] width 60 height 9
type input "*******"
click at [557, 265] on button "Select a NOTIFY" at bounding box center [573, 262] width 61 height 13
click at [554, 290] on div "Notify" at bounding box center [570, 289] width 80 height 10
click at [501, 285] on div "**********" at bounding box center [474, 338] width 283 height 106
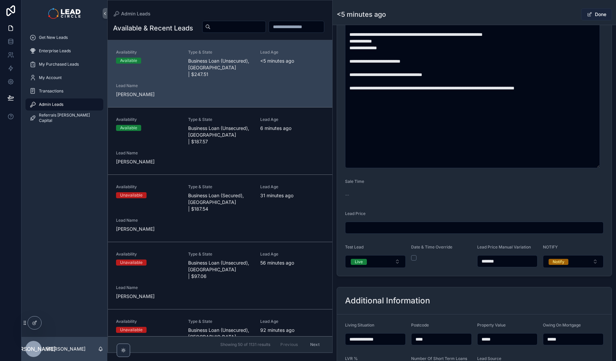
drag, startPoint x: 557, startPoint y: 18, endPoint x: 595, endPoint y: 13, distance: 38.2
click at [558, 17] on div "<5 minutes ago Done" at bounding box center [474, 14] width 275 height 13
click at [595, 13] on button "Done" at bounding box center [596, 14] width 31 height 12
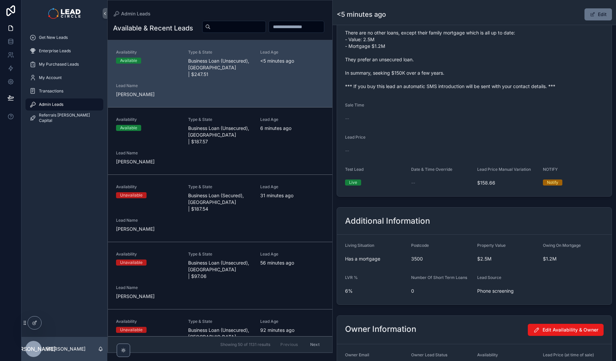
scroll to position [335, 0]
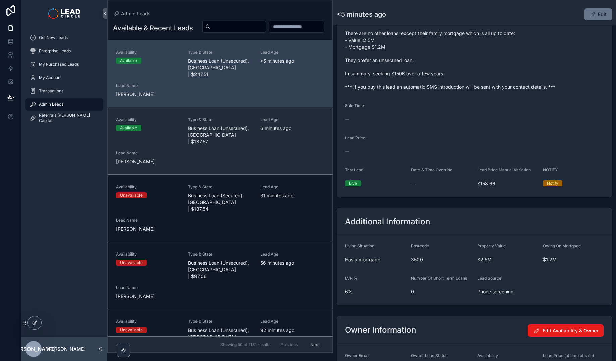
click at [296, 132] on span "6 minutes ago" at bounding box center [292, 128] width 64 height 7
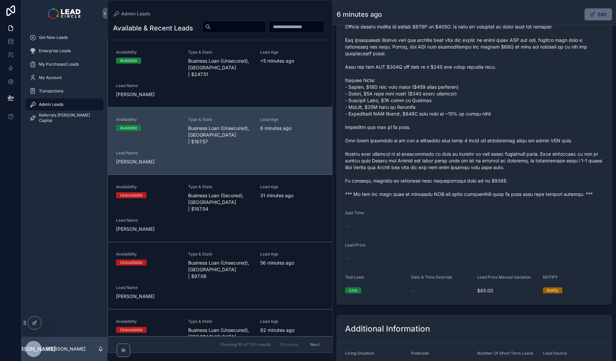
click at [596, 18] on button "Edit" at bounding box center [597, 14] width 27 height 12
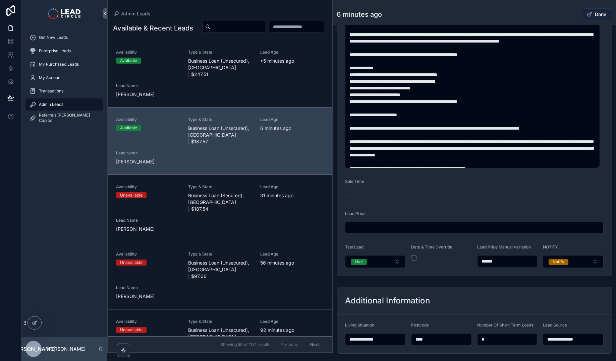
click at [598, 19] on button "Done" at bounding box center [596, 14] width 31 height 12
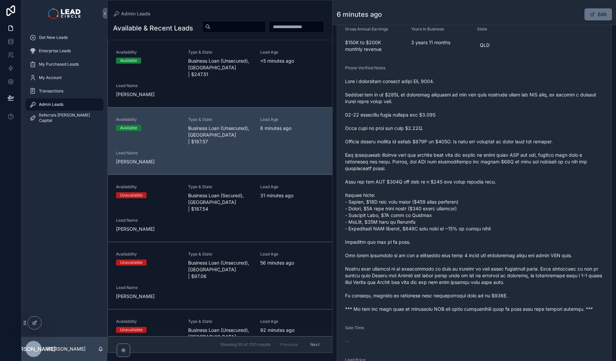
scroll to position [195, 0]
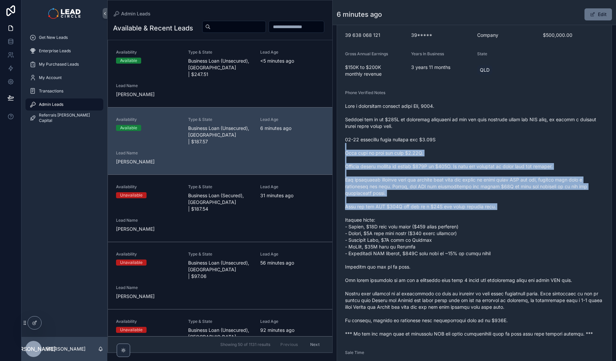
drag, startPoint x: 465, startPoint y: 158, endPoint x: 488, endPoint y: 251, distance: 95.9
click at [488, 250] on span "scrollable content" at bounding box center [474, 220] width 259 height 235
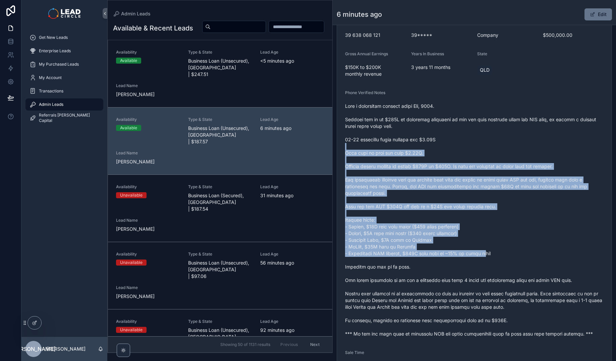
click at [488, 251] on span "scrollable content" at bounding box center [474, 220] width 259 height 235
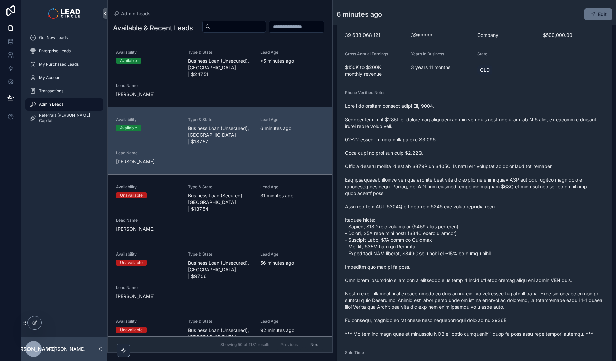
scroll to position [56, 0]
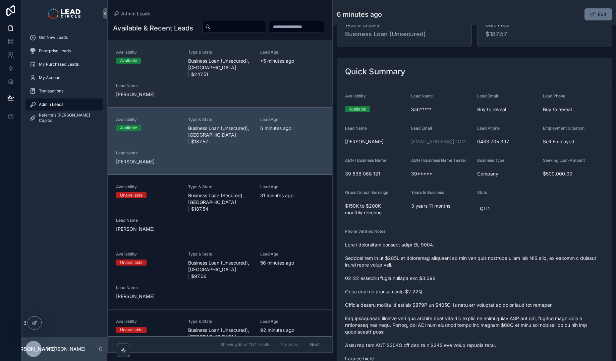
click at [246, 98] on div "Availability Available Type & State Business Loan (Unsecured), [GEOGRAPHIC_DATA…" at bounding box center [220, 74] width 208 height 48
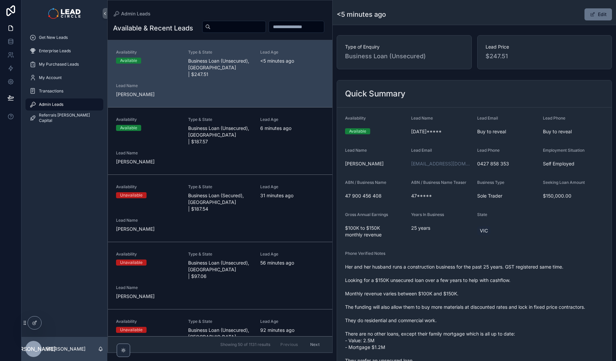
scroll to position [63, 0]
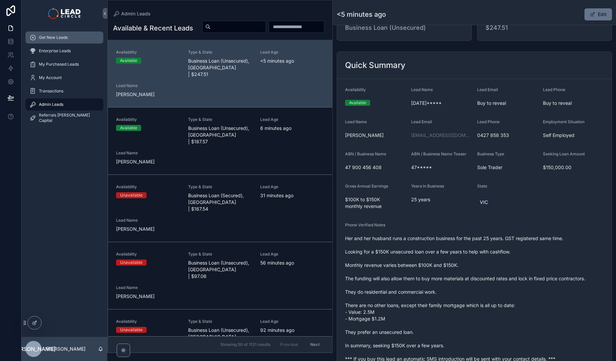
click at [55, 39] on span "Get New Leads" at bounding box center [53, 37] width 29 height 5
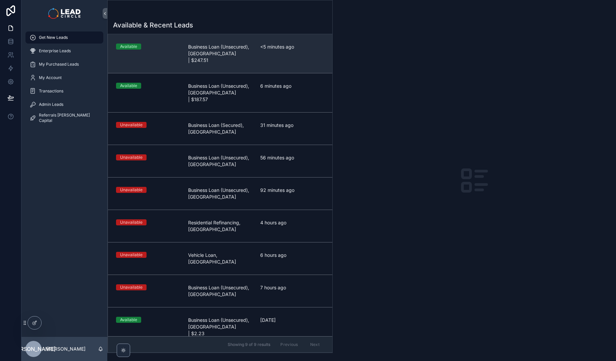
click at [227, 57] on link "Available Business Loan (Unsecured), [GEOGRAPHIC_DATA] | $247.51 <5 minutes ago" at bounding box center [220, 53] width 224 height 39
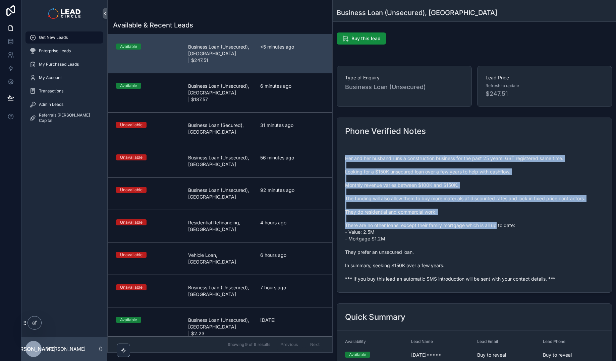
drag, startPoint x: 438, startPoint y: 154, endPoint x: 508, endPoint y: 235, distance: 107.3
click at [508, 235] on form "Her and her husband runs a construction business for the past 25 years. GST reg…" at bounding box center [474, 219] width 275 height 148
click at [508, 235] on span "Her and her husband runs a construction business for the past 25 years. GST reg…" at bounding box center [474, 218] width 259 height 127
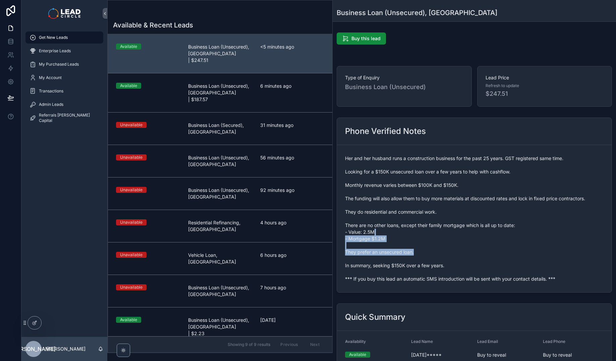
drag, startPoint x: 521, startPoint y: 243, endPoint x: 458, endPoint y: 166, distance: 99.4
click at [467, 176] on span "Her and her husband runs a construction business for the past 25 years. GST reg…" at bounding box center [474, 218] width 259 height 127
click at [458, 166] on span "Her and her husband runs a construction business for the past 25 years. GST reg…" at bounding box center [474, 218] width 259 height 127
drag, startPoint x: 456, startPoint y: 145, endPoint x: 556, endPoint y: 259, distance: 151.9
click at [556, 259] on form "Her and her husband runs a construction business for the past 25 years. GST reg…" at bounding box center [474, 219] width 275 height 148
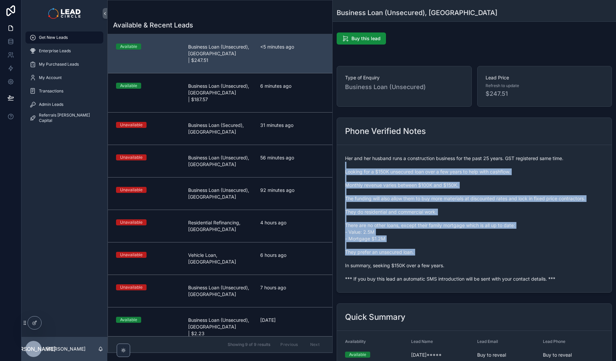
drag, startPoint x: 540, startPoint y: 236, endPoint x: 475, endPoint y: 160, distance: 100.9
click at [478, 164] on span "Her and her husband runs a construction business for the past 25 years. GST reg…" at bounding box center [474, 218] width 259 height 127
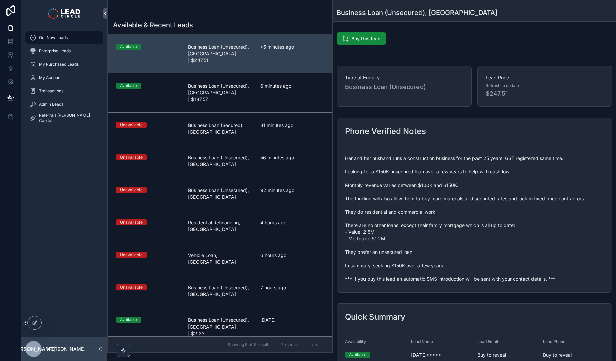
click at [475, 160] on span "Her and her husband runs a construction business for the past 25 years. GST reg…" at bounding box center [474, 218] width 259 height 127
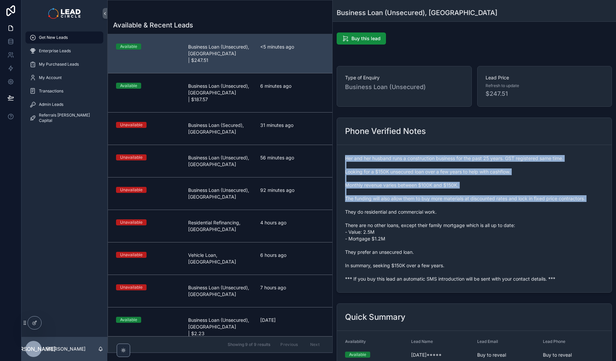
drag, startPoint x: 473, startPoint y: 145, endPoint x: 522, endPoint y: 230, distance: 98.7
click at [522, 230] on div "Phone Verified Notes Her and her husband runs a construction business for the p…" at bounding box center [474, 205] width 275 height 175
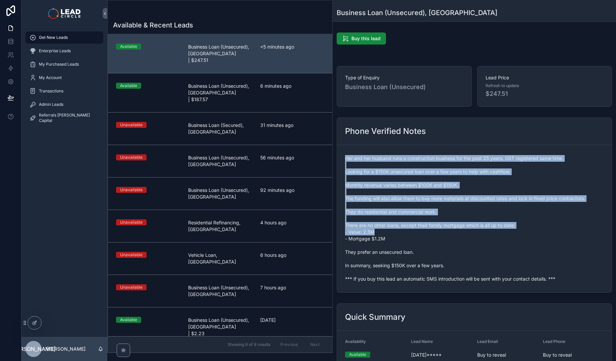
click at [522, 230] on span "Her and her husband runs a construction business for the past 25 years. GST reg…" at bounding box center [474, 218] width 259 height 127
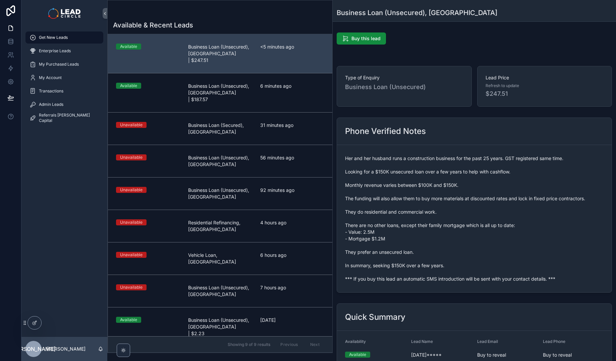
click at [416, 169] on span "Her and her husband runs a construction business for the past 25 years. GST reg…" at bounding box center [474, 218] width 259 height 127
click at [423, 150] on form "Her and her husband runs a construction business for the past 25 years. GST reg…" at bounding box center [474, 219] width 275 height 148
click at [429, 177] on span "Her and her husband runs a construction business for the past 25 years. GST reg…" at bounding box center [474, 218] width 259 height 127
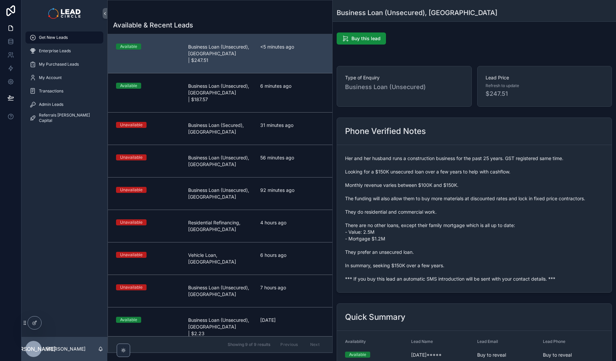
drag, startPoint x: 431, startPoint y: 176, endPoint x: 512, endPoint y: 177, distance: 81.5
click at [507, 177] on span "Her and her husband runs a construction business for the past 25 years. GST reg…" at bounding box center [474, 218] width 259 height 127
click at [512, 177] on span "Her and her husband runs a construction business for the past 25 years. GST reg…" at bounding box center [474, 218] width 259 height 127
drag, startPoint x: 518, startPoint y: 174, endPoint x: 431, endPoint y: 174, distance: 87.5
click at [437, 174] on span "Her and her husband runs a construction business for the past 25 years. GST reg…" at bounding box center [474, 218] width 259 height 127
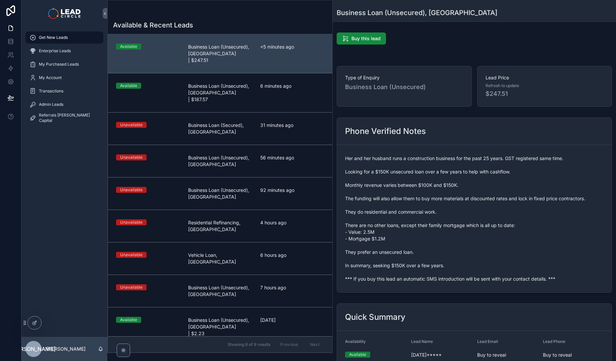
drag, startPoint x: 429, startPoint y: 174, endPoint x: 409, endPoint y: 180, distance: 20.8
click at [429, 174] on span "Her and her husband runs a construction business for the past 25 years. GST reg…" at bounding box center [474, 218] width 259 height 127
click at [387, 182] on span "Her and her husband runs a construction business for the past 25 years. GST reg…" at bounding box center [474, 218] width 259 height 127
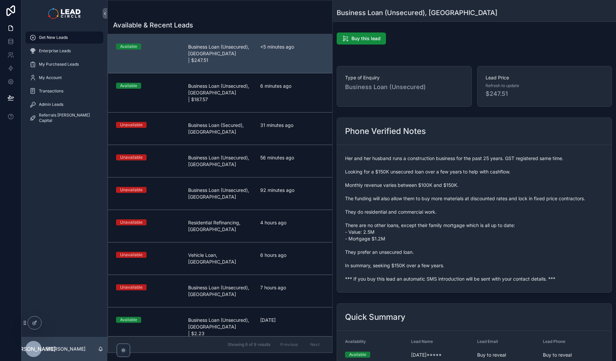
click at [400, 165] on span "Her and her husband runs a construction business for the past 25 years. GST reg…" at bounding box center [474, 218] width 259 height 127
drag, startPoint x: 444, startPoint y: 206, endPoint x: 478, endPoint y: 208, distance: 33.6
click at [468, 208] on span "Her and her husband runs a construction business for the past 25 years. GST reg…" at bounding box center [474, 218] width 259 height 127
click at [478, 208] on span "Her and her husband runs a construction business for the past 25 years. GST reg…" at bounding box center [474, 218] width 259 height 127
click at [445, 200] on span "Her and her husband runs a construction business for the past 25 years. GST reg…" at bounding box center [474, 218] width 259 height 127
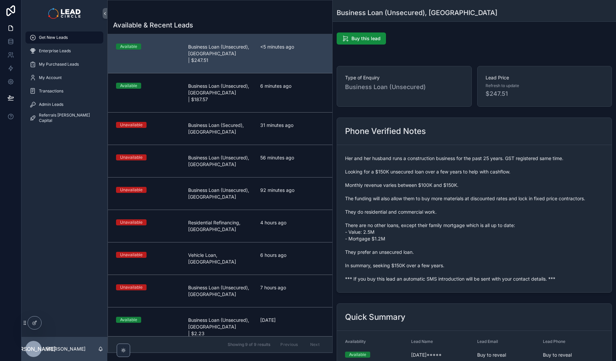
click at [445, 199] on span "Her and her husband runs a construction business for the past 25 years. GST reg…" at bounding box center [474, 218] width 259 height 127
drag, startPoint x: 445, startPoint y: 199, endPoint x: 502, endPoint y: 199, distance: 57.7
click at [501, 199] on span "Her and her husband runs a construction business for the past 25 years. GST reg…" at bounding box center [474, 218] width 259 height 127
click at [502, 199] on span "Her and her husband runs a construction business for the past 25 years. GST reg…" at bounding box center [474, 218] width 259 height 127
drag, startPoint x: 516, startPoint y: 198, endPoint x: 458, endPoint y: 198, distance: 57.7
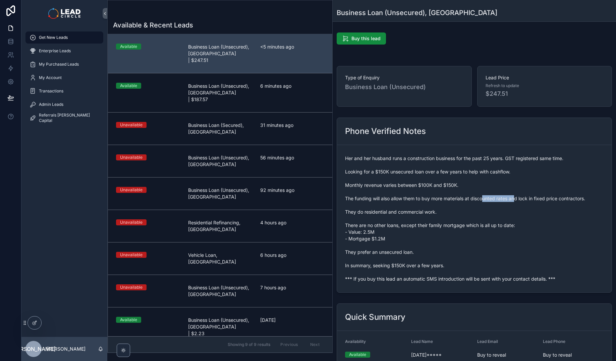
click at [458, 198] on span "Her and her husband runs a construction business for the past 25 years. GST reg…" at bounding box center [474, 218] width 259 height 127
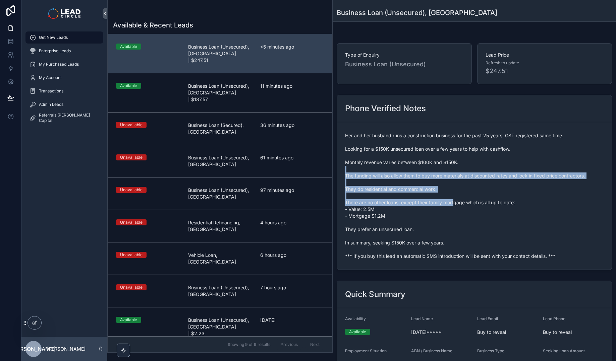
click at [461, 211] on span "Her and her husband runs a construction business for the past 25 years. GST reg…" at bounding box center [474, 195] width 259 height 127
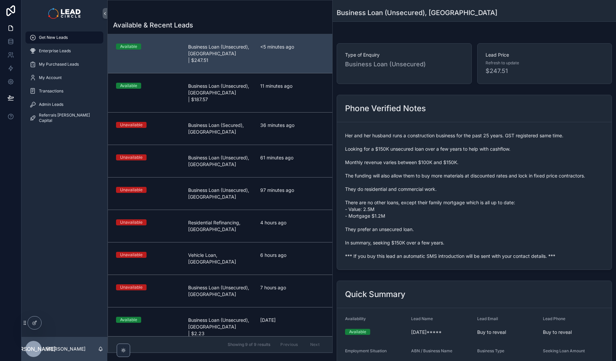
drag, startPoint x: 372, startPoint y: 186, endPoint x: 402, endPoint y: 191, distance: 30.5
click at [406, 191] on span "Her and her husband runs a construction business for the past 25 years. GST reg…" at bounding box center [474, 195] width 259 height 127
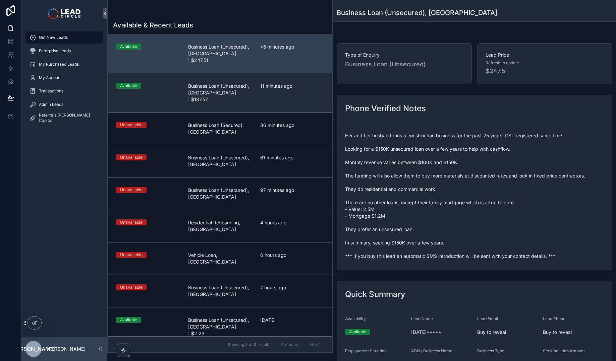
click at [270, 89] on div "11 minutes ago" at bounding box center [292, 93] width 64 height 20
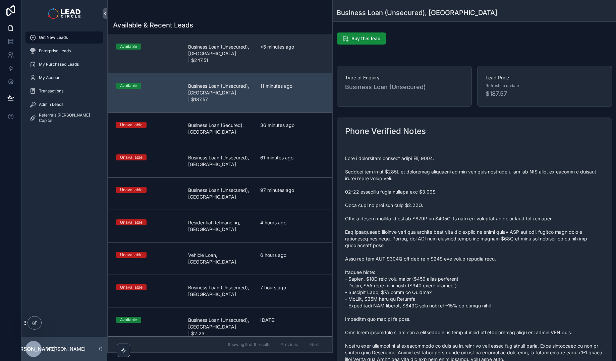
click at [268, 56] on div "<5 minutes ago" at bounding box center [292, 54] width 64 height 20
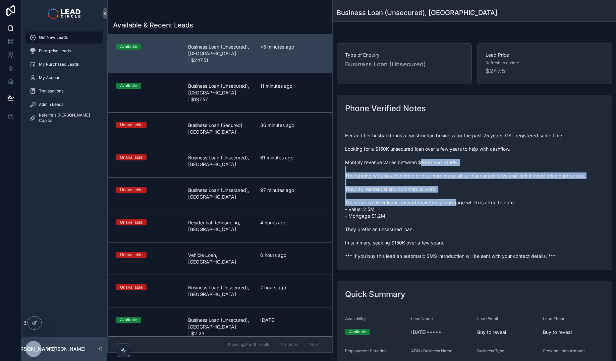
drag, startPoint x: 424, startPoint y: 168, endPoint x: 458, endPoint y: 207, distance: 52.0
click at [458, 207] on span "Her and her husband runs a construction business for the past 25 years. GST reg…" at bounding box center [474, 195] width 259 height 127
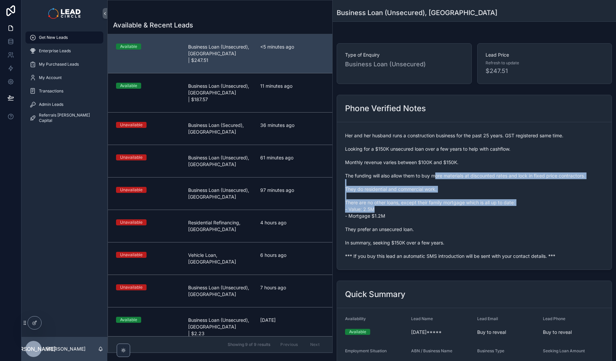
drag, startPoint x: 463, startPoint y: 209, endPoint x: 434, endPoint y: 171, distance: 47.1
click at [435, 172] on span "Her and her husband runs a construction business for the past 25 years. GST reg…" at bounding box center [474, 195] width 259 height 127
drag, startPoint x: 434, startPoint y: 167, endPoint x: 481, endPoint y: 205, distance: 60.3
click at [480, 205] on span "Her and her husband runs a construction business for the past 25 years. GST reg…" at bounding box center [474, 195] width 259 height 127
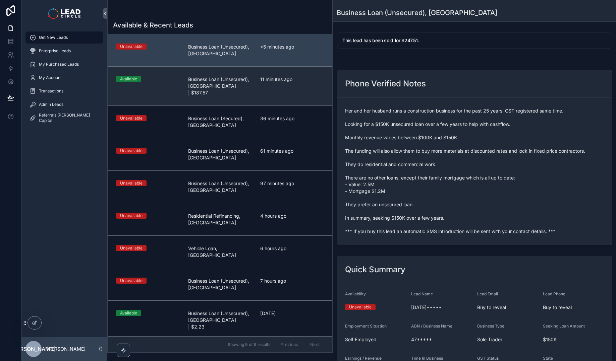
click at [262, 83] on div "11 minutes ago" at bounding box center [292, 86] width 64 height 20
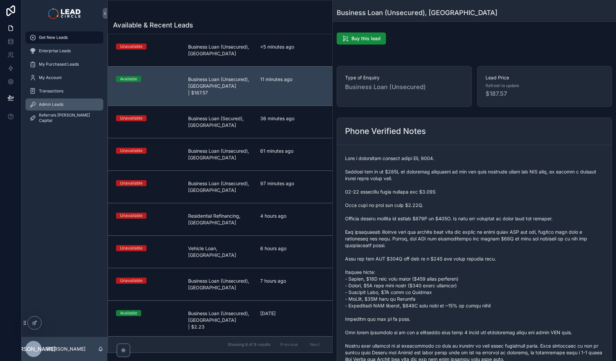
click at [60, 102] on span "Admin Leads" at bounding box center [51, 104] width 24 height 5
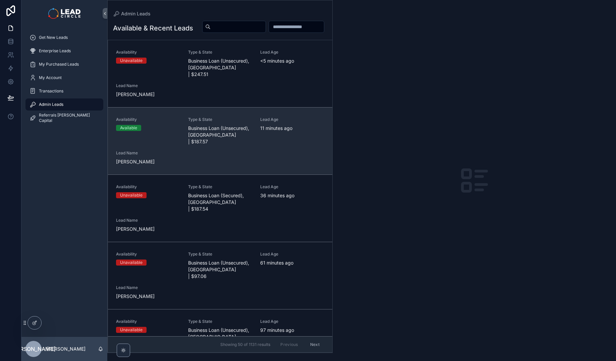
click at [248, 141] on span "Business Loan (Unsecured), [GEOGRAPHIC_DATA] | $187.57" at bounding box center [220, 135] width 64 height 20
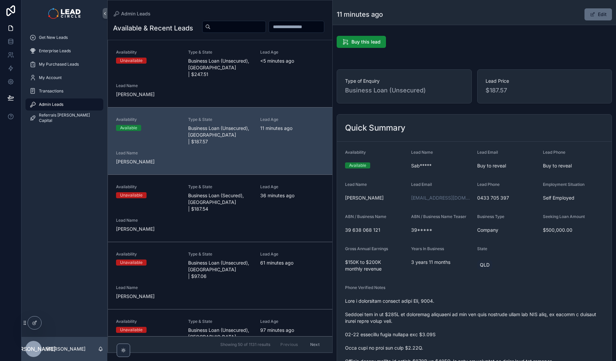
click at [595, 13] on button "Edit" at bounding box center [597, 14] width 27 height 12
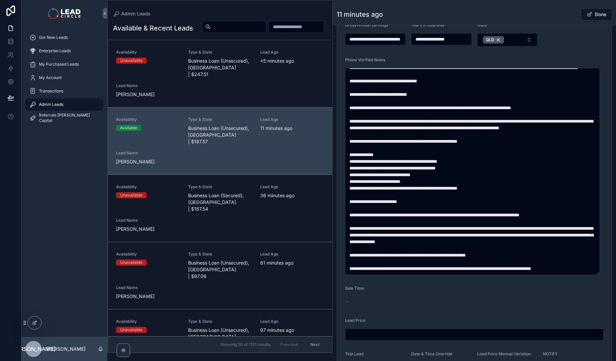
scroll to position [372, 0]
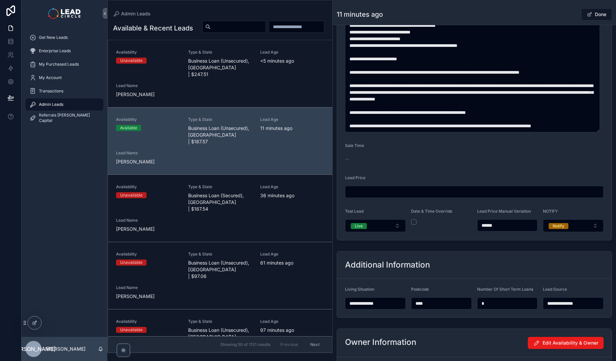
click at [487, 224] on input "******" at bounding box center [508, 225] width 60 height 9
type input "******"
click at [588, 14] on button "Done" at bounding box center [596, 14] width 31 height 12
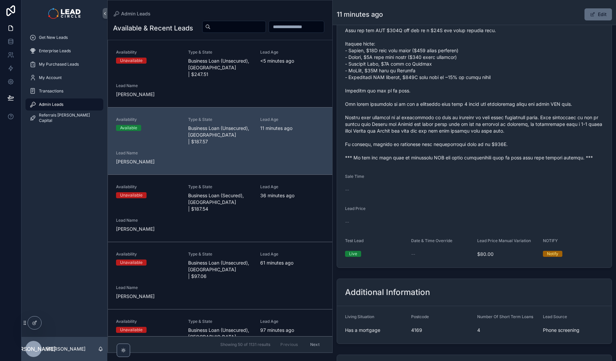
scroll to position [371, 0]
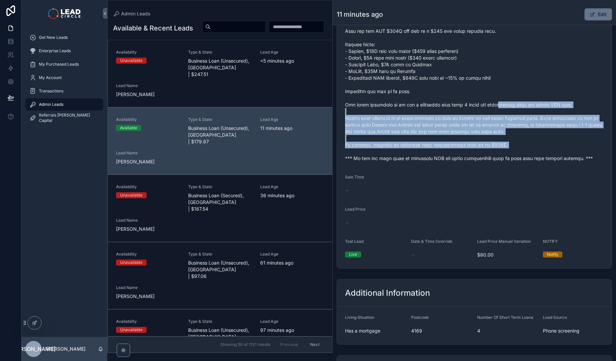
drag, startPoint x: 497, startPoint y: 106, endPoint x: 529, endPoint y: 164, distance: 66.9
click at [528, 163] on div "scrollable content" at bounding box center [474, 44] width 259 height 239
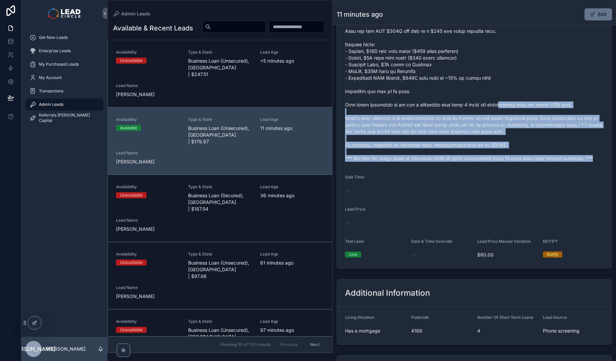
click at [529, 164] on form "Availability Available Lead Name Sab***** Lead Email Buy to reveal Lead Phone B…" at bounding box center [474, 20] width 275 height 498
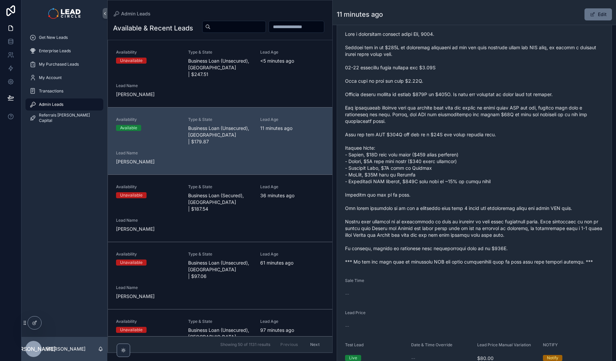
scroll to position [232, 0]
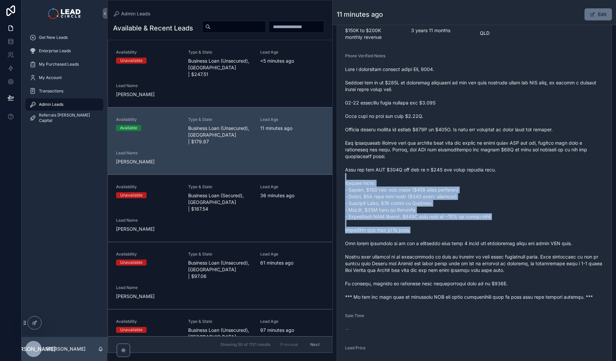
drag, startPoint x: 496, startPoint y: 178, endPoint x: 511, endPoint y: 240, distance: 63.7
click at [511, 240] on span "scrollable content" at bounding box center [474, 183] width 259 height 235
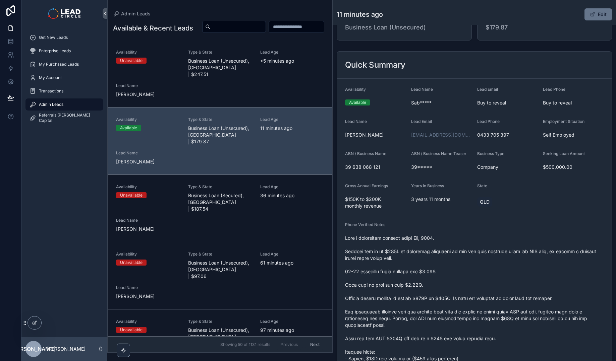
scroll to position [0, 0]
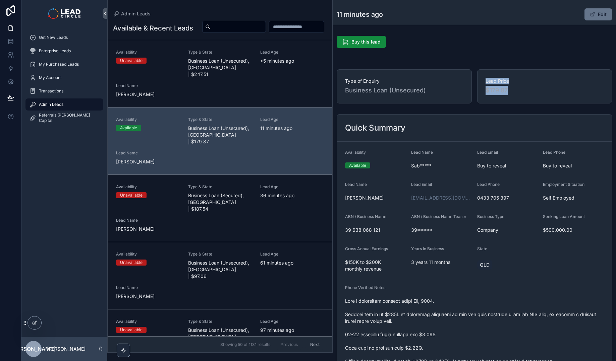
drag, startPoint x: 545, startPoint y: 113, endPoint x: 479, endPoint y: 66, distance: 82.0
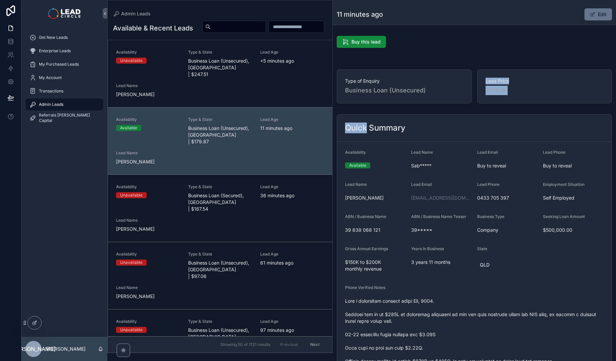
drag, startPoint x: 479, startPoint y: 66, endPoint x: 541, endPoint y: 117, distance: 80.8
click at [541, 117] on div "Quick Summary" at bounding box center [474, 128] width 275 height 27
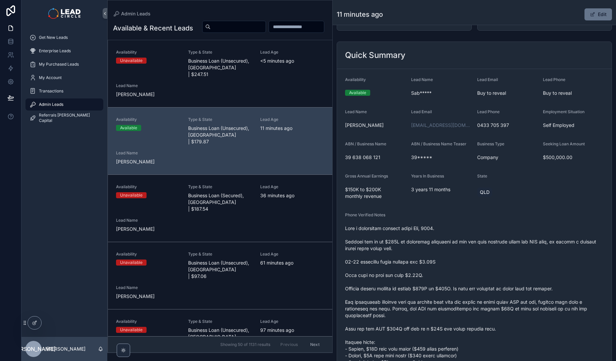
scroll to position [100, 0]
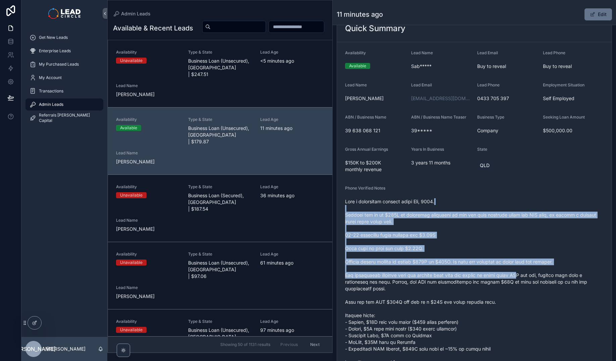
drag, startPoint x: 490, startPoint y: 202, endPoint x: 520, endPoint y: 286, distance: 88.9
click at [520, 286] on span "scrollable content" at bounding box center [474, 316] width 259 height 235
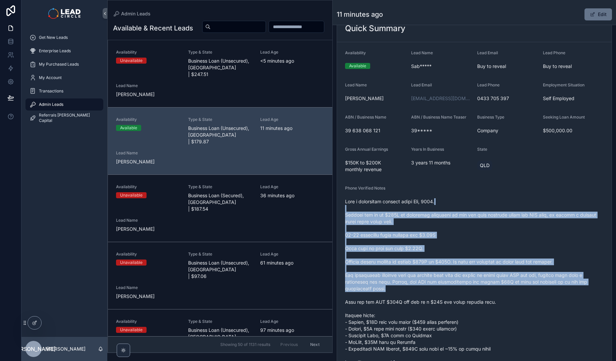
click at [520, 286] on span "scrollable content" at bounding box center [474, 316] width 259 height 235
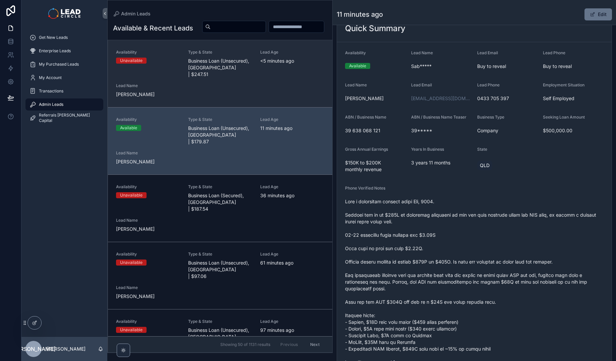
click at [235, 55] on span "Type & State" at bounding box center [220, 52] width 64 height 5
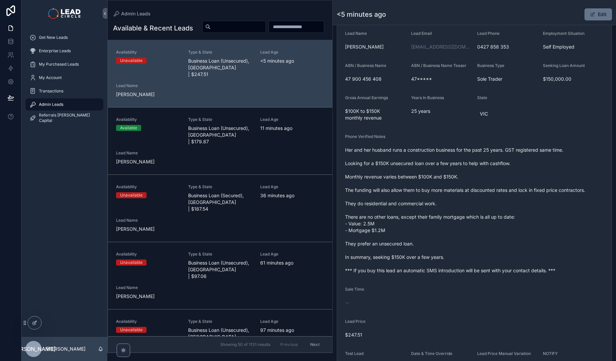
scroll to position [94, 0]
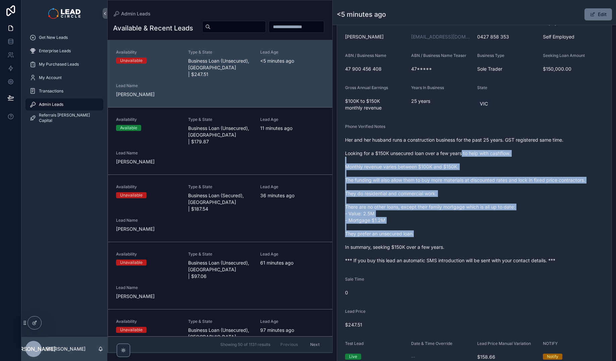
drag, startPoint x: 466, startPoint y: 159, endPoint x: 502, endPoint y: 235, distance: 83.9
click at [501, 234] on span "Her and her husband runs a construction business for the past 25 years. GST reg…" at bounding box center [474, 200] width 259 height 127
click at [502, 235] on span "Her and her husband runs a construction business for the past 25 years. GST reg…" at bounding box center [474, 200] width 259 height 127
drag, startPoint x: 506, startPoint y: 235, endPoint x: 452, endPoint y: 158, distance: 94.0
click at [453, 159] on span "Her and her husband runs a construction business for the past 25 years. GST reg…" at bounding box center [474, 200] width 259 height 127
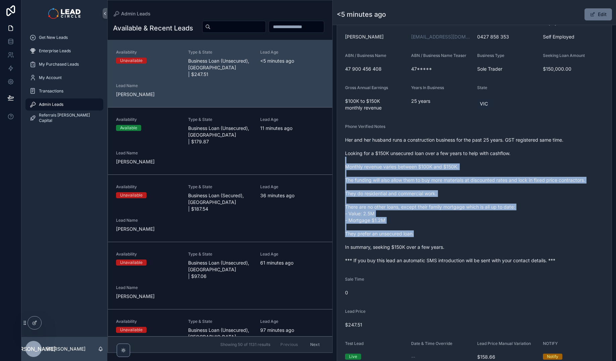
click at [452, 158] on span "Her and her husband runs a construction business for the past 25 years. GST reg…" at bounding box center [474, 200] width 259 height 127
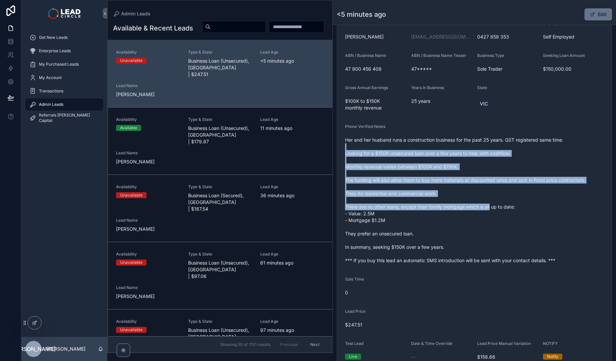
drag, startPoint x: 462, startPoint y: 162, endPoint x: 508, endPoint y: 231, distance: 83.3
click at [507, 231] on span "Her and her husband runs a construction business for the past 25 years. GST reg…" at bounding box center [474, 200] width 259 height 127
click at [508, 231] on span "Her and her husband runs a construction business for the past 25 years. GST reg…" at bounding box center [474, 200] width 259 height 127
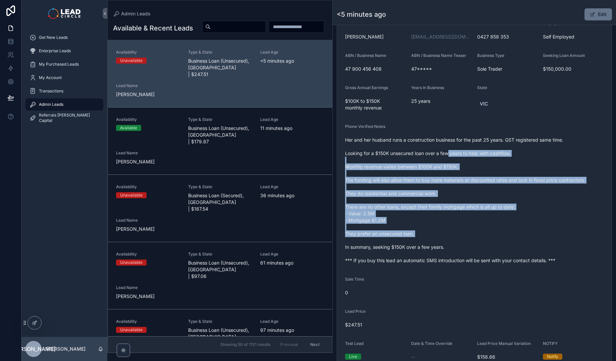
drag, startPoint x: 530, startPoint y: 239, endPoint x: 448, endPoint y: 153, distance: 118.6
click at [448, 153] on span "Her and her husband runs a construction business for the past 25 years. GST reg…" at bounding box center [474, 200] width 259 height 127
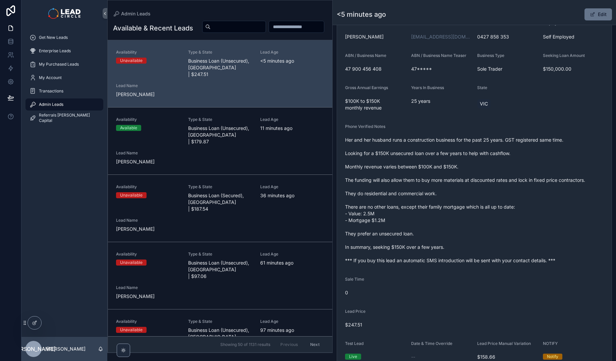
click at [448, 153] on span "Her and her husband runs a construction business for the past 25 years. GST reg…" at bounding box center [474, 200] width 259 height 127
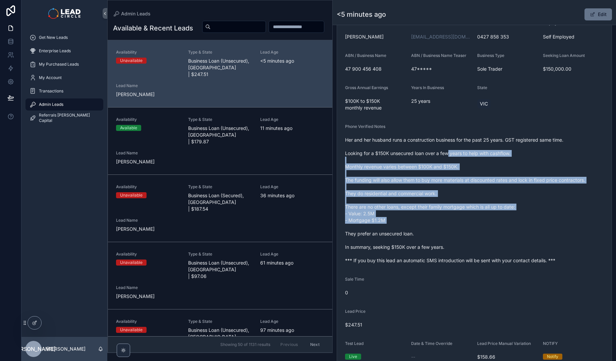
drag, startPoint x: 456, startPoint y: 164, endPoint x: 509, endPoint y: 250, distance: 101.6
click at [509, 251] on span "Her and her husband runs a construction business for the past 25 years. GST reg…" at bounding box center [474, 200] width 259 height 127
click at [509, 250] on span "Her and her husband runs a construction business for the past 25 years. GST reg…" at bounding box center [474, 200] width 259 height 127
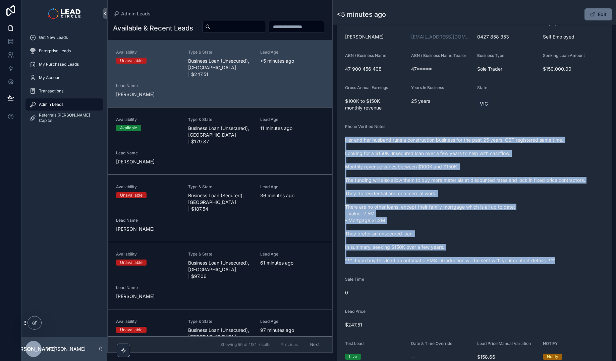
drag, startPoint x: 575, startPoint y: 267, endPoint x: 444, endPoint y: 128, distance: 191.2
click at [444, 128] on form "Availability Unavailable Lead Name [DATE]***** Lead Email Buy to reveal Lead Ph…" at bounding box center [474, 176] width 275 height 390
click at [444, 128] on div "Phone Verified Notes" at bounding box center [474, 128] width 259 height 8
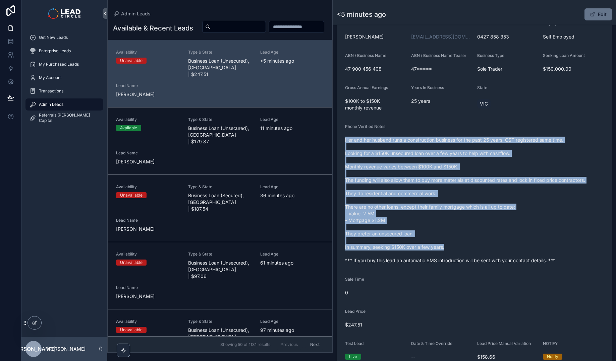
drag, startPoint x: 444, startPoint y: 128, endPoint x: 569, endPoint y: 248, distance: 173.4
click at [569, 248] on div "Phone Verified Notes Her and her husband runs a construction business for the p…" at bounding box center [474, 195] width 259 height 142
click at [569, 248] on span "Her and her husband runs a construction business for the past 25 years. GST reg…" at bounding box center [474, 200] width 259 height 127
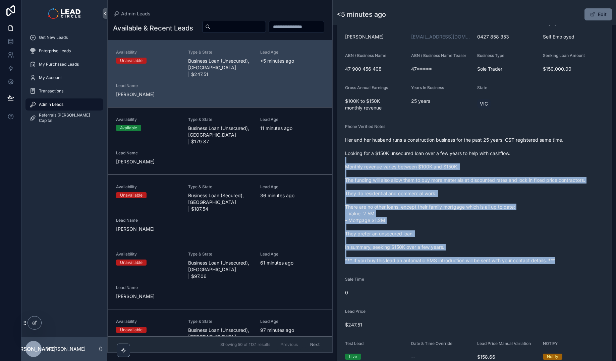
drag, startPoint x: 575, startPoint y: 269, endPoint x: 493, endPoint y: 156, distance: 139.4
click at [493, 157] on form "Availability Unavailable Lead Name [DATE]***** Lead Email Buy to reveal Lead Ph…" at bounding box center [474, 176] width 275 height 390
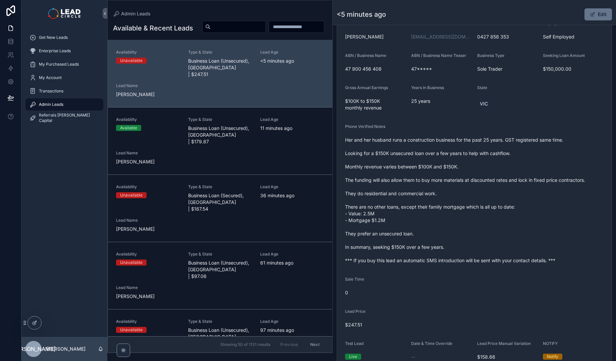
click at [493, 156] on span "Her and her husband runs a construction business for the past 25 years. GST reg…" at bounding box center [474, 200] width 259 height 127
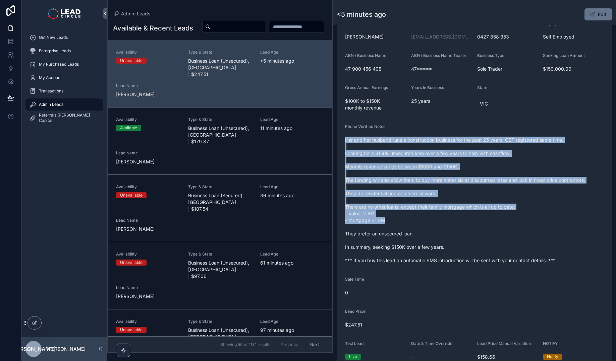
drag, startPoint x: 489, startPoint y: 136, endPoint x: 548, endPoint y: 227, distance: 108.0
click at [548, 227] on div "Her and her husband runs a construction business for the past 25 years. GST reg…" at bounding box center [474, 200] width 259 height 131
click at [548, 227] on span "Her and her husband runs a construction business for the past 25 years. GST reg…" at bounding box center [474, 200] width 259 height 127
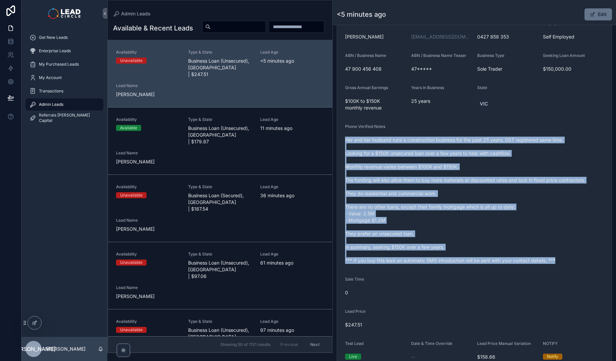
drag, startPoint x: 562, startPoint y: 262, endPoint x: 462, endPoint y: 129, distance: 166.5
click at [462, 129] on div "Phone Verified Notes Her and her husband runs a construction business for the p…" at bounding box center [474, 195] width 259 height 142
click at [462, 129] on div "Phone Verified Notes" at bounding box center [474, 128] width 259 height 8
drag, startPoint x: 462, startPoint y: 129, endPoint x: 577, endPoint y: 269, distance: 181.1
click at [577, 269] on form "Availability Unavailable Lead Name [DATE]***** Lead Email Buy to reveal Lead Ph…" at bounding box center [474, 176] width 275 height 390
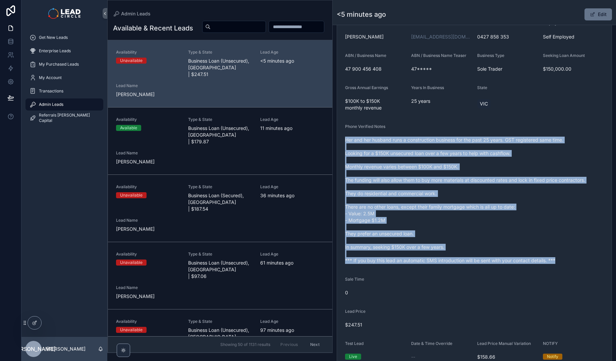
click at [577, 269] on form "Availability Unavailable Lead Name [DATE]***** Lead Email Buy to reveal Lead Ph…" at bounding box center [474, 176] width 275 height 390
drag, startPoint x: 577, startPoint y: 269, endPoint x: 482, endPoint y: 135, distance: 164.2
click at [482, 135] on form "Availability Unavailable Lead Name [DATE]***** Lead Email Buy to reveal Lead Ph…" at bounding box center [474, 176] width 275 height 390
click at [482, 135] on div "Her and her husband runs a construction business for the past 25 years. GST reg…" at bounding box center [474, 200] width 259 height 131
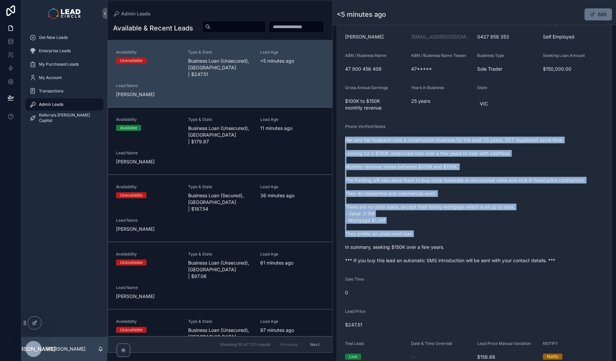
drag, startPoint x: 482, startPoint y: 133, endPoint x: 552, endPoint y: 233, distance: 121.8
click at [552, 233] on div "Phone Verified Notes Her and her husband runs a construction business for the p…" at bounding box center [474, 195] width 259 height 142
click at [552, 233] on span "Her and her husband runs a construction business for the past 25 years. GST reg…" at bounding box center [474, 200] width 259 height 127
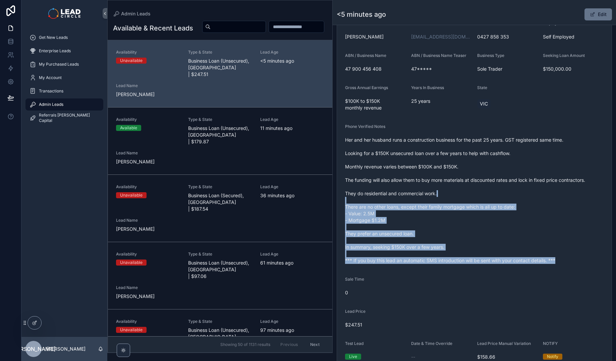
drag, startPoint x: 570, startPoint y: 263, endPoint x: 496, endPoint y: 167, distance: 121.1
click at [498, 169] on span "Her and her husband runs a construction business for the past 25 years. GST reg…" at bounding box center [474, 200] width 259 height 127
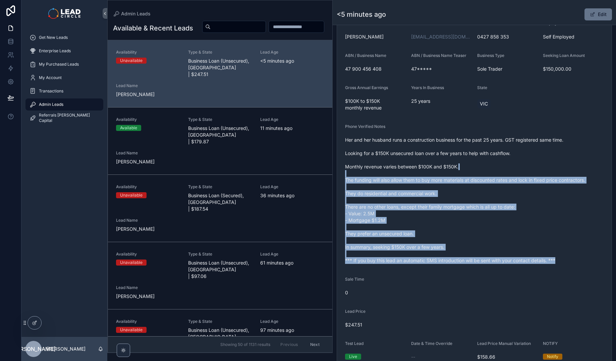
click at [495, 164] on span "Her and her husband runs a construction business for the past 25 years. GST reg…" at bounding box center [474, 200] width 259 height 127
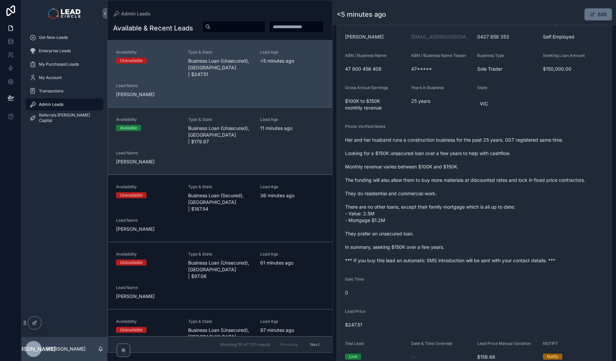
click at [257, 155] on div "Availability Available Type & State Business Loan (Unsecured), [GEOGRAPHIC_DATA…" at bounding box center [220, 141] width 208 height 48
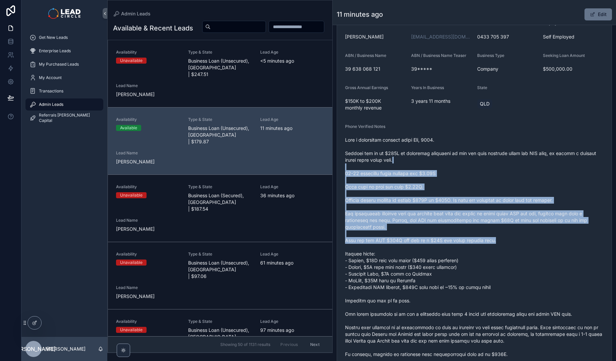
drag, startPoint x: 493, startPoint y: 187, endPoint x: 524, endPoint y: 266, distance: 84.8
click at [524, 266] on span "scrollable content" at bounding box center [474, 254] width 259 height 235
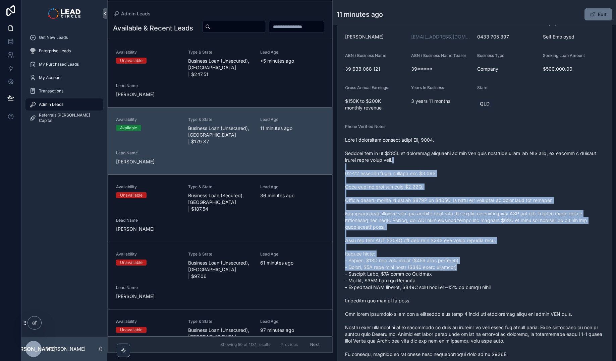
click at [524, 266] on span "scrollable content" at bounding box center [474, 254] width 259 height 235
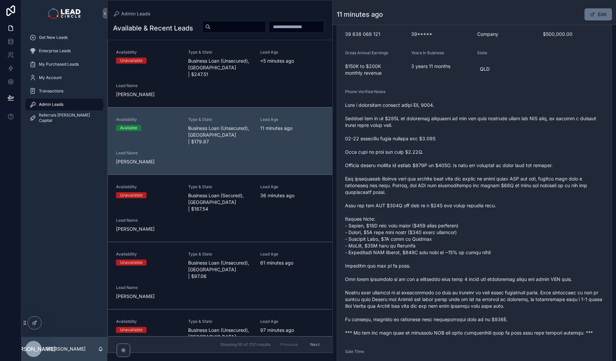
scroll to position [223, 0]
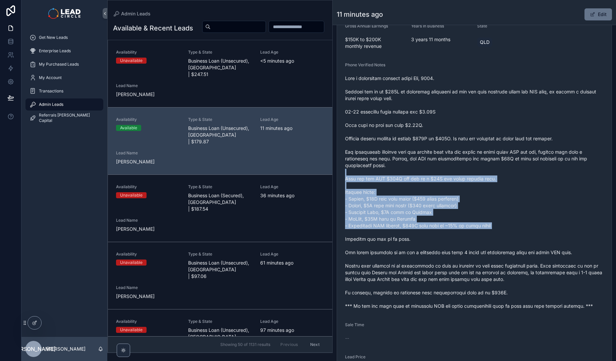
drag, startPoint x: 488, startPoint y: 197, endPoint x: 511, endPoint y: 237, distance: 46.4
click at [511, 237] on span "scrollable content" at bounding box center [474, 192] width 259 height 235
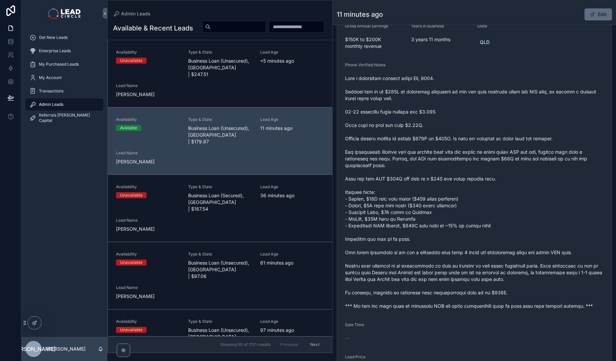
click at [595, 14] on button "Edit" at bounding box center [597, 14] width 27 height 12
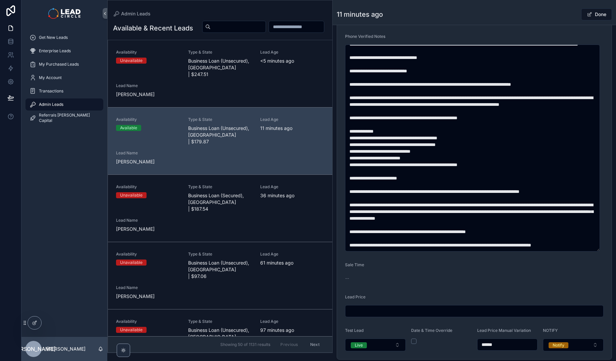
scroll to position [286, 0]
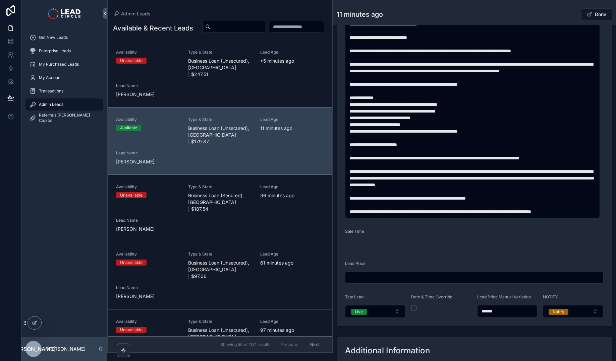
click at [486, 313] on input "******" at bounding box center [508, 311] width 60 height 9
type input "*****"
type input "******"
click at [592, 16] on button "Done" at bounding box center [596, 14] width 31 height 12
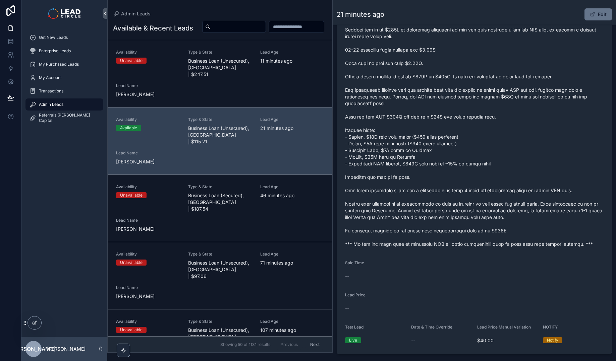
click at [351, 189] on span "scrollable content" at bounding box center [474, 130] width 259 height 235
click at [72, 44] on div "Get New Leads" at bounding box center [64, 37] width 86 height 13
click at [72, 40] on div "Get New Leads" at bounding box center [65, 37] width 70 height 11
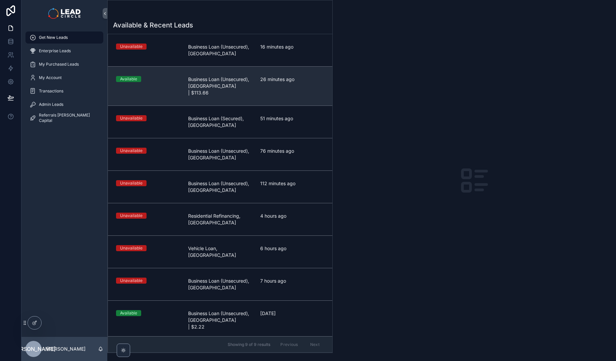
click at [194, 93] on link "Available Business Loan (Unsecured), [GEOGRAPHIC_DATA] | $113.66 26 minutes ago" at bounding box center [220, 85] width 224 height 39
